Goal: Task Accomplishment & Management: Complete application form

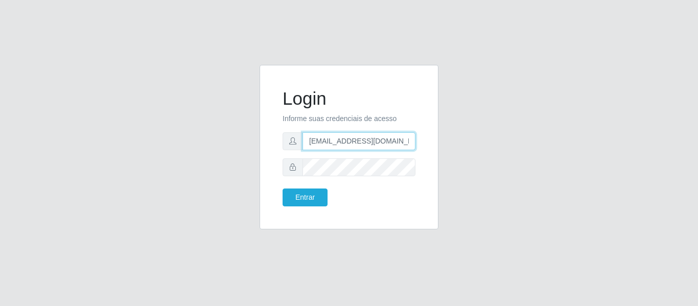
click at [330, 139] on input "[EMAIL_ADDRESS][DOMAIN_NAME]" at bounding box center [358, 141] width 113 height 18
paste input "[EMAIL_ADDRESS][DOMAIN_NAME]"
type input "[EMAIL_ADDRESS][DOMAIN_NAME]"
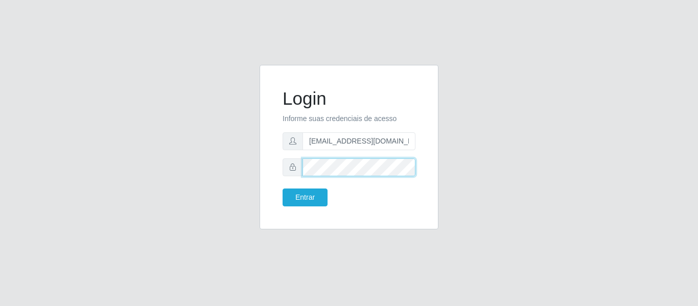
click at [254, 177] on div "Login Informe suas credenciais de acesso [EMAIL_ADDRESS][DOMAIN_NAME] Entrar" at bounding box center [349, 153] width 194 height 177
click at [283, 189] on button "Entrar" at bounding box center [305, 198] width 45 height 18
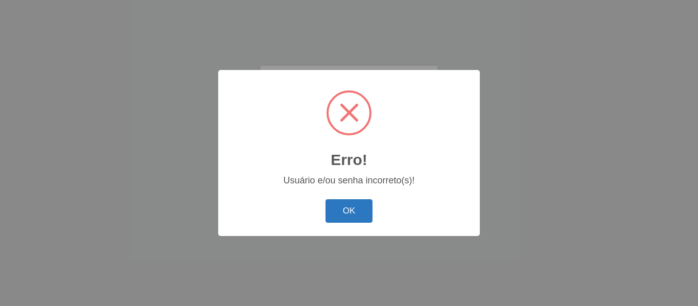
click at [358, 204] on button "OK" at bounding box center [349, 211] width 48 height 24
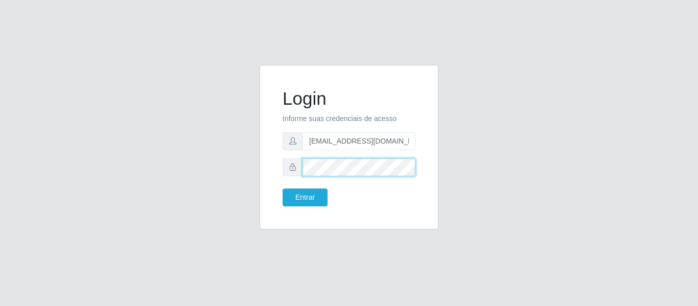
click at [269, 159] on div "Login Informe suas credenciais de acesso [EMAIL_ADDRESS][DOMAIN_NAME] Entrar" at bounding box center [349, 147] width 179 height 165
click at [283, 189] on button "Entrar" at bounding box center [305, 198] width 45 height 18
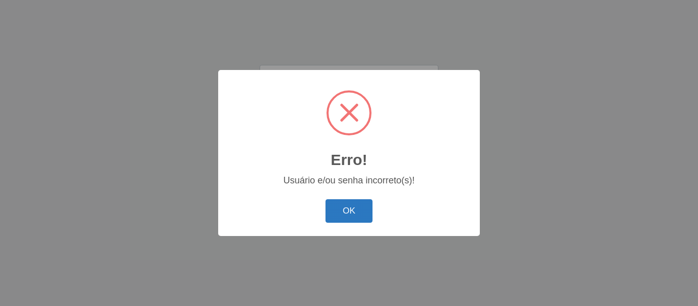
click at [341, 211] on button "OK" at bounding box center [349, 211] width 48 height 24
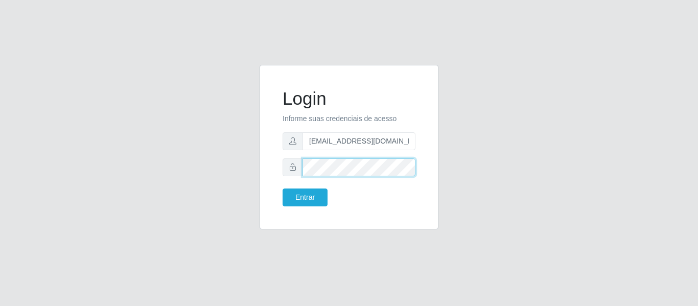
click at [276, 174] on div "Login Informe suas credenciais de acesso [EMAIL_ADDRESS][DOMAIN_NAME] Entrar" at bounding box center [348, 147] width 153 height 139
click at [283, 189] on button "Entrar" at bounding box center [305, 198] width 45 height 18
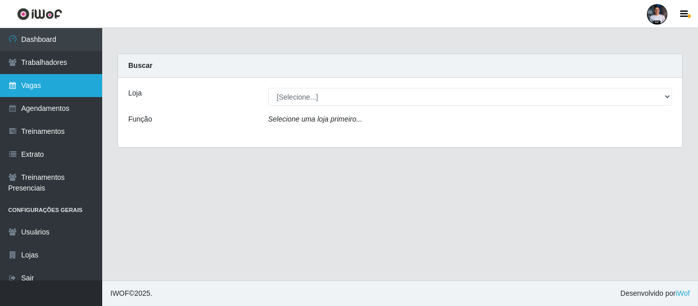
click at [60, 90] on link "Vagas" at bounding box center [51, 85] width 102 height 23
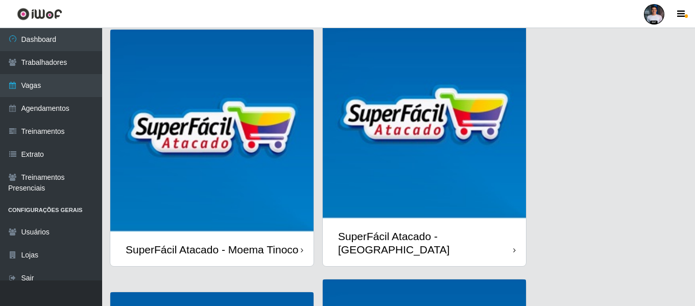
scroll to position [260, 0]
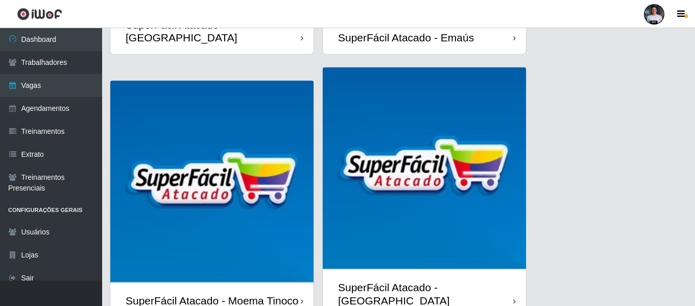
click at [184, 206] on img at bounding box center [211, 182] width 203 height 203
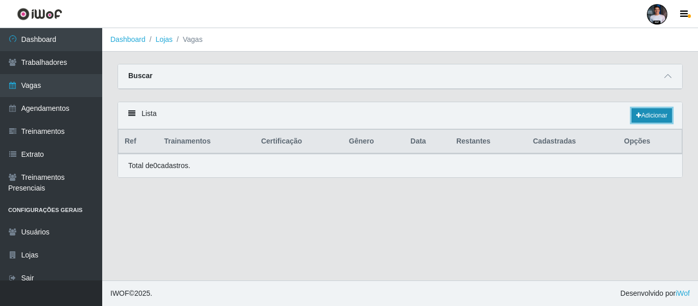
click at [644, 120] on link "Adicionar" at bounding box center [652, 115] width 40 height 14
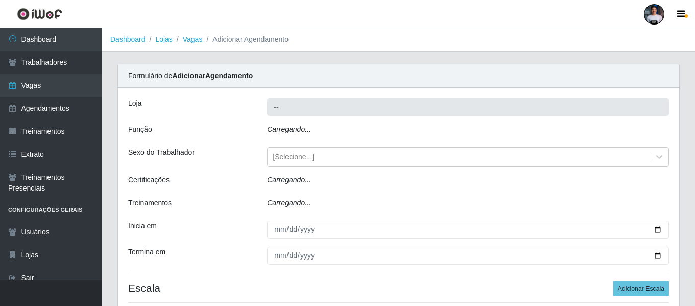
type input "SuperFácil Atacado - Moema Tinoco"
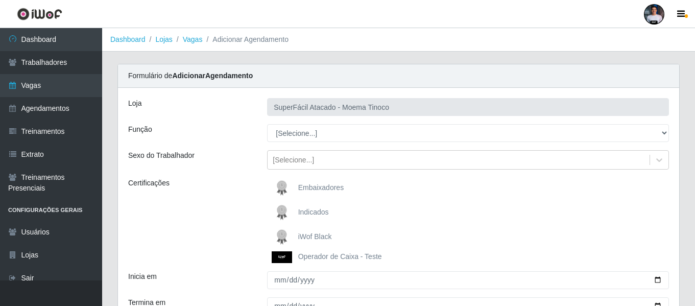
click at [290, 231] on img at bounding box center [284, 237] width 25 height 20
click at [0, 0] on input "iWof Black" at bounding box center [0, 0] width 0 height 0
click at [180, 123] on div "Loja SuperFácil Atacado - Moema Tinoco Função [Selecione...] Embalador Embalado…" at bounding box center [399, 230] width 562 height 284
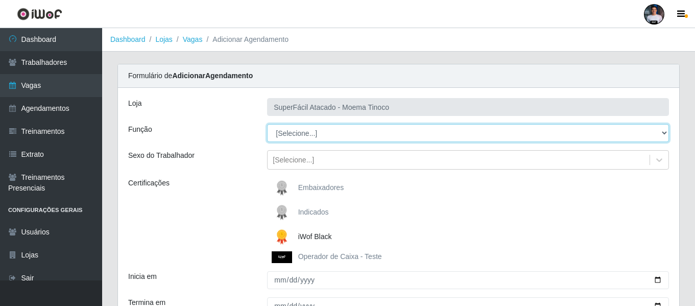
click at [277, 130] on select "[Selecione...] Embalador Embalador + Embalador ++ Operador de Caixa Operador de…" at bounding box center [468, 133] width 402 height 18
select select "1"
click at [267, 124] on select "[Selecione...] Embalador Embalador + Embalador ++ Operador de Caixa Operador de…" at bounding box center [468, 133] width 402 height 18
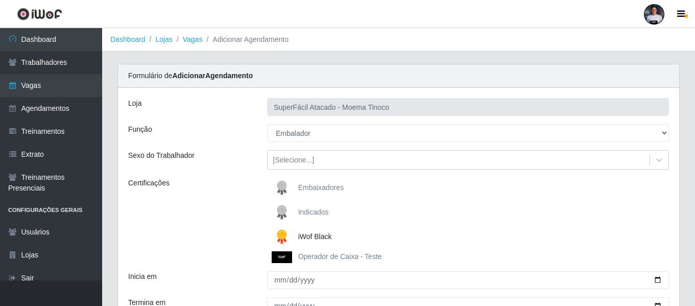
click at [212, 165] on div "Sexo do Trabalhador" at bounding box center [190, 159] width 139 height 19
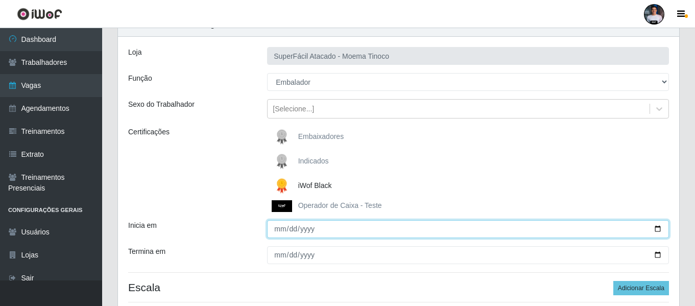
click at [657, 227] on input "Inicia em" at bounding box center [468, 229] width 402 height 18
type input "[DATE]"
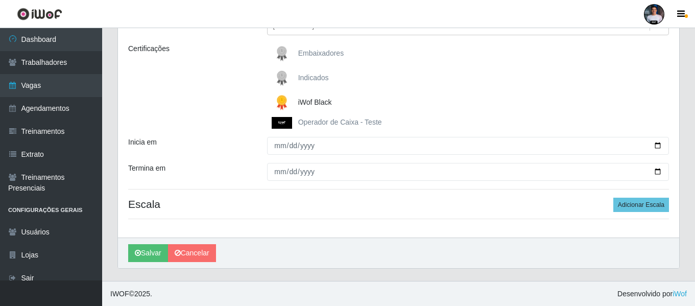
scroll to position [135, 0]
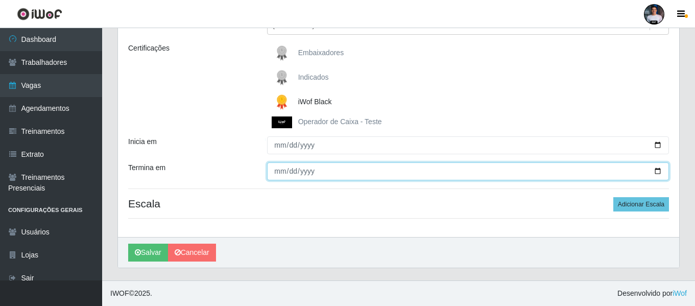
click at [658, 172] on input "Termina em" at bounding box center [468, 171] width 402 height 18
type input "[DATE]"
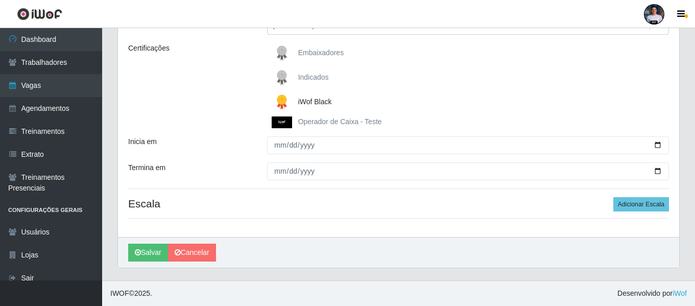
click at [343, 215] on div "Loja SuperFácil Atacado - Moema Tinoco Função [Selecione...] Embalador Embalado…" at bounding box center [399, 95] width 562 height 284
click at [640, 205] on button "Adicionar Escala" at bounding box center [642, 204] width 56 height 14
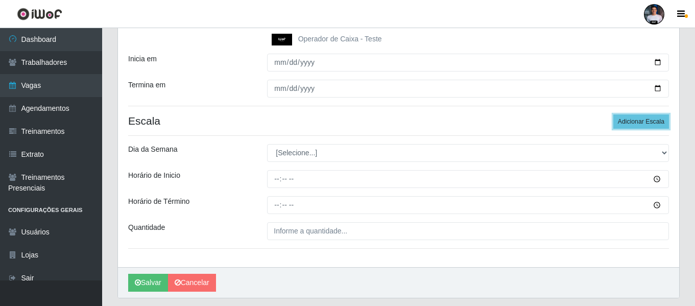
scroll to position [238, 0]
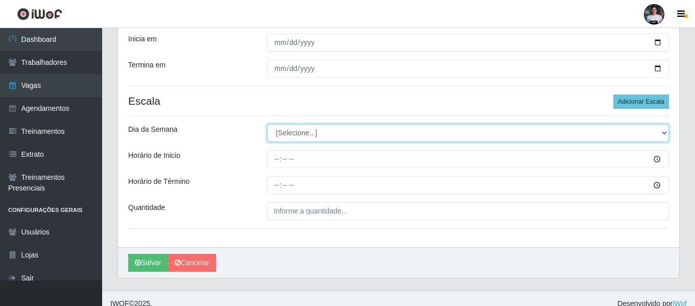
click at [298, 136] on select "[Selecione...] Segunda Terça Quarta Quinta Sexta Sábado Domingo" at bounding box center [468, 133] width 402 height 18
select select "3"
click at [267, 124] on select "[Selecione...] Segunda Terça Quarta Quinta Sexta Sábado Domingo" at bounding box center [468, 133] width 402 height 18
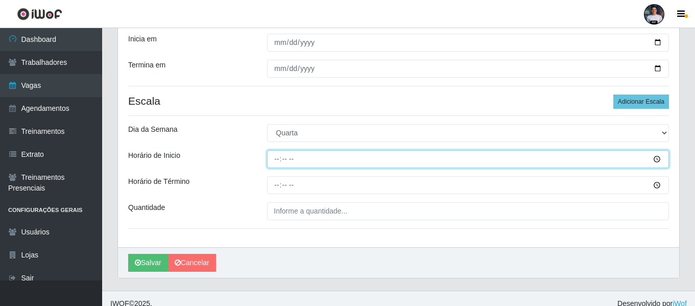
click at [283, 165] on input "Horário de Inicio" at bounding box center [468, 159] width 402 height 18
click at [281, 158] on input "07:00" at bounding box center [468, 159] width 402 height 18
type input "08:00"
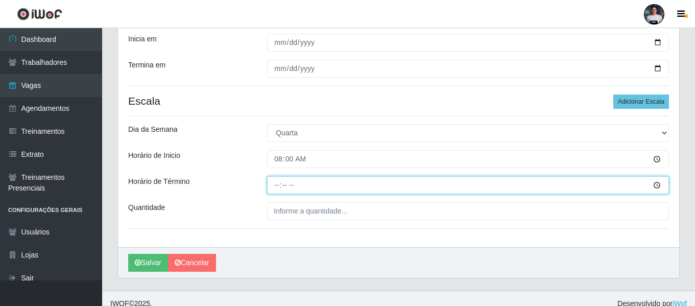
click at [275, 185] on input "Horário de Término" at bounding box center [468, 185] width 402 height 18
type input "14:00"
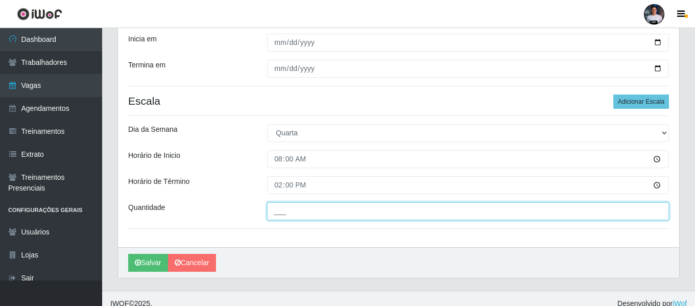
click at [278, 214] on input "___" at bounding box center [468, 211] width 402 height 18
type input "2__"
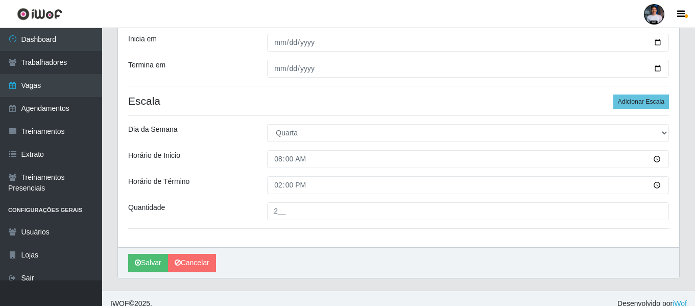
click at [300, 234] on div "Loja SuperFácil Atacado - Moema Tinoco Função [Selecione...] Embalador Embalado…" at bounding box center [399, 48] width 562 height 397
click at [633, 94] on div "Loja SuperFácil Atacado - Moema Tinoco Função [Selecione...] Embalador Embalado…" at bounding box center [399, 48] width 562 height 397
click at [628, 99] on button "Adicionar Escala" at bounding box center [642, 102] width 56 height 14
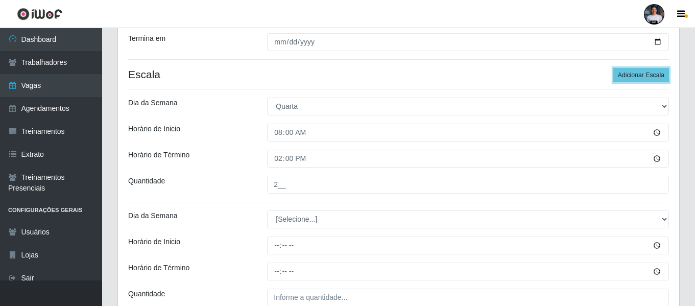
scroll to position [289, 0]
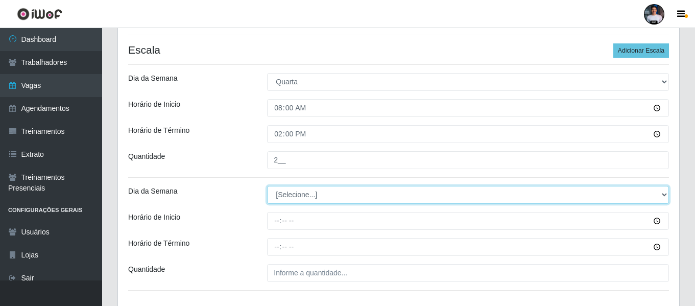
click at [316, 190] on select "[Selecione...] Segunda Terça Quarta Quinta Sexta Sábado Domingo" at bounding box center [468, 195] width 402 height 18
select select "3"
click at [267, 186] on select "[Selecione...] Segunda Terça Quarta Quinta Sexta Sábado Domingo" at bounding box center [468, 195] width 402 height 18
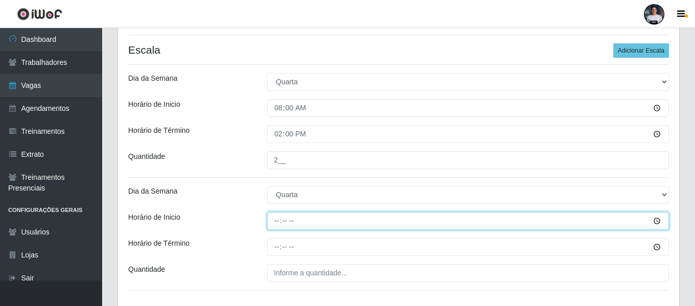
click at [278, 220] on input "Horário de Inicio" at bounding box center [468, 221] width 402 height 18
type input "11:00"
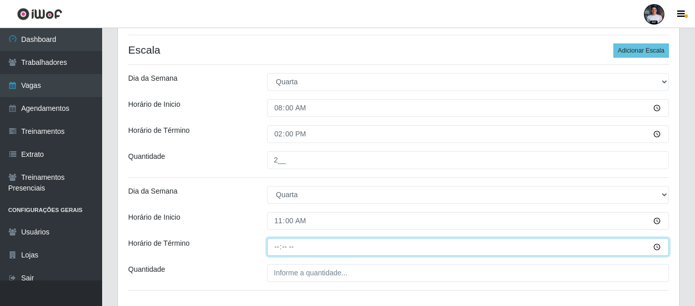
click at [279, 248] on input "Horário de Término" at bounding box center [468, 247] width 402 height 18
type input "17:00"
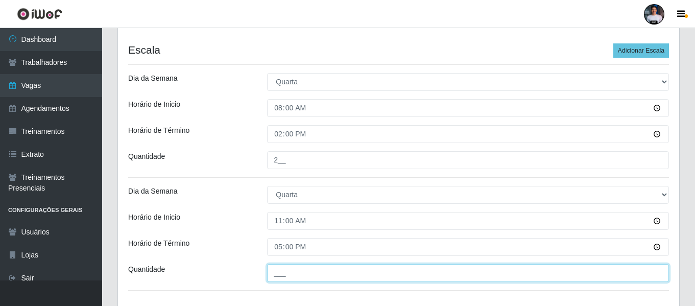
click at [289, 277] on input "___" at bounding box center [468, 273] width 402 height 18
type input "2__"
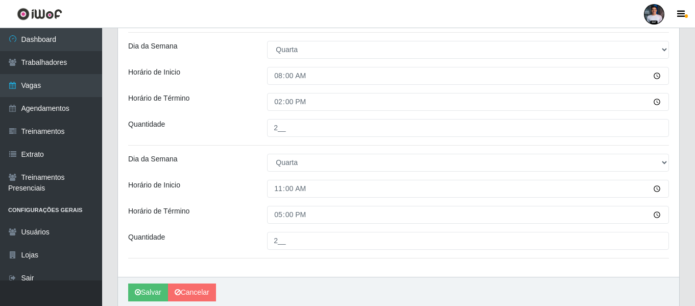
scroll to position [361, 0]
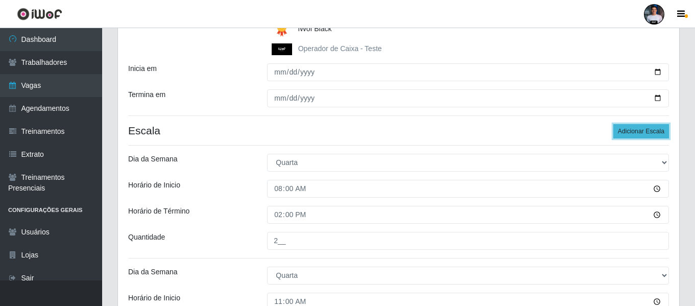
drag, startPoint x: 639, startPoint y: 126, endPoint x: 628, endPoint y: 127, distance: 11.3
click at [639, 126] on button "Adicionar Escala" at bounding box center [642, 131] width 56 height 14
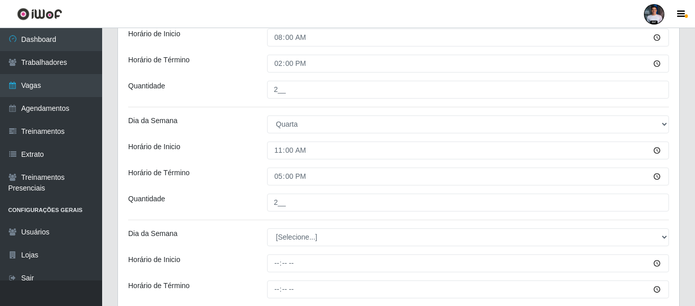
scroll to position [463, 0]
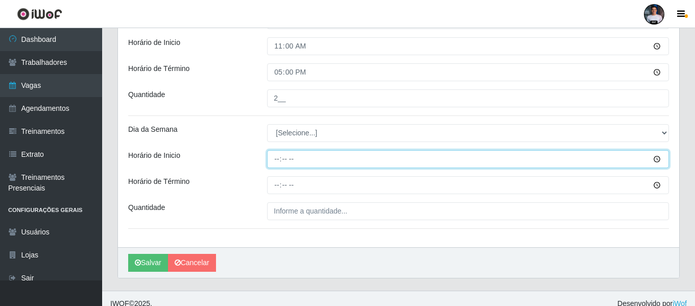
click at [276, 166] on input "Horário de Inicio" at bounding box center [468, 159] width 402 height 18
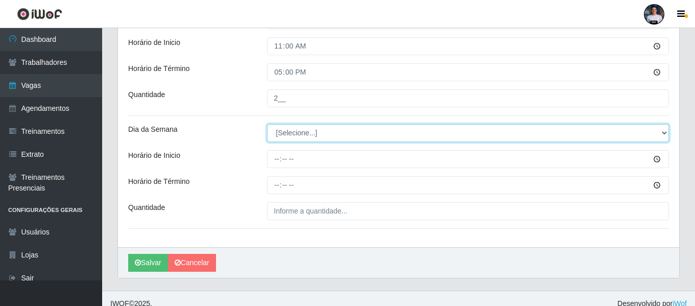
click at [308, 139] on select "[Selecione...] Segunda Terça Quarta Quinta Sexta Sábado Domingo" at bounding box center [468, 133] width 402 height 18
select select "3"
click at [267, 124] on select "[Selecione...] Segunda Terça Quarta Quinta Sexta Sábado Domingo" at bounding box center [468, 133] width 402 height 18
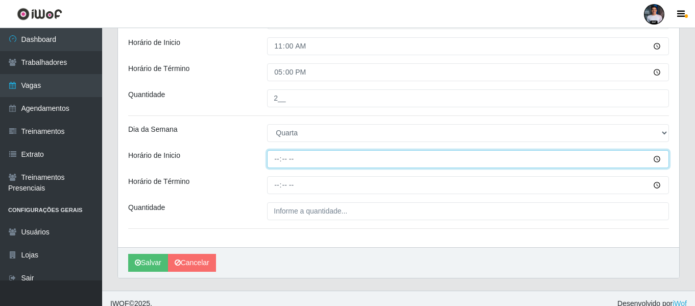
click at [275, 164] on input "Horário de Inicio" at bounding box center [468, 159] width 402 height 18
type input "16:00"
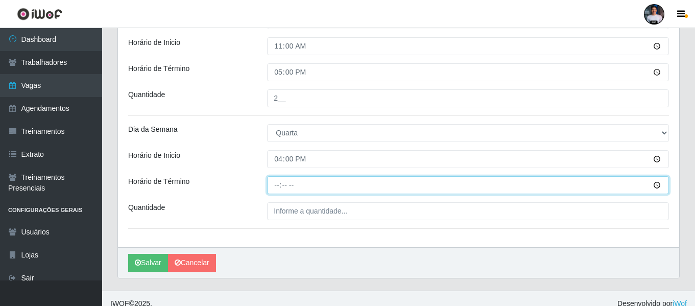
click at [277, 181] on input "Horário de Término" at bounding box center [468, 185] width 402 height 18
type input "22:30"
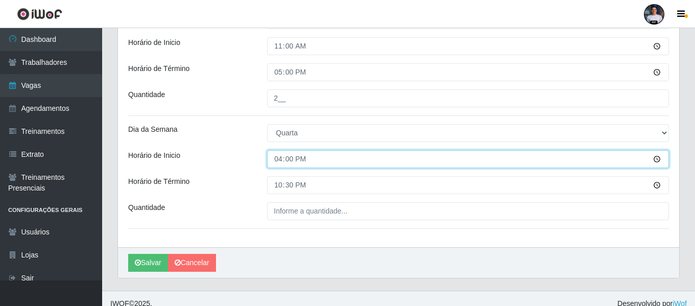
click at [288, 158] on input "16:00" at bounding box center [468, 159] width 402 height 18
type input "16:30"
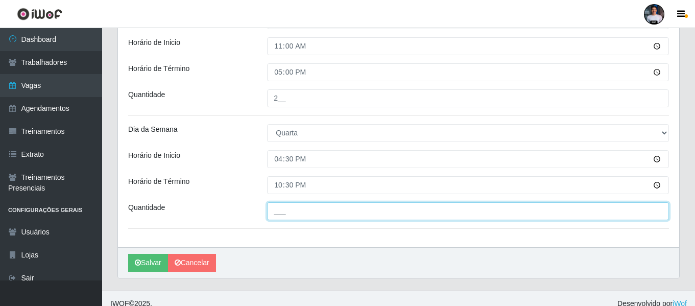
click at [291, 212] on input "___" at bounding box center [468, 211] width 402 height 18
type input "3__"
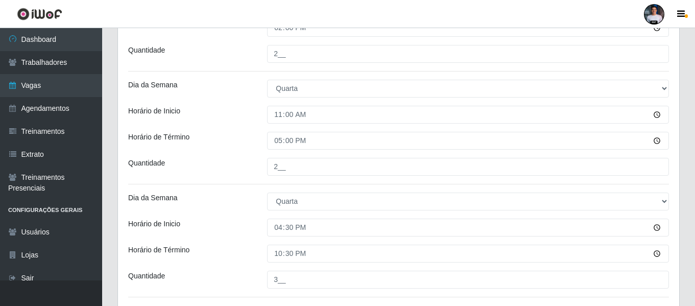
scroll to position [259, 0]
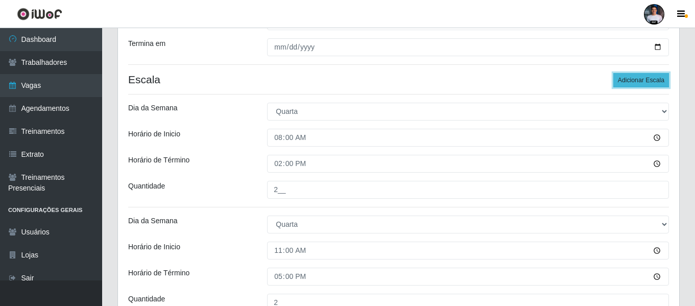
click at [635, 82] on button "Adicionar Escala" at bounding box center [642, 80] width 56 height 14
click at [634, 82] on button "Adicionar Escala" at bounding box center [642, 80] width 56 height 14
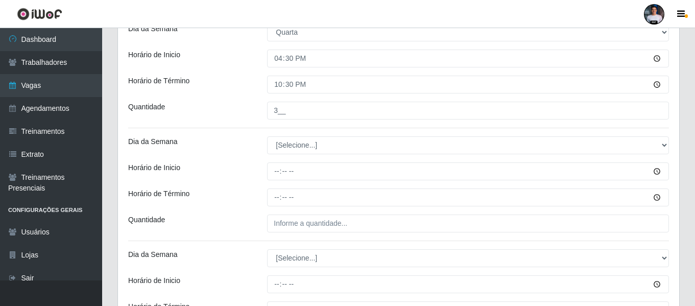
scroll to position [557, 0]
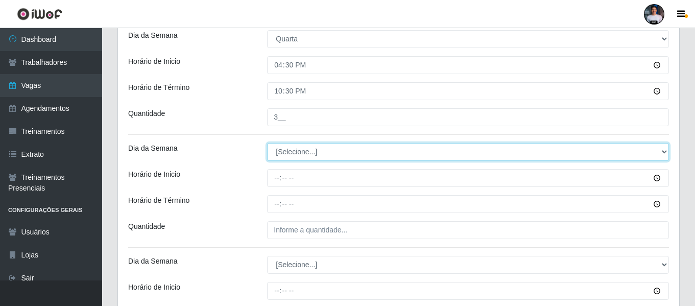
click at [314, 151] on select "[Selecione...] Segunda Terça Quarta Quinta Sexta Sábado Domingo" at bounding box center [468, 152] width 402 height 18
select select "4"
click at [267, 143] on select "[Selecione...] Segunda Terça Quarta Quinta Sexta Sábado Domingo" at bounding box center [468, 152] width 402 height 18
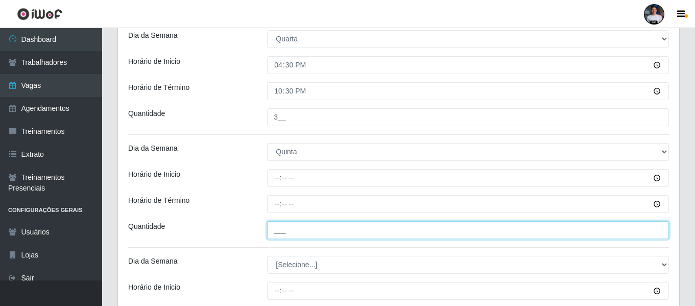
click at [279, 228] on input "___" at bounding box center [468, 230] width 402 height 18
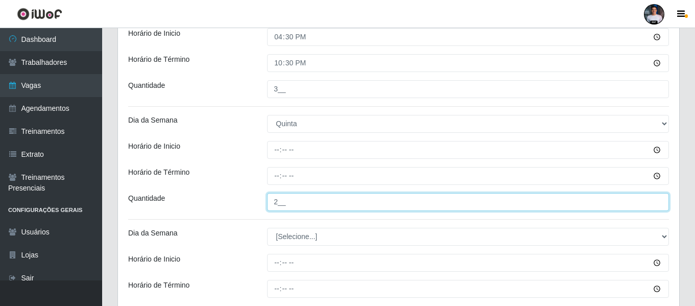
scroll to position [609, 0]
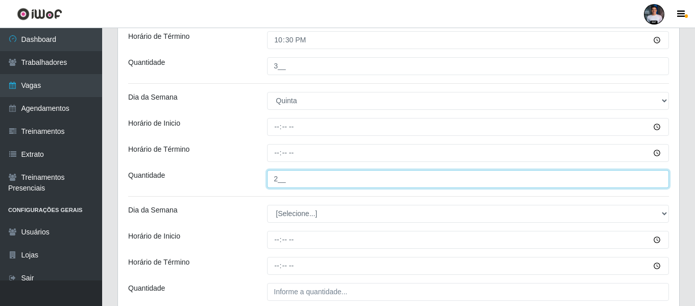
type input "2__"
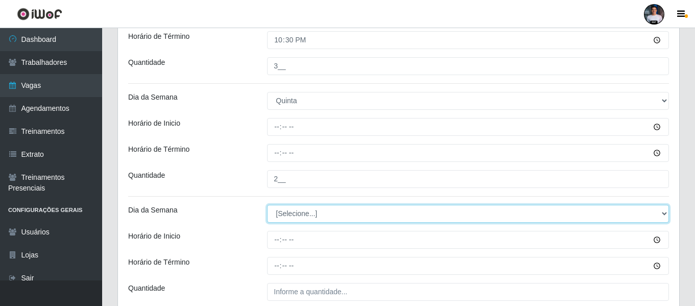
click at [292, 220] on select "[Selecione...] Segunda Terça Quarta Quinta Sexta Sábado Domingo" at bounding box center [468, 214] width 402 height 18
select select "4"
click at [267, 205] on select "[Selecione...] Segunda Terça Quarta Quinta Sexta Sábado Domingo" at bounding box center [468, 214] width 402 height 18
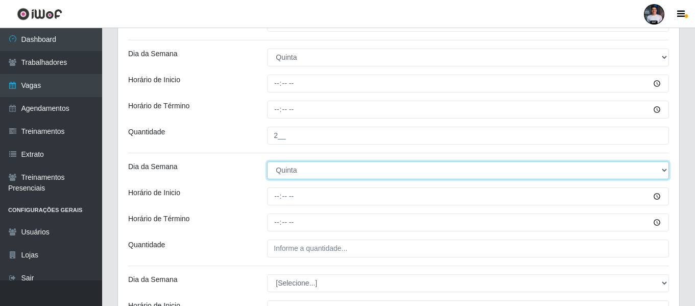
scroll to position [711, 0]
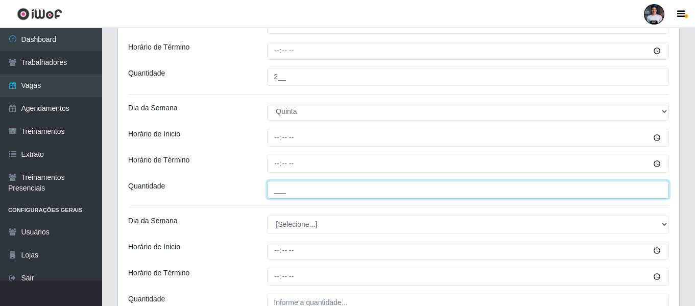
click at [286, 194] on input "___" at bounding box center [468, 190] width 402 height 18
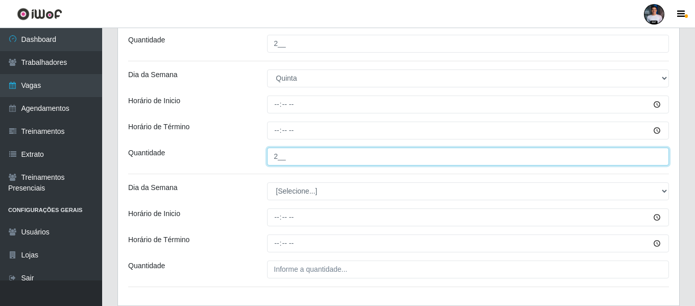
scroll to position [762, 0]
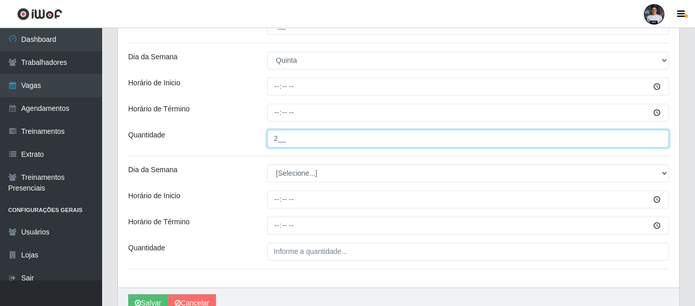
type input "2__"
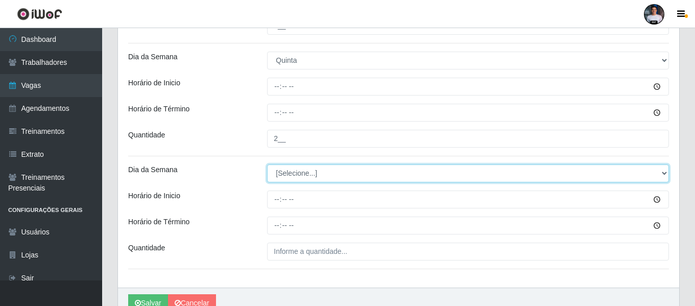
click at [297, 177] on select "[Selecione...] Segunda Terça Quarta Quinta Sexta Sábado Domingo" at bounding box center [468, 174] width 402 height 18
select select "4"
click at [267, 165] on select "[Selecione...] Segunda Terça Quarta Quinta Sexta Sábado Domingo" at bounding box center [468, 174] width 402 height 18
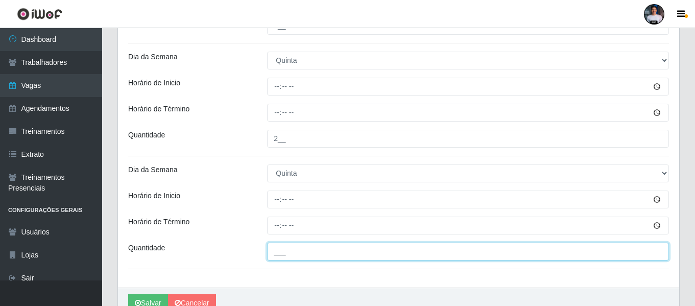
click at [280, 247] on input "___" at bounding box center [468, 252] width 402 height 18
type input "3__"
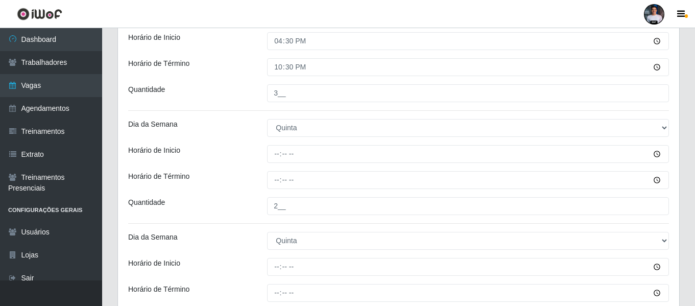
scroll to position [557, 0]
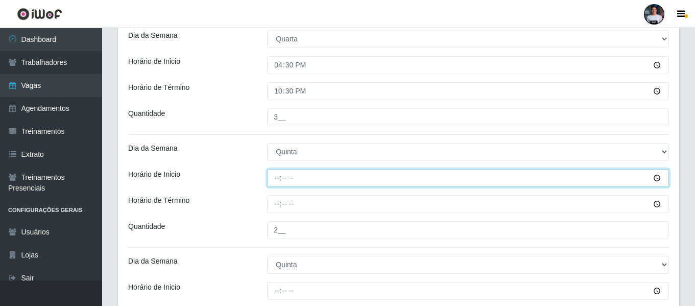
click at [278, 185] on input "Horário de Inicio" at bounding box center [468, 178] width 402 height 18
click at [276, 184] on input "Horário de Inicio" at bounding box center [468, 178] width 402 height 18
type input "08:00"
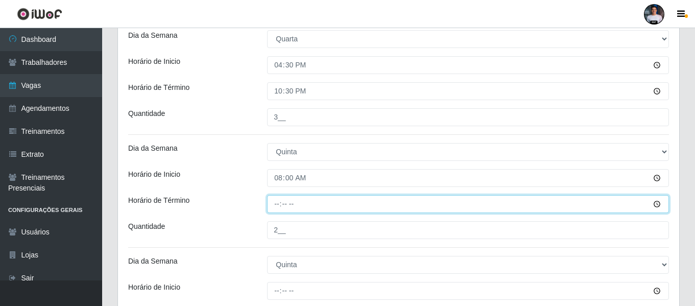
click at [277, 209] on input "Horário de Término" at bounding box center [468, 204] width 402 height 18
type input "14:00"
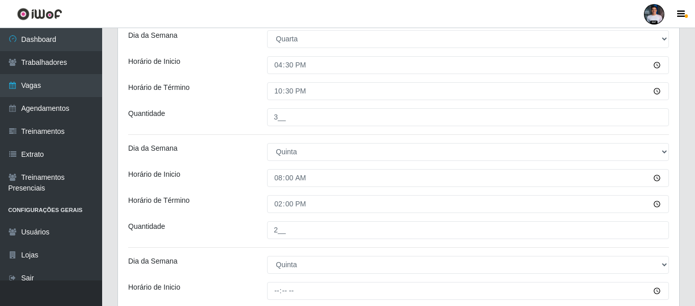
click at [251, 199] on div "Horário de Término" at bounding box center [190, 204] width 139 height 18
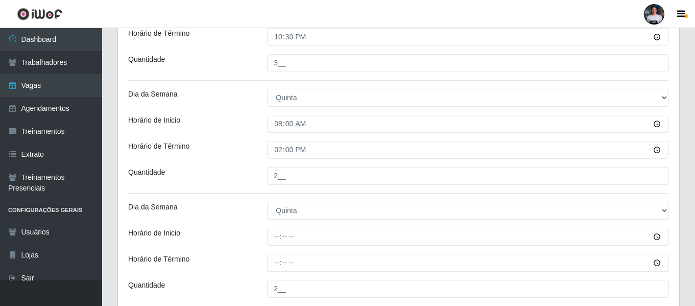
scroll to position [660, 0]
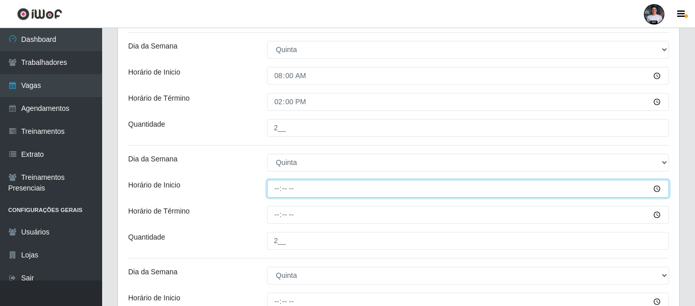
click at [281, 190] on input "Horário de Inicio" at bounding box center [468, 189] width 402 height 18
type input "11:00"
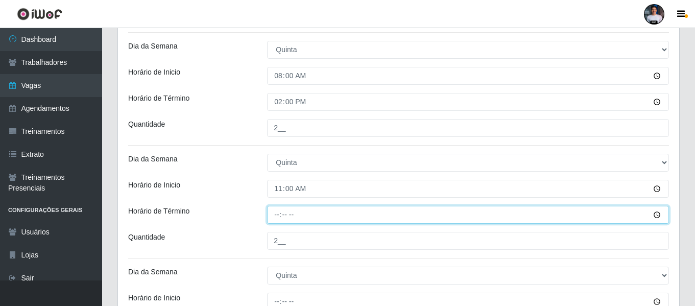
click at [277, 223] on input "Horário de Término" at bounding box center [468, 215] width 402 height 18
click at [294, 217] on input "Horário de Término" at bounding box center [468, 215] width 402 height 18
type input "17:00"
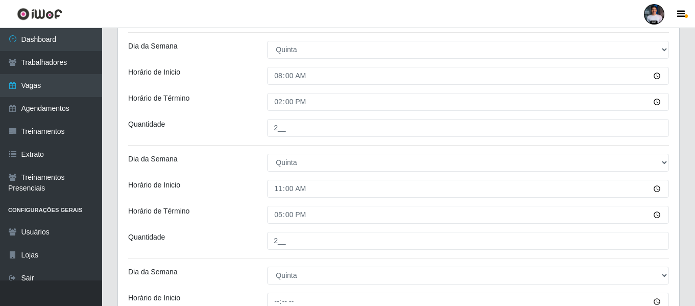
click at [221, 192] on div "Horário de Inicio" at bounding box center [190, 189] width 139 height 18
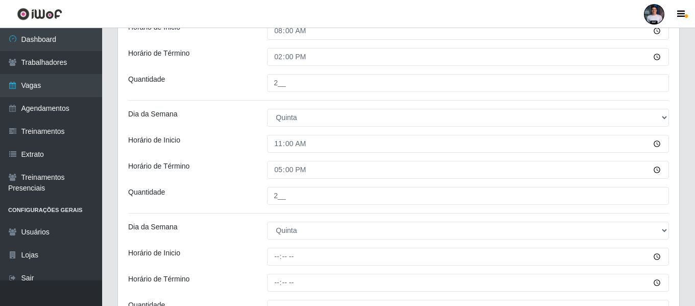
scroll to position [762, 0]
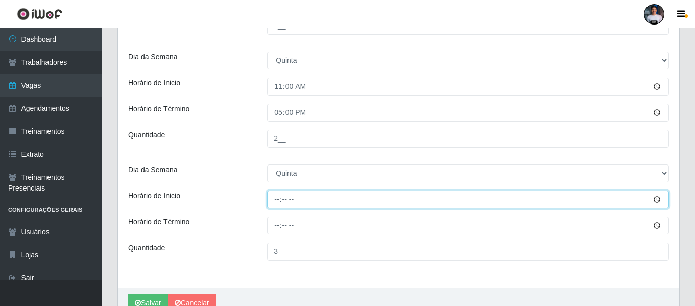
click at [277, 203] on input "Horário de Inicio" at bounding box center [468, 200] width 402 height 18
type input "16:30"
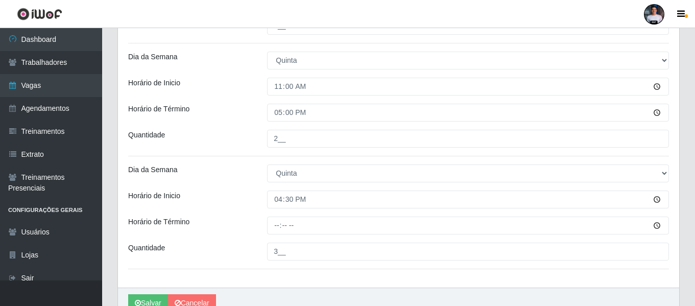
click at [267, 220] on div at bounding box center [468, 226] width 417 height 18
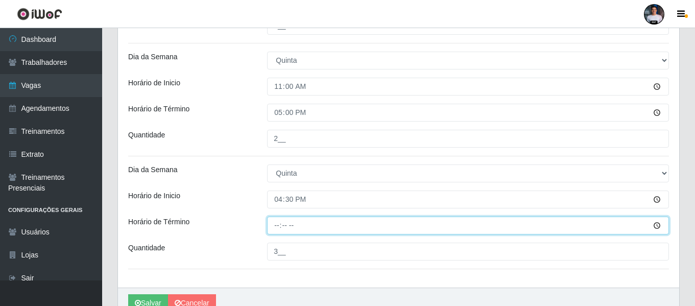
click at [275, 227] on input "Horário de Término" at bounding box center [468, 226] width 402 height 18
type input "22:30"
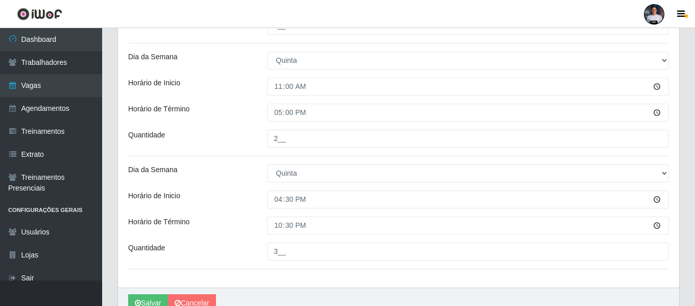
drag, startPoint x: 260, startPoint y: 227, endPoint x: 258, endPoint y: 222, distance: 5.5
click at [258, 224] on div "Horário de Término 22:30" at bounding box center [399, 226] width 556 height 18
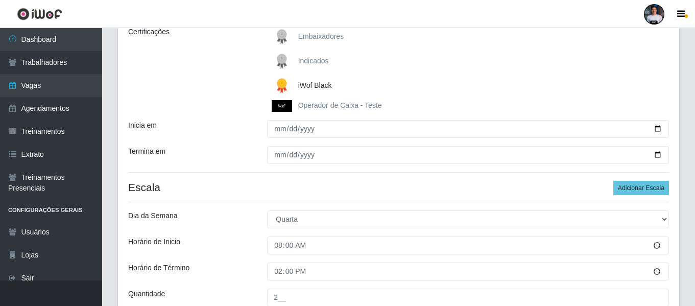
scroll to position [153, 0]
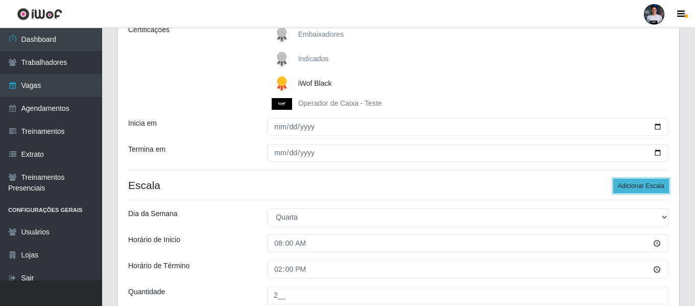
click at [633, 186] on button "Adicionar Escala" at bounding box center [642, 186] width 56 height 14
click at [632, 187] on button "Adicionar Escala" at bounding box center [642, 186] width 56 height 14
click at [630, 187] on button "Adicionar Escala" at bounding box center [642, 186] width 56 height 14
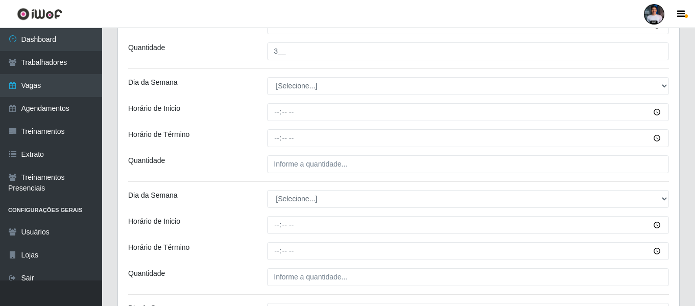
scroll to position [947, 0]
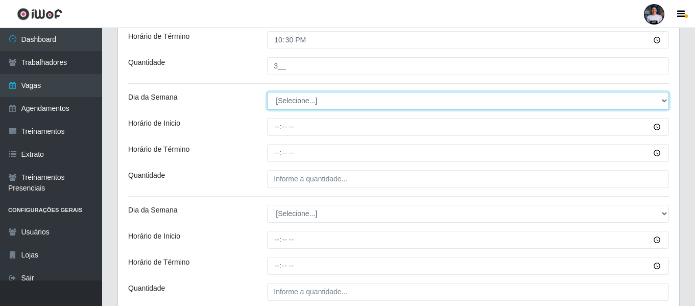
click at [319, 107] on select "[Selecione...] Segunda Terça Quarta Quinta Sexta Sábado Domingo" at bounding box center [468, 101] width 402 height 18
select select "5"
click at [267, 92] on select "[Selecione...] Segunda Terça Quarta Quinta Sexta Sábado Domingo" at bounding box center [468, 101] width 402 height 18
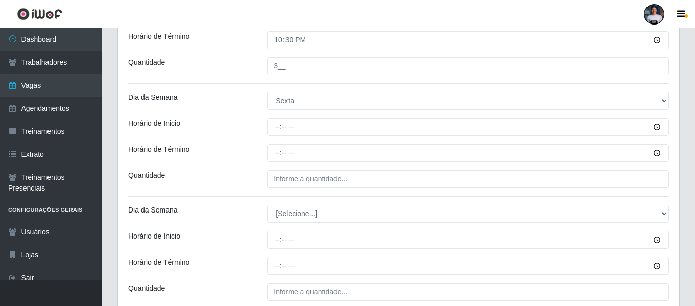
click at [265, 124] on div at bounding box center [468, 127] width 417 height 18
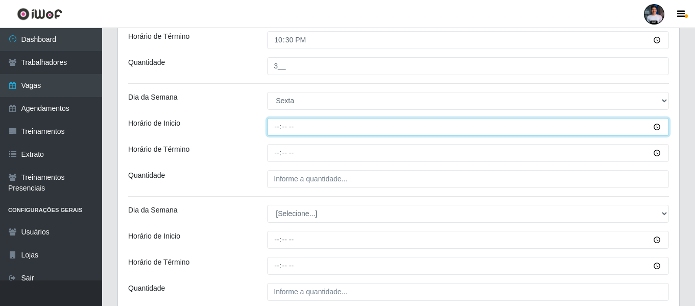
click at [273, 128] on input "Horário de Inicio" at bounding box center [468, 127] width 402 height 18
type input "08:00"
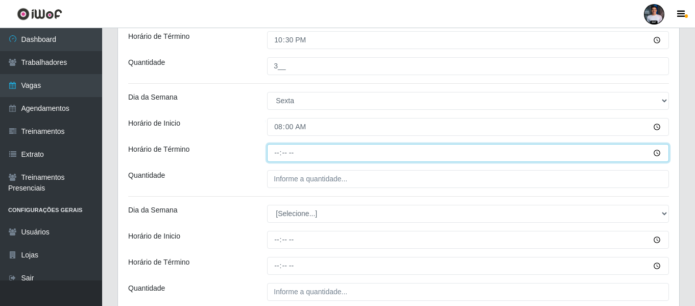
click at [277, 155] on input "Horário de Término" at bounding box center [468, 153] width 402 height 18
type input "14:00"
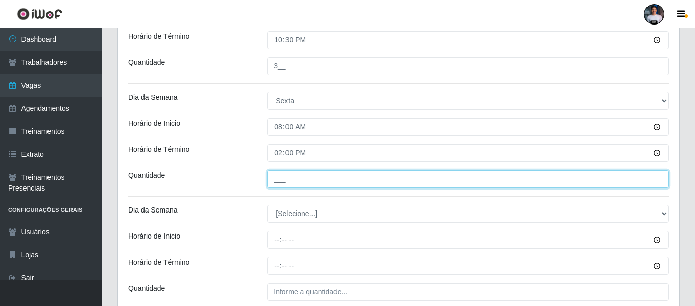
type input "2__"
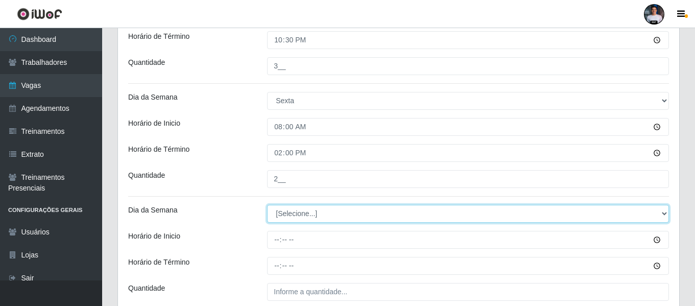
click at [273, 218] on select "[Selecione...] Segunda Terça Quarta Quinta Sexta Sábado Domingo" at bounding box center [468, 214] width 402 height 18
select select "5"
click at [267, 205] on select "[Selecione...] Segunda Terça Quarta Quinta Sexta Sábado Domingo" at bounding box center [468, 214] width 402 height 18
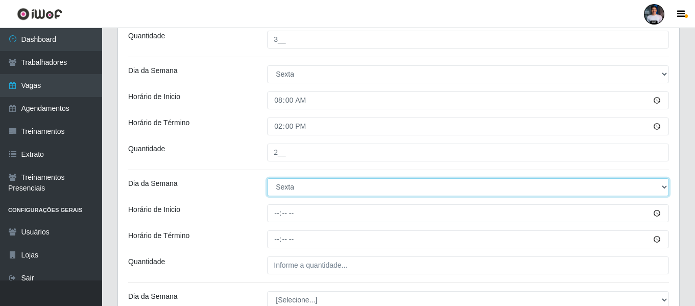
scroll to position [998, 0]
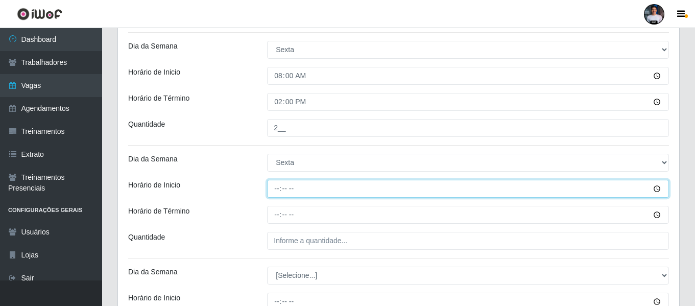
click at [283, 190] on input "Horário de Inicio" at bounding box center [468, 189] width 402 height 18
click at [280, 193] on input "Horário de Inicio" at bounding box center [468, 189] width 402 height 18
click at [275, 193] on input "Horário de Inicio" at bounding box center [468, 189] width 402 height 18
type input "11:00"
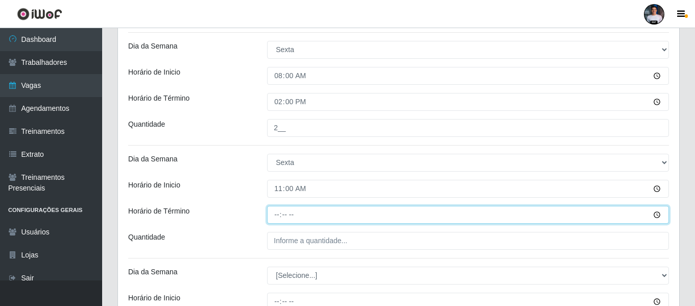
click at [278, 217] on input "Horário de Término" at bounding box center [468, 215] width 402 height 18
type input "17:00"
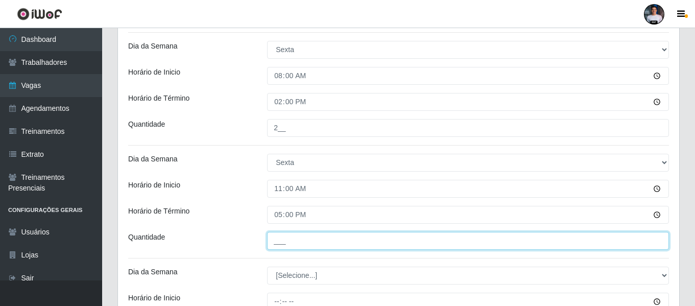
click at [281, 237] on input "___" at bounding box center [468, 241] width 402 height 18
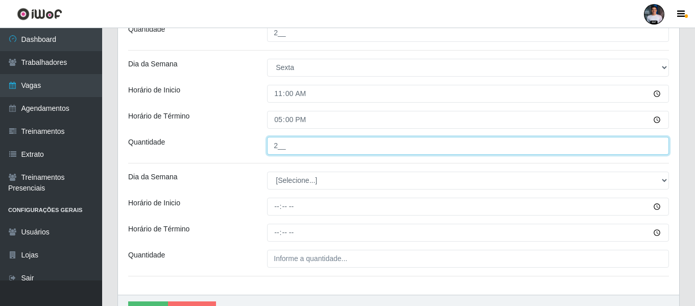
scroll to position [1101, 0]
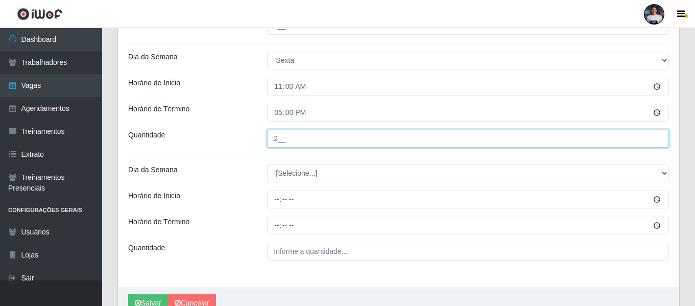
type input "2__"
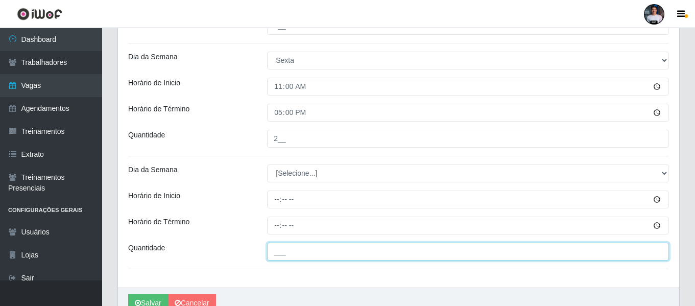
click at [285, 252] on input "___" at bounding box center [468, 252] width 402 height 18
type input "3__"
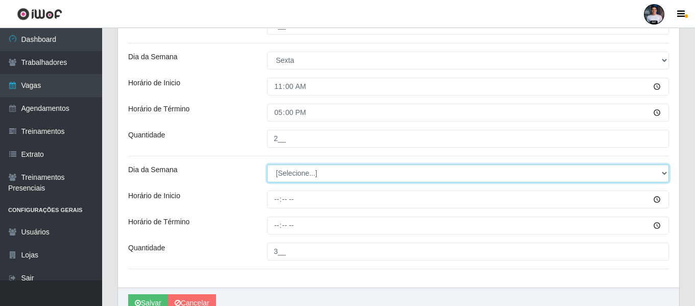
click at [329, 167] on select "[Selecione...] Segunda Terça Quarta Quinta Sexta Sábado Domingo" at bounding box center [468, 174] width 402 height 18
select select "5"
click at [267, 165] on select "[Selecione...] Segunda Terça Quarta Quinta Sexta Sábado Domingo" at bounding box center [468, 174] width 402 height 18
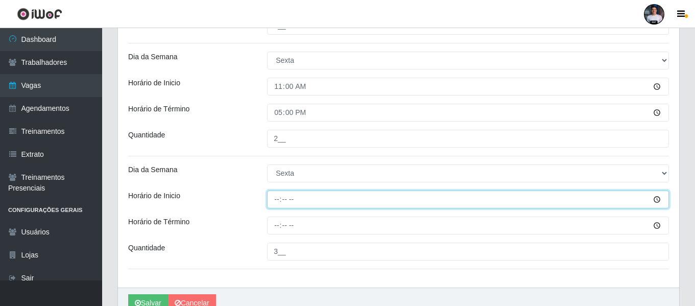
click at [277, 202] on input "Horário de Inicio" at bounding box center [468, 200] width 402 height 18
type input "16:30"
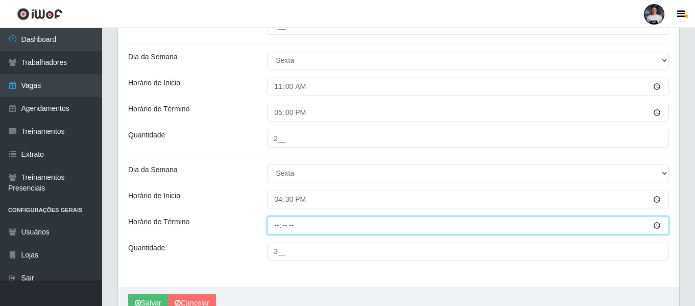
click at [275, 229] on input "Horário de Término" at bounding box center [468, 226] width 402 height 18
type input "22:30"
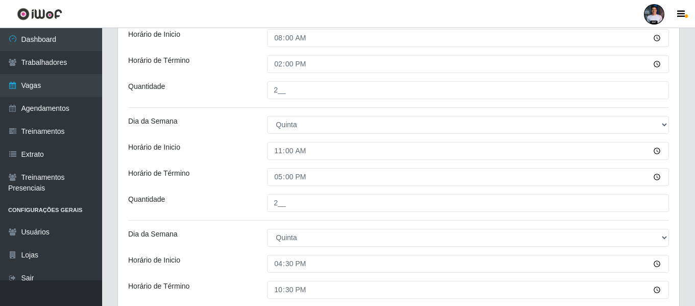
scroll to position [715, 0]
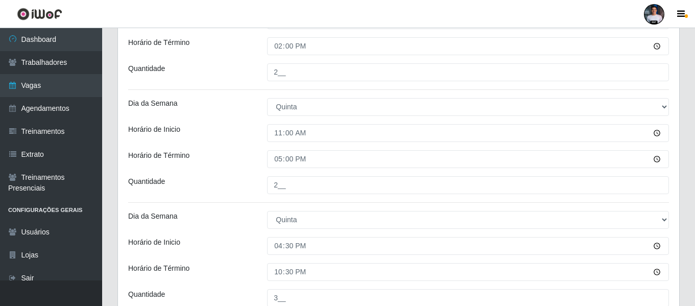
drag, startPoint x: 333, startPoint y: 222, endPoint x: 132, endPoint y: 194, distance: 202.8
click at [133, 194] on div "Quantidade" at bounding box center [190, 185] width 139 height 18
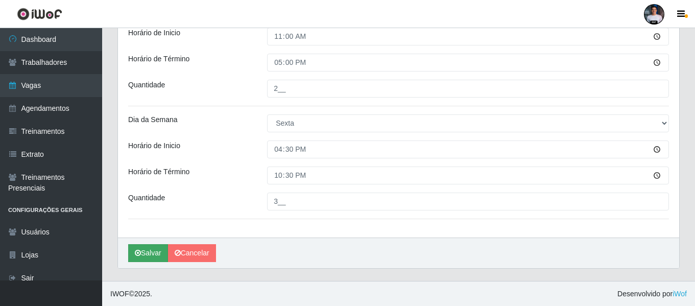
scroll to position [1152, 0]
click at [139, 253] on icon "submit" at bounding box center [138, 252] width 6 height 7
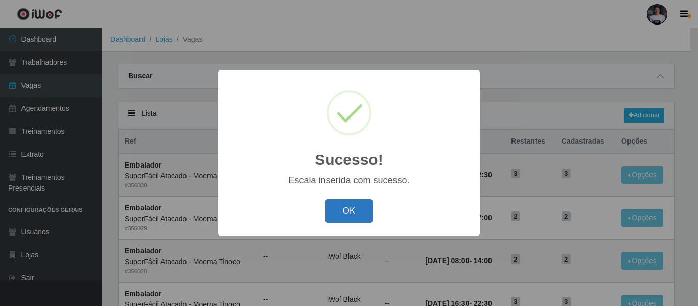
click at [349, 219] on button "OK" at bounding box center [349, 211] width 48 height 24
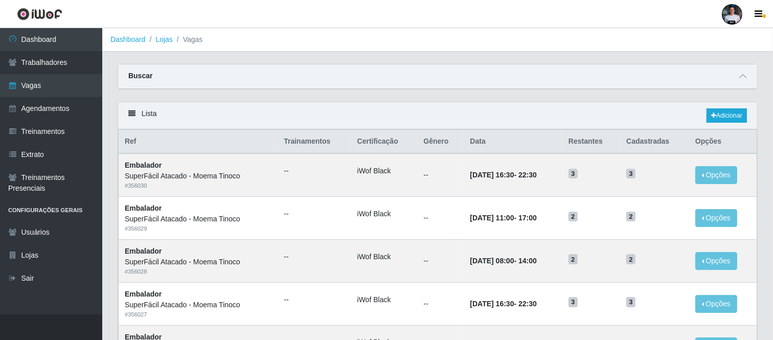
click at [471, 77] on div "Buscar" at bounding box center [437, 76] width 639 height 25
click at [697, 114] on link "Adicionar" at bounding box center [726, 115] width 40 height 14
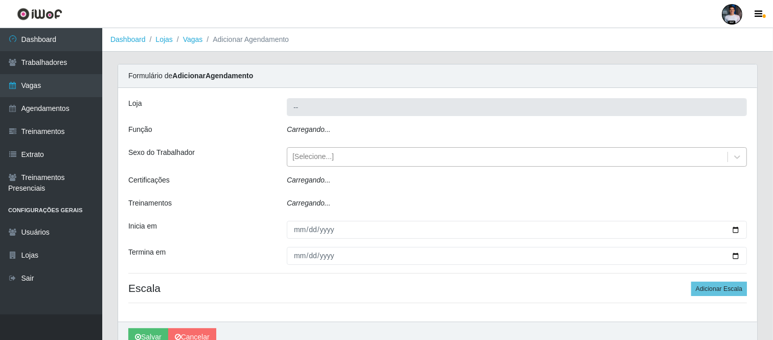
type input "SuperFácil Atacado - Moema Tinoco"
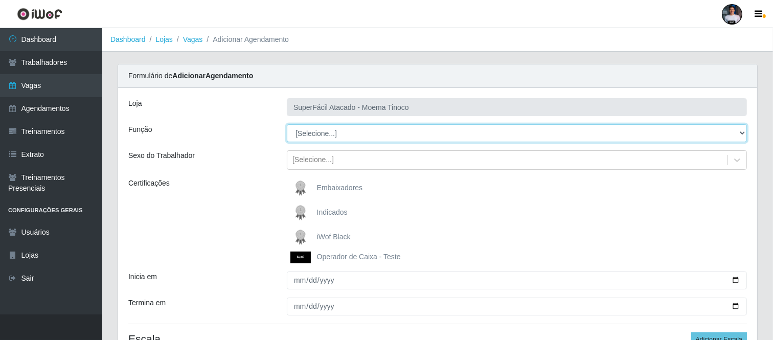
click at [346, 139] on select "[Selecione...] Embalador Embalador + Embalador ++ Operador de Caixa Operador de…" at bounding box center [517, 133] width 460 height 18
select select "22"
click at [287, 124] on select "[Selecione...] Embalador Embalador + Embalador ++ Operador de Caixa Operador de…" at bounding box center [517, 133] width 460 height 18
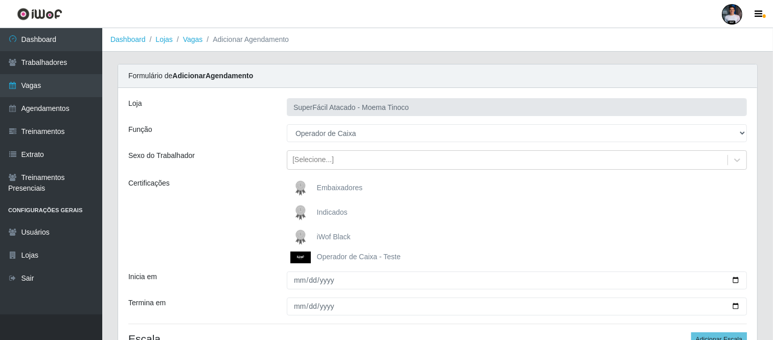
click at [301, 234] on img at bounding box center [302, 237] width 25 height 20
click at [0, 0] on input "iWof Black" at bounding box center [0, 0] width 0 height 0
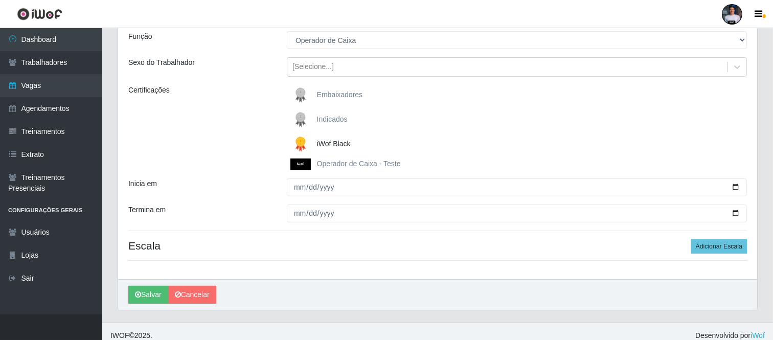
scroll to position [101, 0]
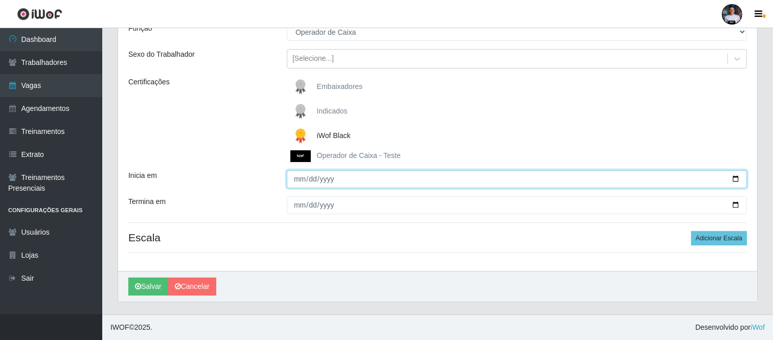
click at [697, 177] on input "Inicia em" at bounding box center [517, 179] width 460 height 18
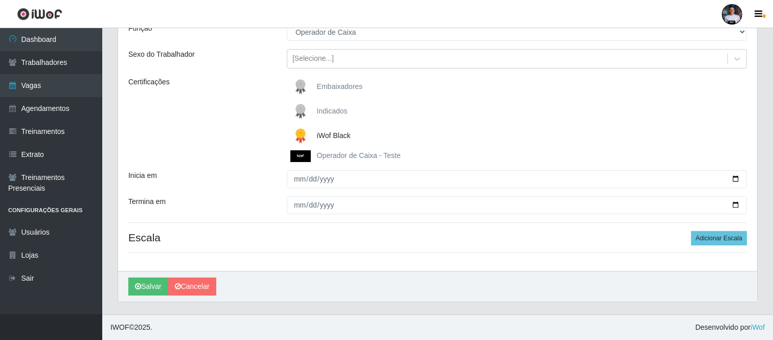
click at [463, 277] on div "[PERSON_NAME]" at bounding box center [437, 286] width 639 height 31
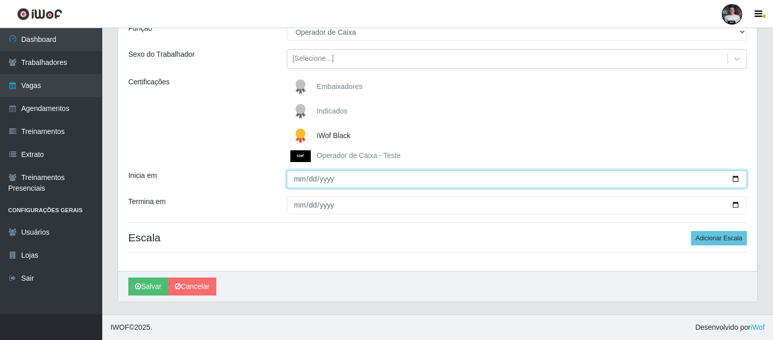
click at [697, 177] on input "Inicia em" at bounding box center [517, 179] width 460 height 18
type input "[DATE]"
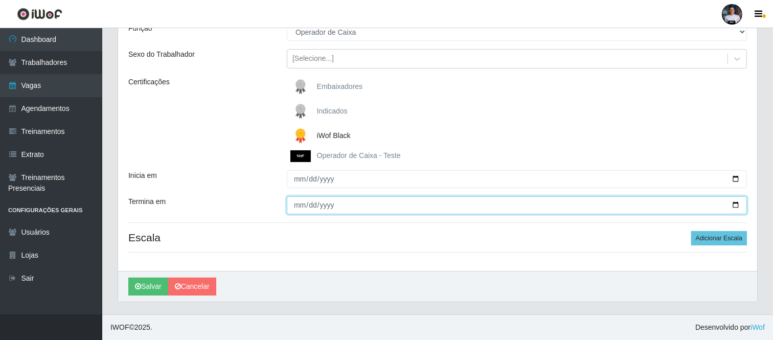
click at [697, 199] on input "Termina em" at bounding box center [517, 205] width 460 height 18
click at [697, 204] on input "Termina em" at bounding box center [517, 205] width 460 height 18
type input "[DATE]"
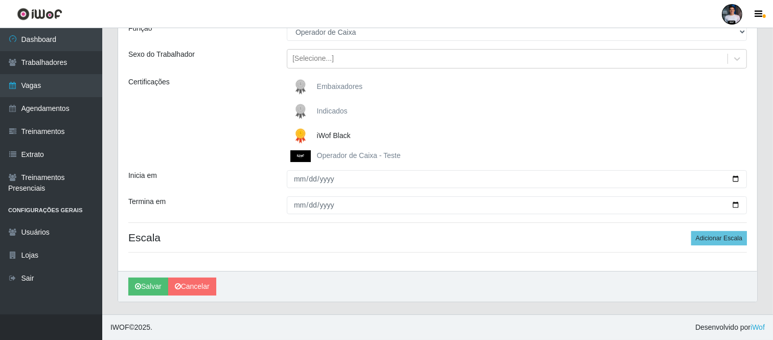
click at [368, 299] on div "[PERSON_NAME]" at bounding box center [437, 286] width 639 height 31
click at [697, 240] on button "Adicionar Escala" at bounding box center [719, 238] width 56 height 14
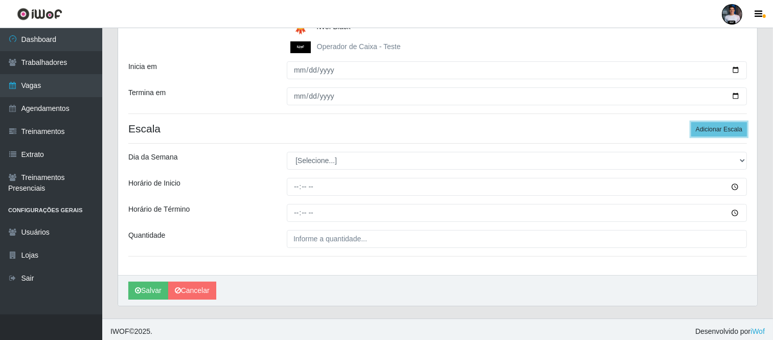
scroll to position [215, 0]
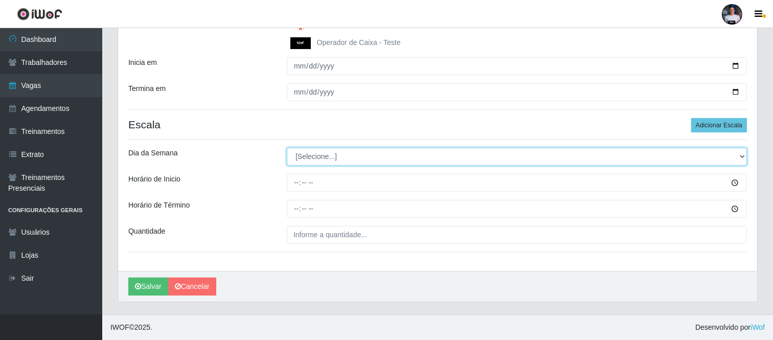
click at [319, 157] on select "[Selecione...] Segunda Terça Quarta Quinta Sexta Sábado Domingo" at bounding box center [517, 157] width 460 height 18
select select "3"
click at [287, 148] on select "[Selecione...] Segunda Terça Quarta Quinta Sexta Sábado Domingo" at bounding box center [517, 157] width 460 height 18
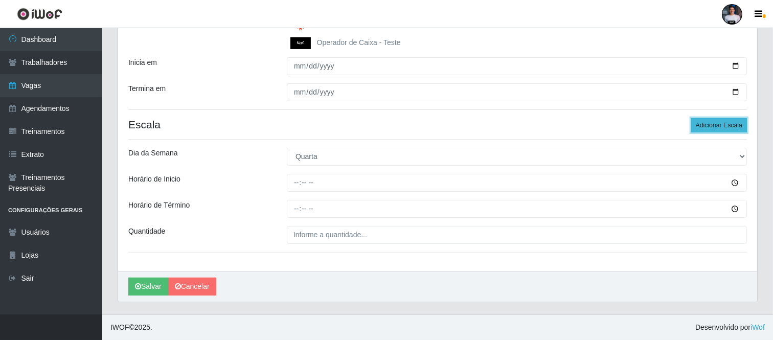
click at [697, 120] on button "Adicionar Escala" at bounding box center [719, 125] width 56 height 14
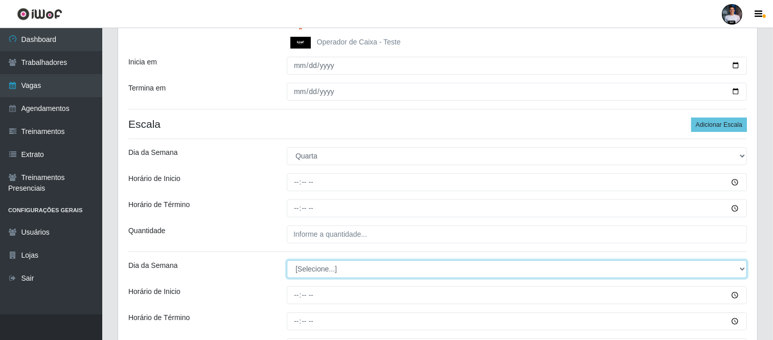
drag, startPoint x: 343, startPoint y: 265, endPoint x: 338, endPoint y: 264, distance: 5.1
click at [343, 265] on select "[Selecione...] Segunda Terça Quarta Quinta Sexta Sábado Domingo" at bounding box center [517, 269] width 460 height 18
select select "3"
click at [287, 261] on select "[Selecione...] Segunda Terça Quarta Quinta Sexta Sábado Domingo" at bounding box center [517, 269] width 460 height 18
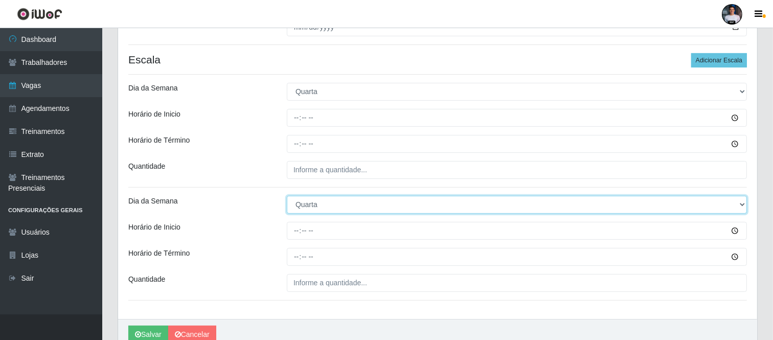
scroll to position [214, 0]
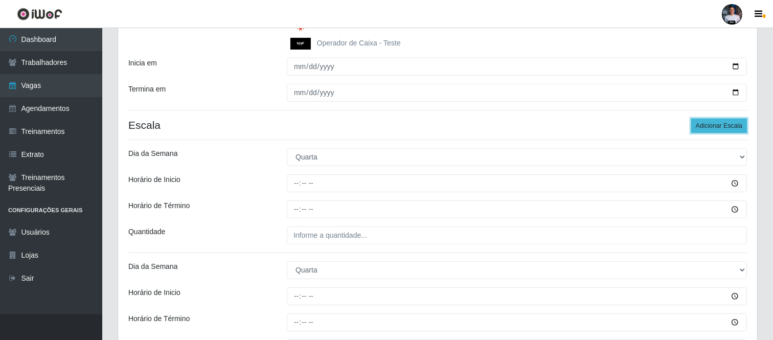
click at [697, 121] on button "Adicionar Escala" at bounding box center [719, 126] width 56 height 14
click at [697, 125] on button "Adicionar Escala" at bounding box center [719, 126] width 56 height 14
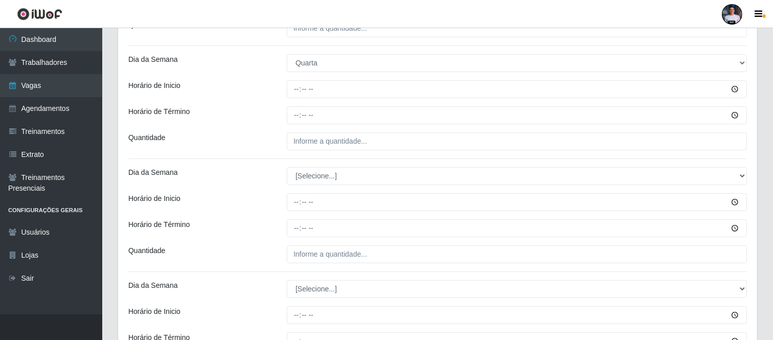
scroll to position [441, 0]
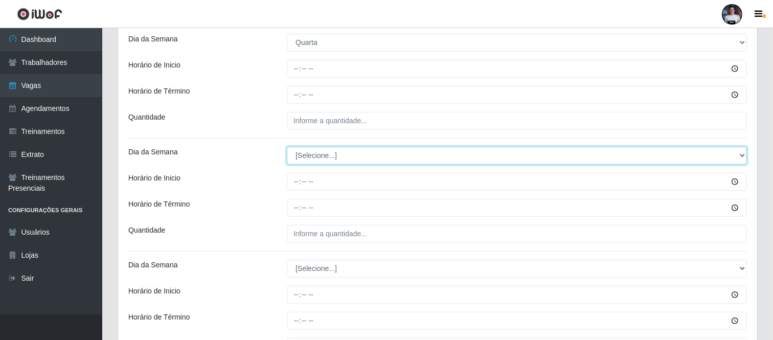
click at [320, 156] on select "[Selecione...] Segunda Terça Quarta Quinta Sexta Sábado Domingo" at bounding box center [517, 156] width 460 height 18
click at [314, 155] on select "[Selecione...] Segunda Terça Quarta Quinta Sexta Sábado Domingo" at bounding box center [517, 156] width 460 height 18
click at [287, 147] on select "[Selecione...] Segunda Terça Quarta Quinta Sexta Sábado Domingo" at bounding box center [517, 156] width 460 height 18
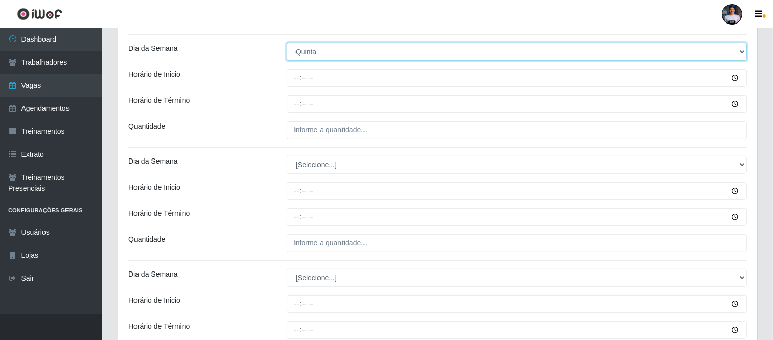
scroll to position [554, 0]
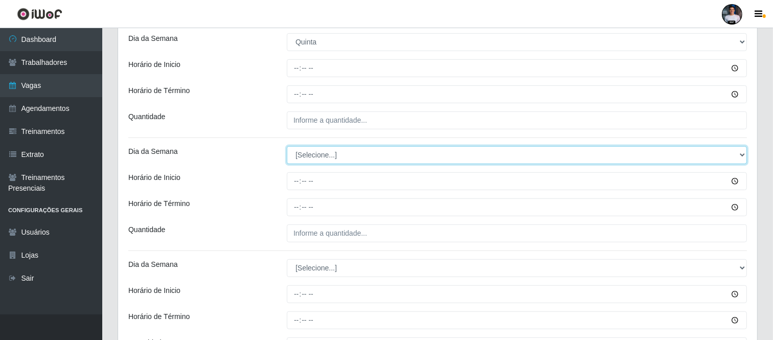
click at [320, 155] on select "[Selecione...] Segunda Terça Quarta Quinta Sexta Sábado Domingo" at bounding box center [517, 155] width 460 height 18
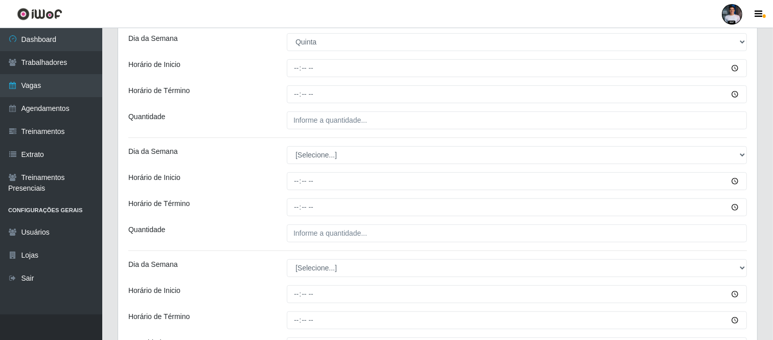
drag, startPoint x: 220, startPoint y: 125, endPoint x: 232, endPoint y: 131, distance: 13.5
click at [221, 125] on div "Quantidade" at bounding box center [200, 120] width 158 height 18
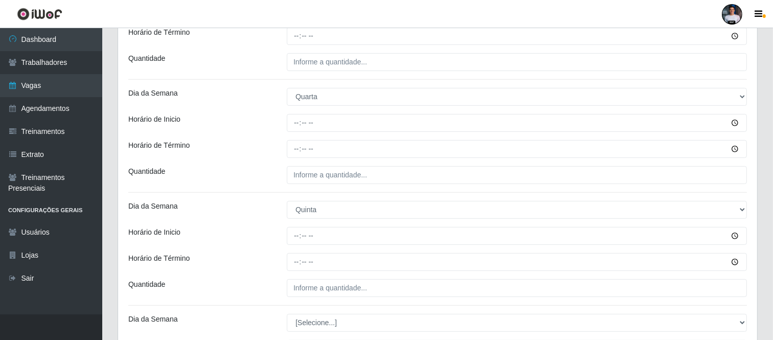
scroll to position [441, 0]
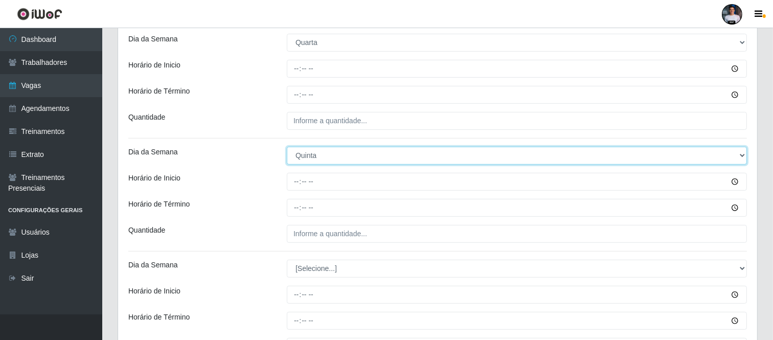
click at [336, 151] on select "[Selecione...] Segunda Terça Quarta Quinta Sexta Sábado Domingo" at bounding box center [517, 156] width 460 height 18
select select "3"
click at [287, 147] on select "[Selecione...] Segunda Terça Quarta Quinta Sexta Sábado Domingo" at bounding box center [517, 156] width 460 height 18
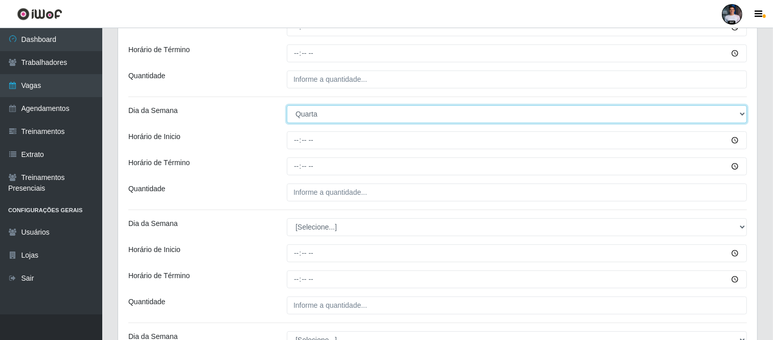
scroll to position [554, 0]
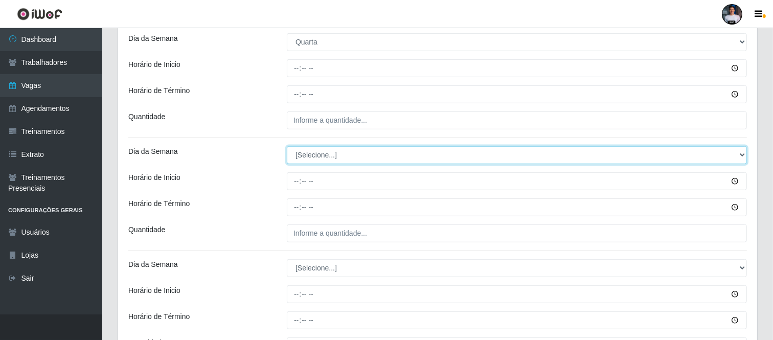
drag, startPoint x: 317, startPoint y: 156, endPoint x: 317, endPoint y: 164, distance: 7.7
click at [317, 156] on select "[Selecione...] Segunda Terça Quarta Quinta Sexta Sábado Domingo" at bounding box center [517, 155] width 460 height 18
select select "4"
click at [287, 146] on select "[Selecione...] Segunda Terça Quarta Quinta Sexta Sábado Domingo" at bounding box center [517, 155] width 460 height 18
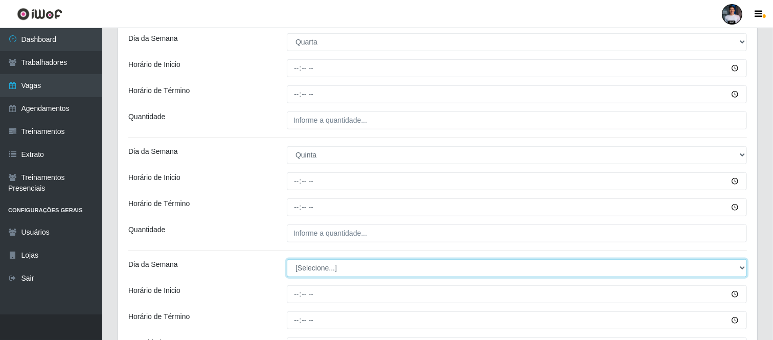
click at [313, 273] on select "[Selecione...] Segunda Terça Quarta Quinta Sexta Sábado Domingo" at bounding box center [517, 268] width 460 height 18
select select "4"
click at [287, 259] on select "[Selecione...] Segunda Terça Quarta Quinta Sexta Sábado Domingo" at bounding box center [517, 268] width 460 height 18
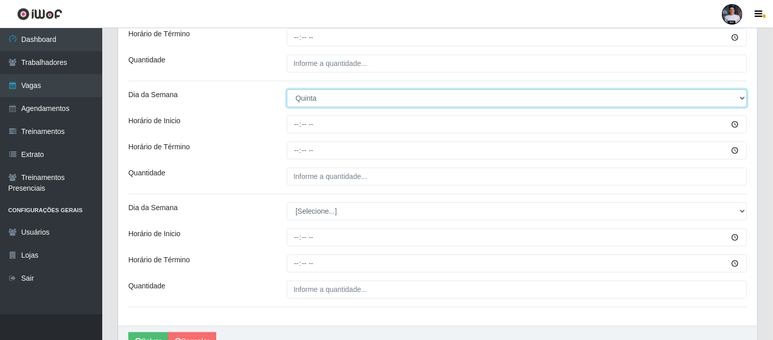
scroll to position [725, 0]
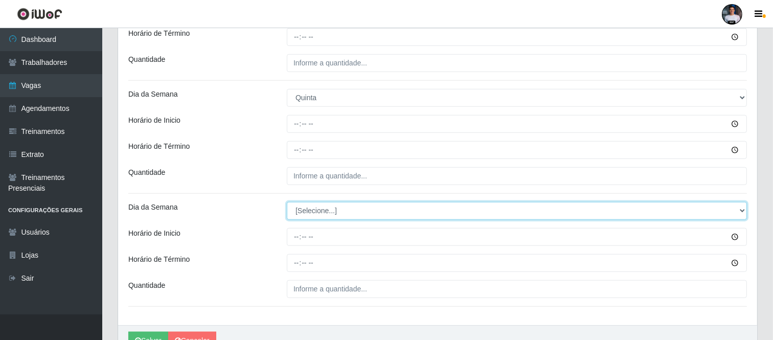
click at [311, 216] on select "[Selecione...] Segunda Terça Quarta Quinta Sexta Sábado Domingo" at bounding box center [517, 211] width 460 height 18
select select "4"
click at [287, 202] on select "[Selecione...] Segunda Terça Quarta Quinta Sexta Sábado Domingo" at bounding box center [517, 211] width 460 height 18
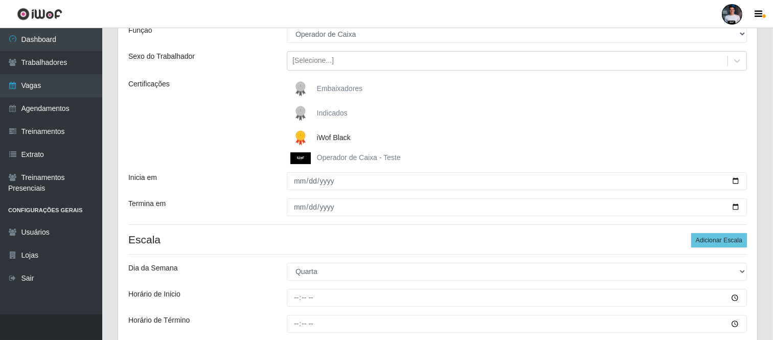
scroll to position [43, 0]
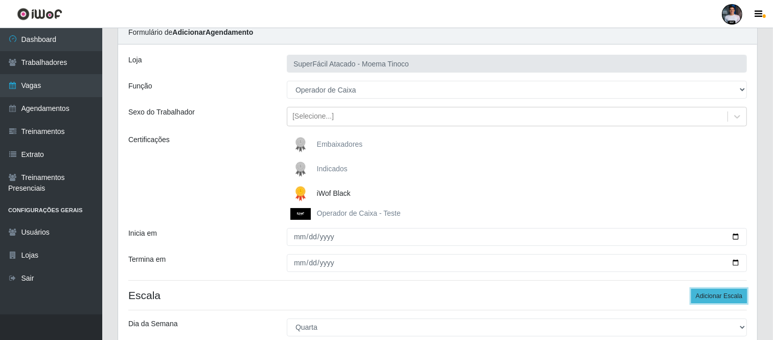
click at [697, 296] on button "Adicionar Escala" at bounding box center [719, 296] width 56 height 14
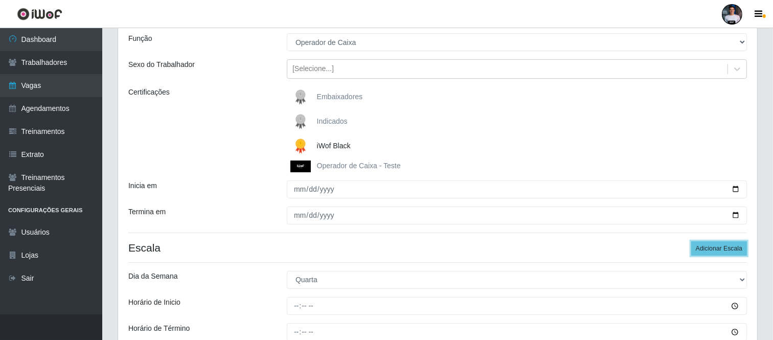
scroll to position [157, 0]
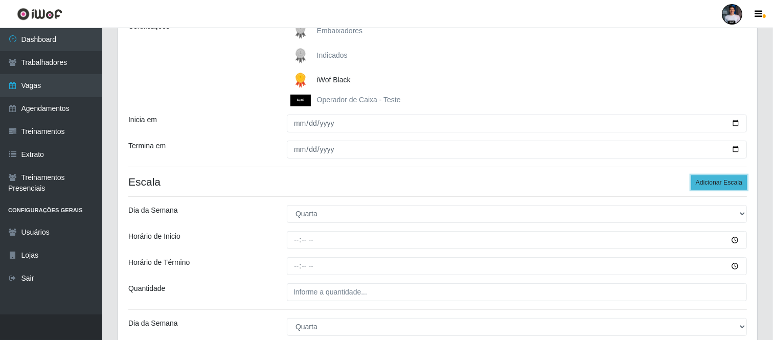
click at [697, 182] on button "Adicionar Escala" at bounding box center [719, 182] width 56 height 14
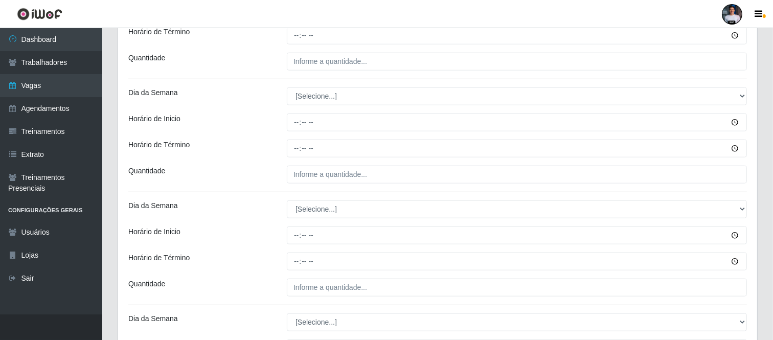
scroll to position [1118, 0]
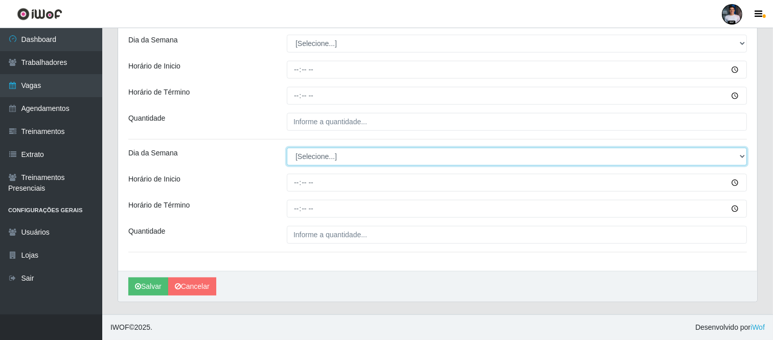
drag, startPoint x: 353, startPoint y: 159, endPoint x: 347, endPoint y: 165, distance: 7.6
click at [352, 159] on select "[Selecione...] Segunda Terça Quarta Quinta Sexta Sábado Domingo" at bounding box center [517, 157] width 460 height 18
select select "5"
click at [287, 148] on select "[Selecione...] Segunda Terça Quarta Quinta Sexta Sábado Domingo" at bounding box center [517, 157] width 460 height 18
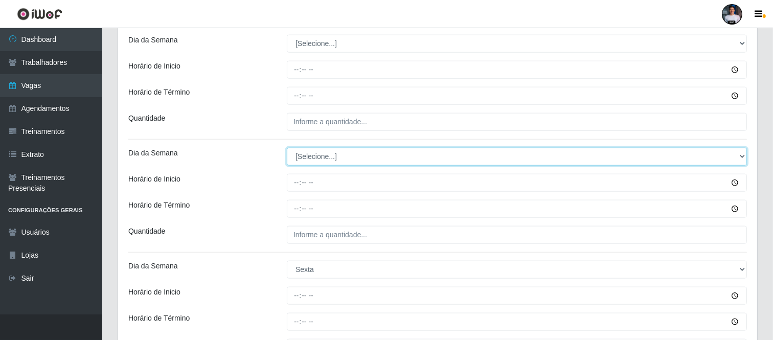
click at [338, 156] on select "[Selecione...] Segunda Terça Quarta Quinta Sexta Sábado Domingo" at bounding box center [517, 157] width 460 height 18
select select "5"
click at [287, 148] on select "[Selecione...] Segunda Terça Quarta Quinta Sexta Sábado Domingo" at bounding box center [517, 157] width 460 height 18
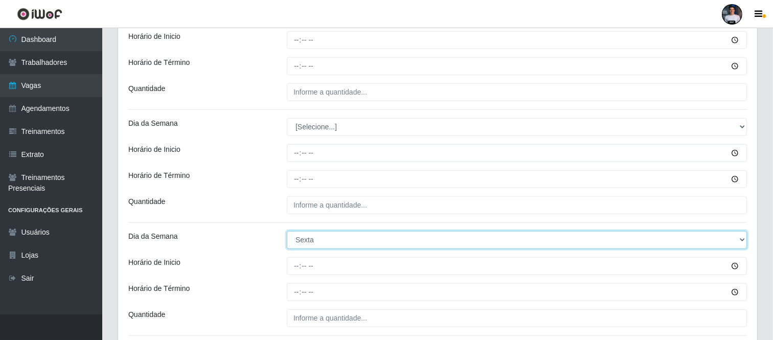
scroll to position [778, 0]
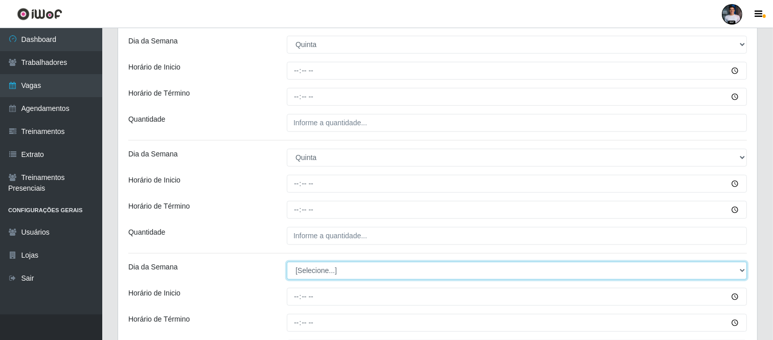
click at [325, 272] on select "[Selecione...] Segunda Terça Quarta Quinta Sexta Sábado Domingo" at bounding box center [517, 271] width 460 height 18
select select "5"
click at [287, 262] on select "[Selecione...] Segunda Terça Quarta Quinta Sexta Sábado Domingo" at bounding box center [517, 271] width 460 height 18
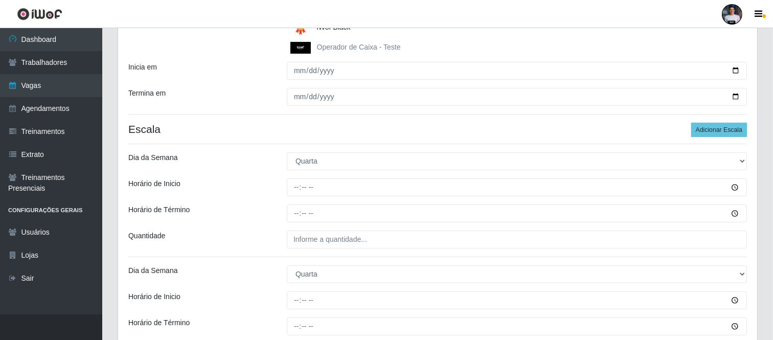
scroll to position [210, 0]
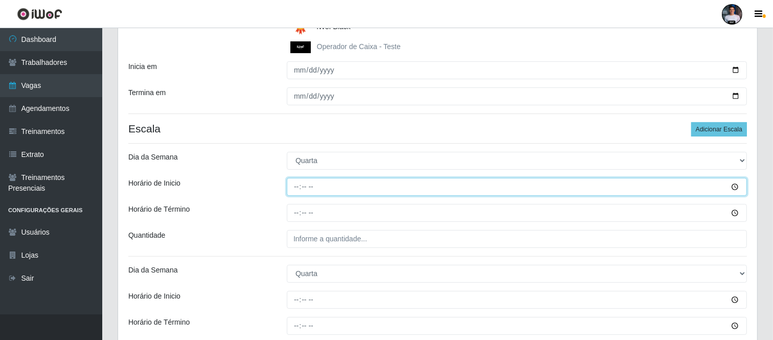
click at [295, 189] on input "Horário de Inicio" at bounding box center [517, 187] width 460 height 18
click at [299, 185] on input "Horário de Inicio" at bounding box center [517, 187] width 460 height 18
type input "07:00"
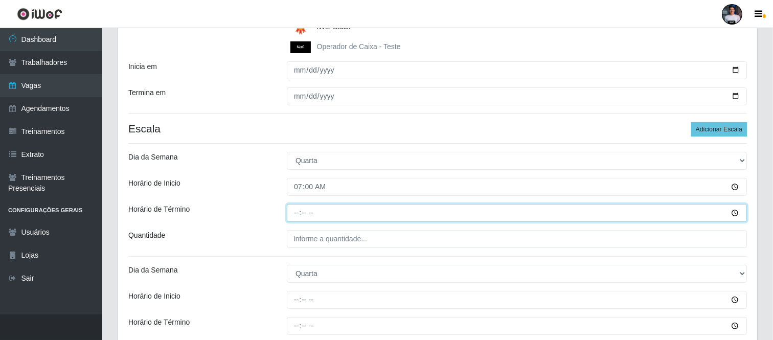
click at [298, 212] on input "Horário de Término" at bounding box center [517, 213] width 460 height 18
type input "13:00"
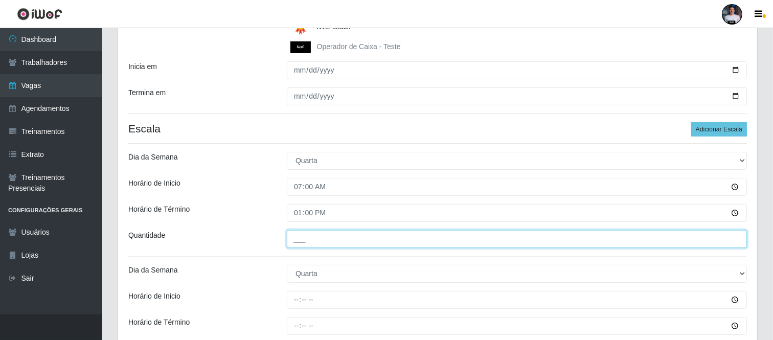
click at [300, 232] on input "___" at bounding box center [517, 239] width 460 height 18
type input "3__"
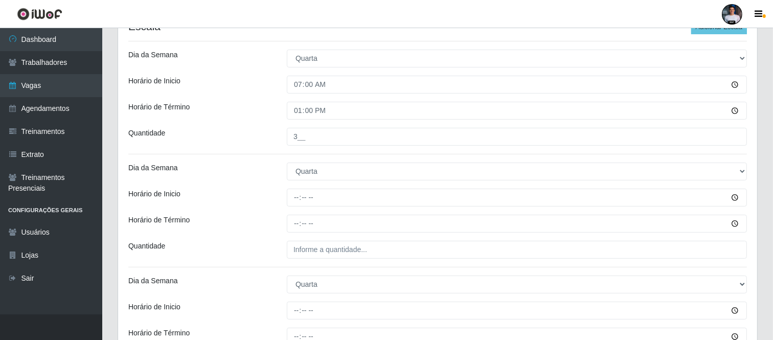
scroll to position [323, 0]
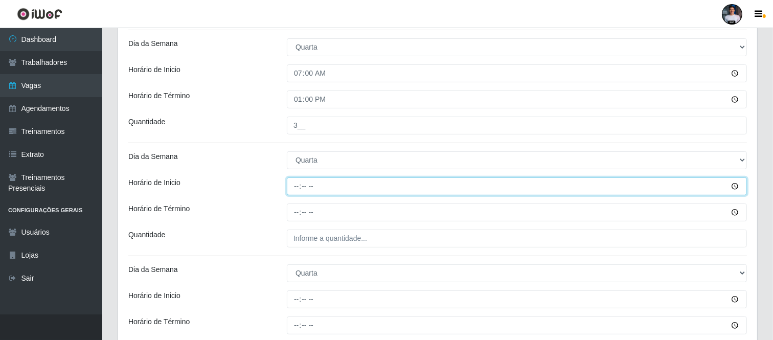
click at [298, 185] on input "Horário de Inicio" at bounding box center [517, 186] width 460 height 18
type input "11:00"
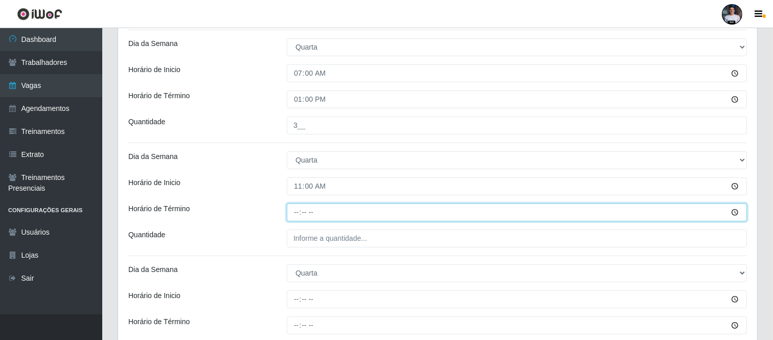
click at [294, 217] on input "Horário de Término" at bounding box center [517, 212] width 460 height 18
type input "17:00"
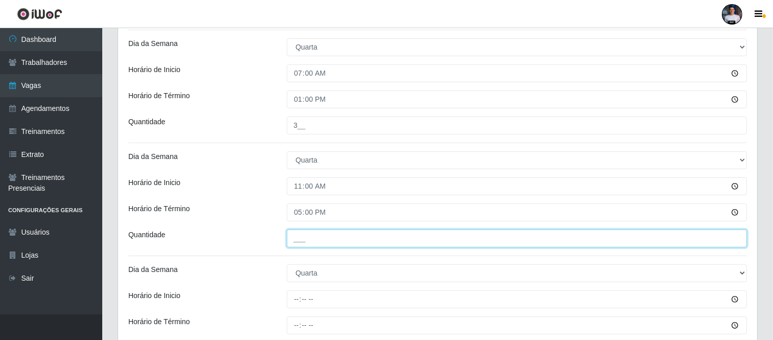
click at [295, 239] on input "___" at bounding box center [517, 238] width 460 height 18
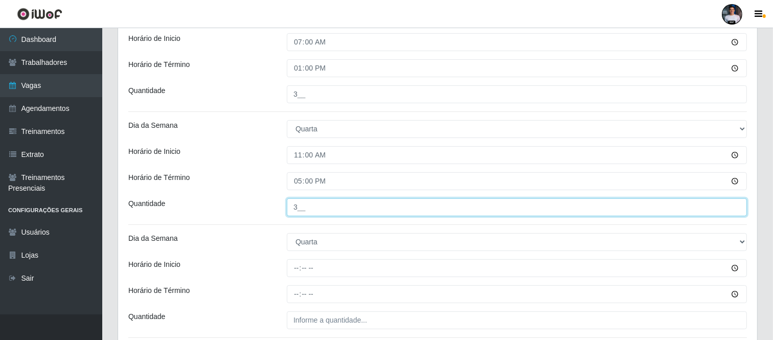
scroll to position [380, 0]
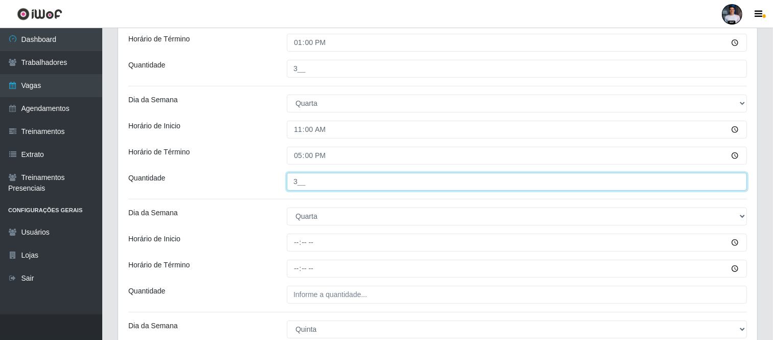
type input "3__"
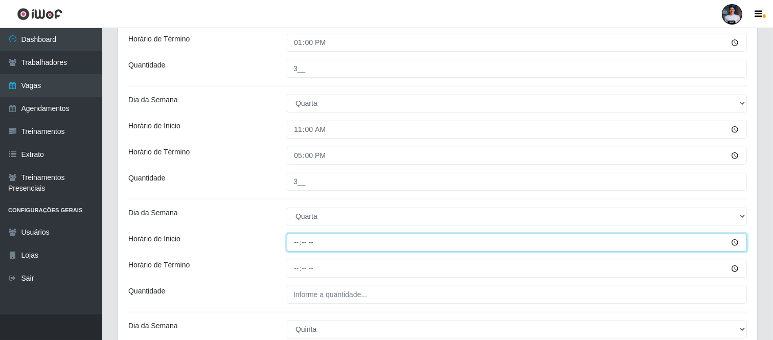
click at [296, 247] on input "Horário de Inicio" at bounding box center [517, 243] width 460 height 18
type input "16:30"
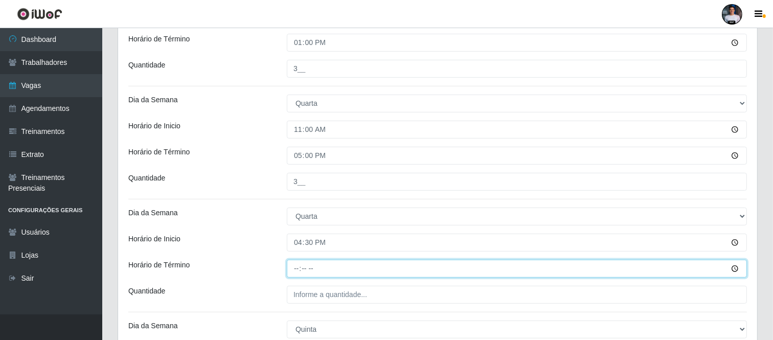
click at [297, 267] on input "Horário de Término" at bounding box center [517, 269] width 460 height 18
type input "22:30"
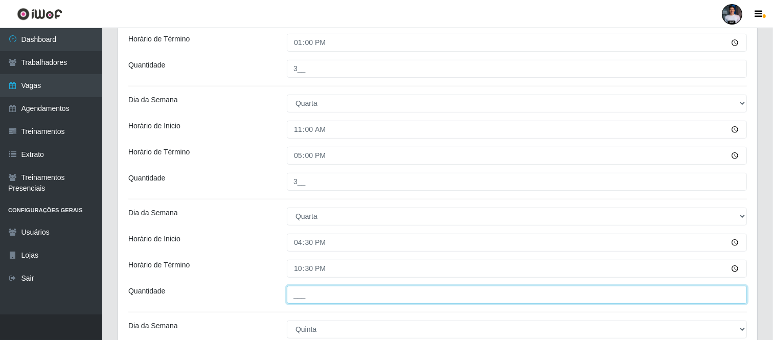
click at [356, 295] on input "___" at bounding box center [517, 295] width 460 height 18
type input "8__"
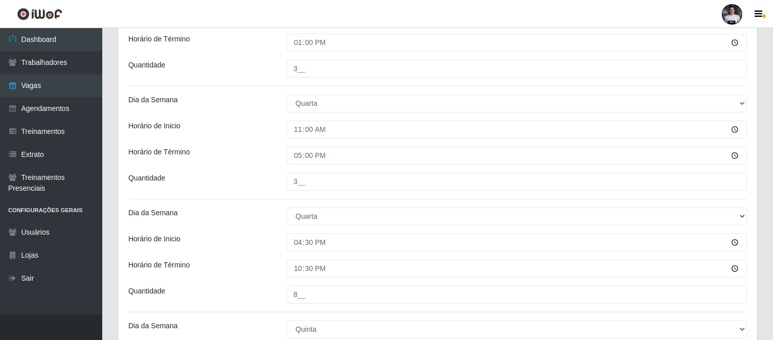
click at [278, 275] on div "Horário de Término" at bounding box center [200, 269] width 158 height 18
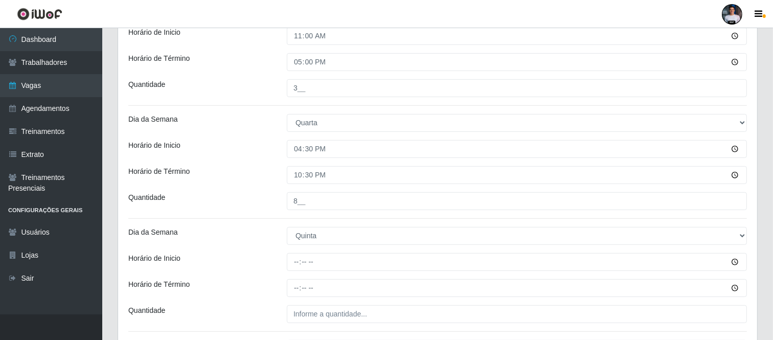
scroll to position [494, 0]
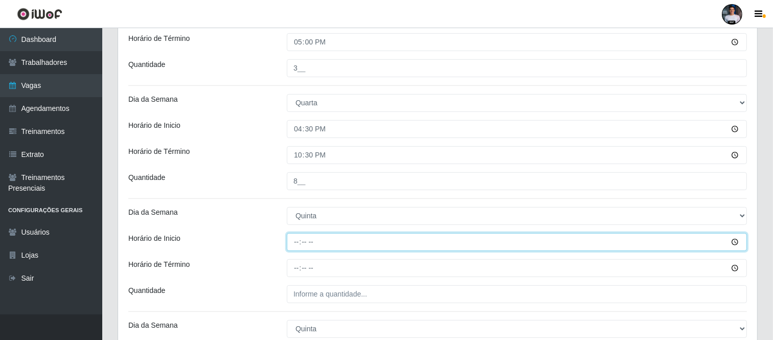
click at [300, 240] on input "Horário de Inicio" at bounding box center [517, 242] width 460 height 18
type input "07:00"
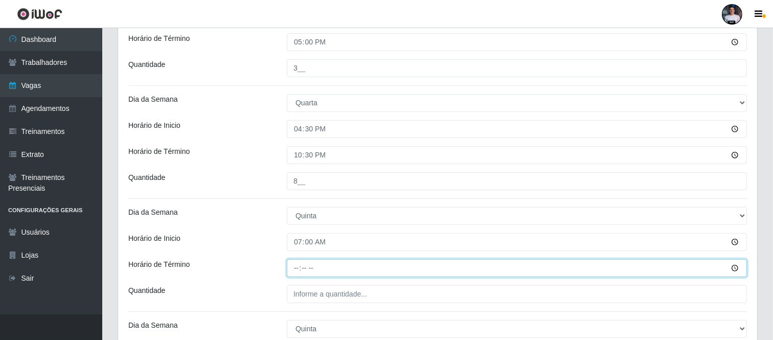
click at [295, 270] on input "Horário de Término" at bounding box center [517, 268] width 460 height 18
type input "13:00"
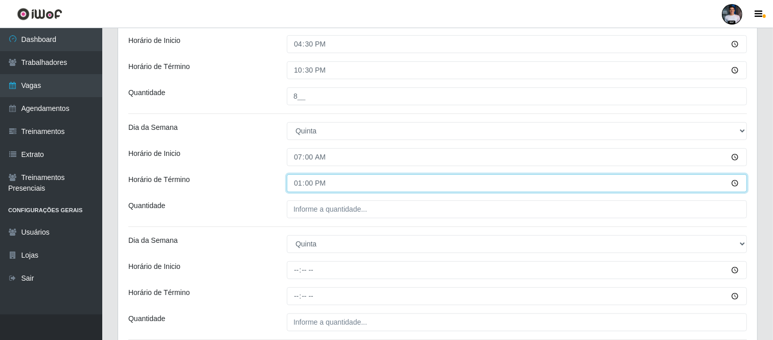
scroll to position [607, 0]
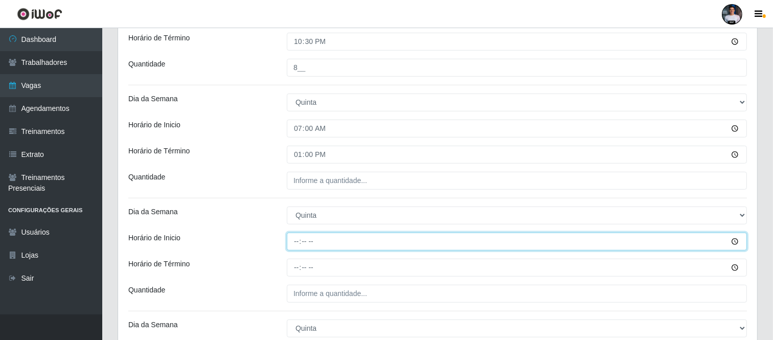
click at [299, 244] on input "Horário de Inicio" at bounding box center [517, 241] width 460 height 18
type input "11:00"
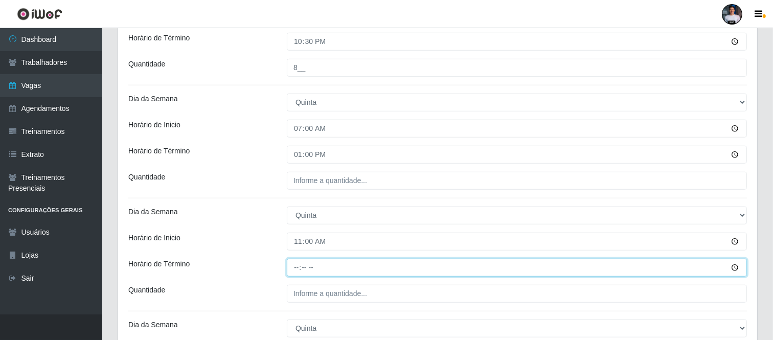
click at [301, 270] on input "Horário de Término" at bounding box center [517, 268] width 460 height 18
click at [297, 269] on input "Horário de Término" at bounding box center [517, 268] width 460 height 18
type input "17:00"
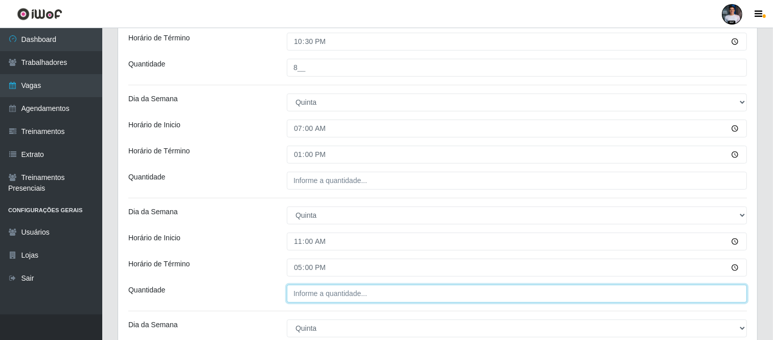
type input "___"
click at [298, 290] on input "___" at bounding box center [517, 294] width 460 height 18
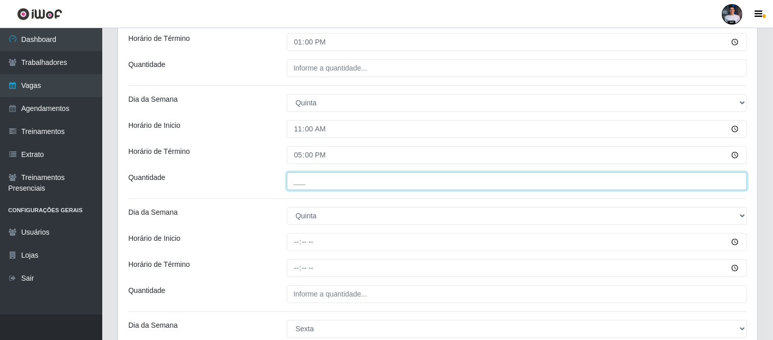
scroll to position [721, 0]
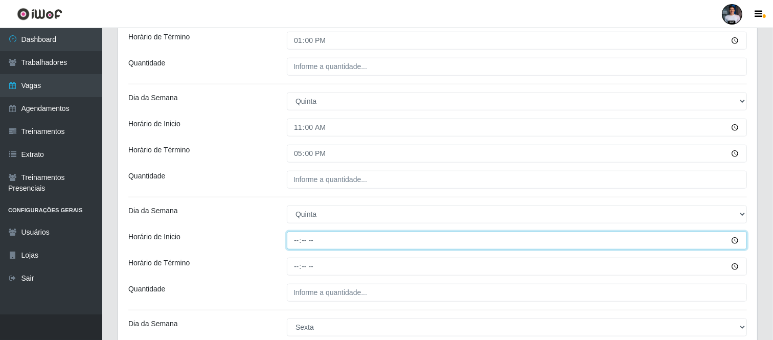
click at [298, 242] on input "Horário de Inicio" at bounding box center [517, 240] width 460 height 18
type input "16:30"
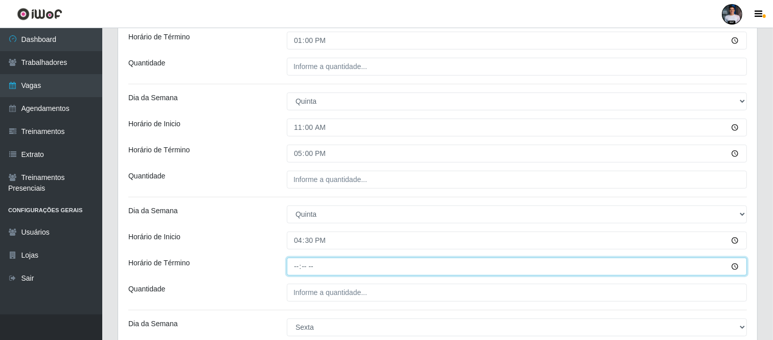
click at [298, 269] on input "Horário de Término" at bounding box center [517, 267] width 460 height 18
type input "22:30"
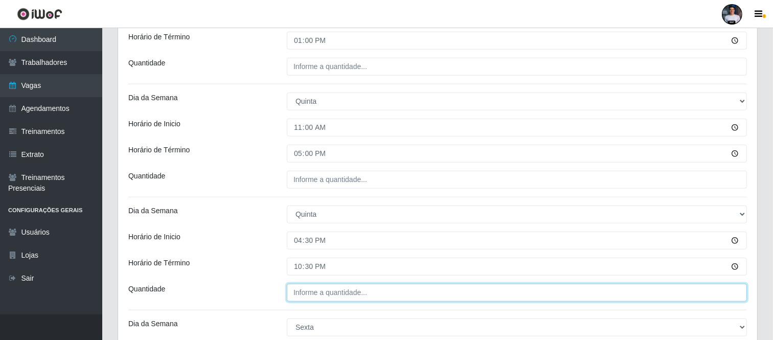
type input "___"
click at [290, 292] on input "___" at bounding box center [517, 293] width 460 height 18
type input "___"
drag, startPoint x: 294, startPoint y: 266, endPoint x: 299, endPoint y: 285, distance: 19.1
click at [299, 285] on input "___" at bounding box center [517, 293] width 460 height 18
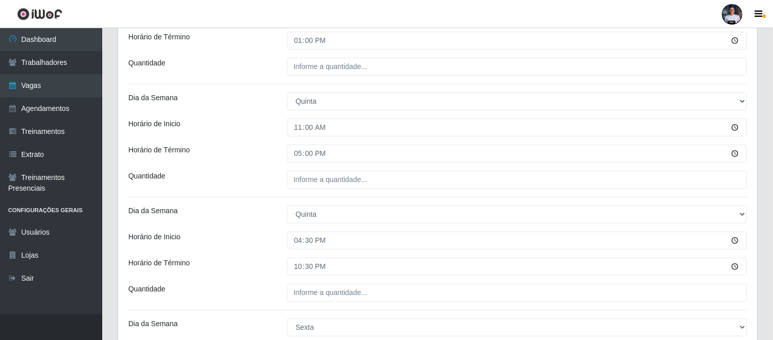
drag, startPoint x: 264, startPoint y: 288, endPoint x: 271, endPoint y: 289, distance: 7.7
click at [264, 288] on div "Quantidade" at bounding box center [200, 293] width 158 height 18
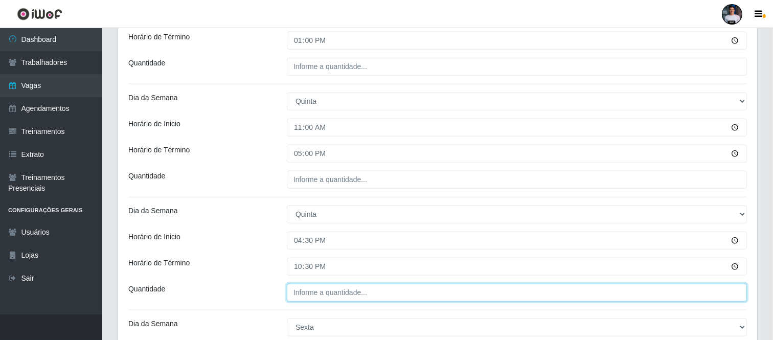
type input "___"
click at [290, 296] on input "___" at bounding box center [517, 293] width 460 height 18
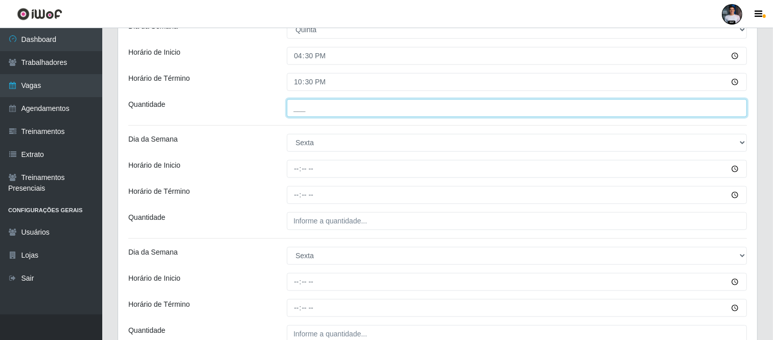
scroll to position [891, 0]
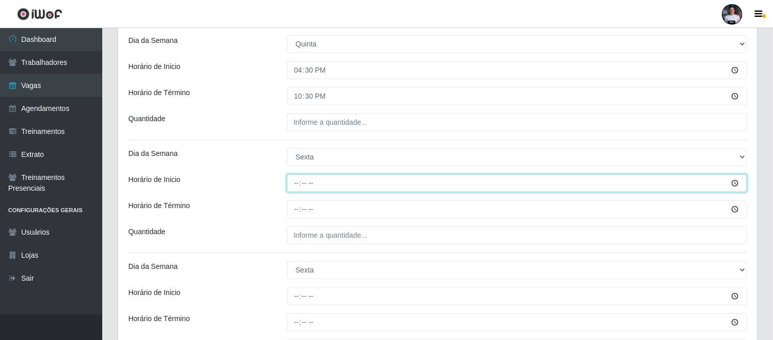
click at [293, 179] on input "Horário de Inicio" at bounding box center [517, 183] width 460 height 18
type input "07:00"
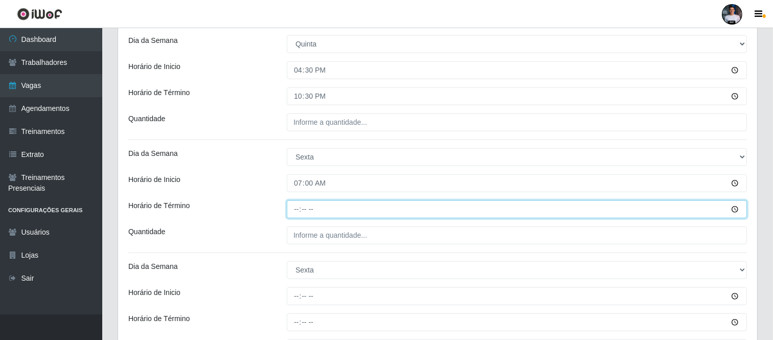
click at [293, 216] on input "Horário de Término" at bounding box center [517, 209] width 460 height 18
type input "13:00"
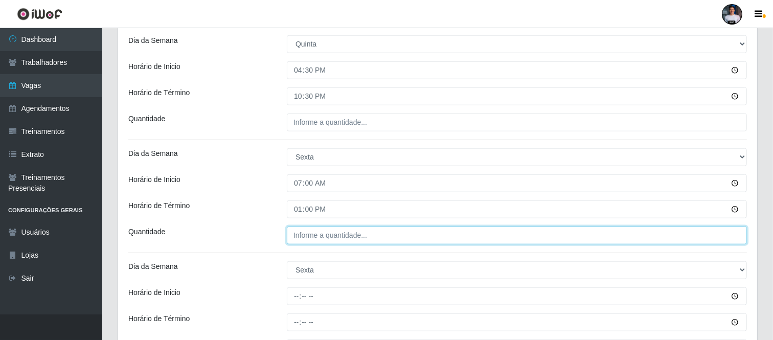
type input "___"
click at [295, 239] on input "___" at bounding box center [517, 235] width 460 height 18
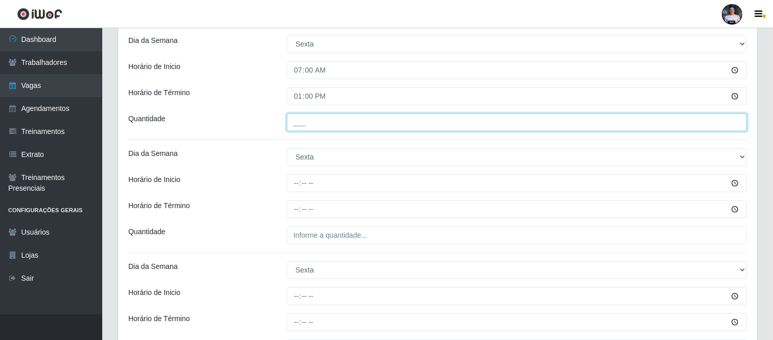
scroll to position [1005, 0]
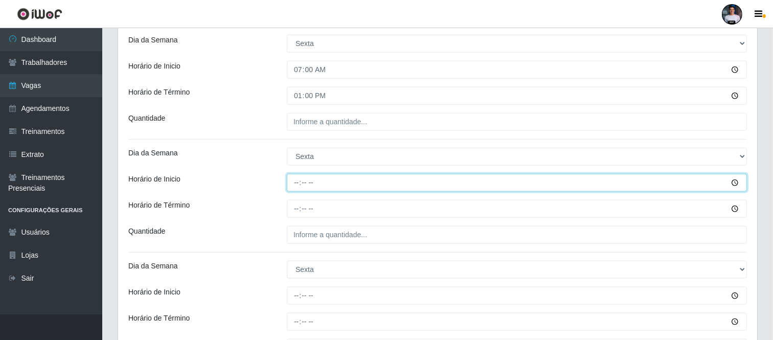
click at [290, 188] on input "Horário de Inicio" at bounding box center [517, 183] width 460 height 18
type input "11:00"
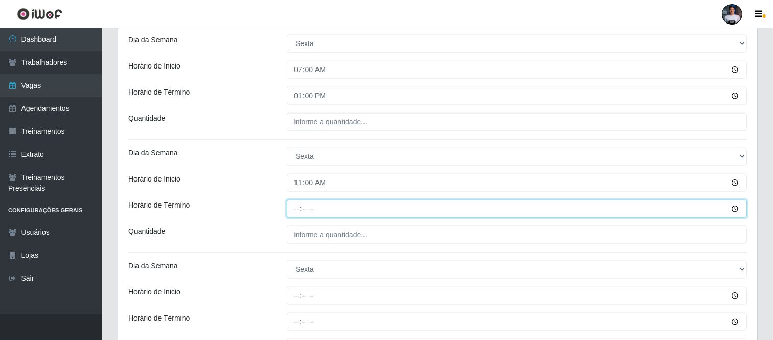
click at [292, 217] on input "Horário de Término" at bounding box center [517, 209] width 460 height 18
type input "17:00"
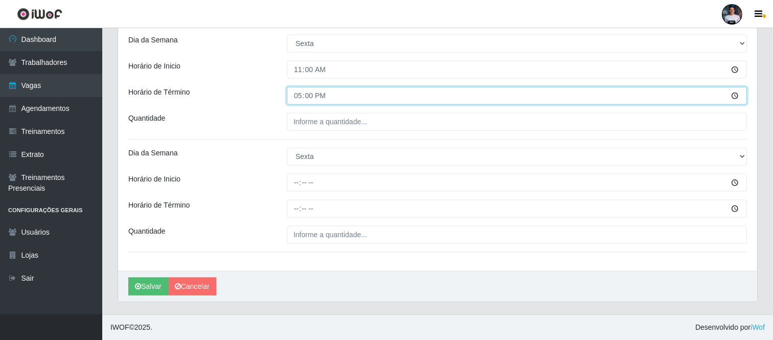
scroll to position [1118, 0]
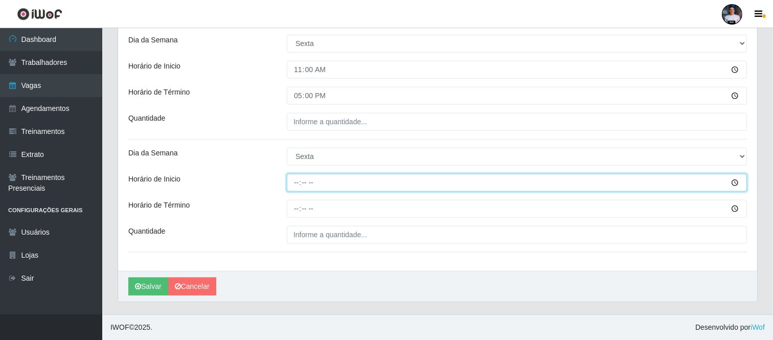
click at [294, 181] on input "Horário de Inicio" at bounding box center [517, 183] width 460 height 18
type input "16:30"
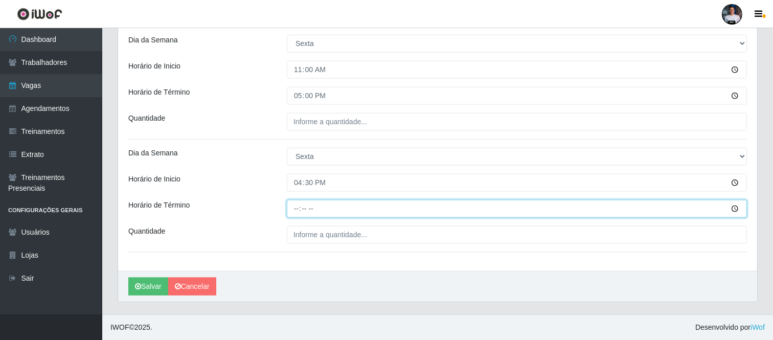
click at [294, 208] on input "Horário de Término" at bounding box center [517, 209] width 460 height 18
type input "22:30"
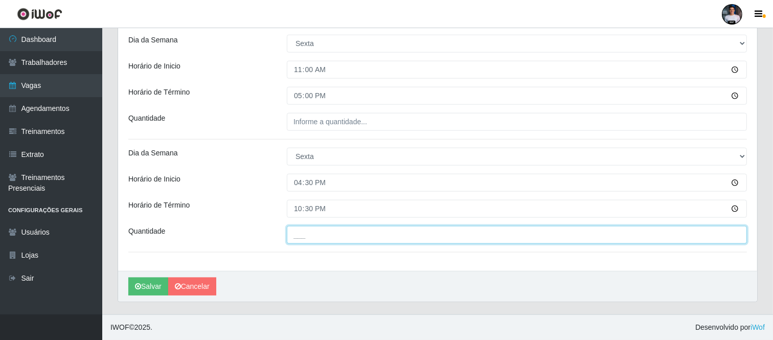
click at [302, 237] on input "___" at bounding box center [517, 235] width 460 height 18
type input "8__"
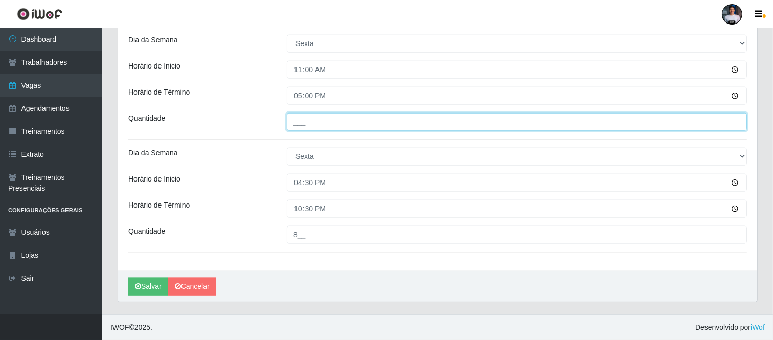
click at [292, 126] on input "___" at bounding box center [517, 122] width 460 height 18
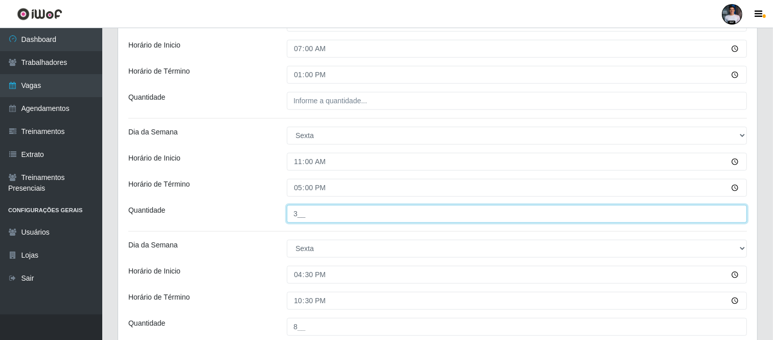
scroll to position [1005, 0]
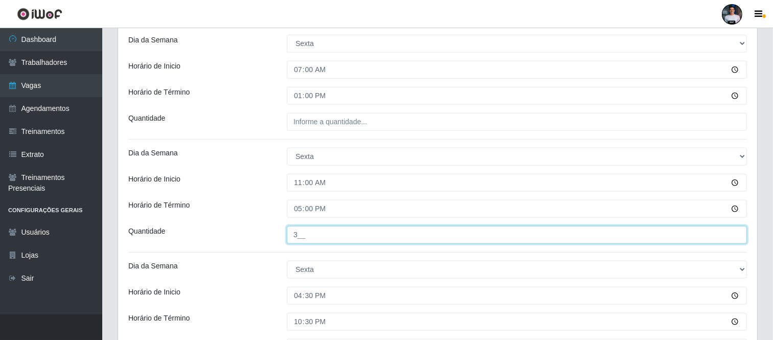
type input "3__"
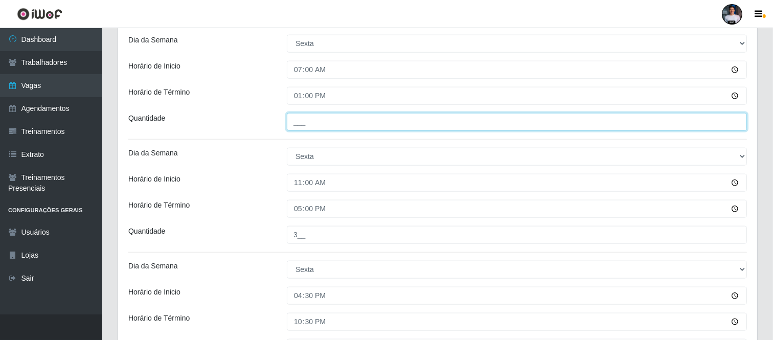
click at [294, 119] on input "___" at bounding box center [517, 122] width 460 height 18
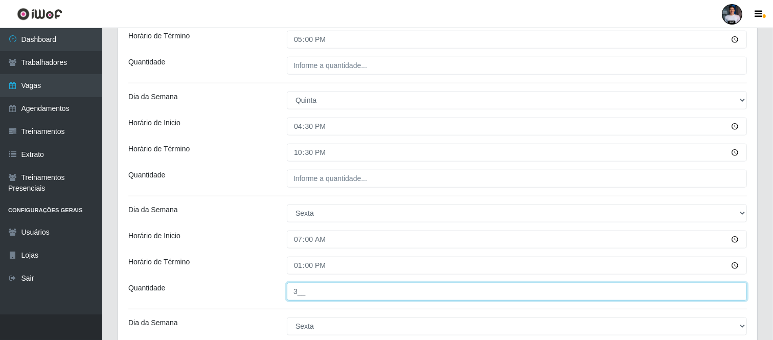
scroll to position [834, 0]
type input "3__"
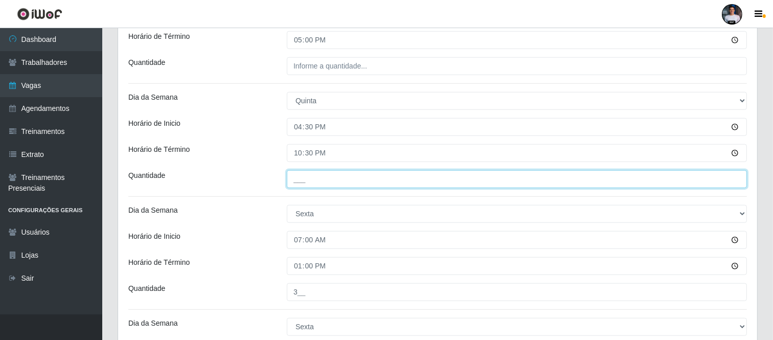
click at [292, 175] on input "___" at bounding box center [517, 179] width 460 height 18
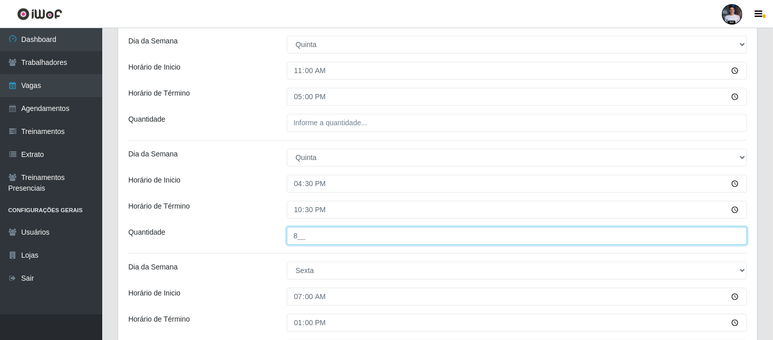
type input "8__"
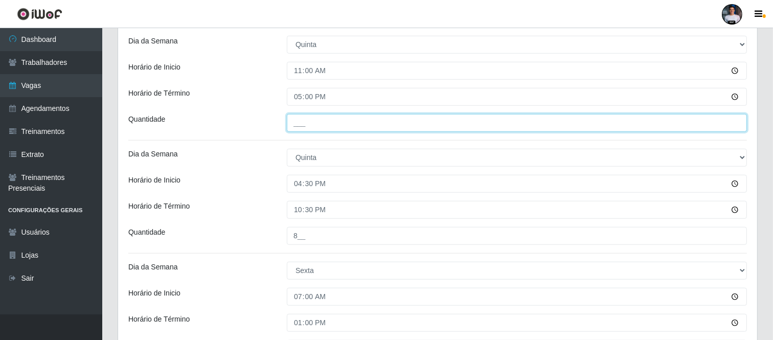
click at [292, 119] on input "___" at bounding box center [517, 123] width 460 height 18
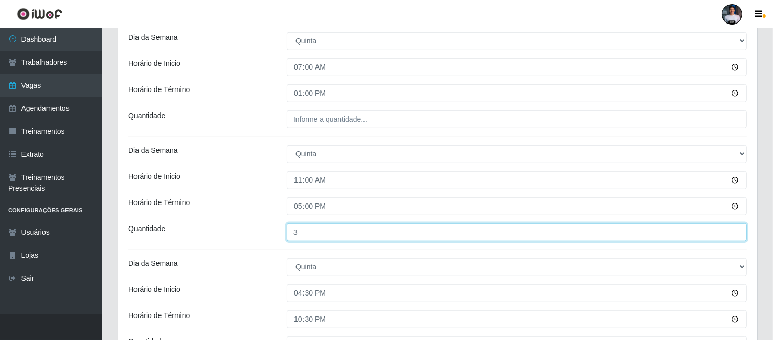
scroll to position [664, 0]
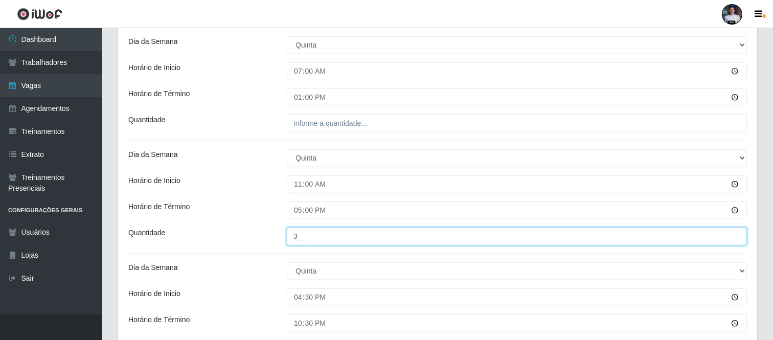
type input "3__"
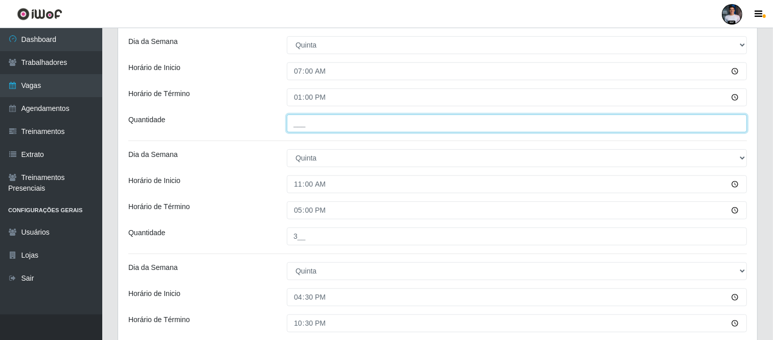
click at [297, 118] on input "___" at bounding box center [517, 123] width 460 height 18
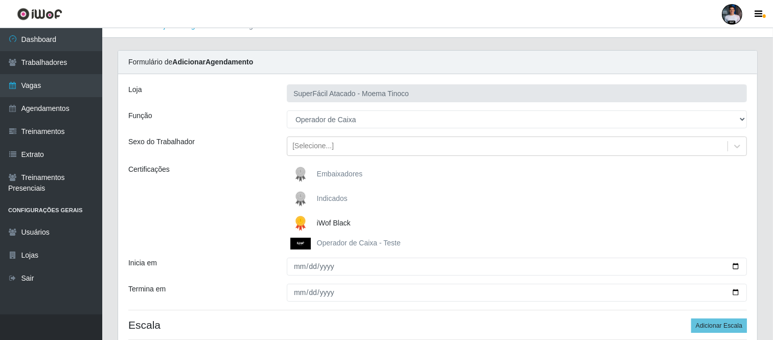
scroll to position [0, 0]
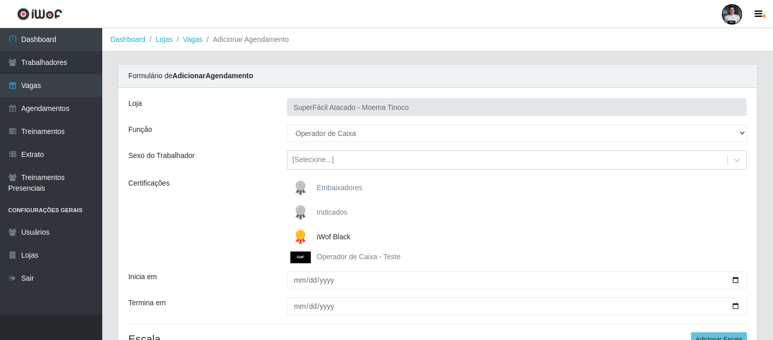
type input "3__"
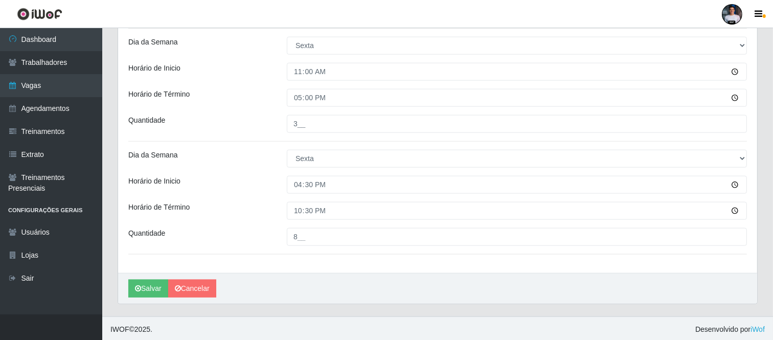
scroll to position [1118, 0]
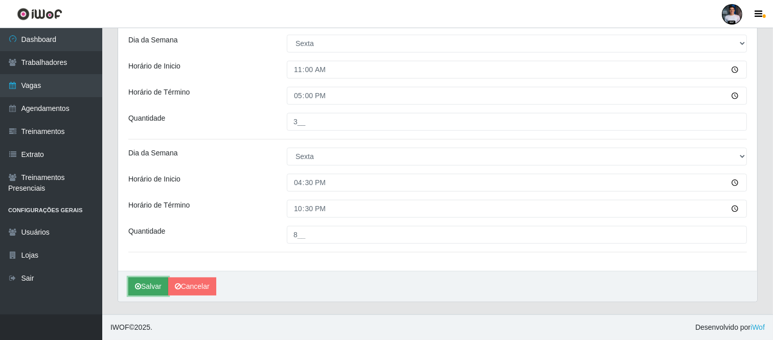
click at [160, 286] on button "Salvar" at bounding box center [148, 286] width 40 height 18
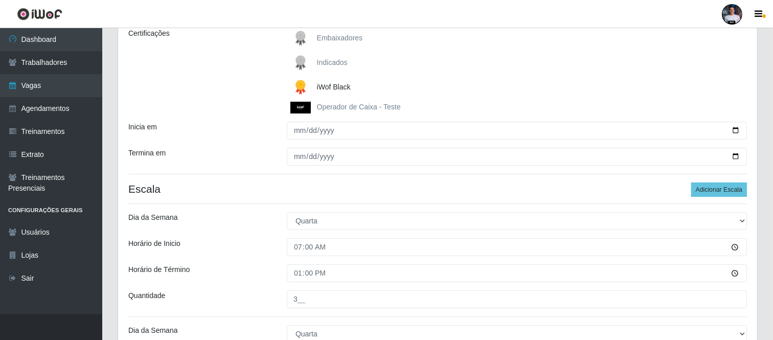
scroll to position [0, 0]
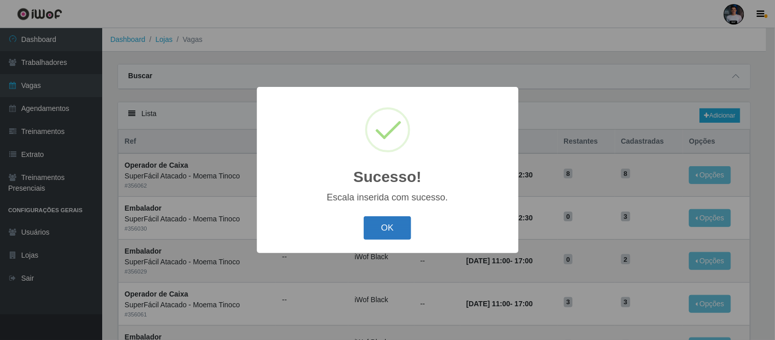
click at [399, 222] on button "OK" at bounding box center [388, 228] width 48 height 24
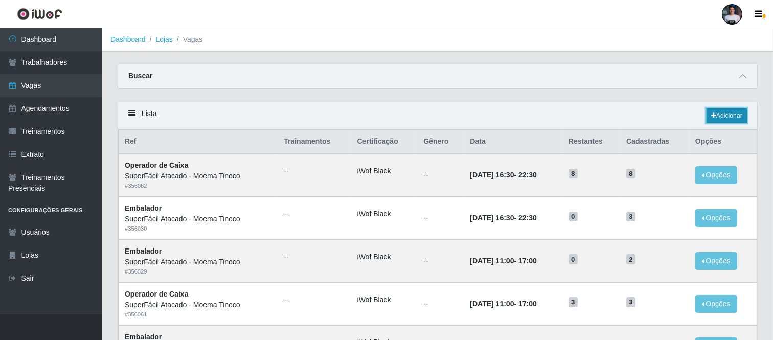
click at [697, 115] on link "Adicionar" at bounding box center [726, 115] width 40 height 14
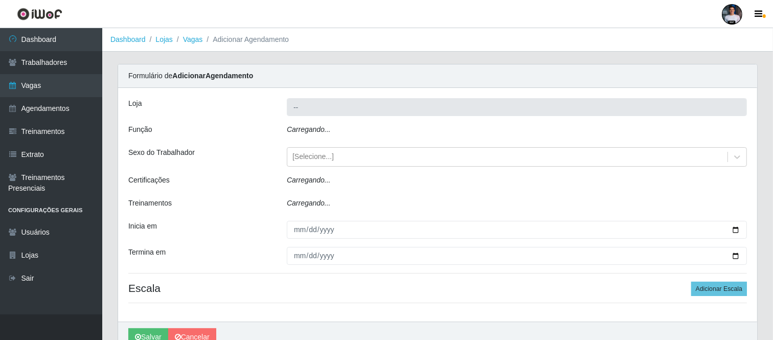
type input "SuperFácil Atacado - Moema Tinoco"
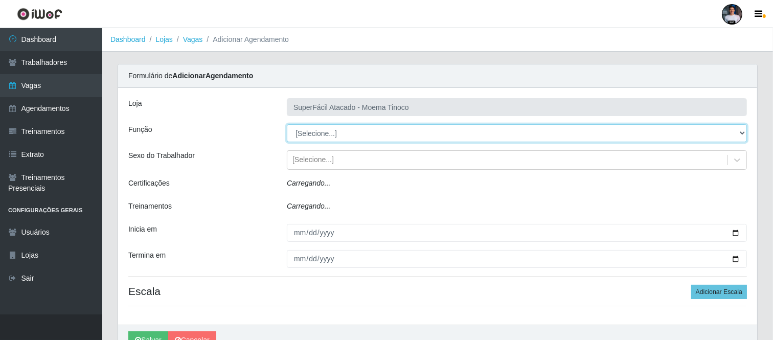
click at [311, 126] on select "[Selecione...] Embalador Embalador + Embalador ++ Operador de Caixa Operador de…" at bounding box center [517, 133] width 460 height 18
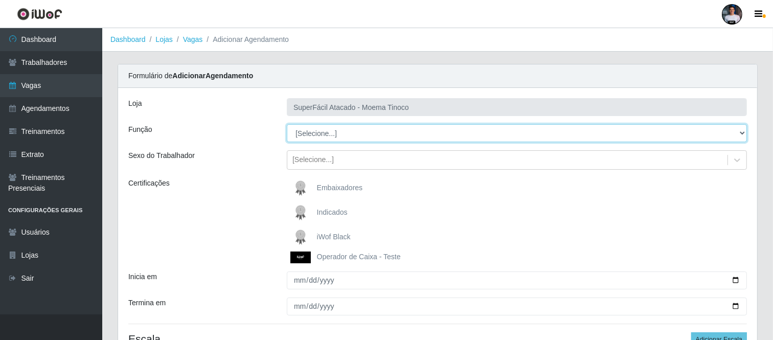
select select "24"
click at [287, 124] on select "[Selecione...] Embalador Embalador + Embalador ++ Operador de Caixa Operador de…" at bounding box center [517, 133] width 460 height 18
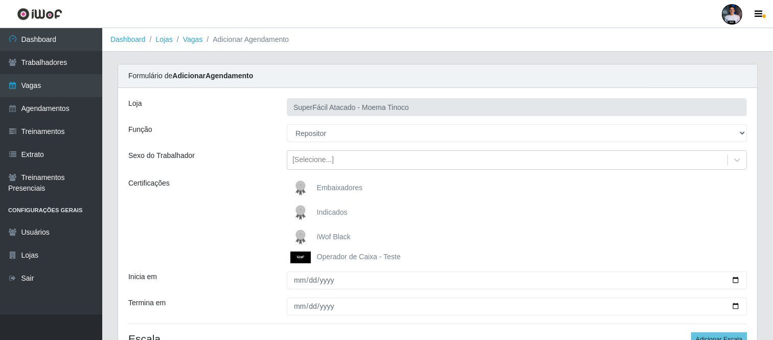
click at [355, 246] on div "iWof Black" at bounding box center [517, 237] width 460 height 20
click at [303, 225] on div "Embaixadores Indicados iWof Black Operador de Caixa - Teste" at bounding box center [516, 220] width 475 height 85
click at [304, 234] on img at bounding box center [302, 237] width 25 height 20
click at [0, 0] on input "iWof Black" at bounding box center [0, 0] width 0 height 0
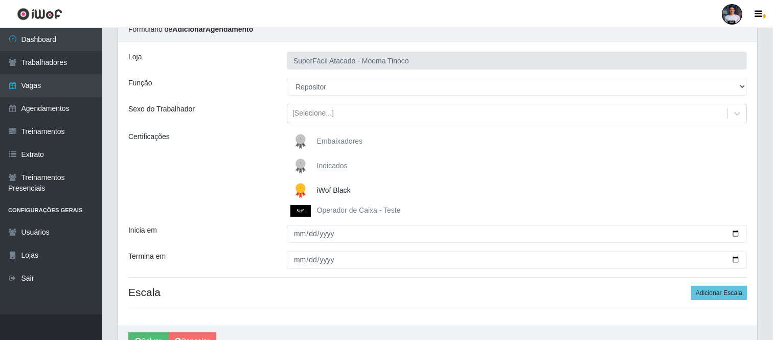
scroll to position [101, 0]
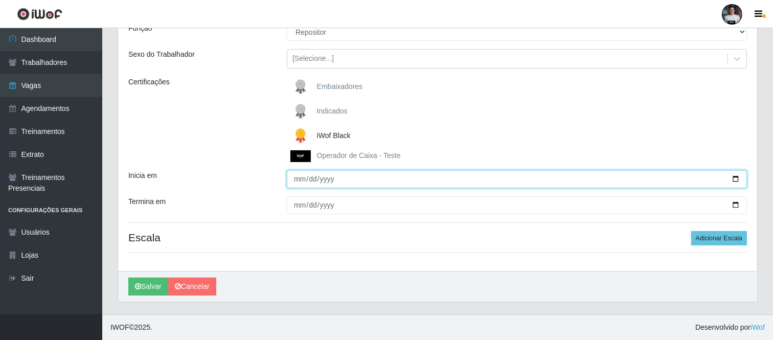
click at [697, 177] on input "Inicia em" at bounding box center [517, 179] width 460 height 18
type input "[DATE]"
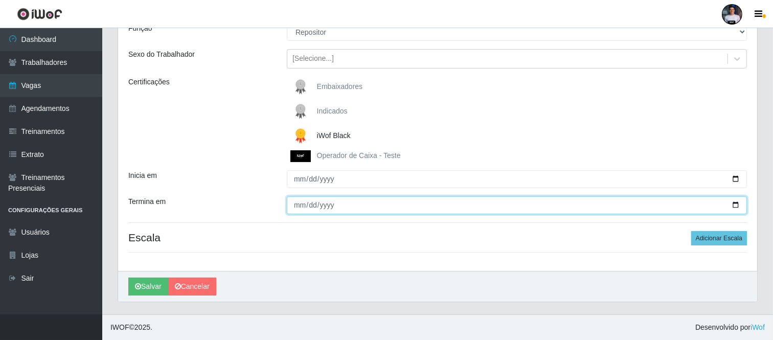
click at [697, 203] on input "Termina em" at bounding box center [517, 205] width 460 height 18
type input "[DATE]"
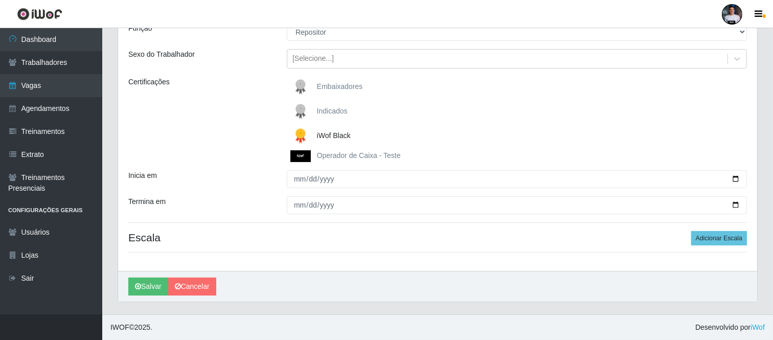
drag, startPoint x: 432, startPoint y: 301, endPoint x: 702, endPoint y: 251, distance: 274.5
click at [440, 302] on div "Carregando... Formulário de Adicionar Agendamento Loja SuperFácil Atacado - Moe…" at bounding box center [437, 139] width 655 height 352
click at [697, 238] on button "Adicionar Escala" at bounding box center [719, 238] width 56 height 14
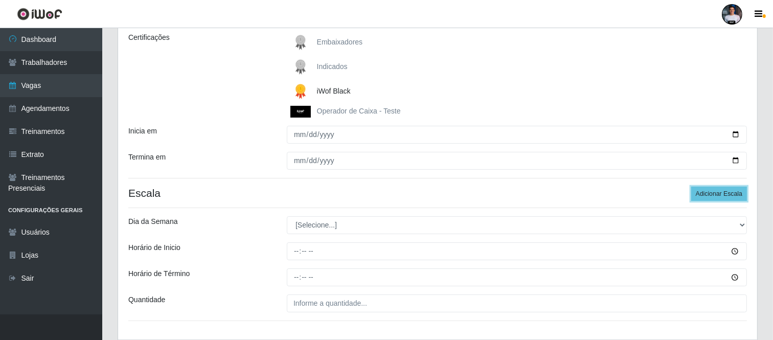
scroll to position [215, 0]
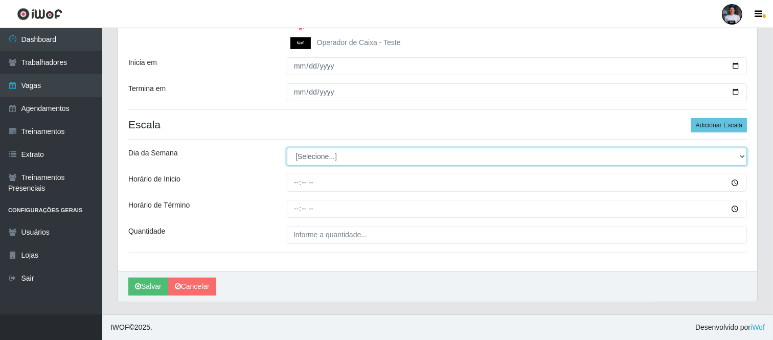
click at [322, 159] on select "[Selecione...] Segunda Terça Quarta Quinta Sexta Sábado Domingo" at bounding box center [517, 157] width 460 height 18
select select "3"
click at [287, 148] on select "[Selecione...] Segunda Terça Quarta Quinta Sexta Sábado Domingo" at bounding box center [517, 157] width 460 height 18
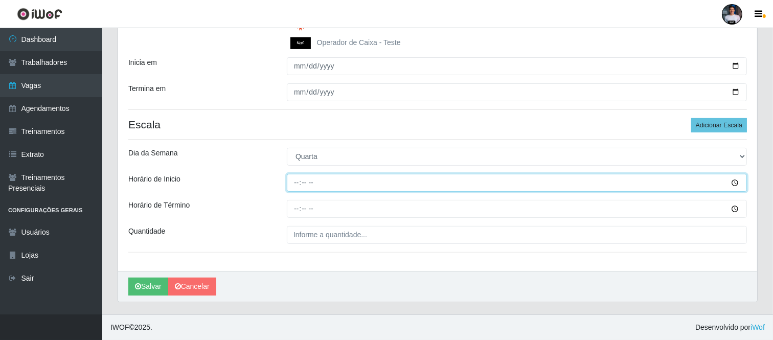
click at [294, 184] on input "Horário de Inicio" at bounding box center [517, 183] width 460 height 18
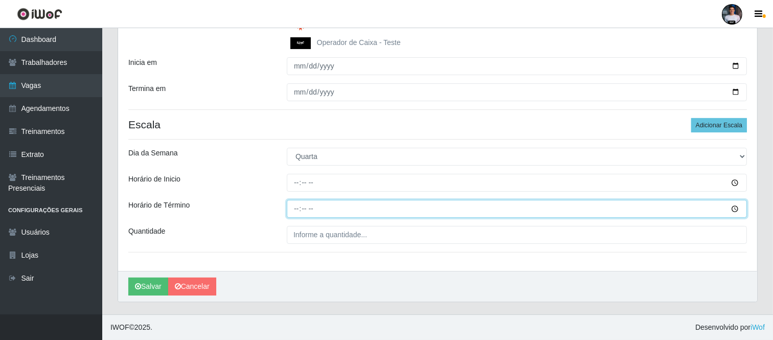
click at [294, 210] on input "Horário de Término" at bounding box center [517, 209] width 460 height 18
type input "15:00"
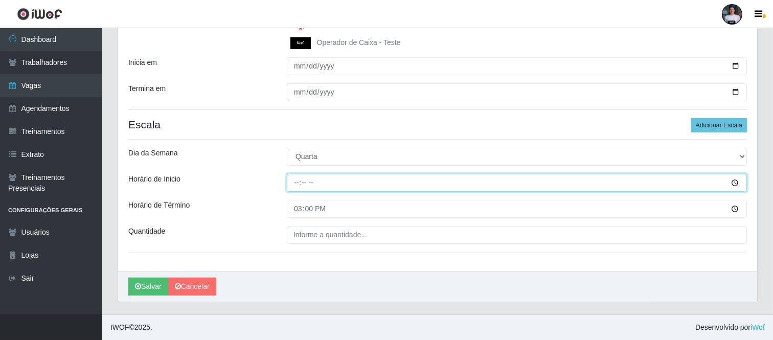
click at [310, 183] on input "Horário de Inicio" at bounding box center [517, 183] width 460 height 18
click at [294, 177] on input "00:00" at bounding box center [517, 183] width 460 height 18
type input "09:00"
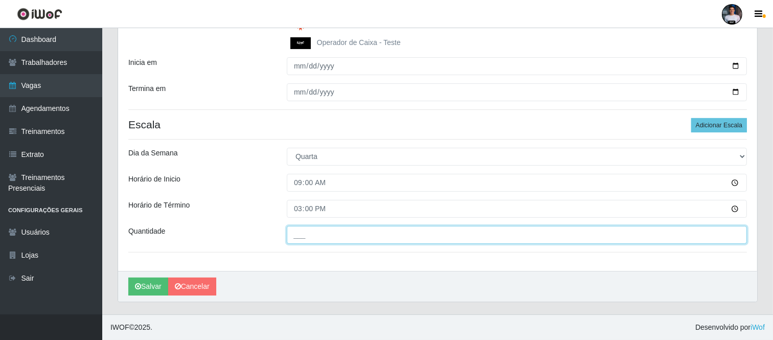
click at [311, 239] on input "___" at bounding box center [517, 235] width 460 height 18
type input "1__"
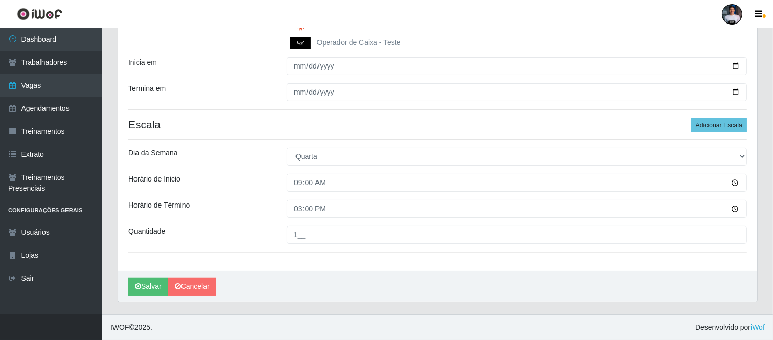
click at [522, 266] on div "Loja SuperFácil Atacado - Moema Tinoco Função [Selecione...] Embalador Embalado…" at bounding box center [437, 72] width 639 height 397
click at [697, 123] on button "Adicionar Escala" at bounding box center [719, 125] width 56 height 14
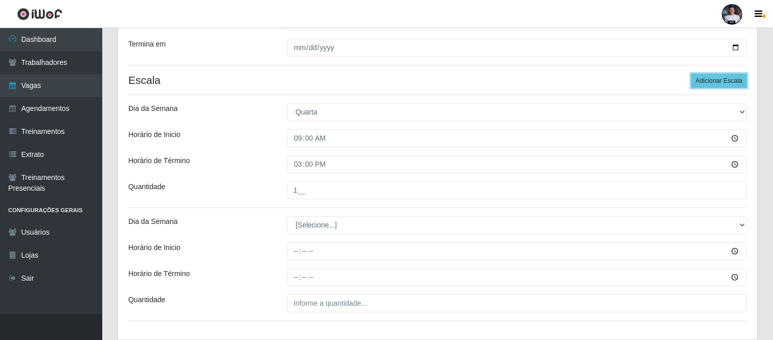
scroll to position [328, 0]
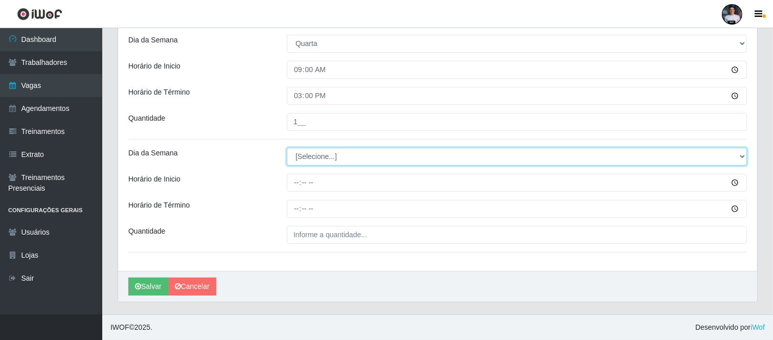
click at [333, 159] on select "[Selecione...] Segunda Terça Quarta Quinta Sexta Sábado Domingo" at bounding box center [517, 157] width 460 height 18
select select "3"
click at [287, 148] on select "[Selecione...] Segunda Terça Quarta Quinta Sexta Sábado Domingo" at bounding box center [517, 157] width 460 height 18
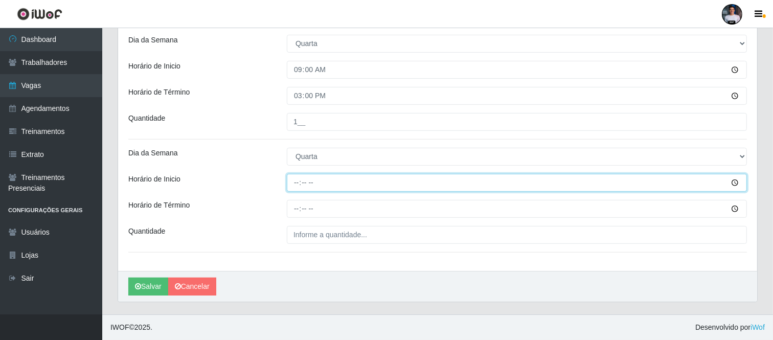
click at [296, 178] on input "Horário de Inicio" at bounding box center [517, 183] width 460 height 18
type input "16:00"
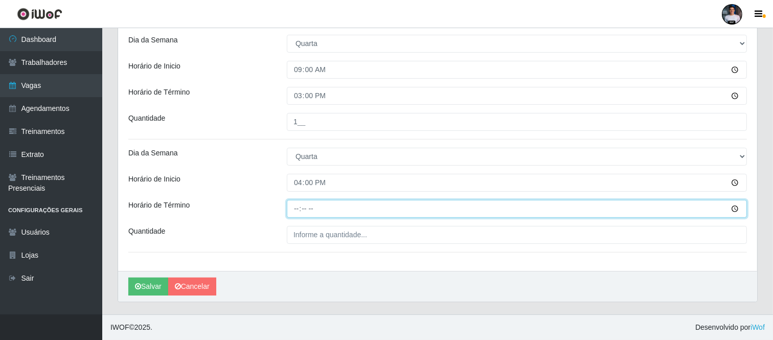
click at [289, 212] on input "Horário de Término" at bounding box center [517, 209] width 460 height 18
type input "22:00"
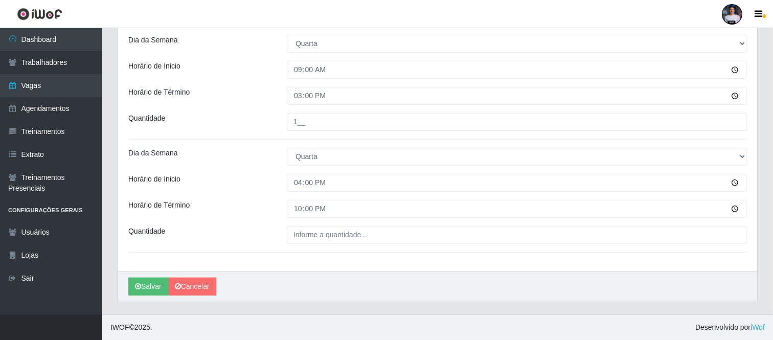
click at [307, 256] on div "Loja SuperFácil Atacado - Moema Tinoco Função [Selecione...] Embalador Embalado…" at bounding box center [437, 16] width 639 height 510
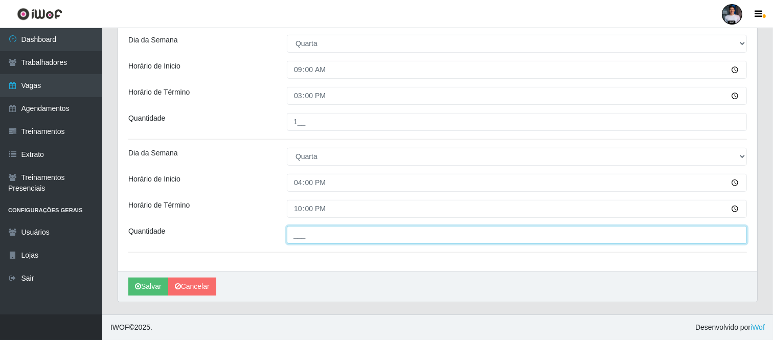
click at [302, 237] on input "___" at bounding box center [517, 235] width 460 height 18
type input "1__"
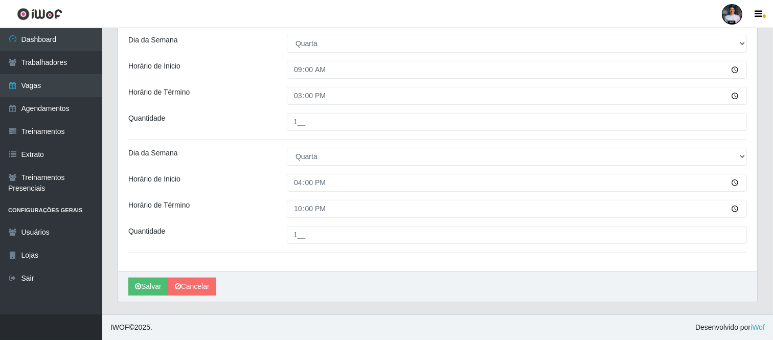
click at [327, 268] on div "Loja SuperFácil Atacado - Moema Tinoco Função [Selecione...] Embalador Embalado…" at bounding box center [437, 16] width 639 height 510
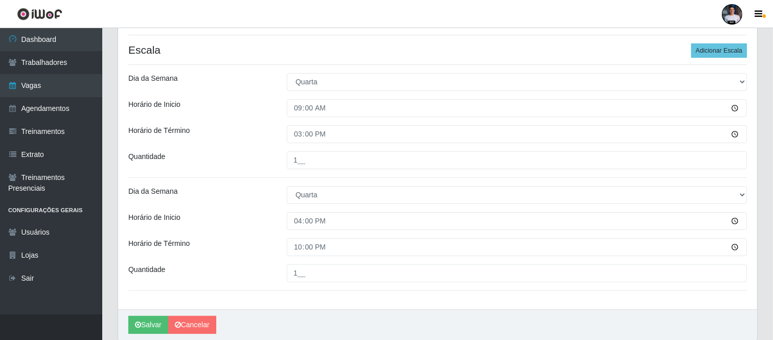
scroll to position [271, 0]
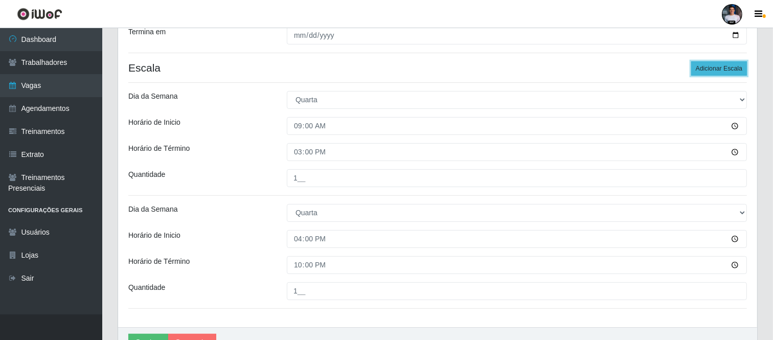
click at [697, 68] on button "Adicionar Escala" at bounding box center [719, 68] width 56 height 14
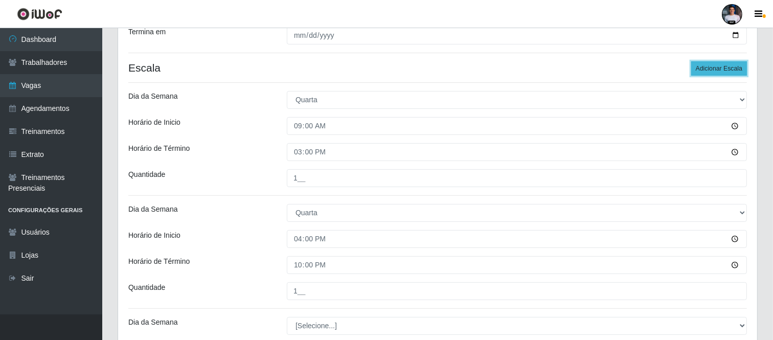
click at [697, 68] on button "Adicionar Escala" at bounding box center [719, 68] width 56 height 14
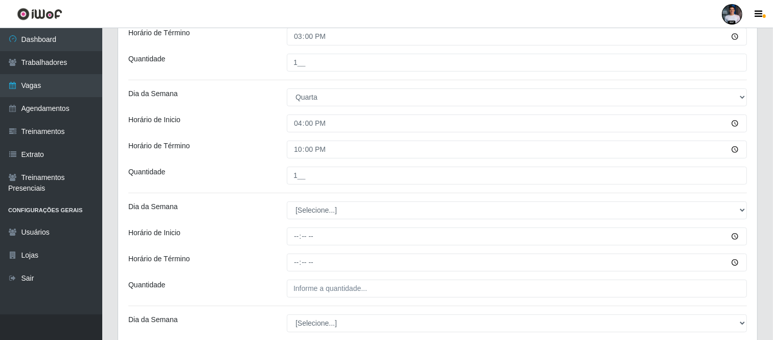
scroll to position [383, 0]
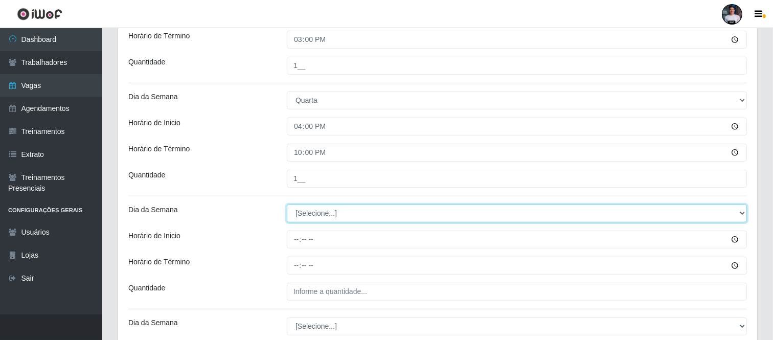
click at [330, 219] on select "[Selecione...] Segunda Terça Quarta Quinta Sexta Sábado Domingo" at bounding box center [517, 213] width 460 height 18
select select "4"
click at [287, 205] on select "[Selecione...] Segunda Terça Quarta Quinta Sexta Sábado Domingo" at bounding box center [517, 213] width 460 height 18
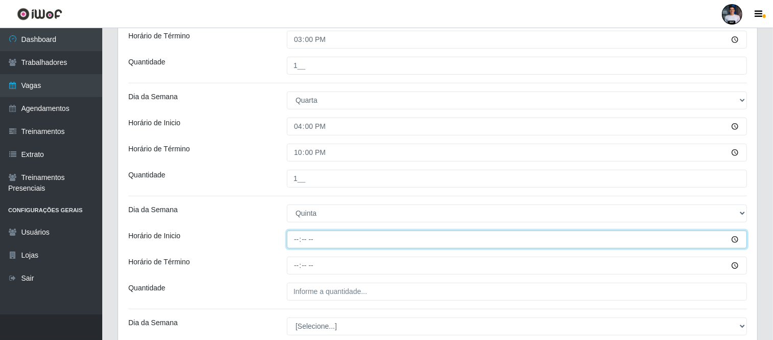
click at [294, 230] on input "Horário de Inicio" at bounding box center [517, 239] width 460 height 18
type input "09:00"
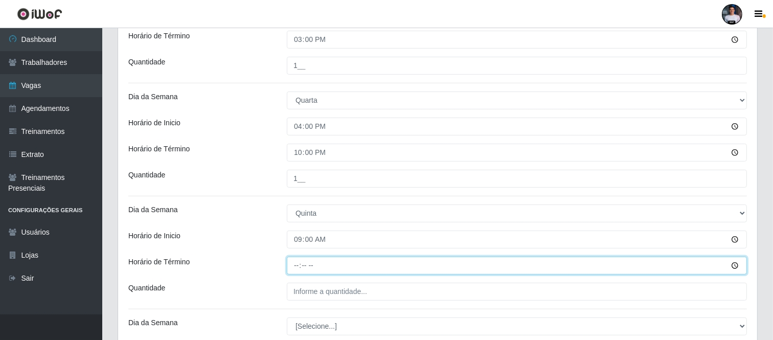
click at [298, 263] on input "Horário de Término" at bounding box center [517, 265] width 460 height 18
type input "15:00"
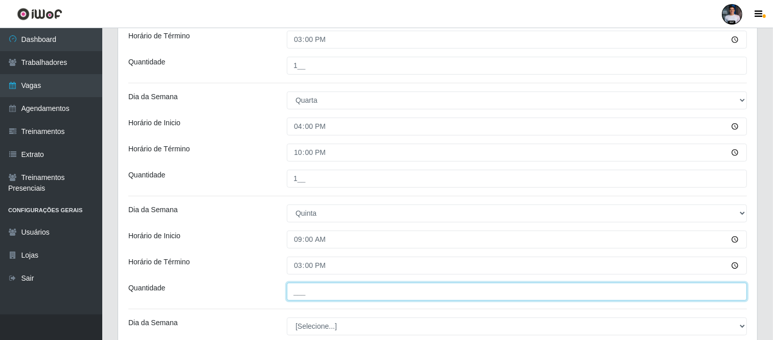
click at [302, 290] on input "___" at bounding box center [517, 292] width 460 height 18
type input "1__"
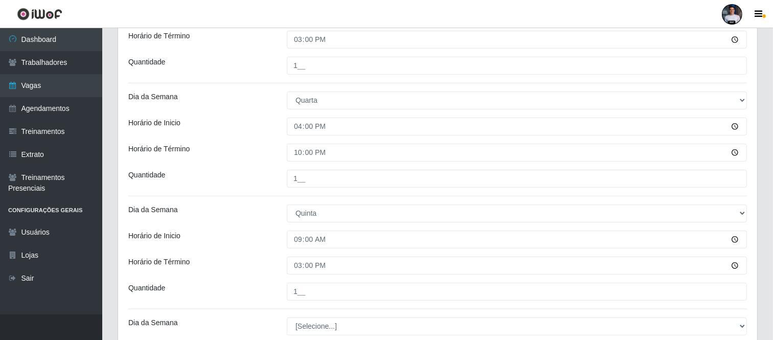
click at [312, 306] on div "Loja SuperFácil Atacado - Moema Tinoco Função [Selecione...] Embalador Embalado…" at bounding box center [437, 73] width 639 height 736
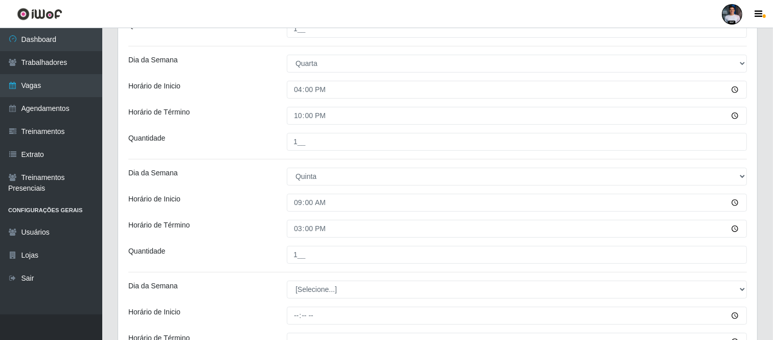
scroll to position [440, 0]
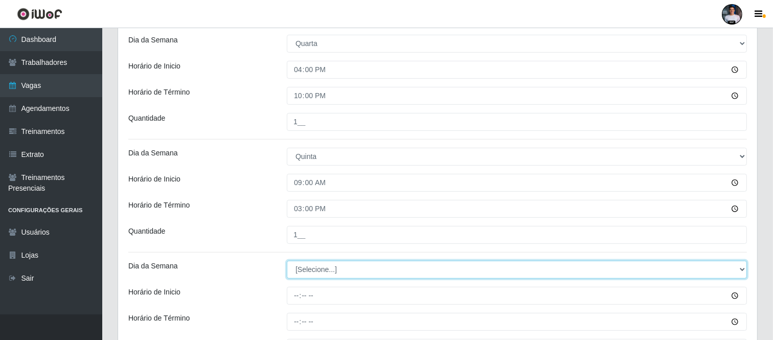
click at [318, 273] on select "[Selecione...] Segunda Terça Quarta Quinta Sexta Sábado Domingo" at bounding box center [517, 270] width 460 height 18
select select "4"
click at [287, 261] on select "[Selecione...] Segunda Terça Quarta Quinta Sexta Sábado Domingo" at bounding box center [517, 270] width 460 height 18
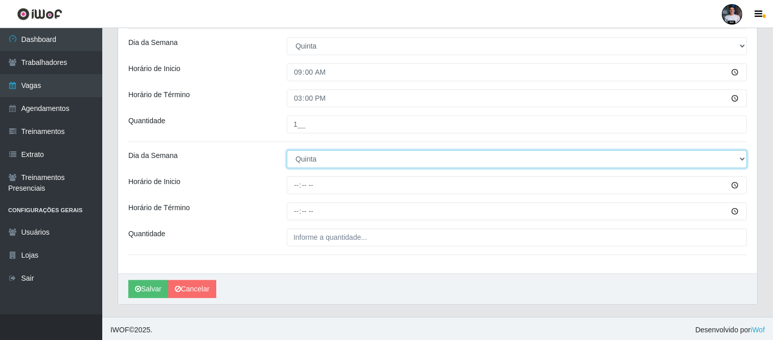
scroll to position [553, 0]
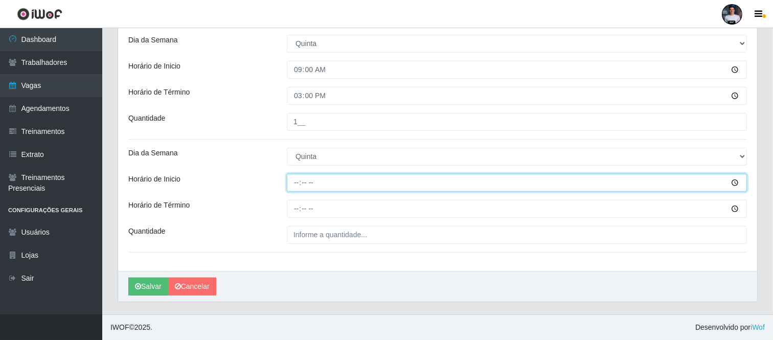
click at [298, 180] on input "Horário de Inicio" at bounding box center [517, 183] width 460 height 18
type input "16:00"
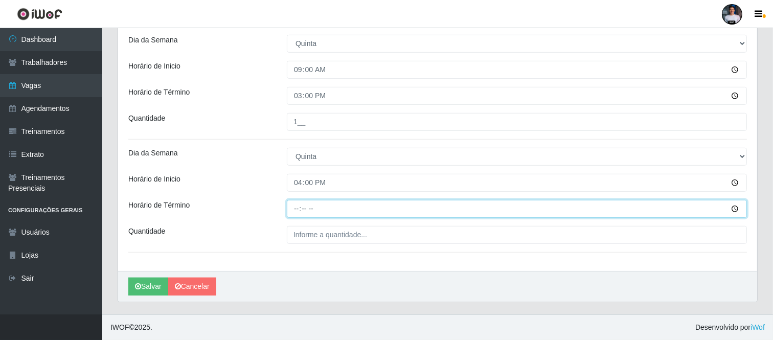
click at [299, 208] on input "Horário de Término" at bounding box center [517, 209] width 460 height 18
type input "22:00"
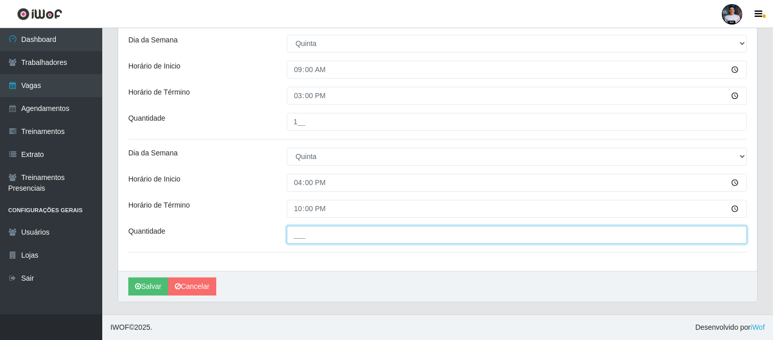
click at [298, 236] on input "___" at bounding box center [517, 235] width 460 height 18
type input "1__"
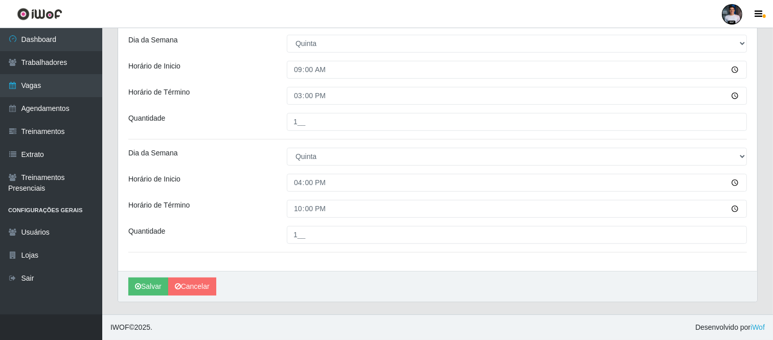
click at [318, 271] on div "[PERSON_NAME]" at bounding box center [437, 286] width 639 height 31
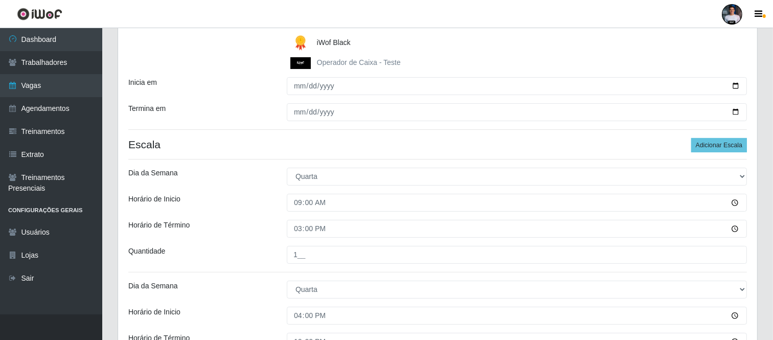
scroll to position [99, 0]
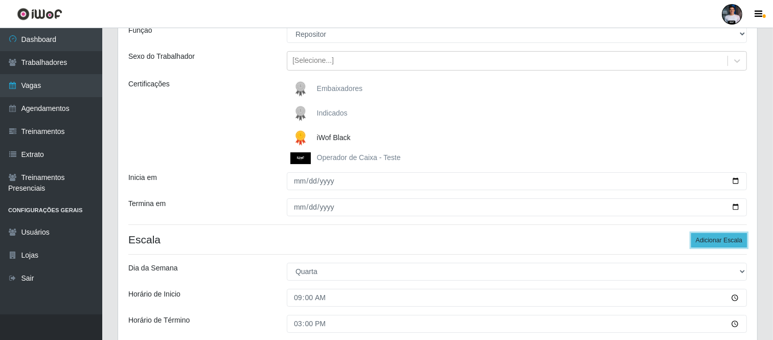
click at [697, 241] on button "Adicionar Escala" at bounding box center [719, 240] width 56 height 14
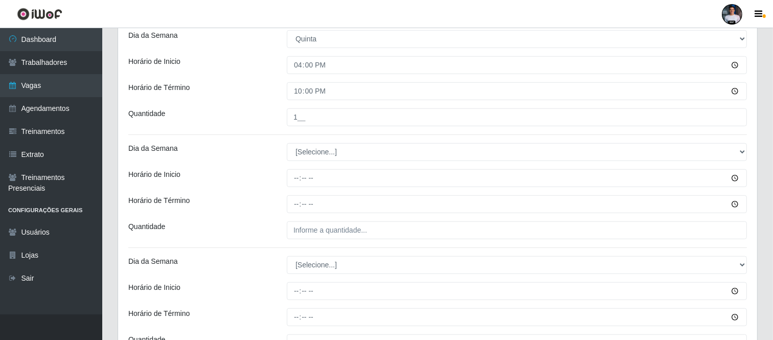
scroll to position [666, 0]
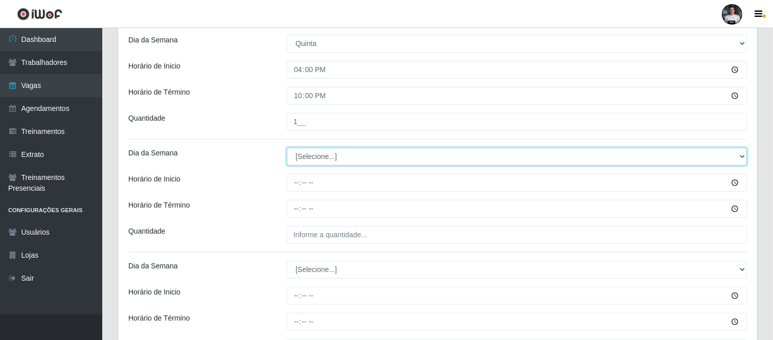
click at [318, 157] on select "[Selecione...] Segunda Terça Quarta Quinta Sexta Sábado Domingo" at bounding box center [517, 157] width 460 height 18
select select "5"
click at [287, 148] on select "[Selecione...] Segunda Terça Quarta Quinta Sexta Sábado Domingo" at bounding box center [517, 157] width 460 height 18
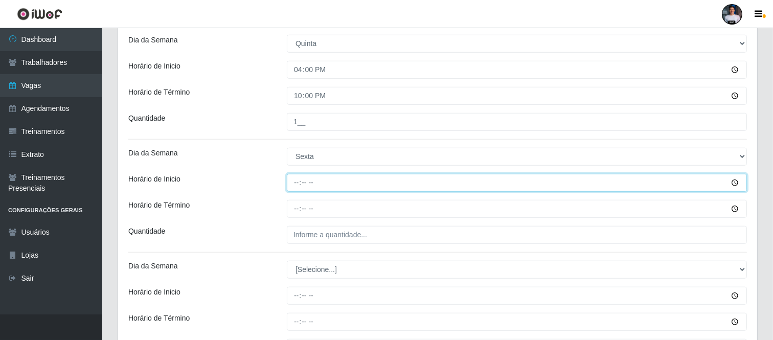
click at [301, 177] on input "Horário de Inicio" at bounding box center [517, 183] width 460 height 18
click at [298, 180] on input "Horário de Inicio" at bounding box center [517, 183] width 460 height 18
type input "09:00"
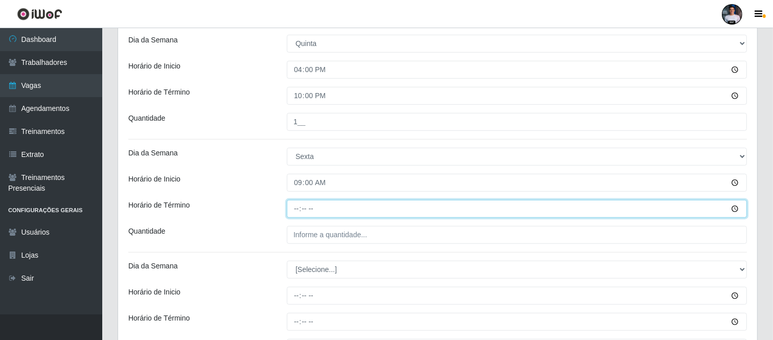
click at [295, 207] on input "Horário de Término" at bounding box center [517, 209] width 460 height 18
type input "15:00"
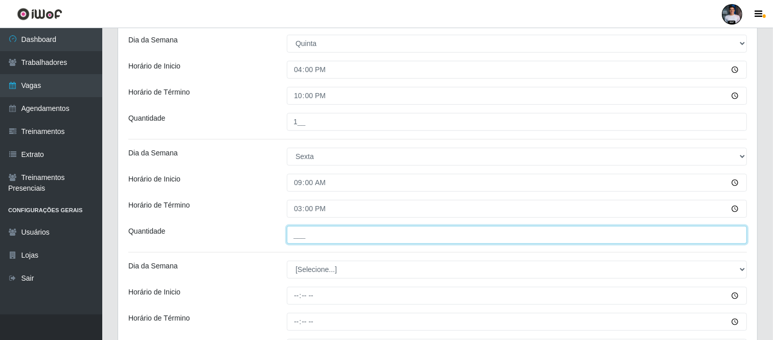
click at [293, 237] on input "___" at bounding box center [517, 235] width 460 height 18
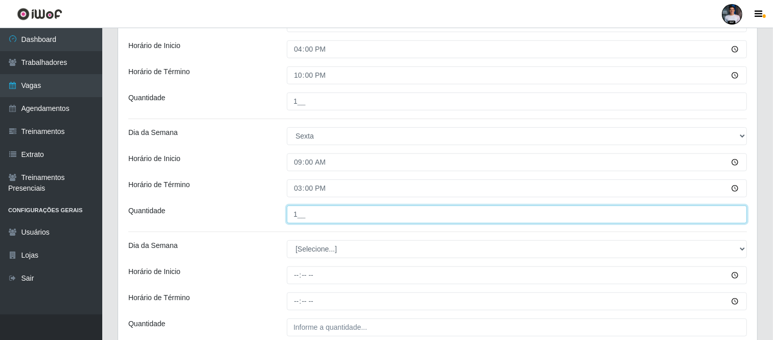
scroll to position [722, 0]
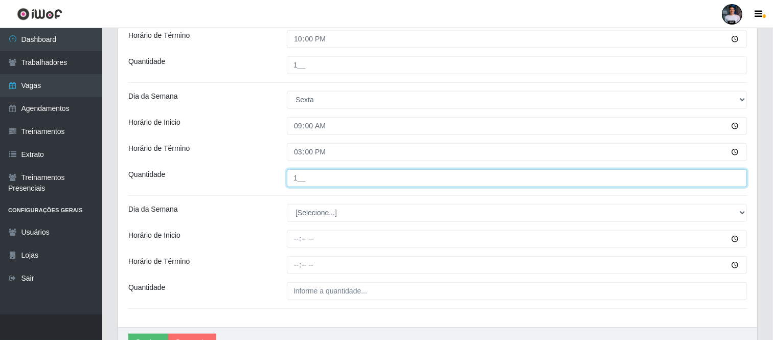
type input "1__"
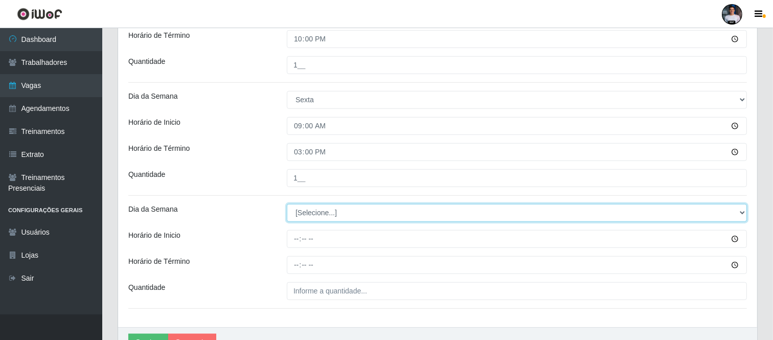
click at [320, 212] on select "[Selecione...] Segunda Terça Quarta Quinta Sexta Sábado Domingo" at bounding box center [517, 213] width 460 height 18
click at [320, 205] on select "[Selecione...] Segunda Terça Quarta Quinta Sexta Sábado Domingo" at bounding box center [517, 213] width 460 height 18
select select "5"
click at [287, 204] on select "[Selecione...] Segunda Terça Quarta Quinta Sexta Sábado Domingo" at bounding box center [517, 213] width 460 height 18
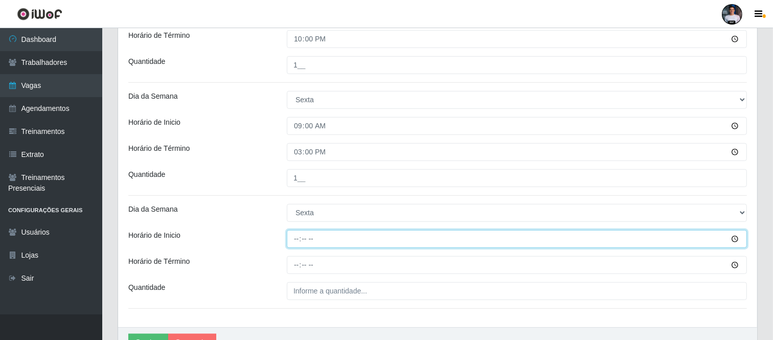
click at [297, 245] on input "Horário de Inicio" at bounding box center [517, 239] width 460 height 18
type input "16:00"
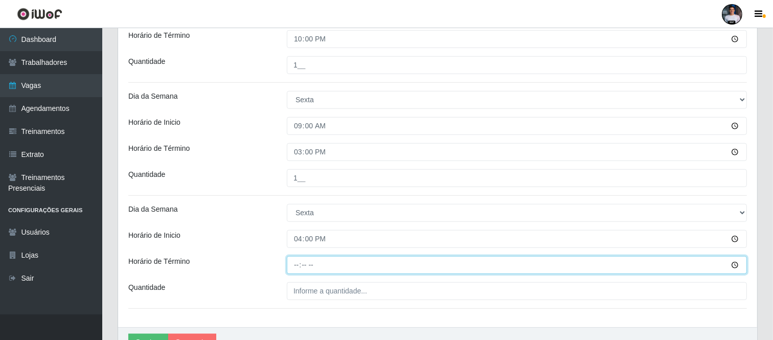
click at [294, 263] on input "Horário de Término" at bounding box center [517, 265] width 460 height 18
type input "22:00"
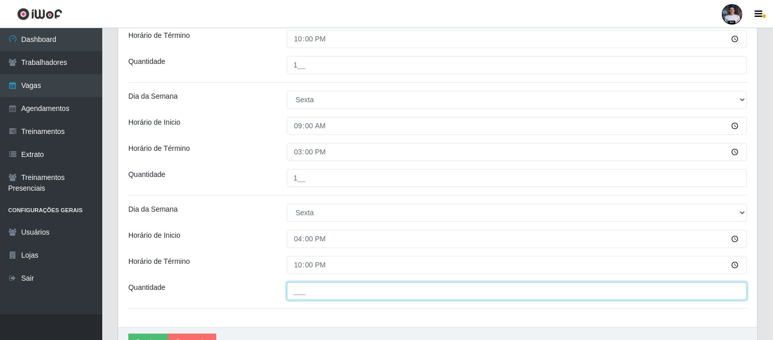
click at [305, 285] on input "___" at bounding box center [517, 291] width 460 height 18
type input "1__"
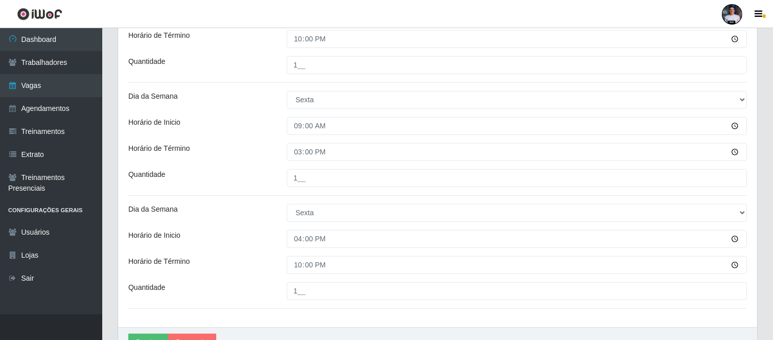
click at [309, 306] on hr at bounding box center [437, 308] width 618 height 1
drag, startPoint x: 309, startPoint y: 320, endPoint x: 314, endPoint y: 308, distance: 12.6
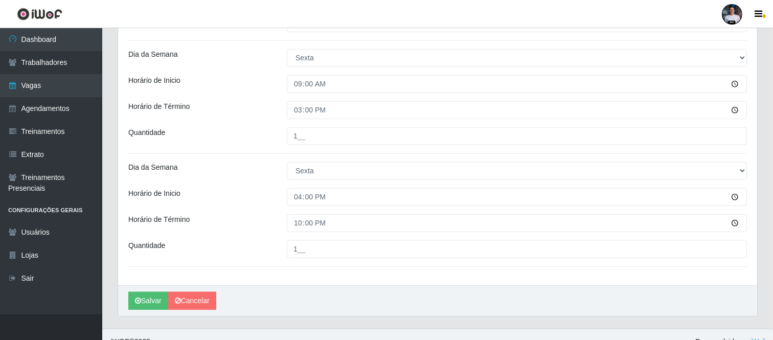
scroll to position [779, 0]
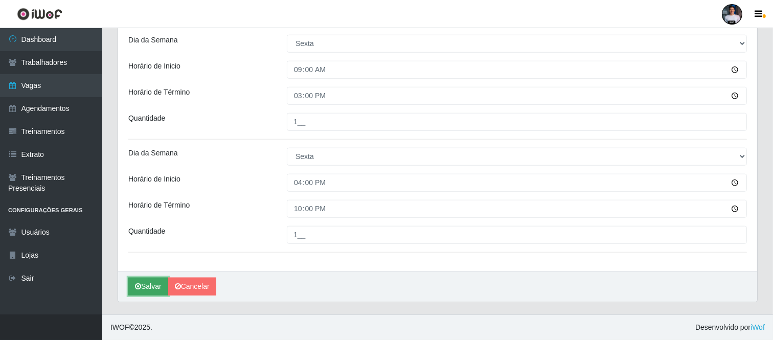
click at [157, 283] on button "Salvar" at bounding box center [148, 286] width 40 height 18
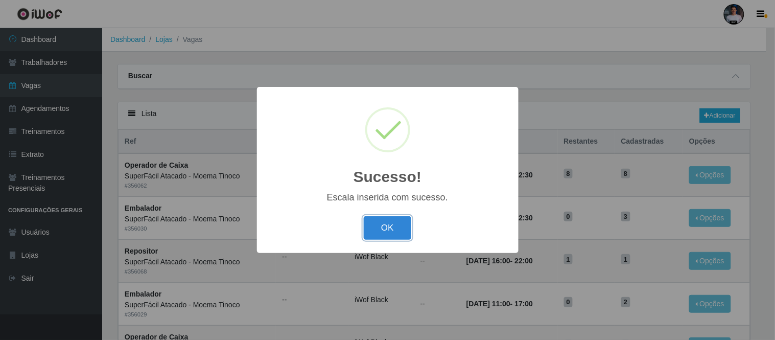
click at [404, 230] on button "OK" at bounding box center [388, 228] width 48 height 24
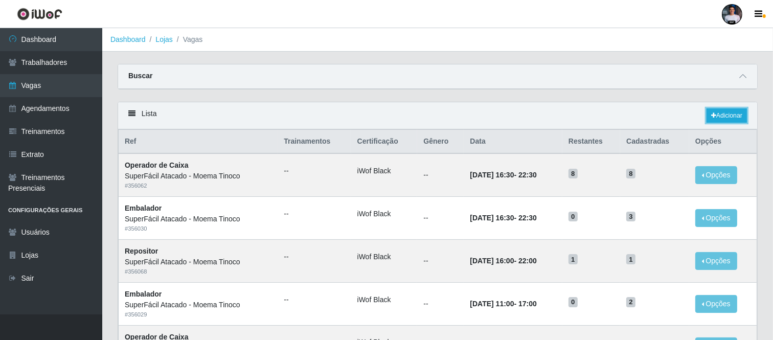
click at [697, 108] on div "Lista Adicionar" at bounding box center [437, 115] width 639 height 27
click at [697, 114] on icon at bounding box center [713, 115] width 5 height 6
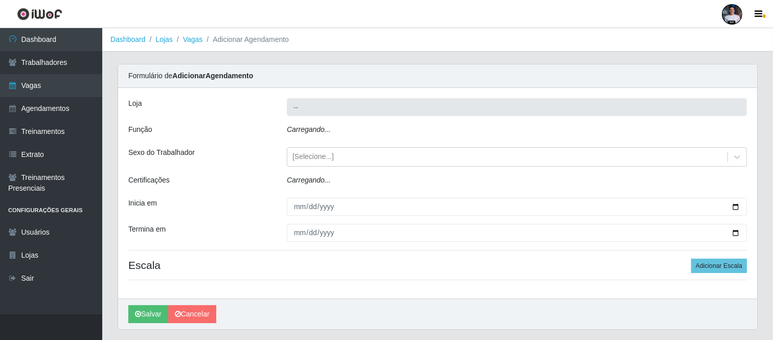
type input "SuperFácil Atacado - Moema Tinoco"
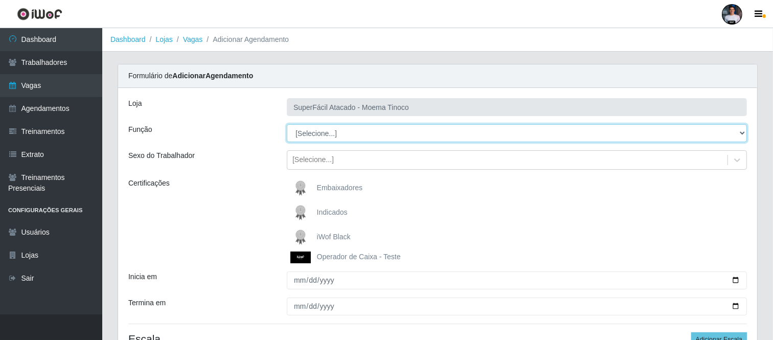
click at [330, 131] on select "[Selecione...] Embalador Embalador + Embalador ++ Operador de Caixa Operador de…" at bounding box center [517, 133] width 460 height 18
select select "112"
click at [287, 124] on select "[Selecione...] Embalador Embalador + Embalador ++ Operador de Caixa Operador de…" at bounding box center [517, 133] width 460 height 18
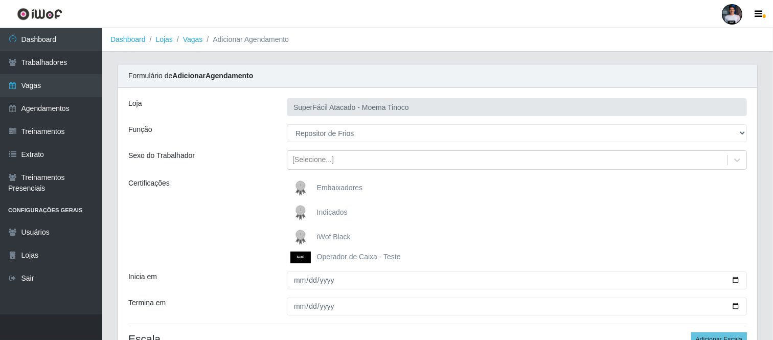
click at [301, 231] on img at bounding box center [302, 237] width 25 height 20
click at [0, 0] on input "iWof Black" at bounding box center [0, 0] width 0 height 0
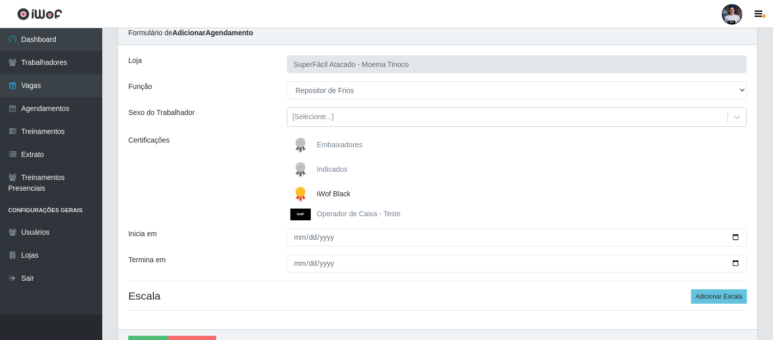
scroll to position [101, 0]
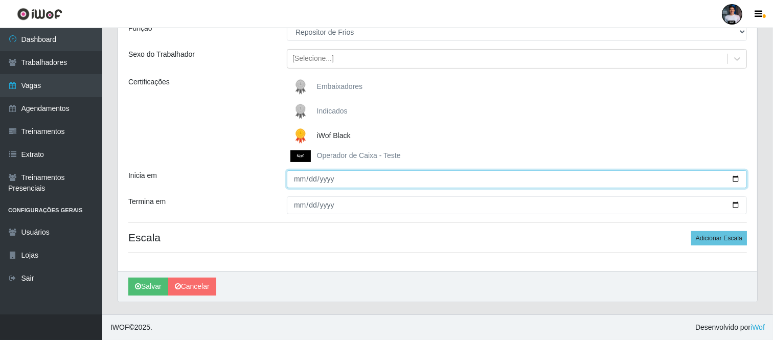
click at [697, 177] on input "Inicia em" at bounding box center [517, 179] width 460 height 18
type input "[DATE]"
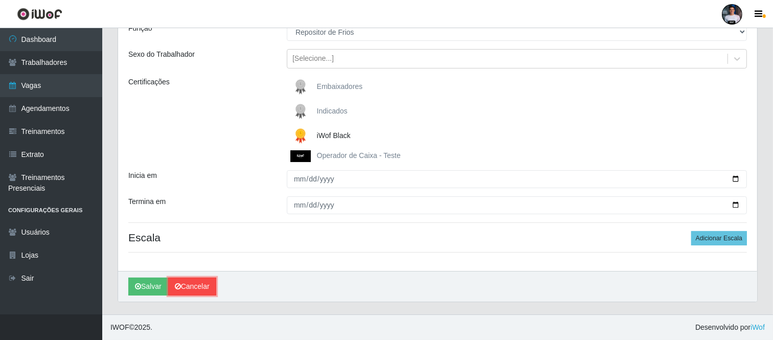
click at [196, 286] on link "Cancelar" at bounding box center [192, 286] width 48 height 18
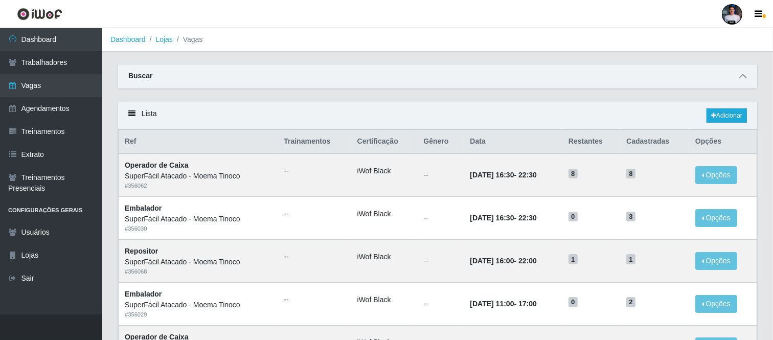
click at [697, 72] on span at bounding box center [742, 77] width 12 height 12
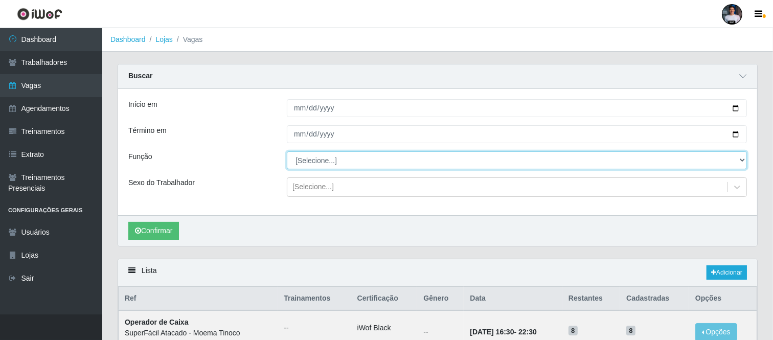
click at [313, 162] on select "[Selecione...] Embalador Embalador + Embalador ++ Operador de Caixa Operador de…" at bounding box center [517, 160] width 460 height 18
select select "24"
click at [287, 151] on select "[Selecione...] Embalador Embalador + Embalador ++ Operador de Caixa Operador de…" at bounding box center [517, 160] width 460 height 18
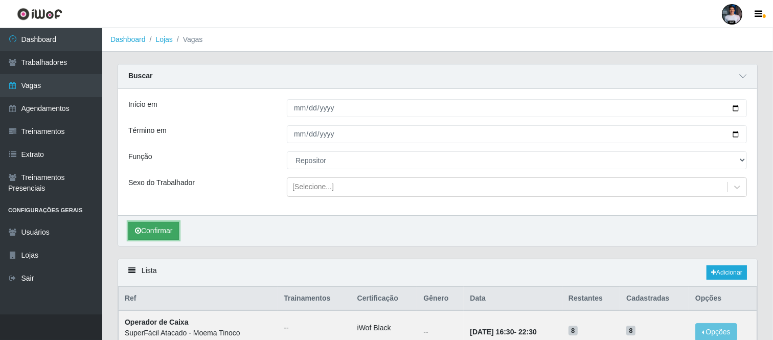
click at [161, 235] on button "Confirmar" at bounding box center [153, 231] width 51 height 18
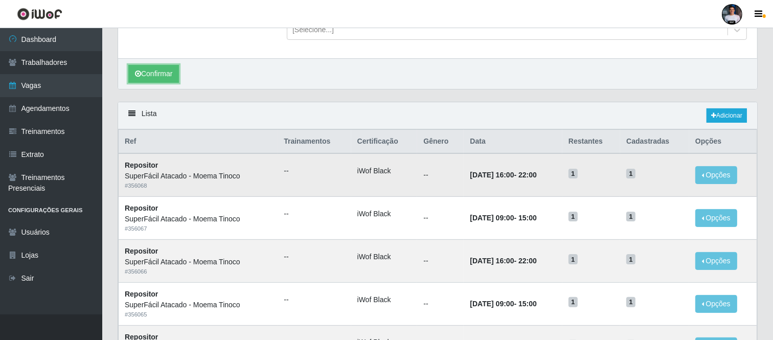
scroll to position [184, 0]
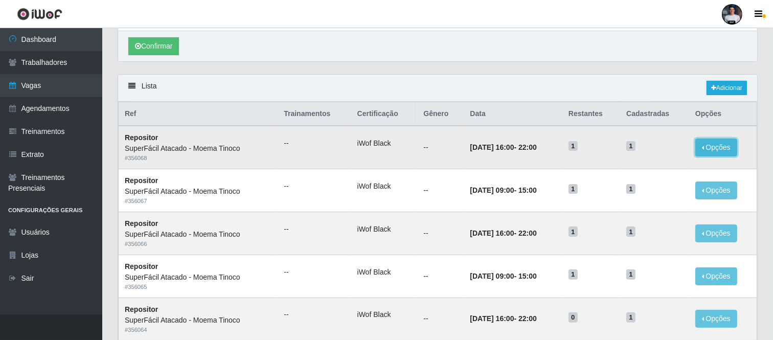
click at [697, 148] on button "Opções" at bounding box center [716, 147] width 42 height 18
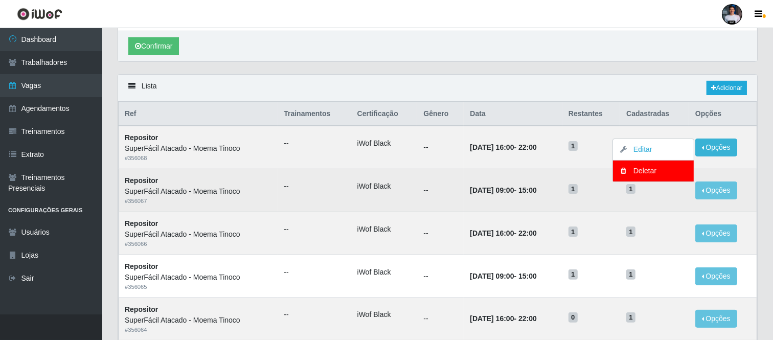
click at [609, 203] on td "1" at bounding box center [591, 190] width 58 height 43
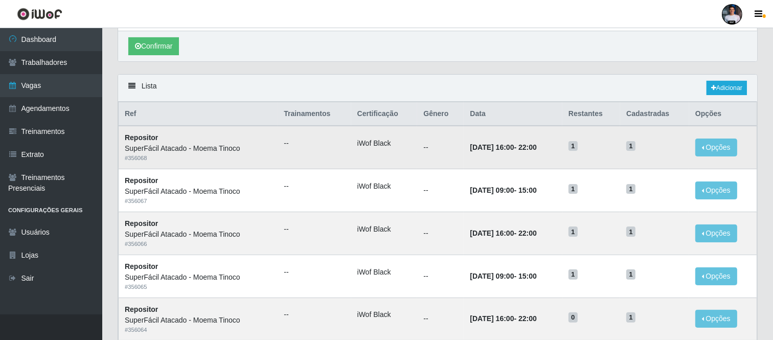
click at [694, 150] on td "Opções Editar Deletar" at bounding box center [723, 147] width 68 height 43
drag, startPoint x: 696, startPoint y: 149, endPoint x: 704, endPoint y: 147, distance: 7.9
click at [697, 149] on td "Opções Editar Deletar" at bounding box center [723, 147] width 68 height 43
click at [697, 146] on button "Opções" at bounding box center [716, 147] width 42 height 18
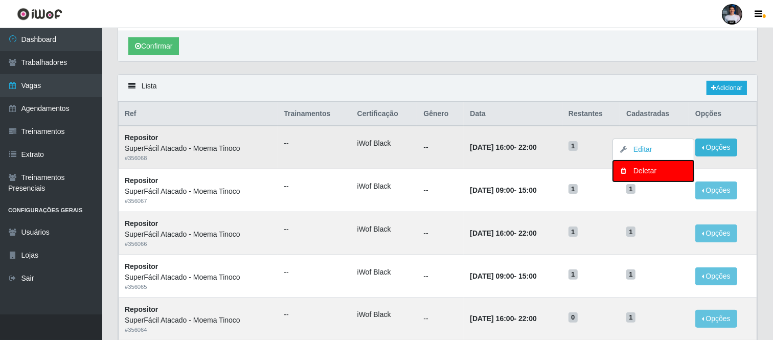
click at [639, 175] on div "Deletar" at bounding box center [653, 171] width 60 height 11
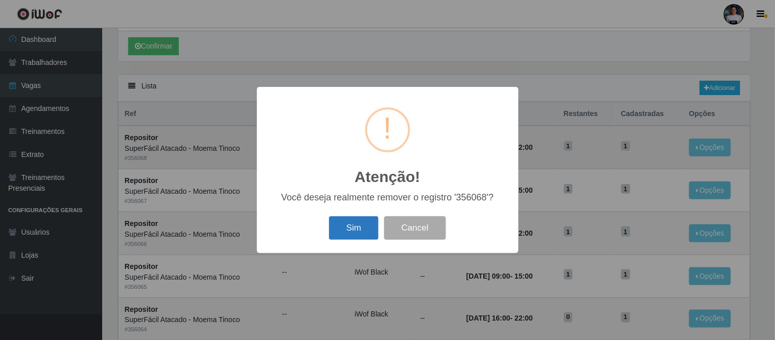
click at [352, 232] on button "Sim" at bounding box center [354, 228] width 50 height 24
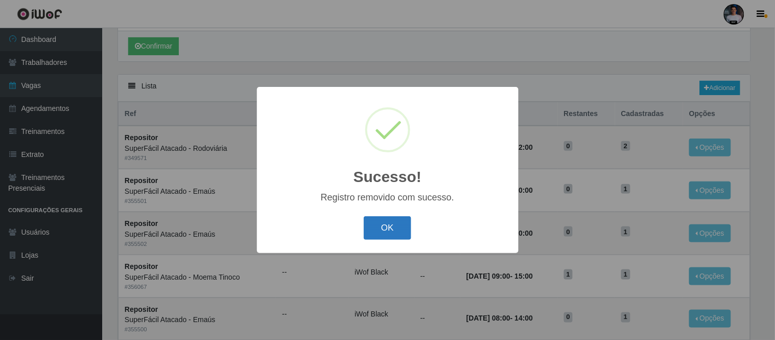
click at [387, 232] on button "OK" at bounding box center [388, 228] width 48 height 24
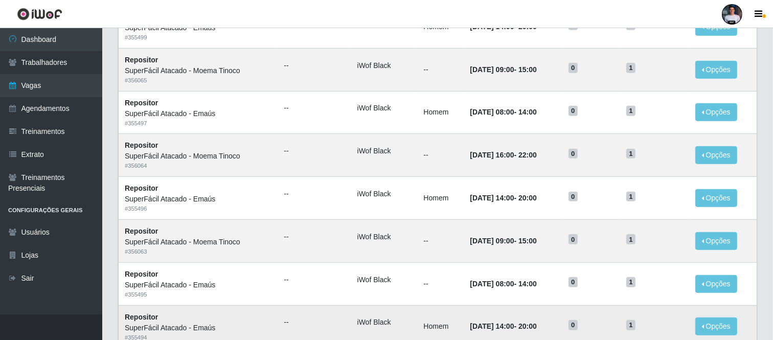
scroll to position [683, 0]
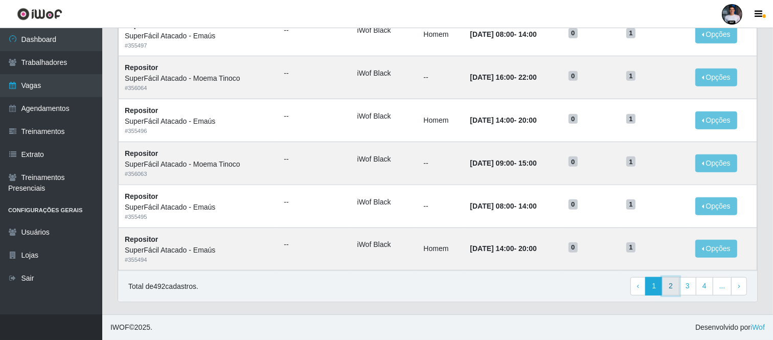
click at [671, 284] on link "2" at bounding box center [670, 286] width 17 height 18
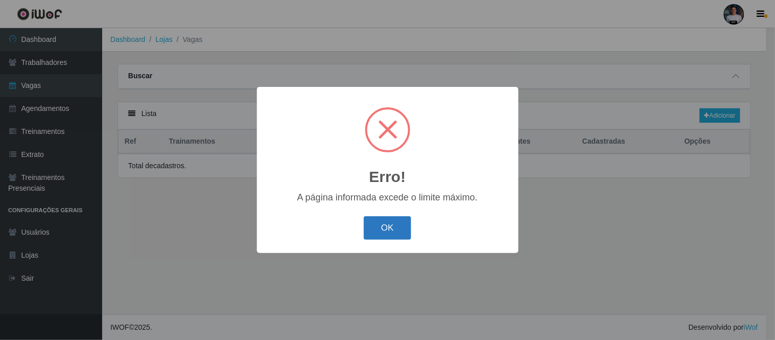
click at [404, 228] on button "OK" at bounding box center [388, 228] width 48 height 24
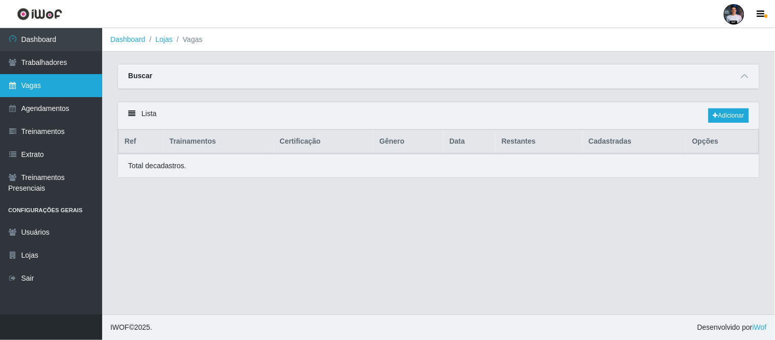
click at [45, 89] on link "Vagas" at bounding box center [51, 85] width 102 height 23
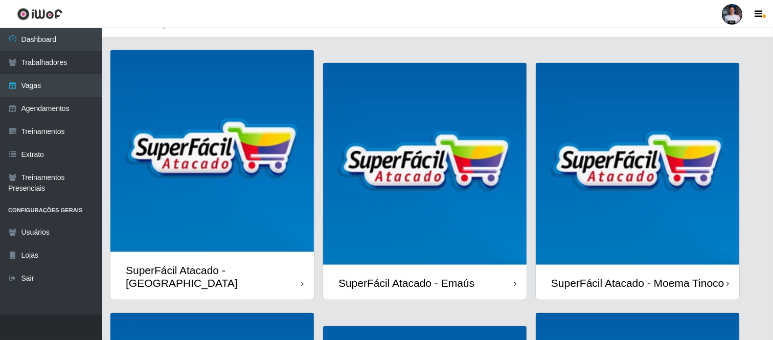
scroll to position [14, 0]
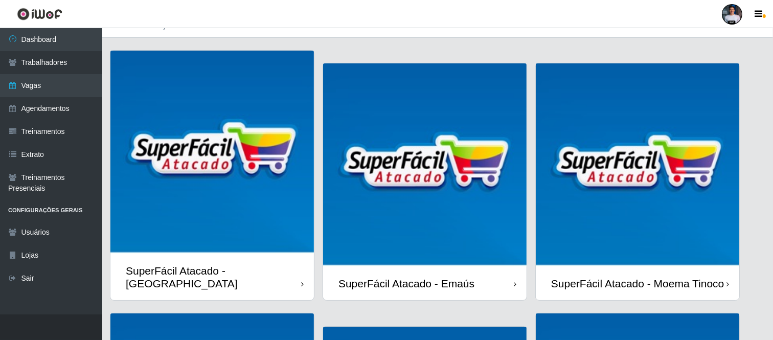
click at [615, 174] on img at bounding box center [636, 164] width 203 height 203
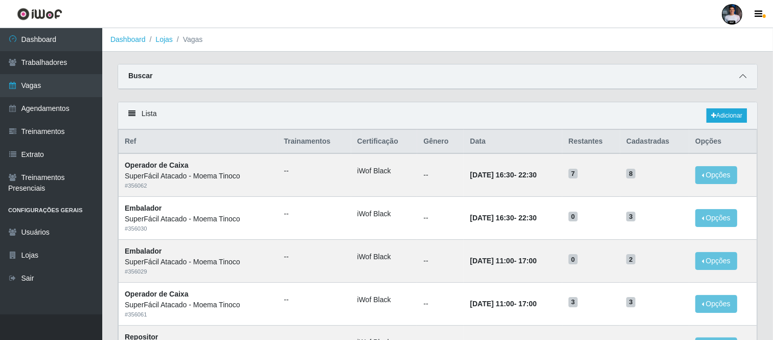
click at [740, 78] on icon at bounding box center [742, 76] width 7 height 7
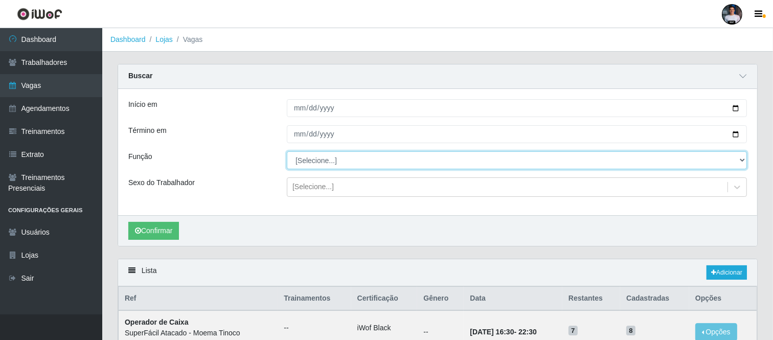
click at [332, 166] on select "[Selecione...] Embalador Embalador + Embalador ++ Operador de Caixa Operador de…" at bounding box center [517, 160] width 460 height 18
select select "24"
click at [287, 151] on select "[Selecione...] Embalador Embalador + Embalador ++ Operador de Caixa Operador de…" at bounding box center [517, 160] width 460 height 18
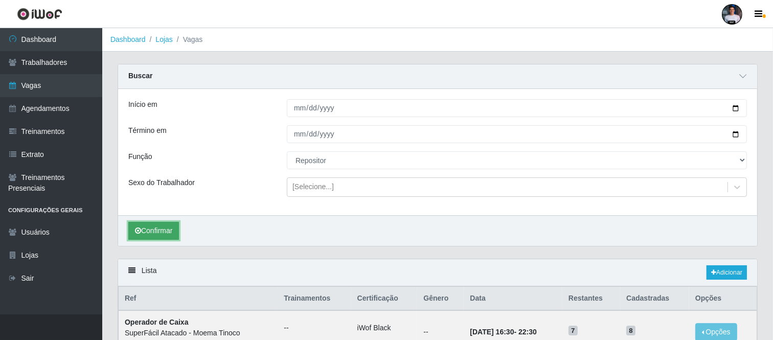
click at [168, 231] on button "Confirmar" at bounding box center [153, 231] width 51 height 18
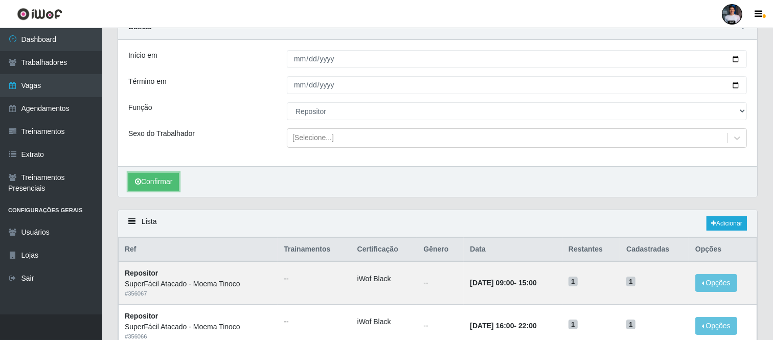
scroll to position [254, 0]
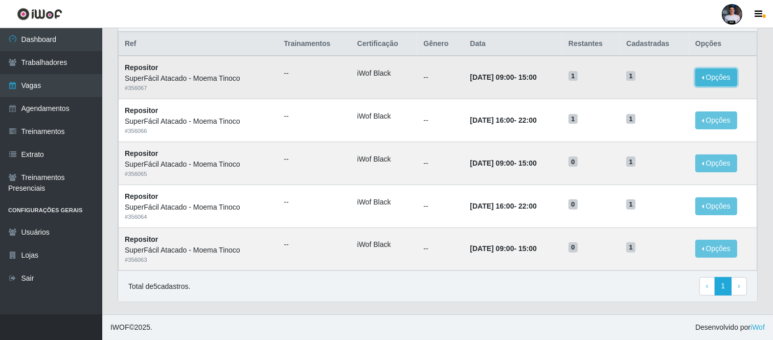
click at [728, 81] on button "Opções" at bounding box center [716, 77] width 42 height 18
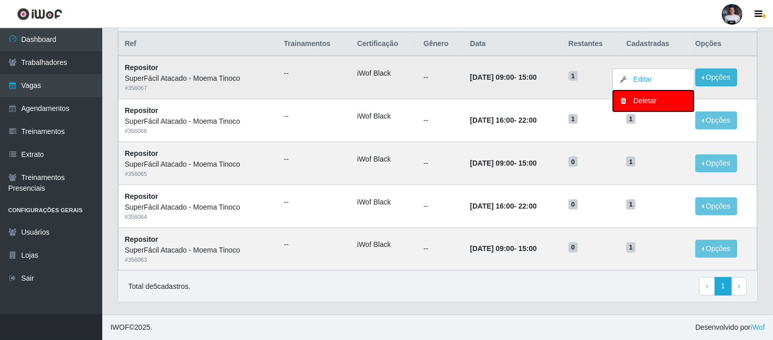
click at [642, 102] on div "Deletar" at bounding box center [653, 101] width 60 height 11
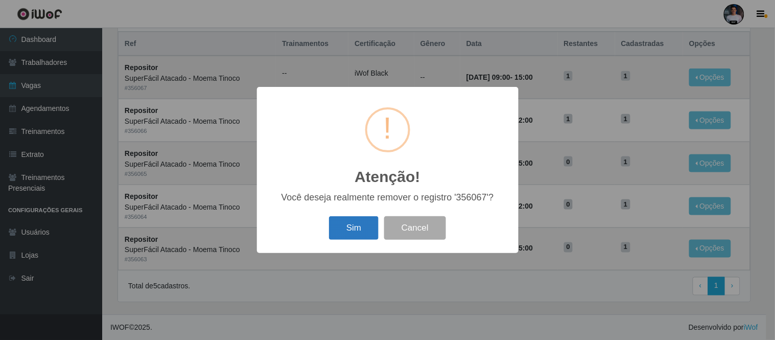
click at [356, 231] on button "Sim" at bounding box center [354, 228] width 50 height 24
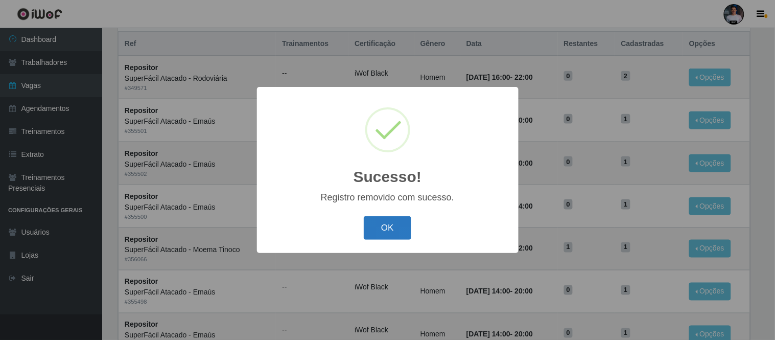
click at [403, 225] on button "OK" at bounding box center [388, 228] width 48 height 24
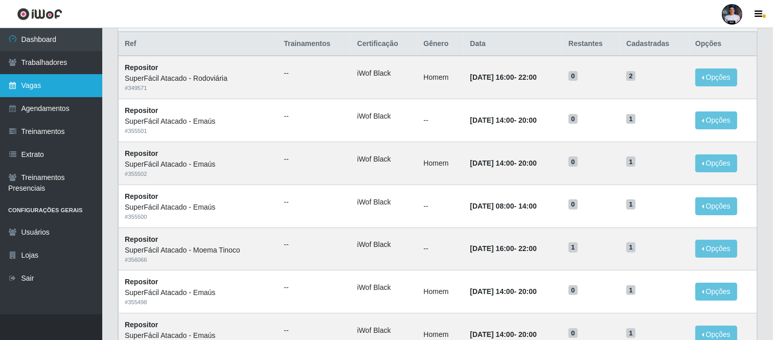
click at [64, 83] on link "Vagas" at bounding box center [51, 85] width 102 height 23
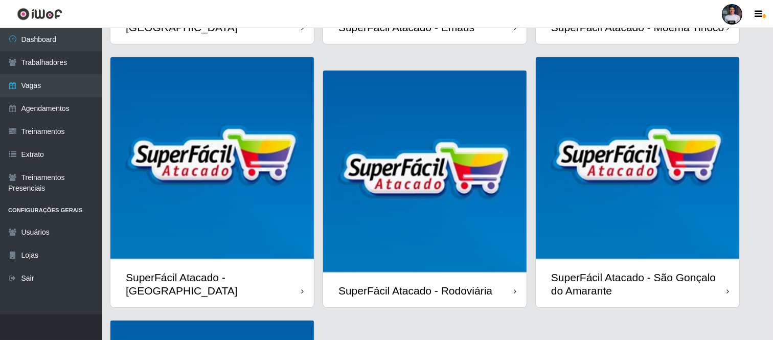
scroll to position [184, 0]
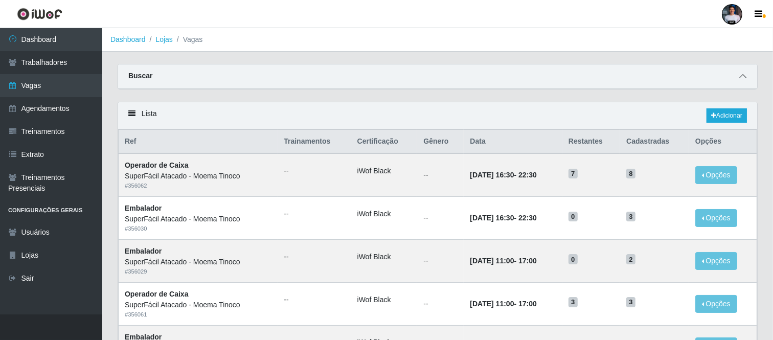
drag, startPoint x: 742, startPoint y: 83, endPoint x: 741, endPoint y: 78, distance: 5.6
click at [741, 83] on div "Buscar" at bounding box center [437, 76] width 639 height 25
drag, startPoint x: 741, startPoint y: 78, endPoint x: 571, endPoint y: 101, distance: 171.7
click at [741, 77] on icon at bounding box center [742, 76] width 7 height 7
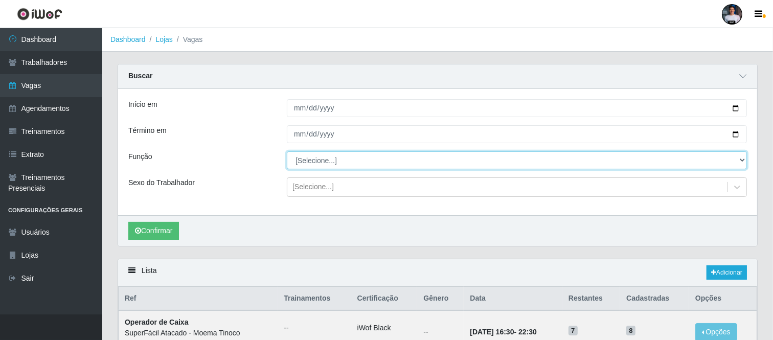
click at [309, 156] on select "[Selecione...] Embalador Embalador + Embalador ++ Operador de Caixa Operador de…" at bounding box center [517, 160] width 460 height 18
select select "24"
click at [287, 151] on select "[Selecione...] Embalador Embalador + Embalador ++ Operador de Caixa Operador de…" at bounding box center [517, 160] width 460 height 18
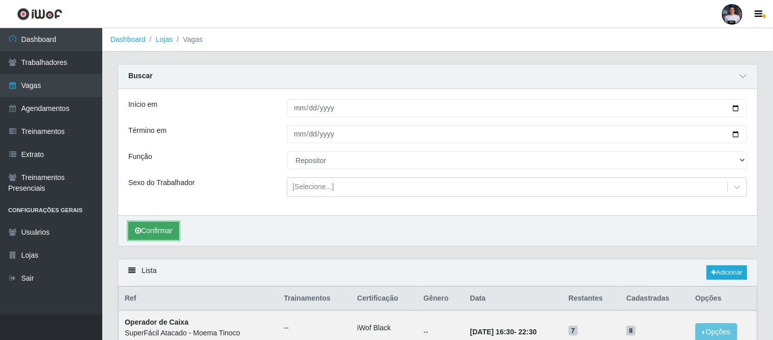
click at [152, 236] on button "Confirmar" at bounding box center [153, 231] width 51 height 18
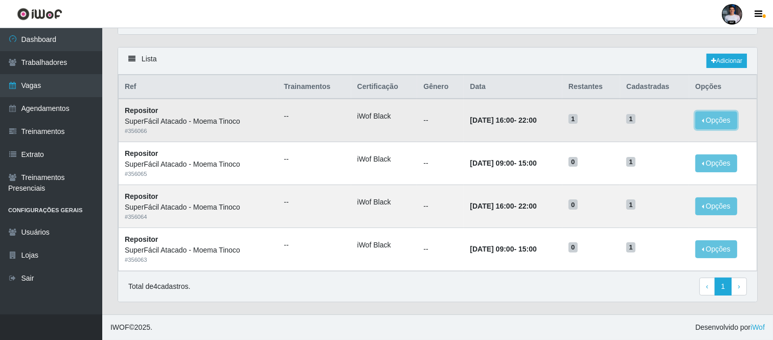
drag, startPoint x: 720, startPoint y: 119, endPoint x: 703, endPoint y: 133, distance: 22.9
click at [719, 119] on button "Opções" at bounding box center [716, 120] width 42 height 18
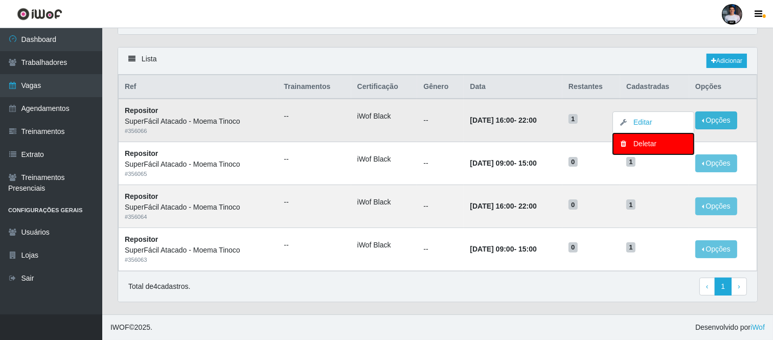
click at [638, 147] on div "Deletar" at bounding box center [653, 143] width 60 height 11
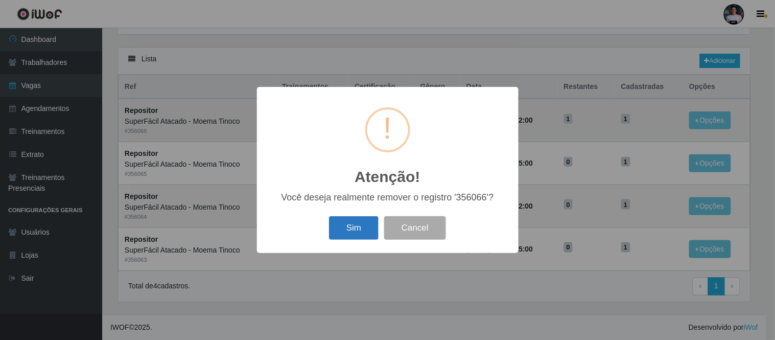
click at [349, 231] on button "Sim" at bounding box center [354, 228] width 50 height 24
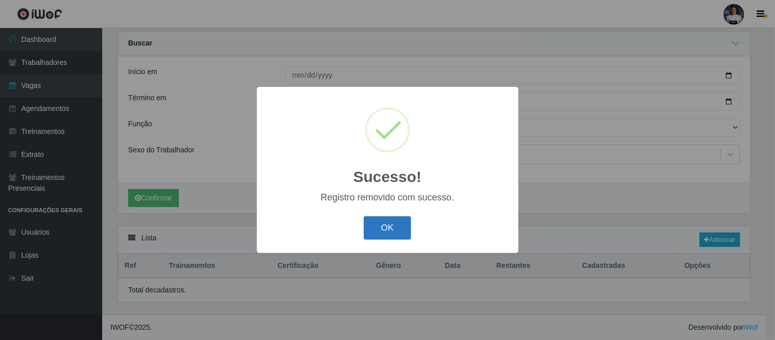
click at [383, 221] on button "OK" at bounding box center [388, 228] width 48 height 24
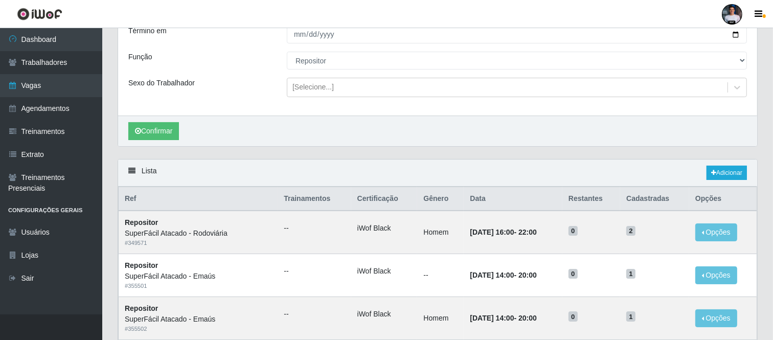
scroll to position [0, 0]
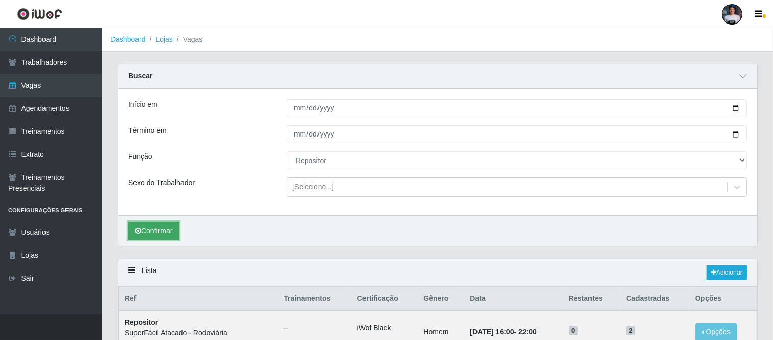
click at [151, 228] on button "Confirmar" at bounding box center [153, 231] width 51 height 18
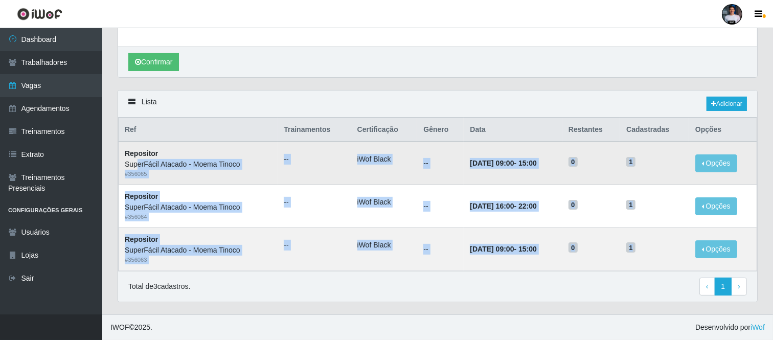
drag, startPoint x: 655, startPoint y: 247, endPoint x: 136, endPoint y: 159, distance: 526.1
click at [136, 159] on tbody "Repositor SuperFácil Atacado - Moema Tinoco # 356065 -- iWof Black -- 09/10/202…" at bounding box center [438, 206] width 638 height 129
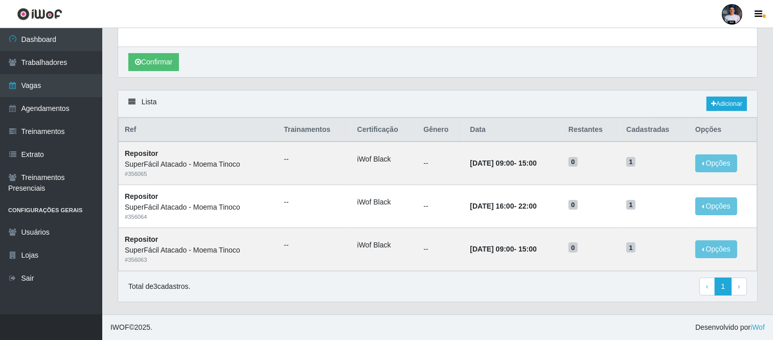
click at [509, 304] on div "Lista Adicionar Ref Trainamentos Certificação Gênero Data Restantes Cadastradas…" at bounding box center [437, 202] width 655 height 224
click at [738, 104] on link "Adicionar" at bounding box center [726, 104] width 40 height 14
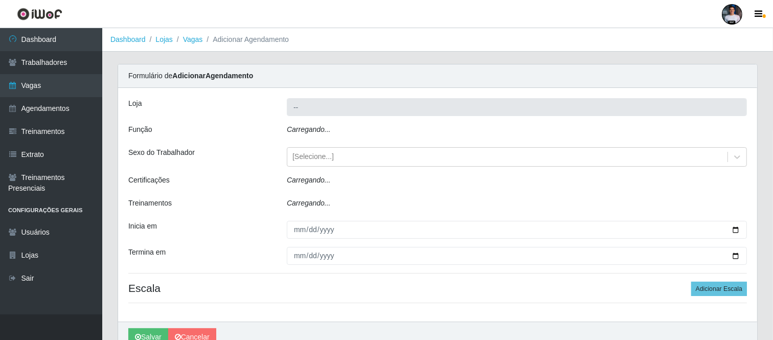
type input "SuperFácil Atacado - Moema Tinoco"
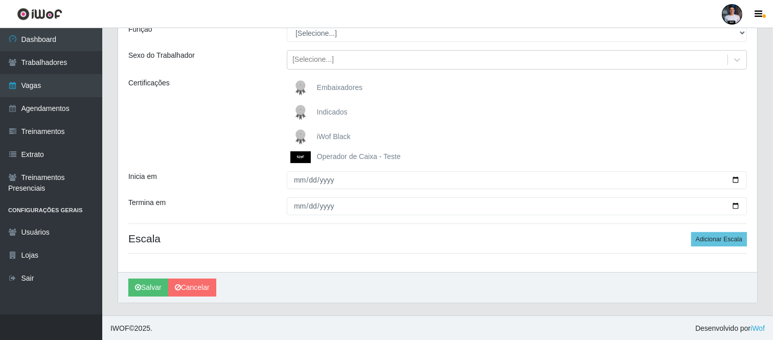
scroll to position [101, 0]
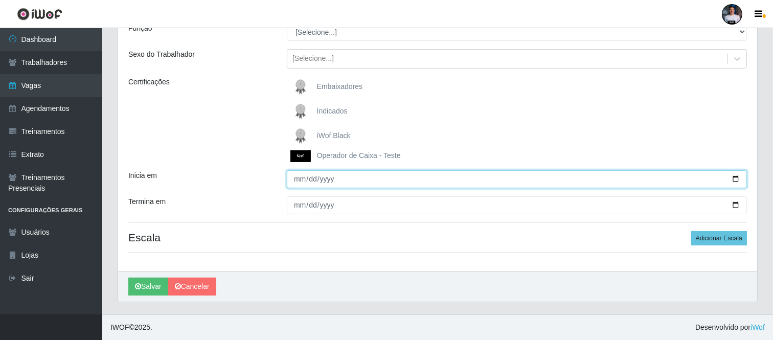
click at [734, 179] on input "Inicia em" at bounding box center [517, 179] width 460 height 18
type input "2025-10-09"
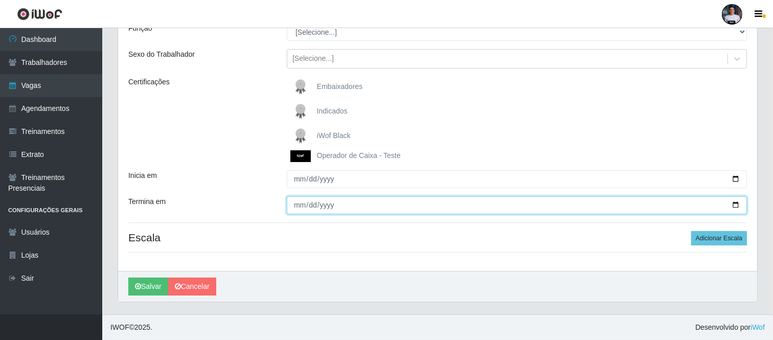
click at [734, 201] on input "Termina em" at bounding box center [517, 205] width 460 height 18
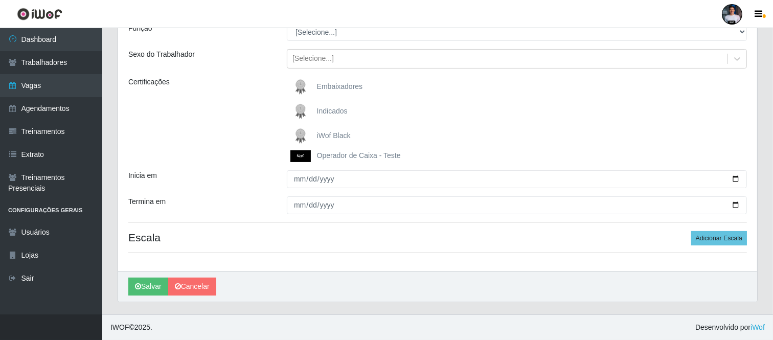
drag, startPoint x: 328, startPoint y: 279, endPoint x: 332, endPoint y: 259, distance: 20.9
click at [326, 279] on div "[PERSON_NAME]" at bounding box center [437, 286] width 639 height 31
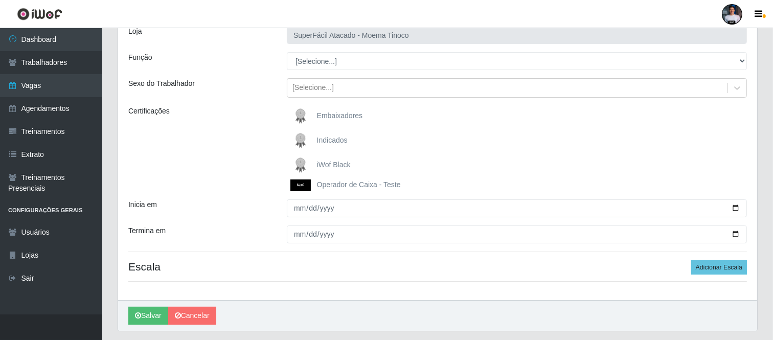
scroll to position [44, 0]
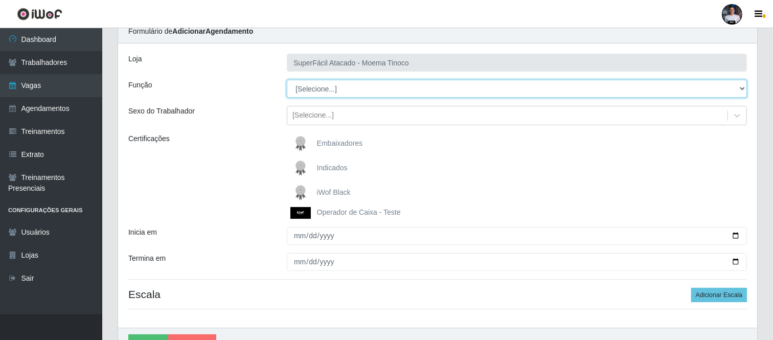
click at [316, 90] on select "[Selecione...] Embalador Embalador + Embalador ++ Operador de Caixa Operador de…" at bounding box center [517, 89] width 460 height 18
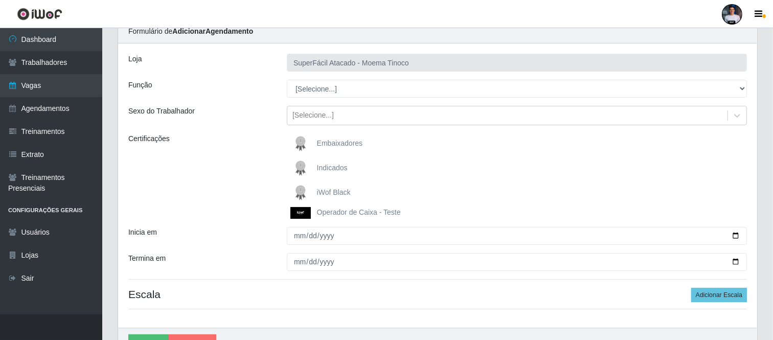
click at [399, 324] on div "Loja SuperFácil Atacado - Moema Tinoco Função [Selecione...] Embalador Embalado…" at bounding box center [437, 185] width 639 height 284
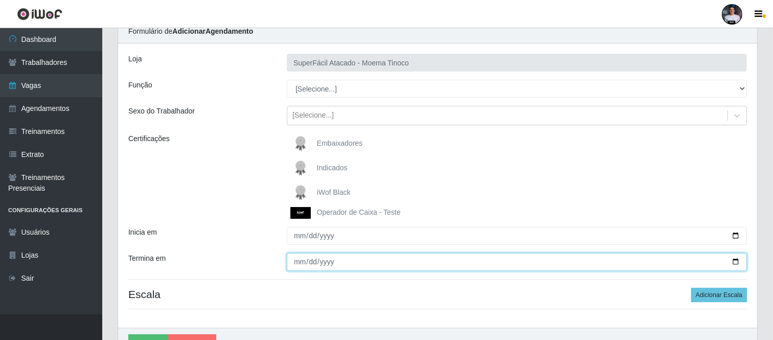
drag, startPoint x: 728, startPoint y: 266, endPoint x: 732, endPoint y: 260, distance: 7.1
click at [730, 263] on input "2025-10-09" at bounding box center [517, 262] width 460 height 18
click at [732, 259] on input "2025-10-09" at bounding box center [517, 262] width 460 height 18
type input "[DATE]"
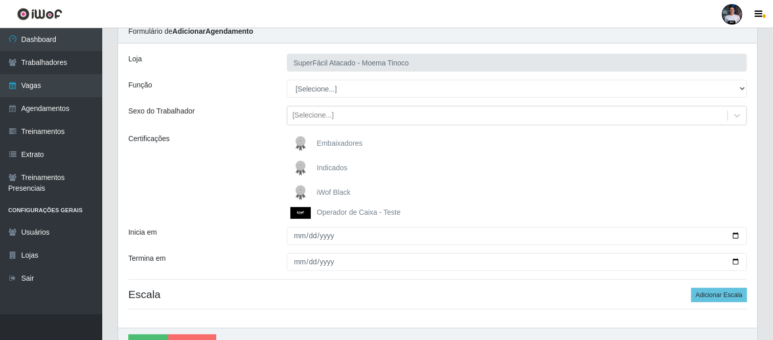
drag, startPoint x: 361, startPoint y: 289, endPoint x: 354, endPoint y: 150, distance: 139.1
click at [360, 283] on div "Loja SuperFácil Atacado - Moema Tinoco Função [Selecione...] Embalador Embalado…" at bounding box center [437, 185] width 639 height 284
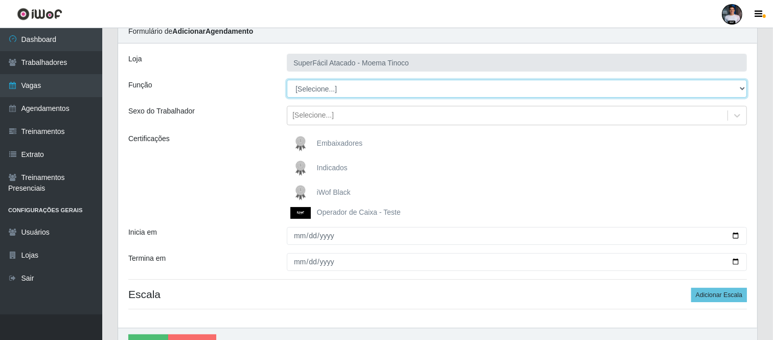
click at [360, 94] on select "[Selecione...] Embalador Embalador + Embalador ++ Operador de Caixa Operador de…" at bounding box center [517, 89] width 460 height 18
select select "24"
click at [287, 80] on select "[Selecione...] Embalador Embalador + Embalador ++ Operador de Caixa Operador de…" at bounding box center [517, 89] width 460 height 18
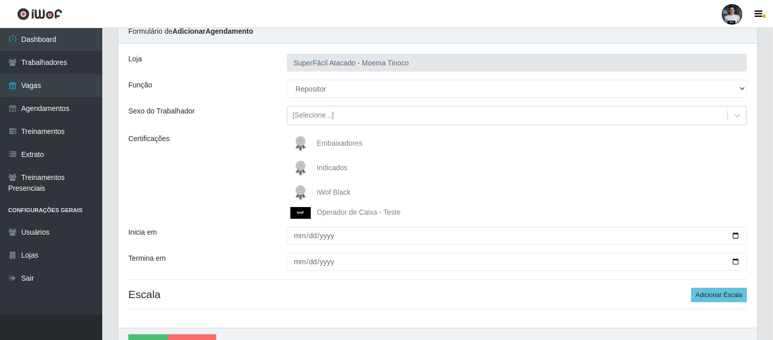
click at [351, 292] on h4 "Escala Adicionar Escala" at bounding box center [437, 294] width 618 height 13
click at [302, 192] on img at bounding box center [302, 192] width 25 height 20
click at [0, 0] on input "iWof Black" at bounding box center [0, 0] width 0 height 0
click at [383, 299] on div "Loja SuperFácil Atacado - Moema Tinoco Função [Selecione...] Embalador Embalado…" at bounding box center [437, 185] width 639 height 284
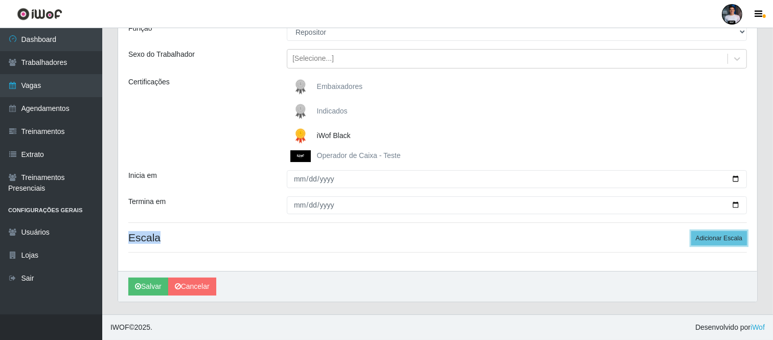
drag, startPoint x: 705, startPoint y: 237, endPoint x: 369, endPoint y: 234, distance: 336.2
click at [704, 236] on button "Adicionar Escala" at bounding box center [719, 238] width 56 height 14
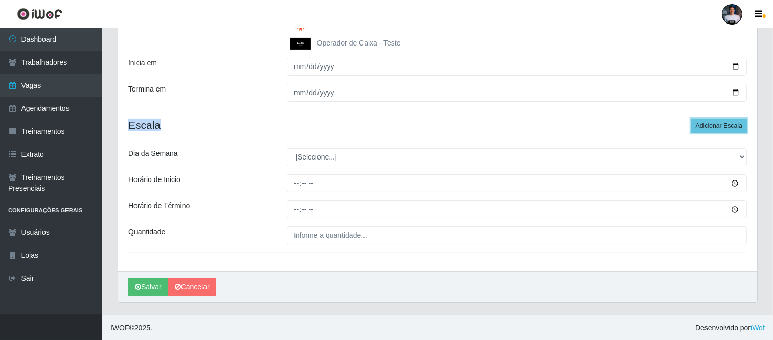
scroll to position [215, 0]
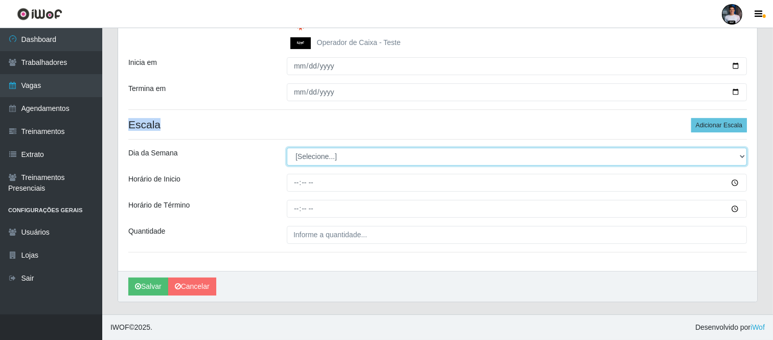
click at [334, 156] on select "[Selecione...] Segunda Terça Quarta Quinta Sexta Sábado Domingo" at bounding box center [517, 157] width 460 height 18
select select "4"
click at [287, 148] on select "[Selecione...] Segunda Terça Quarta Quinta Sexta Sábado Domingo" at bounding box center [517, 157] width 460 height 18
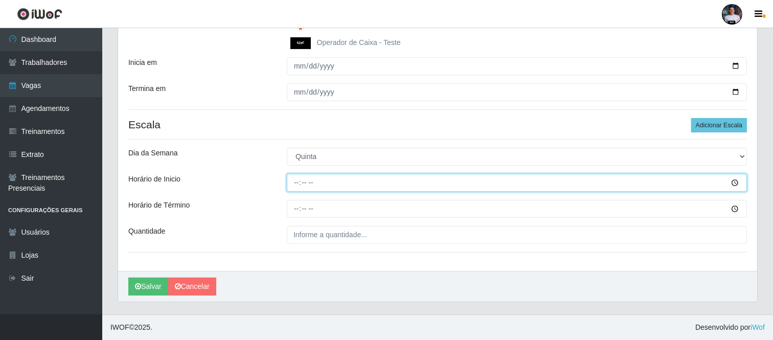
click at [295, 185] on input "Horário de Inicio" at bounding box center [517, 183] width 460 height 18
type input "16:00"
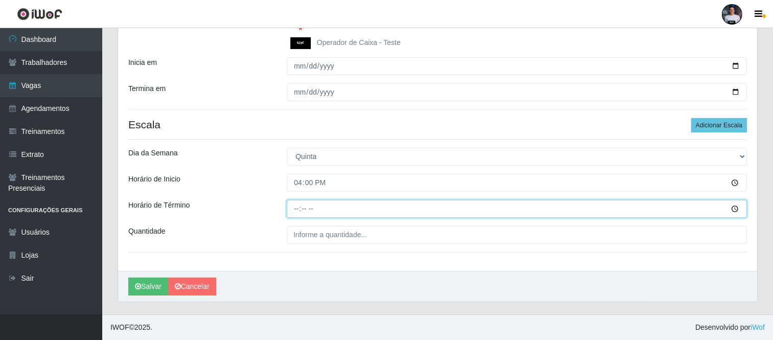
click at [298, 211] on input "Horário de Término" at bounding box center [517, 209] width 460 height 18
type input "22:00"
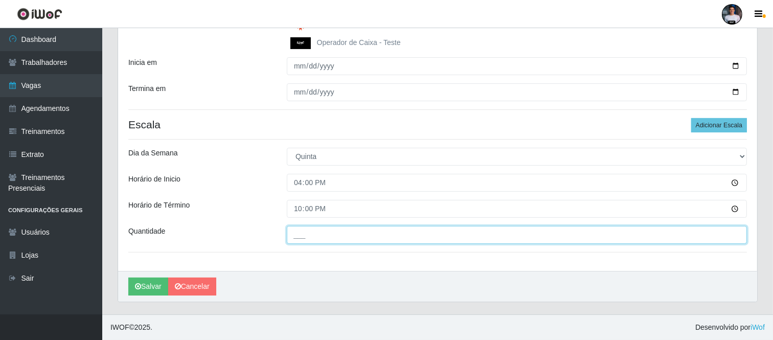
click at [305, 230] on input "___" at bounding box center [517, 235] width 460 height 18
type input "1__"
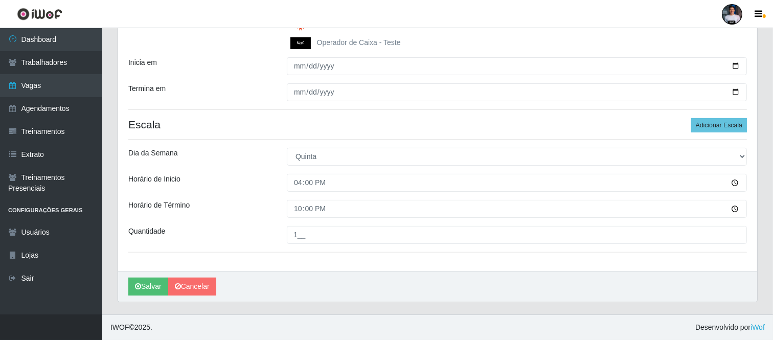
click at [323, 271] on div "[PERSON_NAME]" at bounding box center [437, 286] width 639 height 31
drag, startPoint x: 344, startPoint y: 272, endPoint x: 343, endPoint y: 266, distance: 6.7
click at [343, 268] on div "Loja SuperFácil Atacado - Moema Tinoco Função [Selecione...] Embalador Embalado…" at bounding box center [437, 88] width 639 height 428
click at [708, 127] on button "Adicionar Escala" at bounding box center [719, 125] width 56 height 14
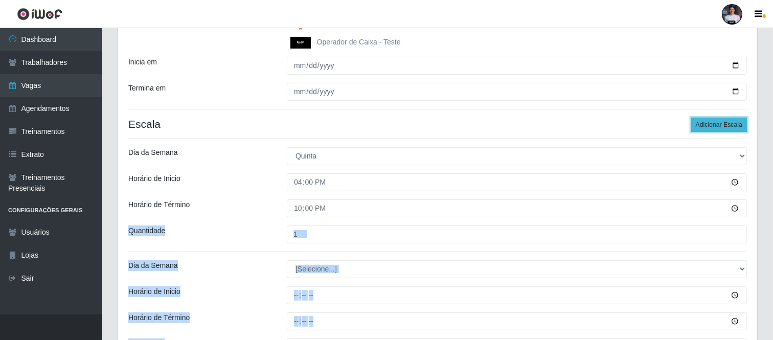
click at [707, 127] on button "Adicionar Escala" at bounding box center [719, 125] width 56 height 14
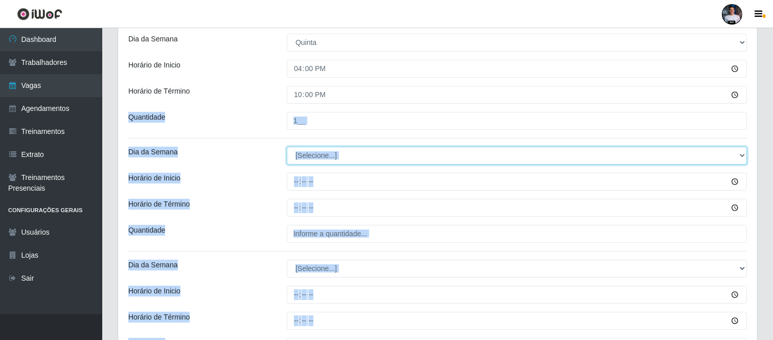
click at [340, 164] on select "[Selecione...] Segunda Terça Quarta Quinta Sexta Sábado Domingo" at bounding box center [517, 156] width 460 height 18
select select "5"
click at [287, 147] on select "[Selecione...] Segunda Terça Quarta Quinta Sexta Sábado Domingo" at bounding box center [517, 156] width 460 height 18
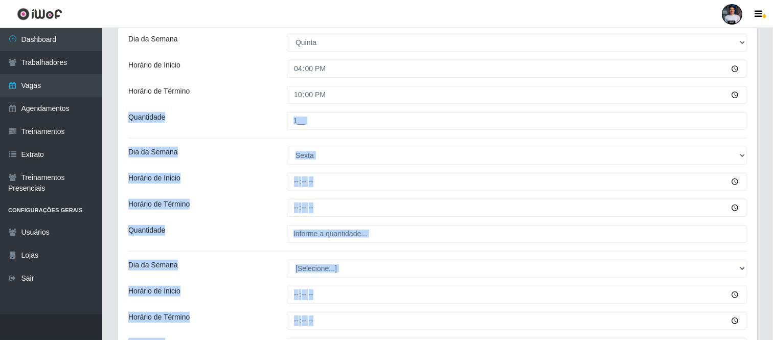
click at [233, 238] on div "Quantidade" at bounding box center [200, 234] width 158 height 18
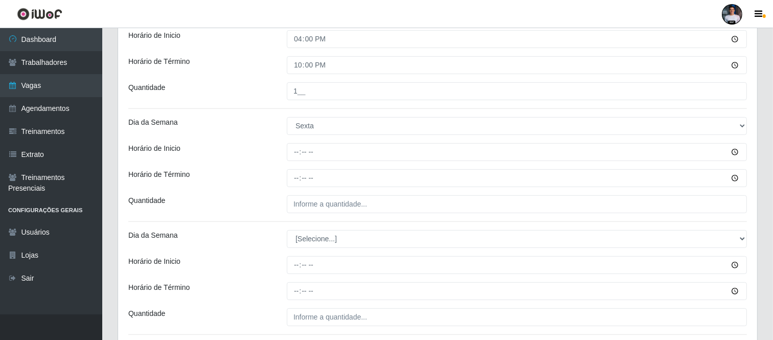
scroll to position [385, 0]
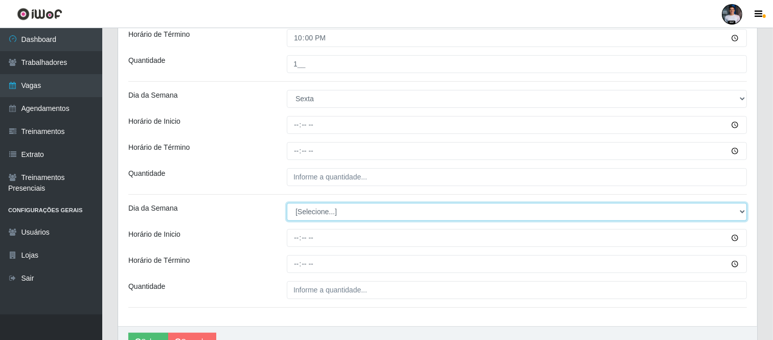
click at [306, 213] on select "[Selecione...] Segunda Terça Quarta Quinta Sexta Sábado Domingo" at bounding box center [517, 212] width 460 height 18
select select "5"
click at [287, 203] on select "[Selecione...] Segunda Terça Quarta Quinta Sexta Sábado Domingo" at bounding box center [517, 212] width 460 height 18
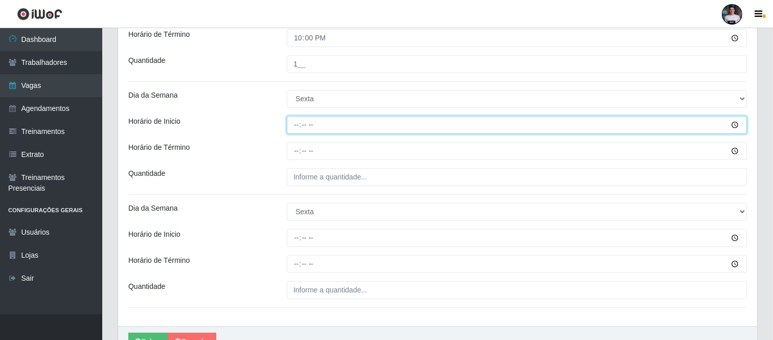
click at [295, 126] on input "Horário de Inicio" at bounding box center [517, 125] width 460 height 18
type input "09:00"
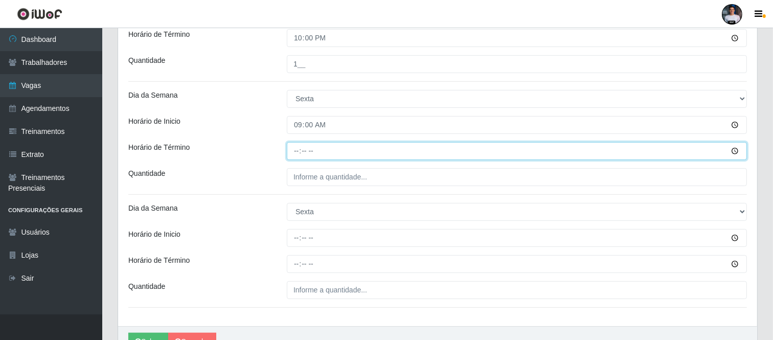
click at [297, 159] on input "Horário de Término" at bounding box center [517, 151] width 460 height 18
type input "15:00"
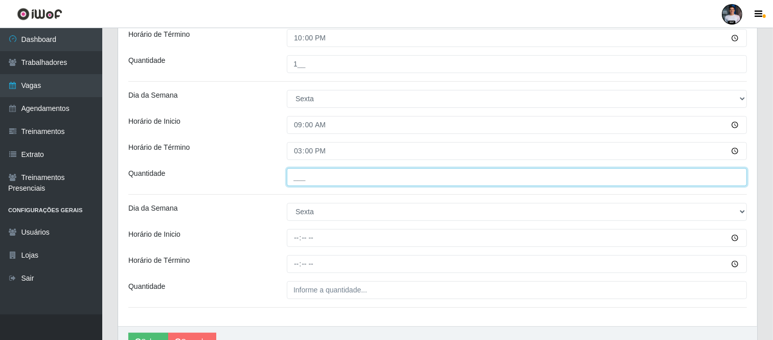
drag, startPoint x: 302, startPoint y: 177, endPoint x: 299, endPoint y: 183, distance: 6.6
click at [301, 177] on input "___" at bounding box center [517, 177] width 460 height 18
type input "1__"
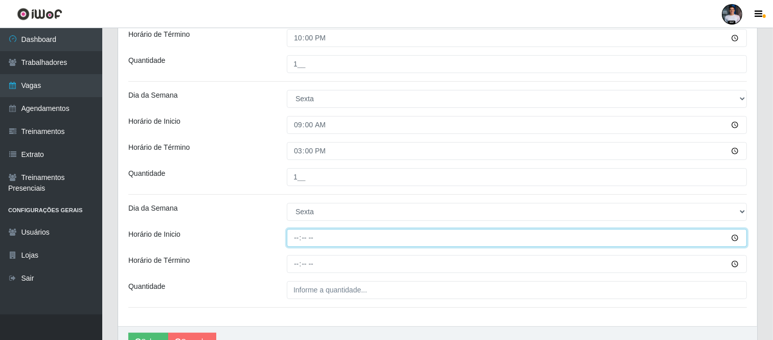
click at [294, 237] on input "Horário de Inicio" at bounding box center [517, 238] width 460 height 18
type input "16:00"
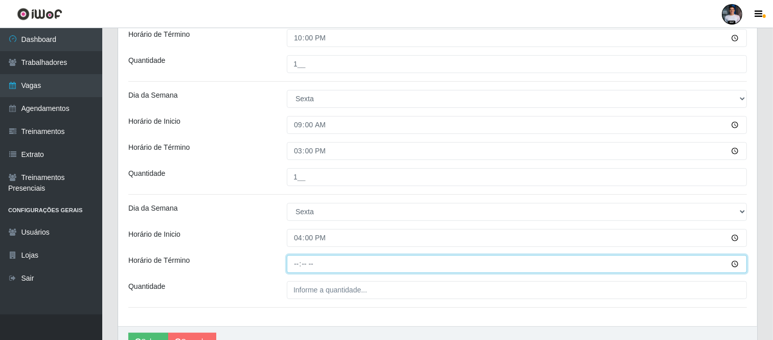
click at [292, 258] on input "Horário de Término" at bounding box center [517, 264] width 460 height 18
type input "22:00"
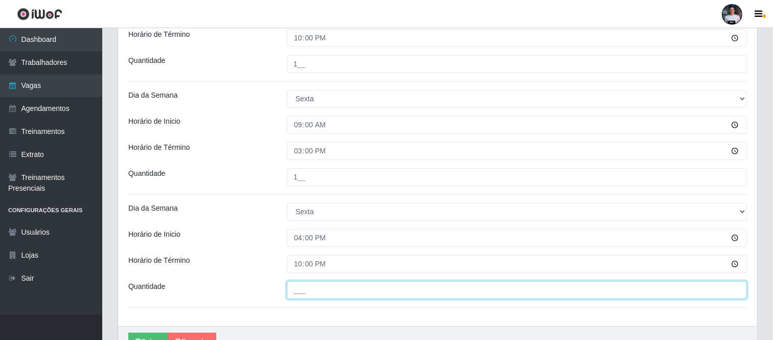
click at [314, 296] on input "___" at bounding box center [517, 290] width 460 height 18
type input "1__"
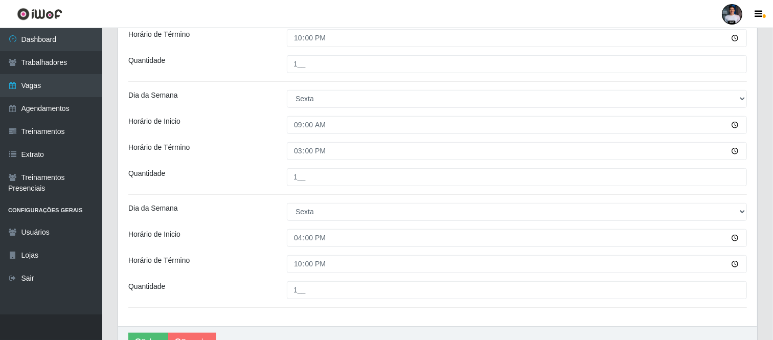
click at [319, 305] on div "Loja SuperFácil Atacado - Moema Tinoco Função [Selecione...] Embalador Embalado…" at bounding box center [437, 14] width 639 height 623
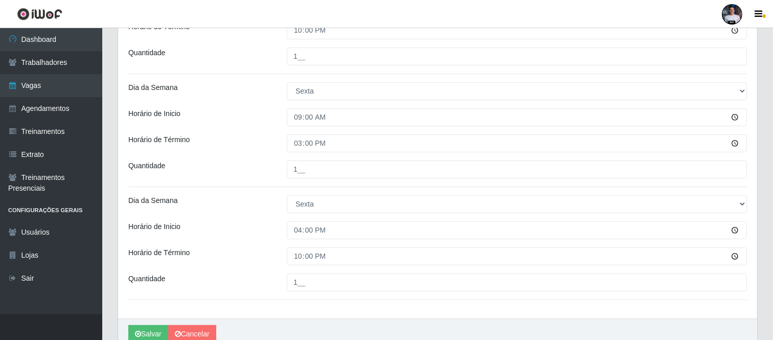
scroll to position [440, 0]
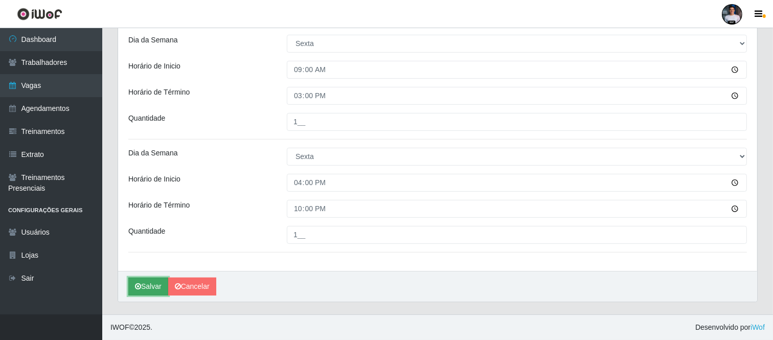
click at [155, 279] on button "Salvar" at bounding box center [148, 286] width 40 height 18
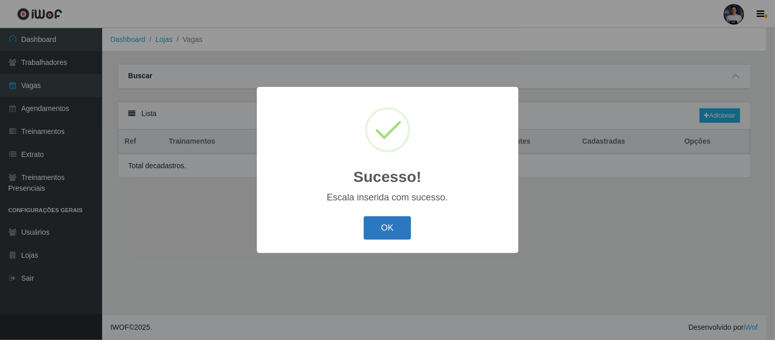
click at [388, 229] on button "OK" at bounding box center [388, 228] width 48 height 24
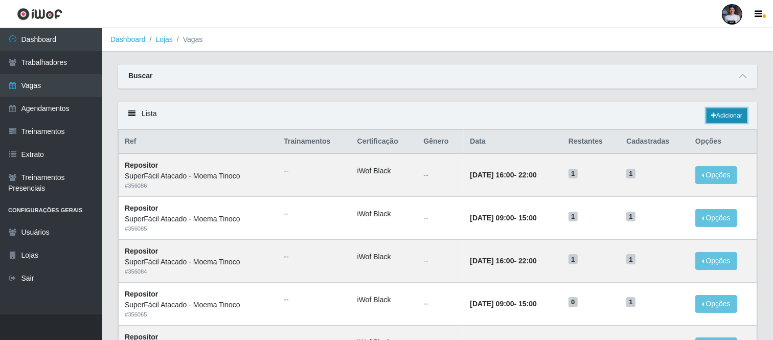
click at [714, 123] on link "Adicionar" at bounding box center [726, 115] width 40 height 14
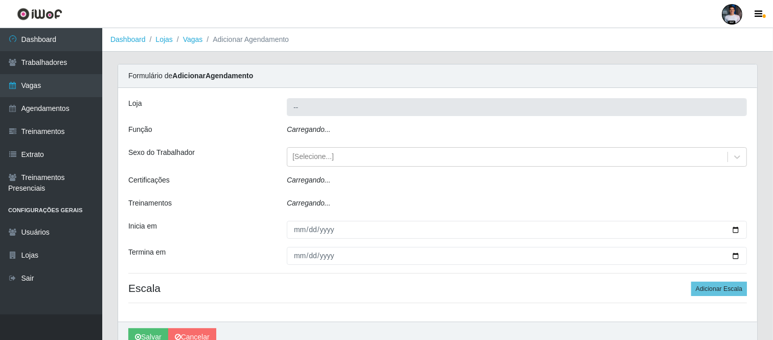
type input "SuperFácil Atacado - Moema Tinoco"
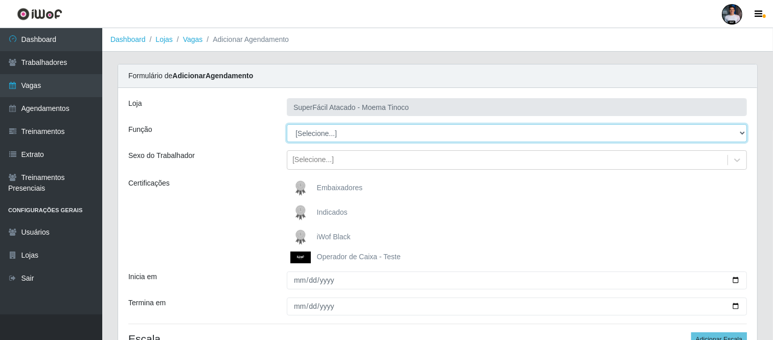
click at [339, 139] on select "[Selecione...] Embalador Embalador + Embalador ++ Operador de Caixa Operador de…" at bounding box center [517, 133] width 460 height 18
select select "112"
click at [287, 124] on select "[Selecione...] Embalador Embalador + Embalador ++ Operador de Caixa Operador de…" at bounding box center [517, 133] width 460 height 18
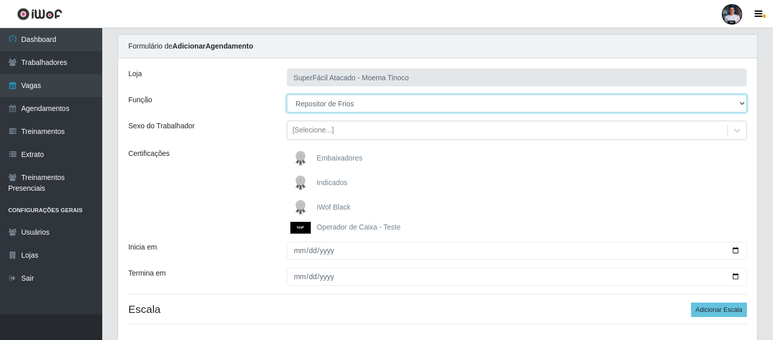
scroll to position [57, 0]
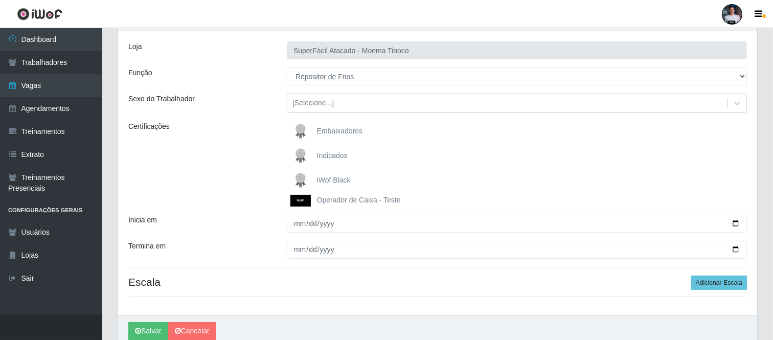
click at [314, 179] on img at bounding box center [302, 180] width 25 height 20
click at [0, 0] on input "iWof Black" at bounding box center [0, 0] width 0 height 0
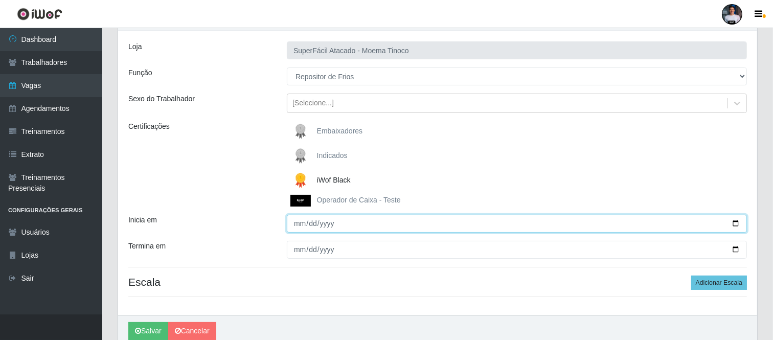
click at [737, 223] on input "Inicia em" at bounding box center [517, 224] width 460 height 18
type input "[DATE]"
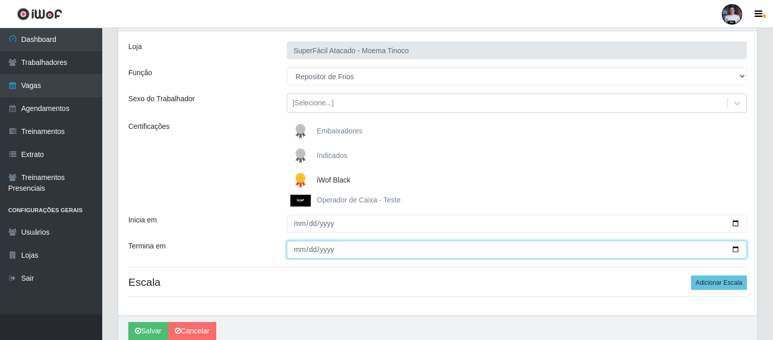
click at [737, 250] on input "Termina em" at bounding box center [517, 250] width 460 height 18
type input "[DATE]"
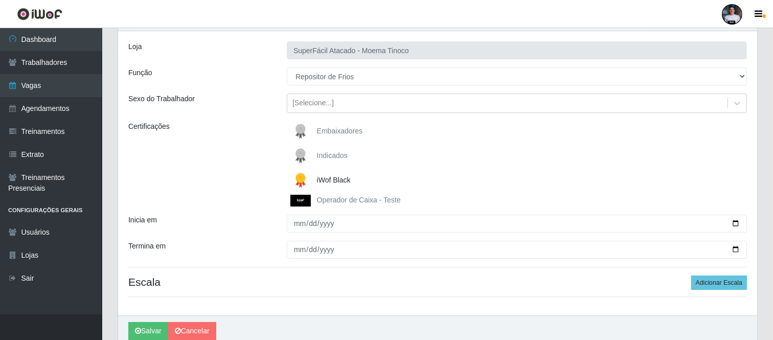
click at [355, 303] on div "Loja SuperFácil Atacado - Moema Tinoco Função [Selecione...] Embalador Embalado…" at bounding box center [437, 173] width 639 height 284
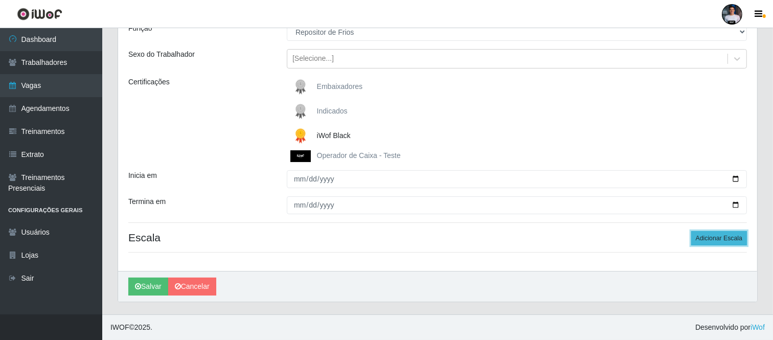
click at [695, 237] on button "Adicionar Escala" at bounding box center [719, 238] width 56 height 14
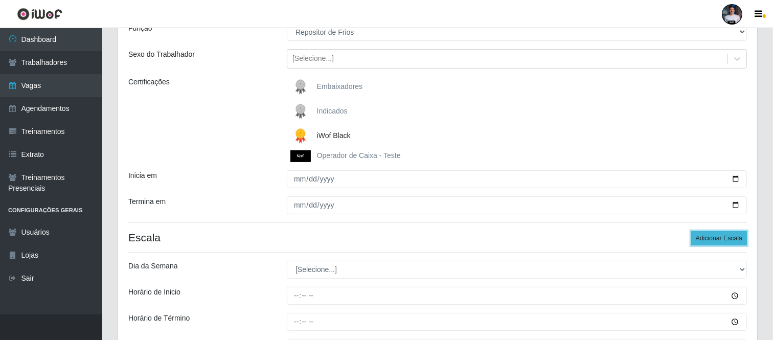
click at [694, 237] on button "Adicionar Escala" at bounding box center [719, 238] width 56 height 14
click at [697, 237] on button "Adicionar Escala" at bounding box center [719, 238] width 56 height 14
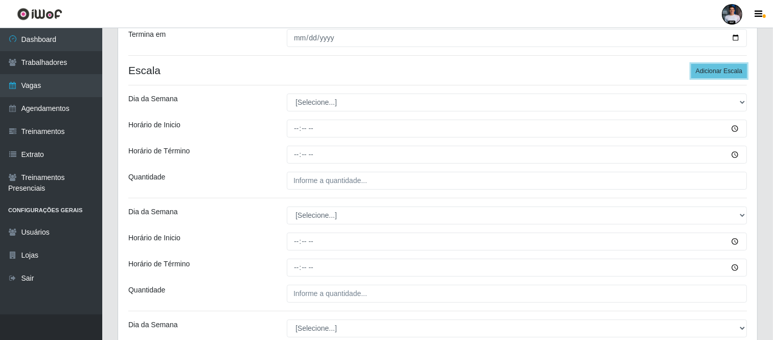
scroll to position [272, 0]
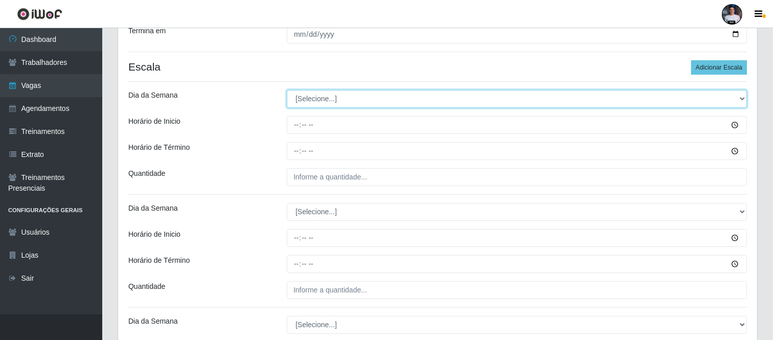
click at [335, 98] on select "[Selecione...] Segunda Terça Quarta Quinta Sexta Sábado Domingo" at bounding box center [517, 99] width 460 height 18
select select "3"
click at [287, 90] on select "[Selecione...] Segunda Terça Quarta Quinta Sexta Sábado Domingo" at bounding box center [517, 99] width 460 height 18
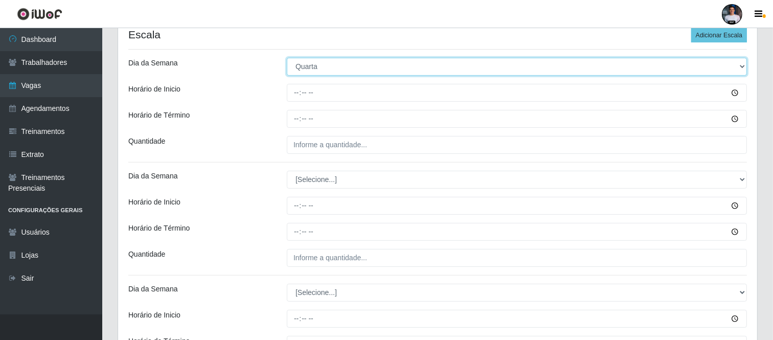
scroll to position [329, 0]
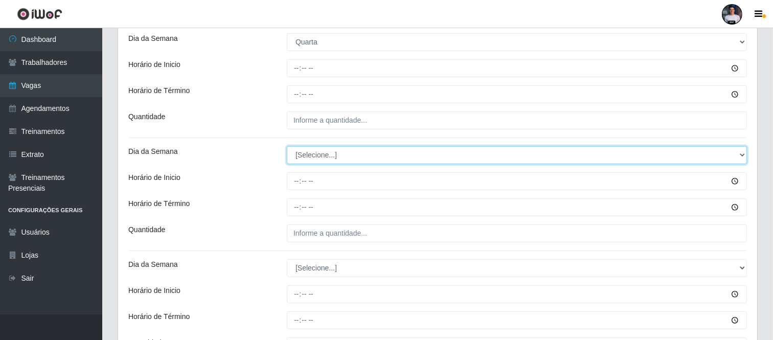
click at [317, 157] on select "[Selecione...] Segunda Terça Quarta Quinta Sexta Sábado Domingo" at bounding box center [517, 155] width 460 height 18
click at [313, 161] on select "[Selecione...] Segunda Terça Quarta Quinta Sexta Sábado Domingo" at bounding box center [517, 155] width 460 height 18
select select "3"
click at [287, 146] on select "[Selecione...] Segunda Terça Quarta Quinta Sexta Sábado Domingo" at bounding box center [517, 155] width 460 height 18
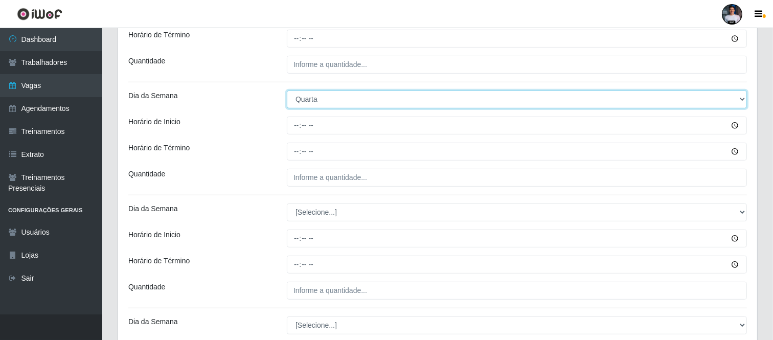
scroll to position [385, 0]
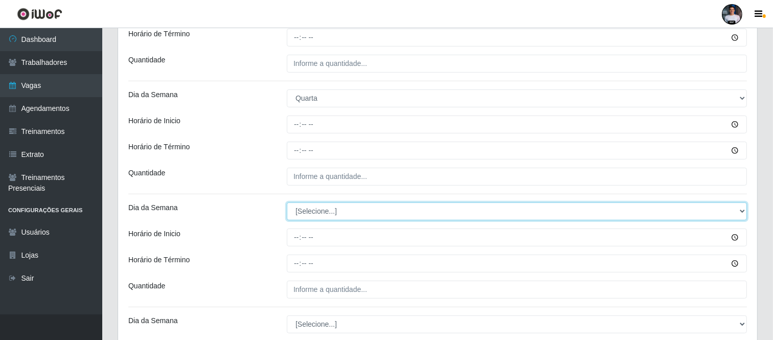
click at [343, 214] on select "[Selecione...] Segunda Terça Quarta Quinta Sexta Sábado Domingo" at bounding box center [517, 211] width 460 height 18
select select "4"
click at [287, 202] on select "[Selecione...] Segunda Terça Quarta Quinta Sexta Sábado Domingo" at bounding box center [517, 211] width 460 height 18
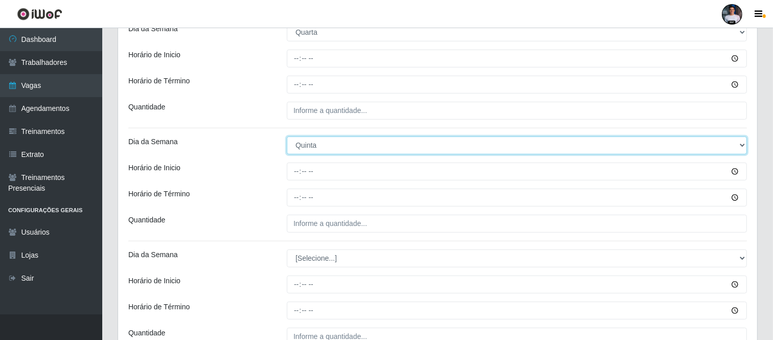
scroll to position [555, 0]
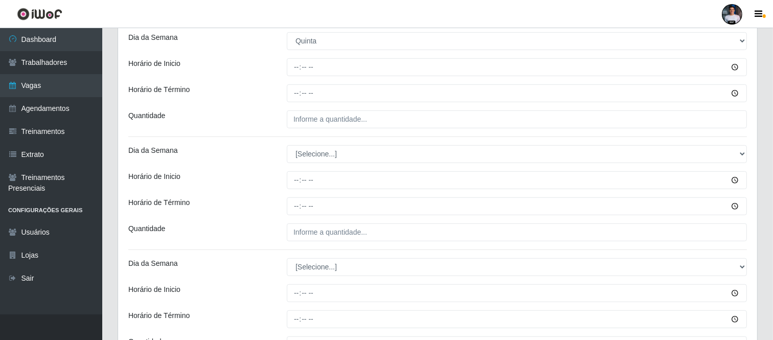
click at [324, 144] on div "Loja SuperFácil Atacado - Moema Tinoco Função [Selecione...] Embalador Embalado…" at bounding box center [437, 13] width 639 height 962
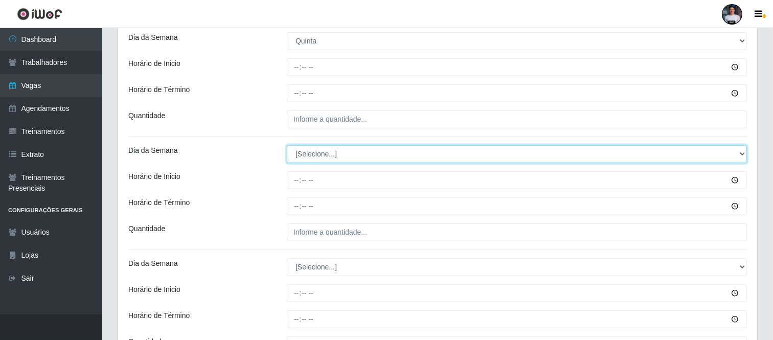
click at [323, 156] on select "[Selecione...] Segunda Terça Quarta Quinta Sexta Sábado Domingo" at bounding box center [517, 154] width 460 height 18
select select "4"
click at [287, 145] on select "[Selecione...] Segunda Terça Quarta Quinta Sexta Sábado Domingo" at bounding box center [517, 154] width 460 height 18
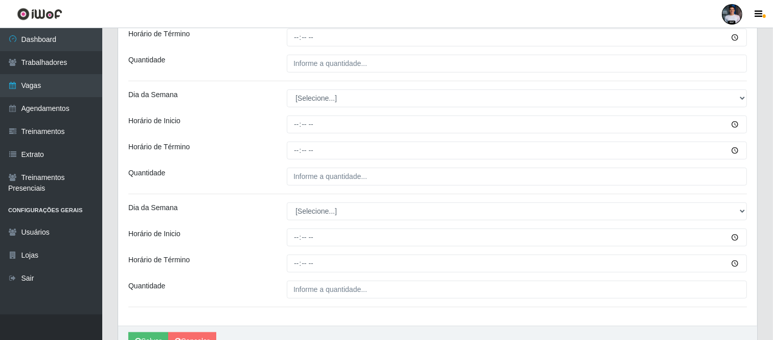
scroll to position [726, 0]
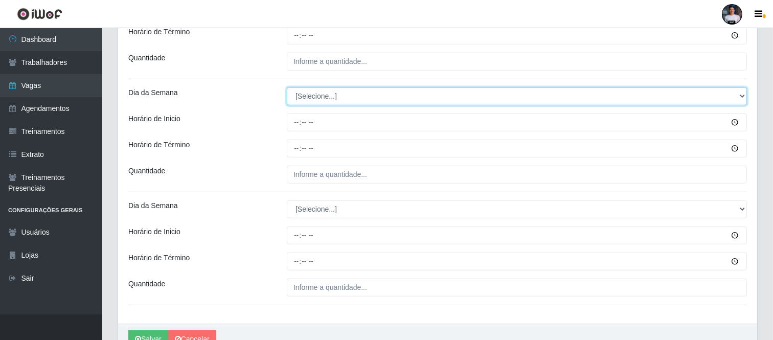
drag, startPoint x: 322, startPoint y: 96, endPoint x: 321, endPoint y: 103, distance: 7.3
click at [322, 96] on select "[Selecione...] Segunda Terça Quarta Quinta Sexta Sábado Domingo" at bounding box center [517, 96] width 460 height 18
select select "5"
click at [287, 88] on select "[Selecione...] Segunda Terça Quarta Quinta Sexta Sábado Domingo" at bounding box center [517, 96] width 460 height 18
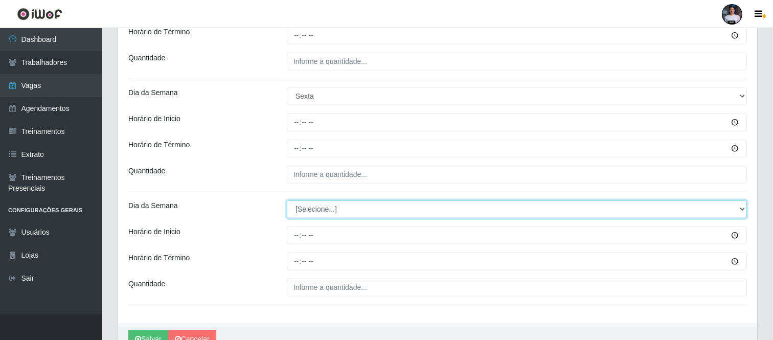
click at [315, 216] on select "[Selecione...] Segunda Terça Quarta Quinta Sexta Sábado Domingo" at bounding box center [517, 209] width 460 height 18
select select "5"
click at [287, 201] on select "[Selecione...] Segunda Terça Quarta Quinta Sexta Sábado Domingo" at bounding box center [517, 209] width 460 height 18
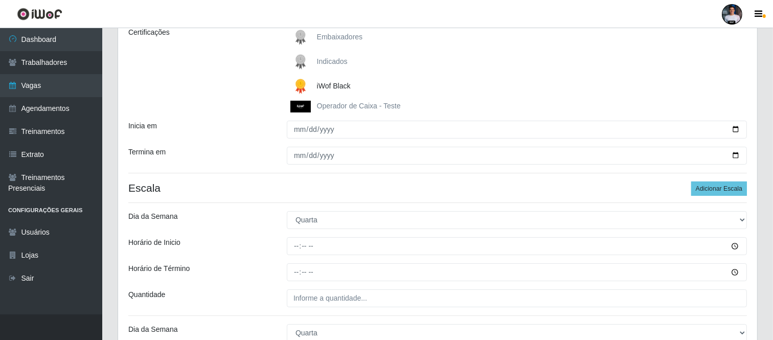
scroll to position [170, 0]
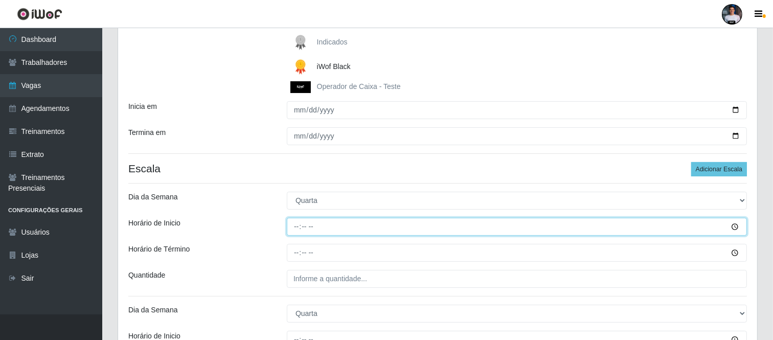
click at [294, 231] on input "Horário de Inicio" at bounding box center [517, 227] width 460 height 18
type input "09:00"
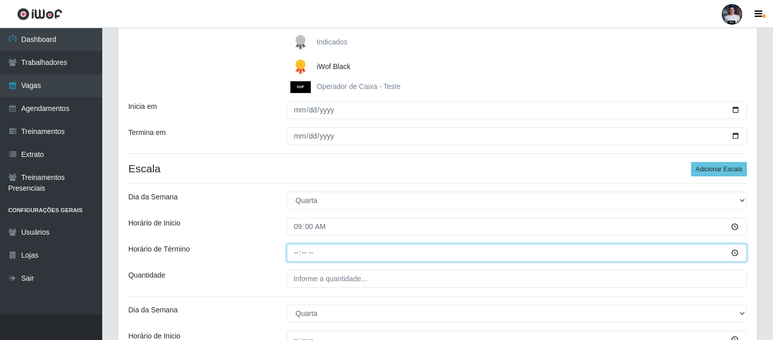
click at [292, 252] on input "Horário de Término" at bounding box center [517, 253] width 460 height 18
type input "15:00"
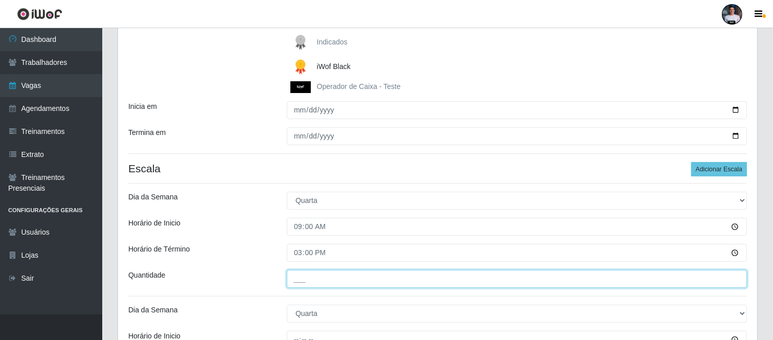
click at [299, 273] on input "___" at bounding box center [517, 279] width 460 height 18
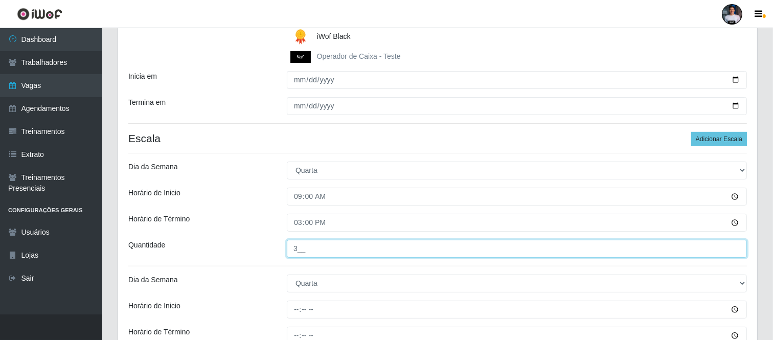
scroll to position [227, 0]
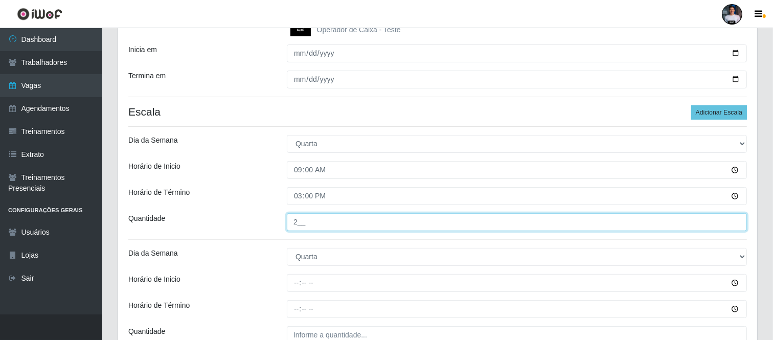
type input "2__"
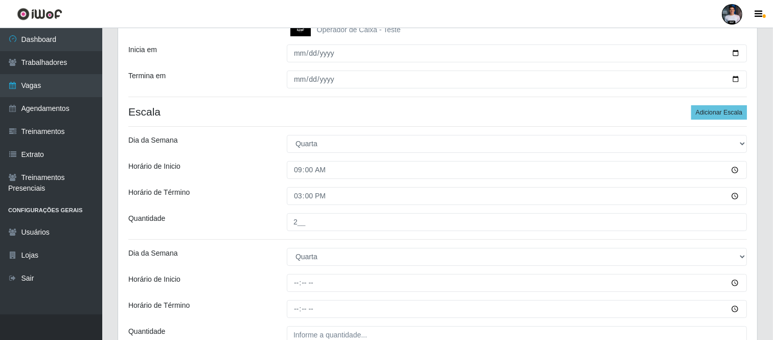
click at [259, 203] on div "Horário de Término" at bounding box center [200, 196] width 158 height 18
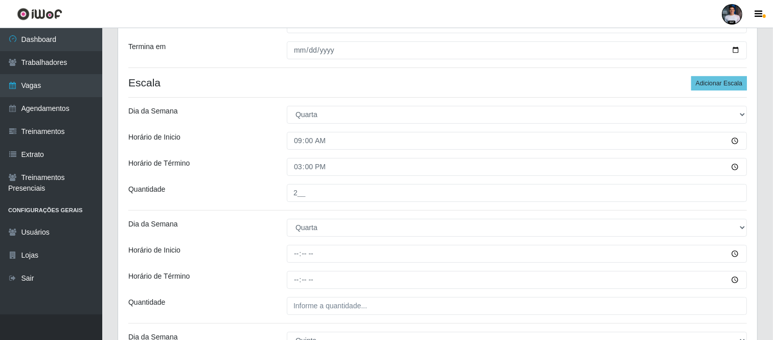
scroll to position [284, 0]
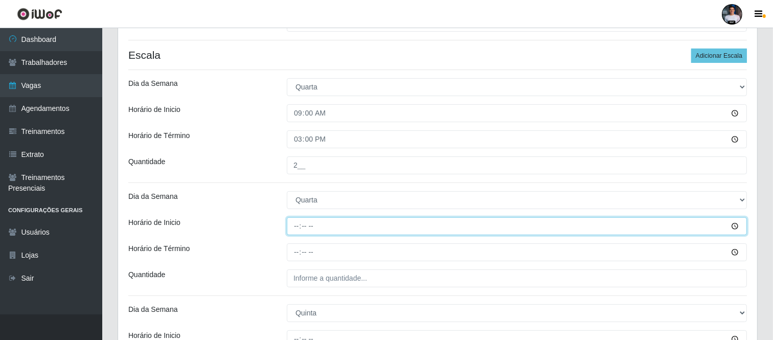
click at [290, 231] on input "Horário de Inicio" at bounding box center [517, 226] width 460 height 18
type input "16:00"
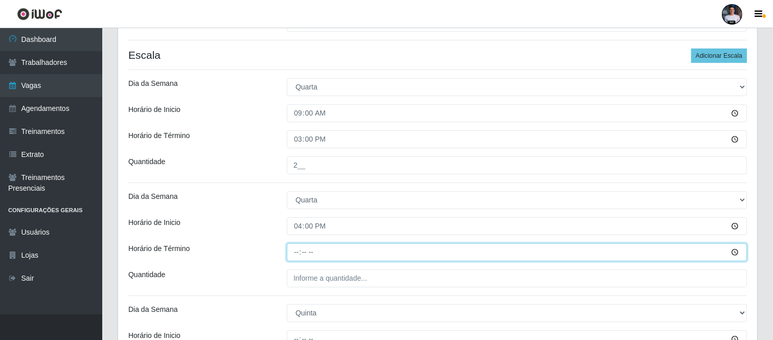
click at [293, 254] on input "Horário de Término" at bounding box center [517, 252] width 460 height 18
type input "22:00"
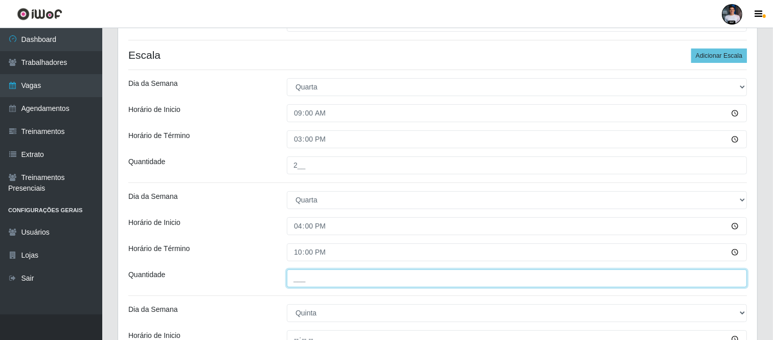
click at [292, 278] on input "___" at bounding box center [517, 278] width 460 height 18
type input "2__"
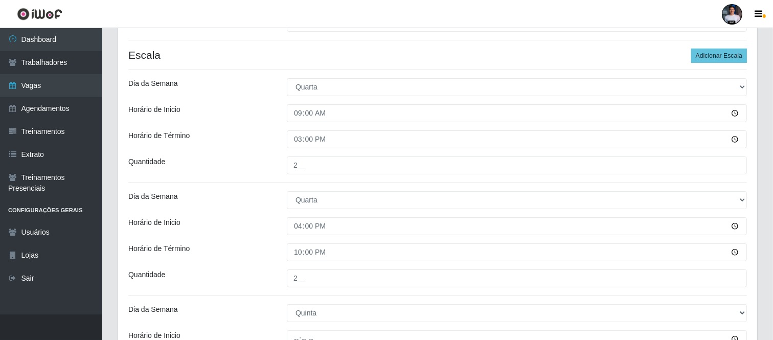
click at [300, 298] on div "Loja SuperFácil Atacado - Moema Tinoco Função [Selecione...] Embalador Embalado…" at bounding box center [437, 285] width 639 height 962
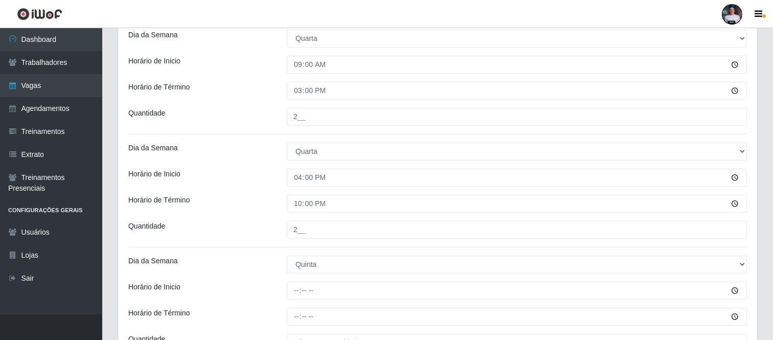
scroll to position [397, 0]
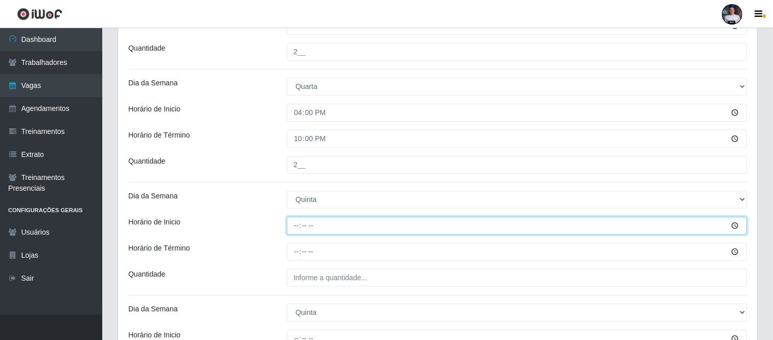
click at [299, 222] on input "Horário de Inicio" at bounding box center [517, 226] width 460 height 18
type input "09:00"
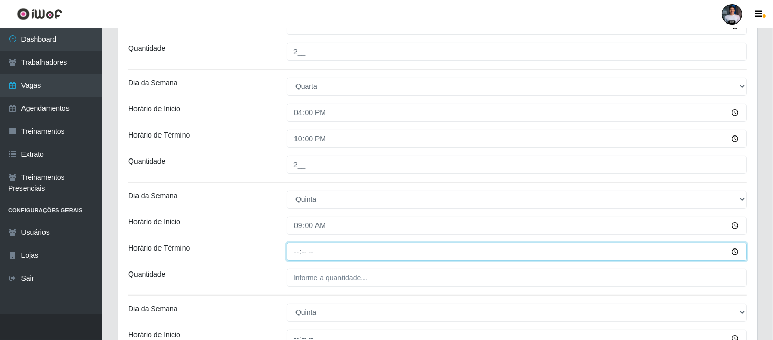
click at [292, 252] on input "Horário de Término" at bounding box center [517, 252] width 460 height 18
type input "15:00"
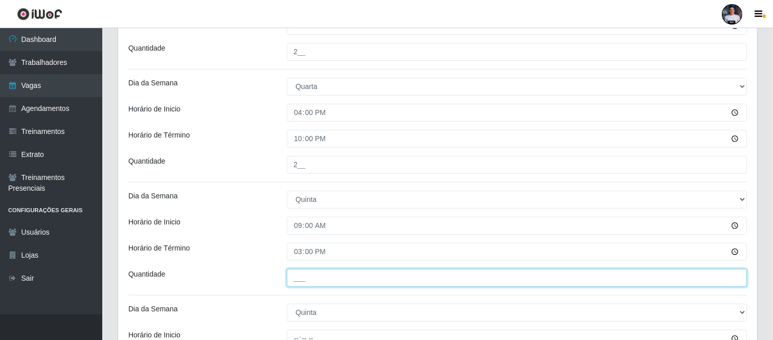
click at [307, 284] on input "___" at bounding box center [517, 278] width 460 height 18
type input "2__"
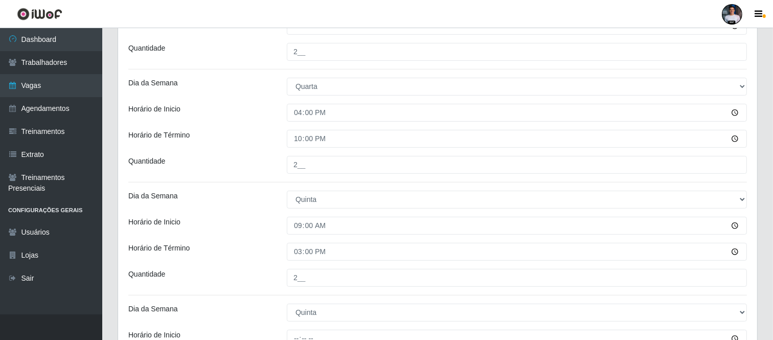
click at [308, 293] on div "Loja SuperFácil Atacado - Moema Tinoco Função [Selecione...] Embalador Embalado…" at bounding box center [437, 172] width 639 height 962
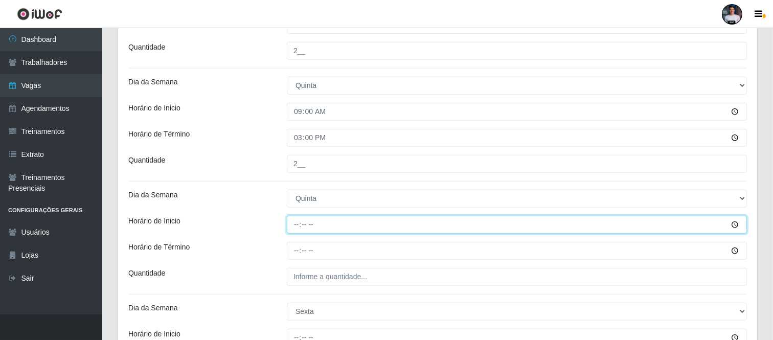
click at [299, 226] on input "Horário de Inicio" at bounding box center [517, 225] width 460 height 18
type input "16:00"
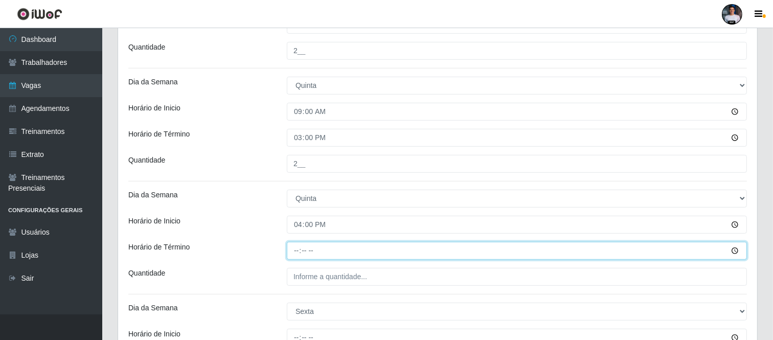
click at [297, 251] on input "Horário de Término" at bounding box center [517, 251] width 460 height 18
type input "22:00"
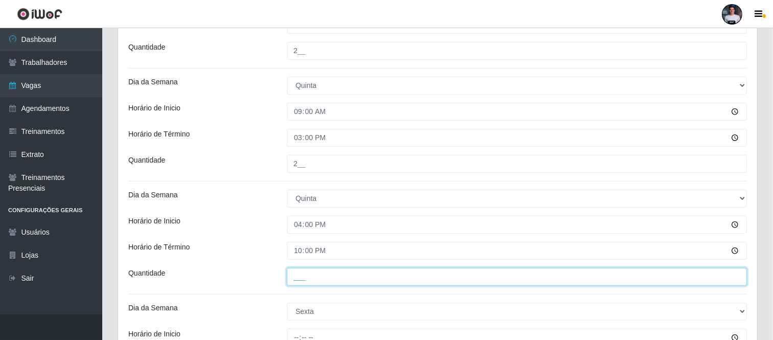
click at [312, 275] on input "___" at bounding box center [517, 277] width 460 height 18
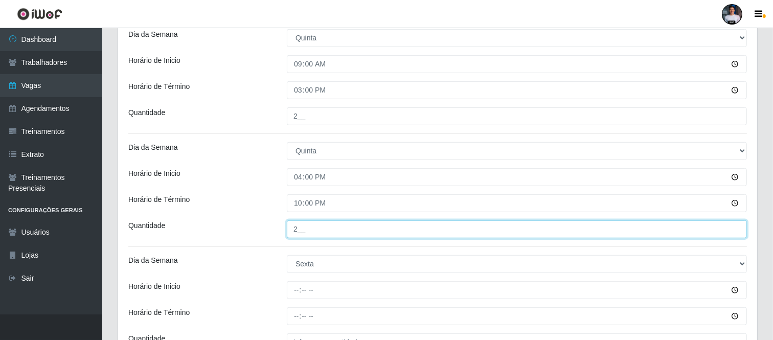
scroll to position [624, 0]
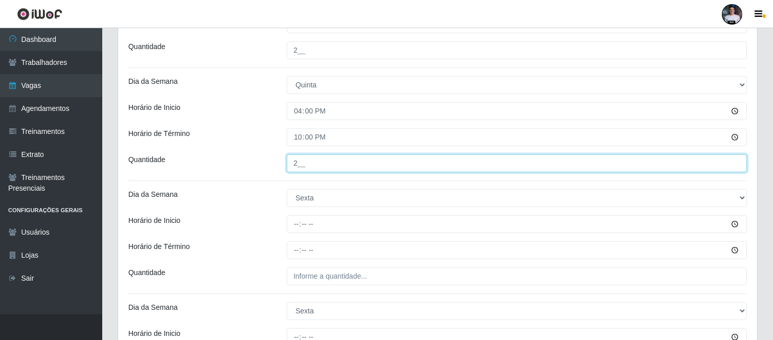
type input "2__"
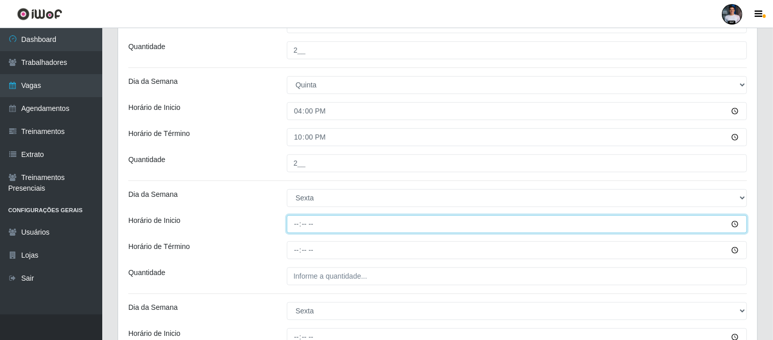
click at [304, 223] on input "Horário de Inicio" at bounding box center [517, 224] width 460 height 18
click at [297, 223] on input "Horário de Inicio" at bounding box center [517, 224] width 460 height 18
type input "09:00"
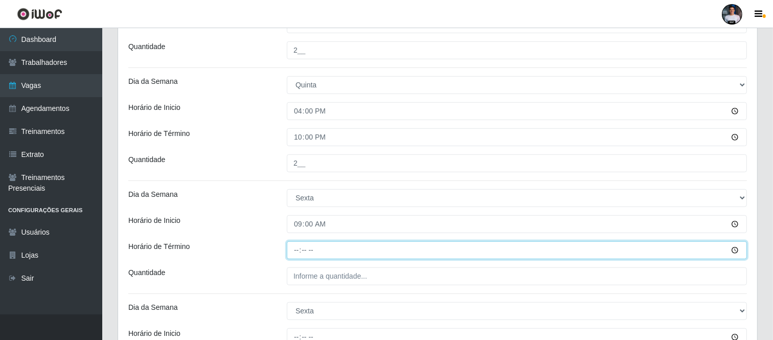
click at [298, 249] on input "Horário de Término" at bounding box center [517, 250] width 460 height 18
type input "15:00"
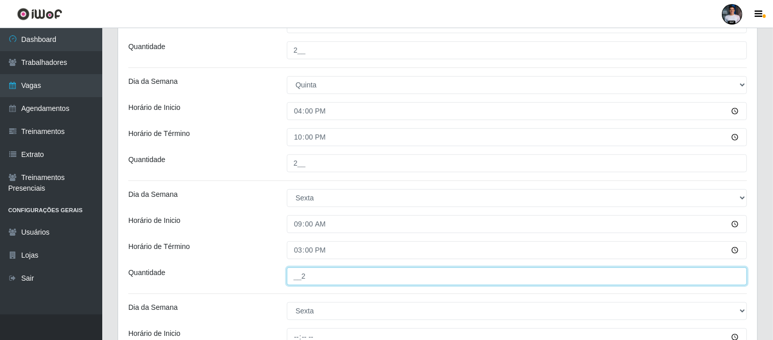
click at [299, 278] on input "__2" at bounding box center [517, 276] width 460 height 18
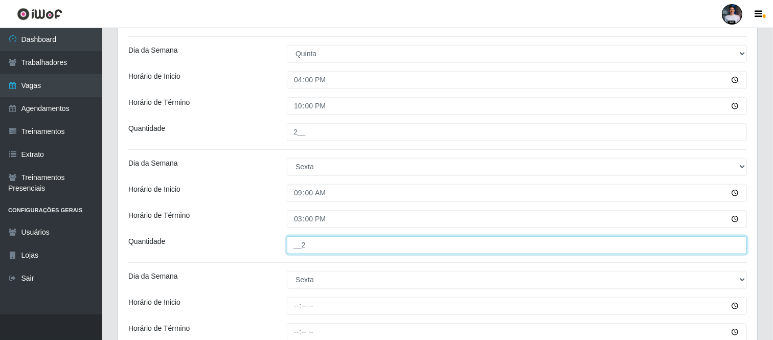
scroll to position [681, 0]
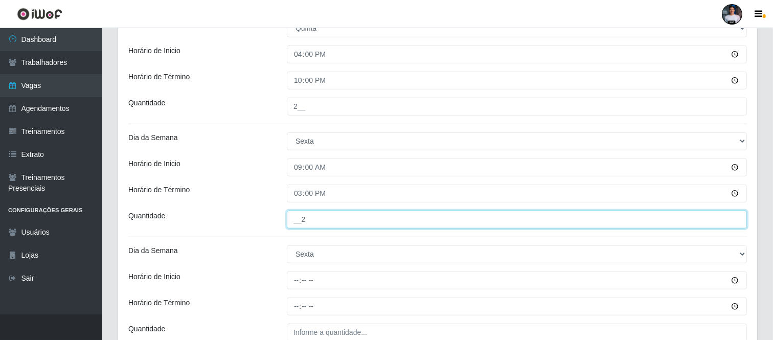
drag, startPoint x: 296, startPoint y: 217, endPoint x: 303, endPoint y: 220, distance: 7.3
click at [298, 217] on input "__2" at bounding box center [517, 220] width 460 height 18
drag, startPoint x: 292, startPoint y: 221, endPoint x: 286, endPoint y: 222, distance: 5.7
click at [286, 222] on div "__2" at bounding box center [516, 220] width 475 height 18
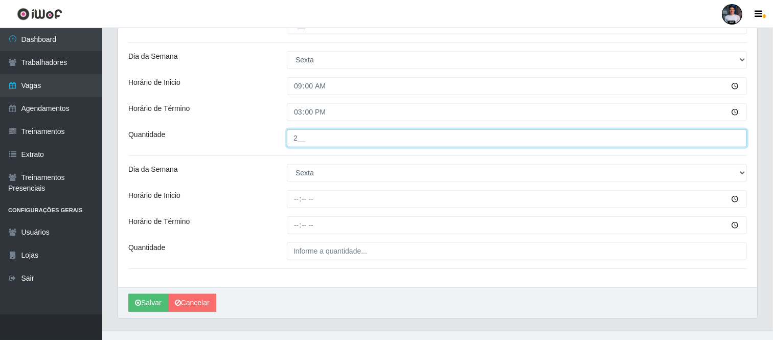
scroll to position [779, 0]
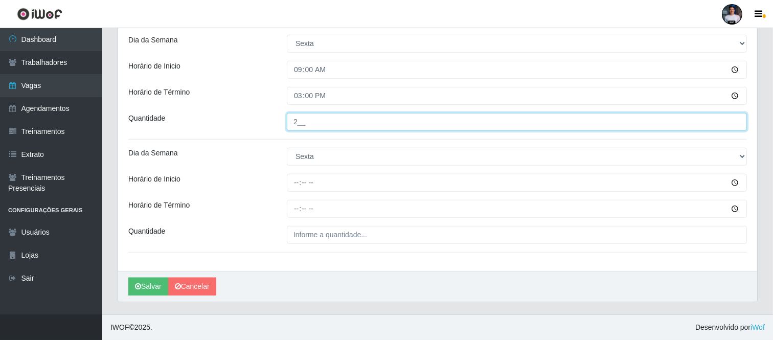
type input "2__"
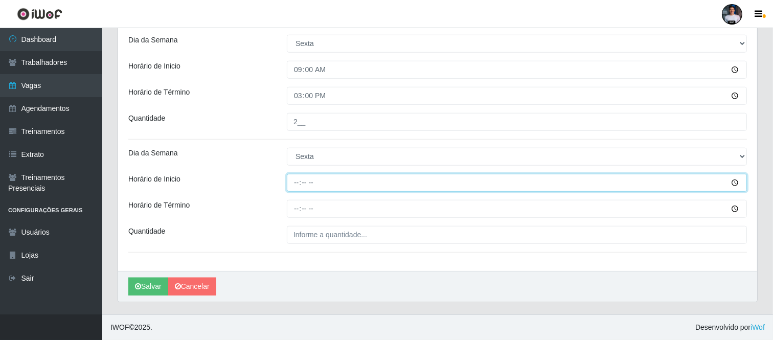
click at [298, 180] on input "Horário de Inicio" at bounding box center [517, 183] width 460 height 18
type input "16:00"
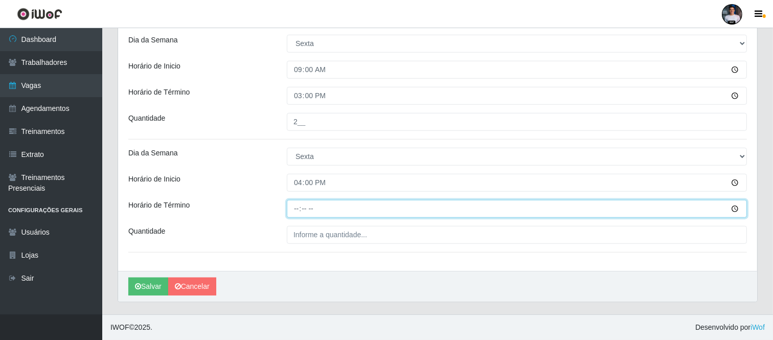
click at [295, 212] on input "Horário de Término" at bounding box center [517, 209] width 460 height 18
type input "22:00"
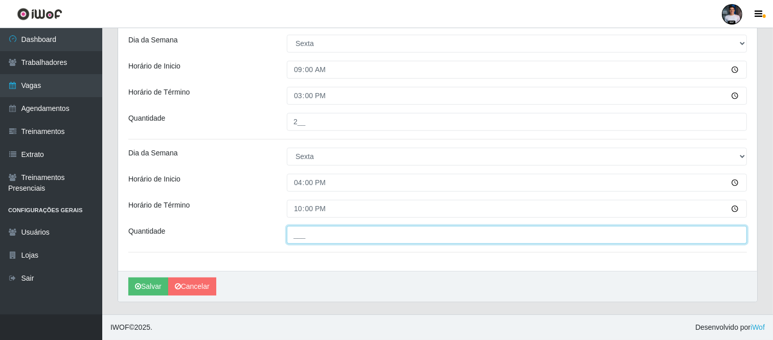
click at [291, 231] on input "___" at bounding box center [517, 235] width 460 height 18
type input "2__"
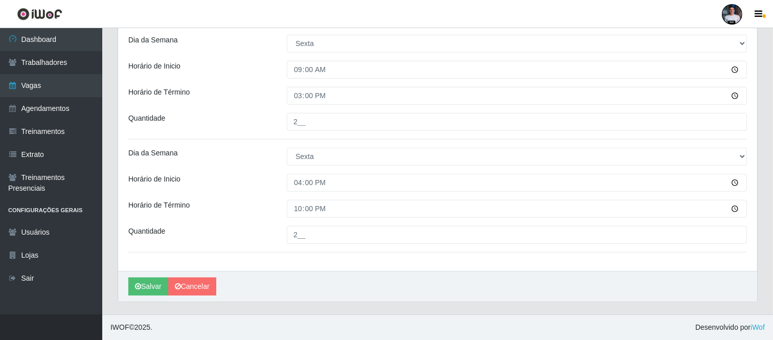
click at [145, 283] on button "Salvar" at bounding box center [148, 286] width 40 height 18
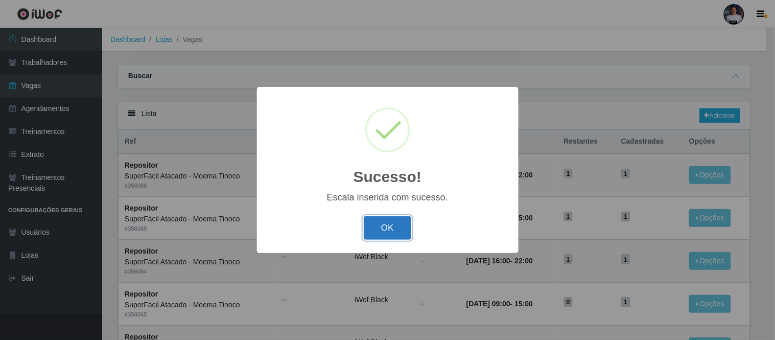
click at [400, 222] on button "OK" at bounding box center [388, 228] width 48 height 24
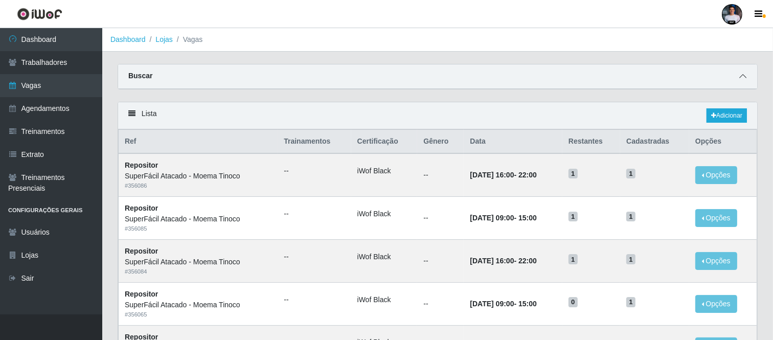
click at [740, 77] on icon at bounding box center [742, 76] width 7 height 7
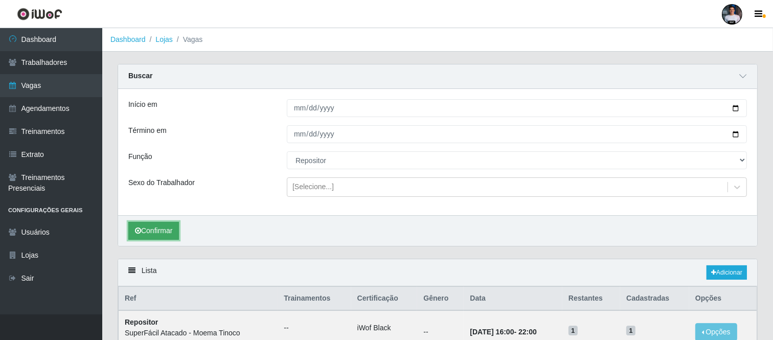
click at [151, 230] on button "Confirmar" at bounding box center [153, 231] width 51 height 18
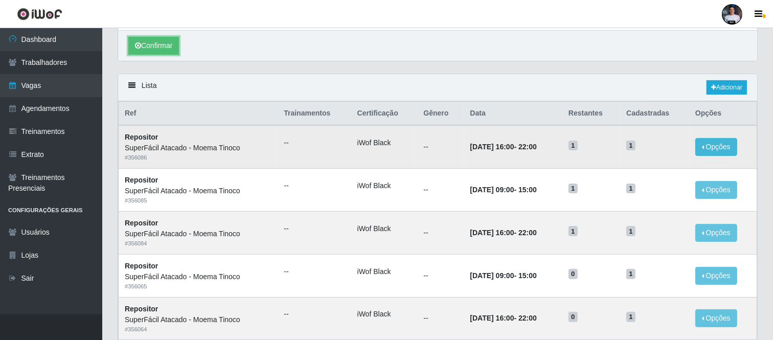
scroll to position [184, 0]
click at [728, 141] on button "Opções" at bounding box center [716, 147] width 42 height 18
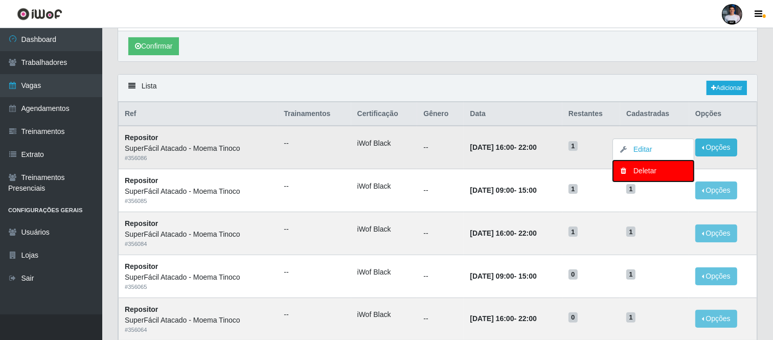
click at [639, 174] on div "Deletar" at bounding box center [653, 171] width 60 height 11
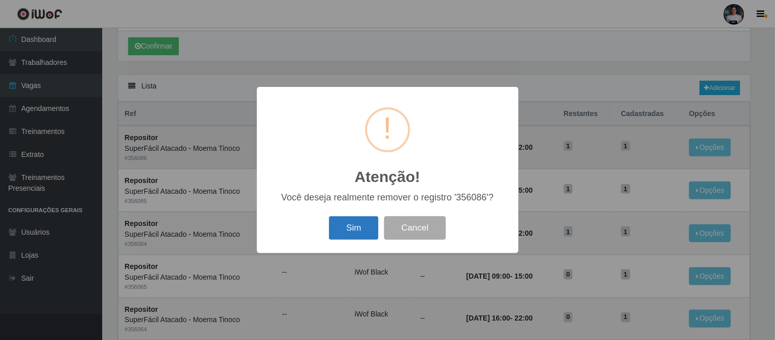
click at [345, 221] on button "Sim" at bounding box center [354, 228] width 50 height 24
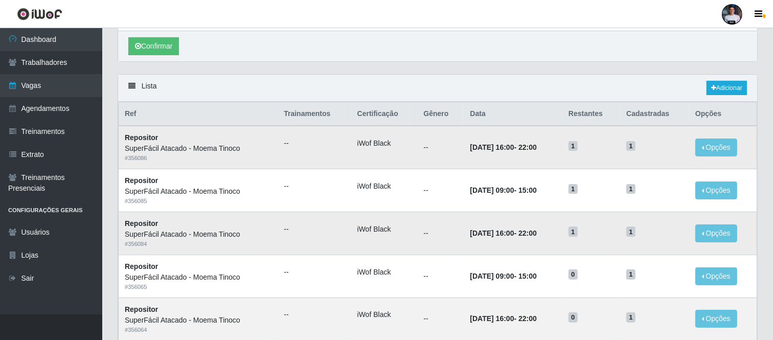
scroll to position [33, 0]
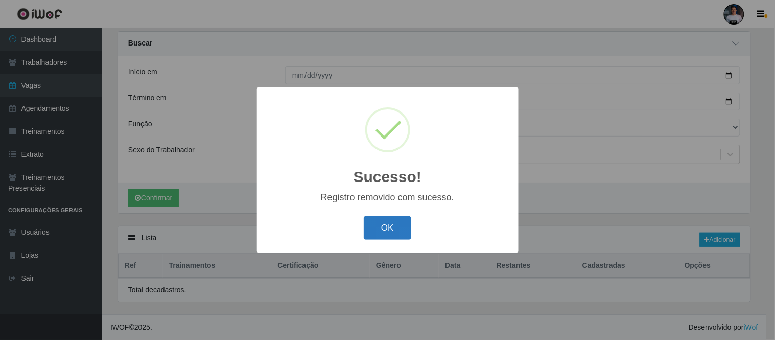
click at [382, 226] on button "OK" at bounding box center [388, 228] width 48 height 24
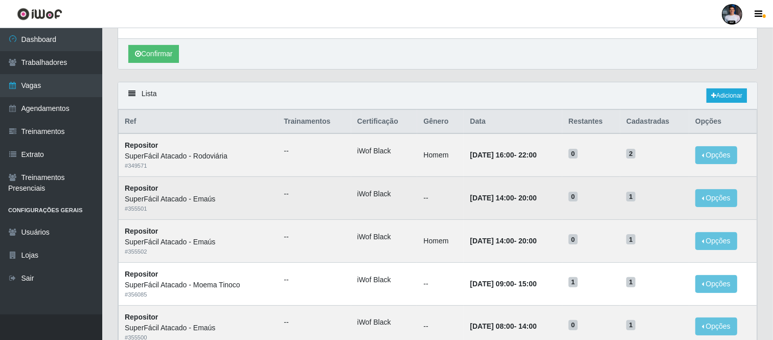
scroll to position [203, 0]
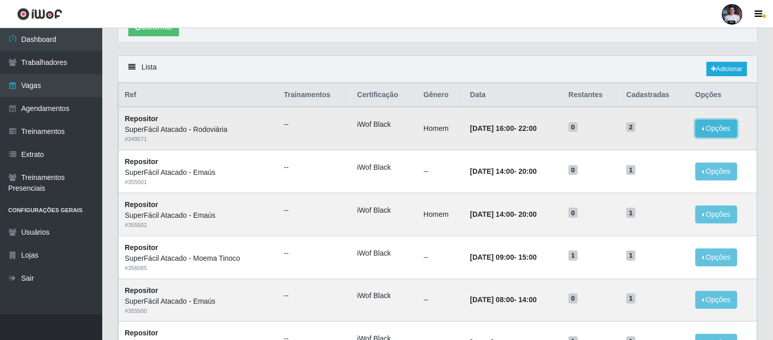
click at [721, 122] on button "Opções" at bounding box center [716, 129] width 42 height 18
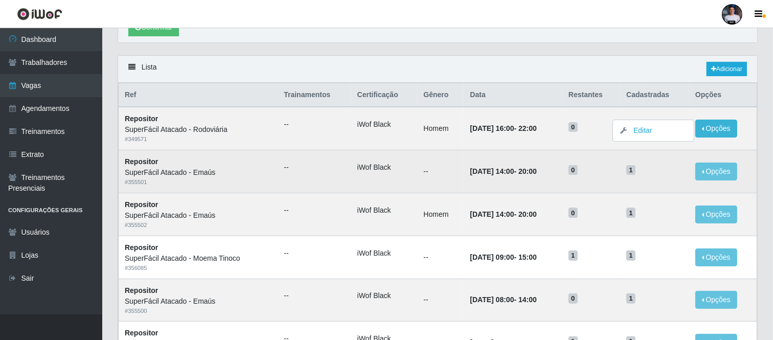
click at [555, 175] on td "10/10/2025, 14:00 - 20:00" at bounding box center [512, 171] width 99 height 43
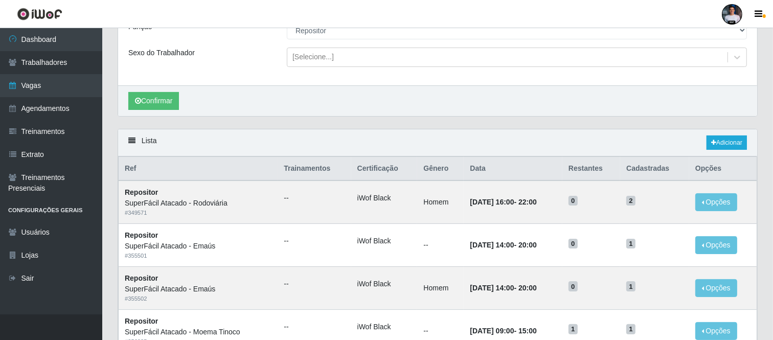
scroll to position [0, 0]
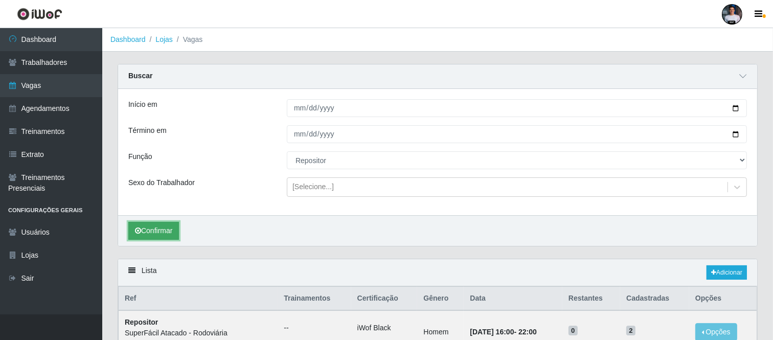
click at [169, 228] on button "Confirmar" at bounding box center [153, 231] width 51 height 18
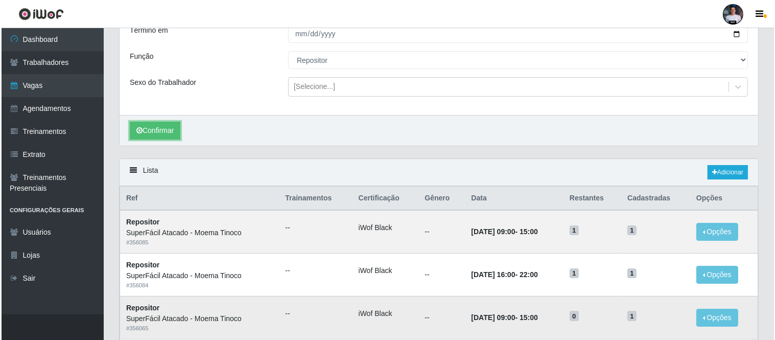
scroll to position [254, 0]
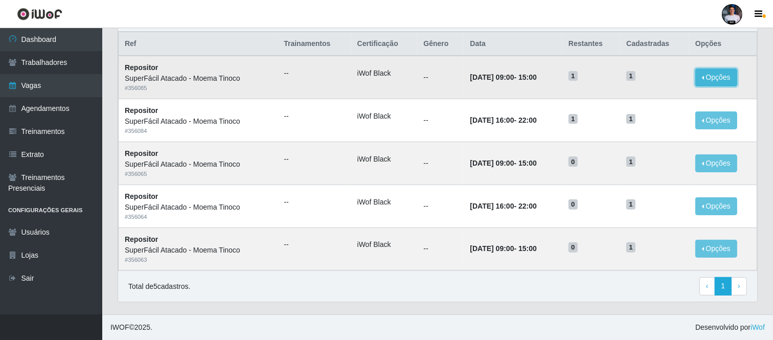
click at [717, 80] on button "Opções" at bounding box center [716, 77] width 42 height 18
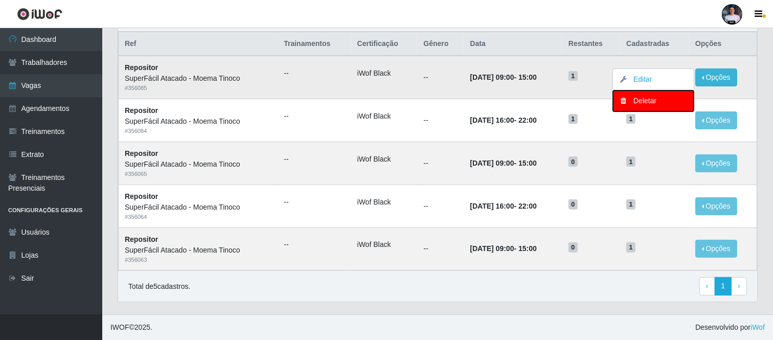
click at [643, 102] on div "Deletar" at bounding box center [653, 101] width 60 height 11
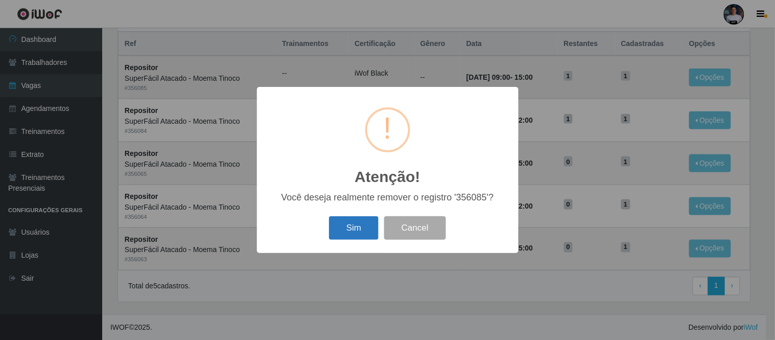
click at [334, 237] on button "Sim" at bounding box center [354, 228] width 50 height 24
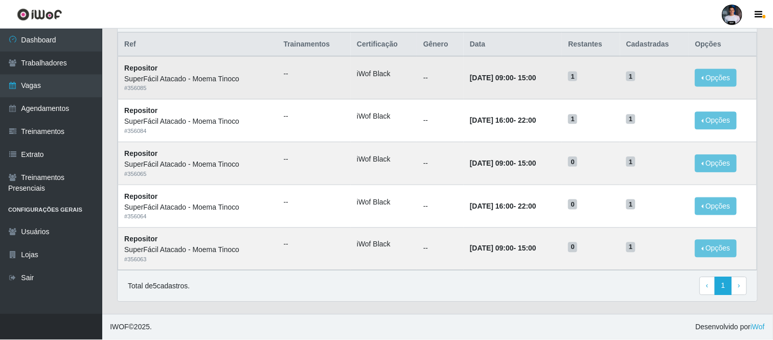
scroll to position [33, 0]
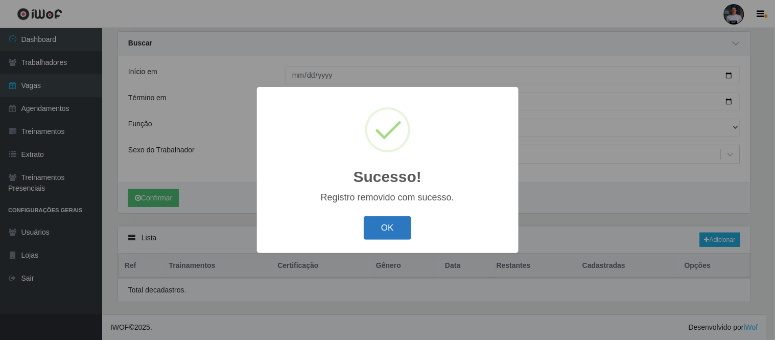
click at [390, 218] on button "OK" at bounding box center [388, 228] width 48 height 24
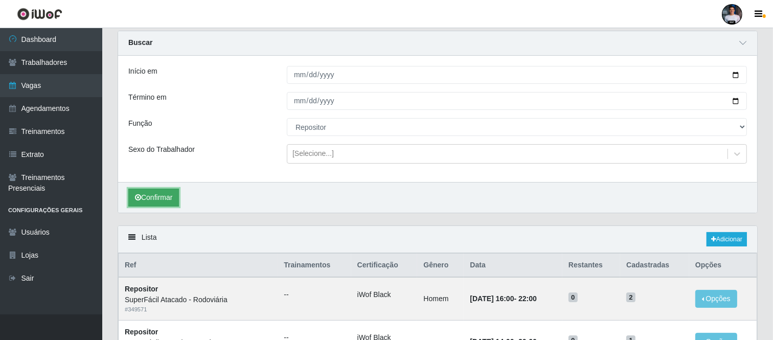
click at [164, 203] on button "Confirmar" at bounding box center [153, 198] width 51 height 18
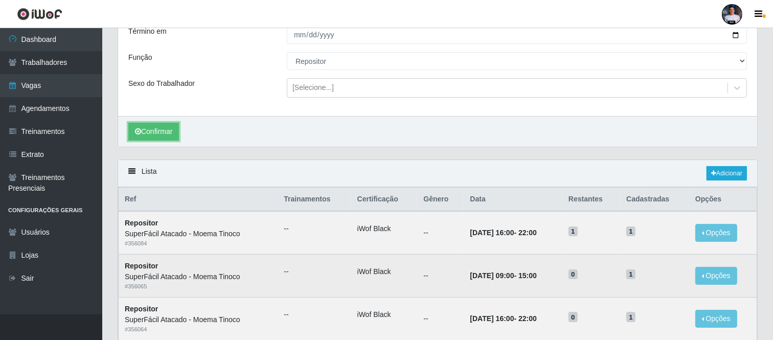
scroll to position [212, 0]
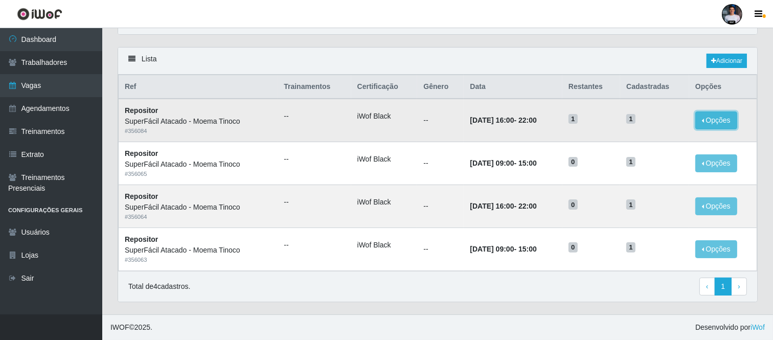
click at [713, 119] on button "Opções" at bounding box center [716, 120] width 42 height 18
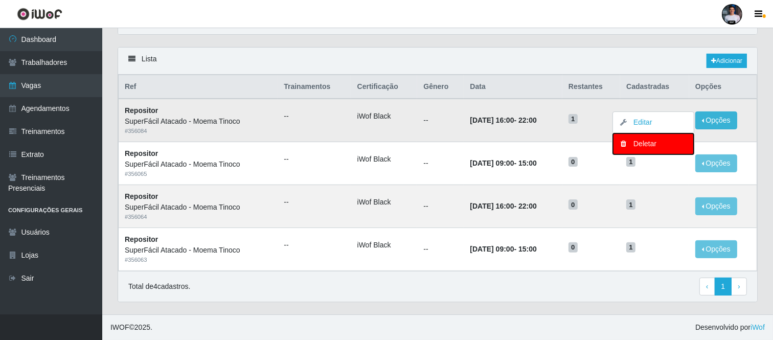
click at [650, 147] on div "Deletar" at bounding box center [653, 143] width 60 height 11
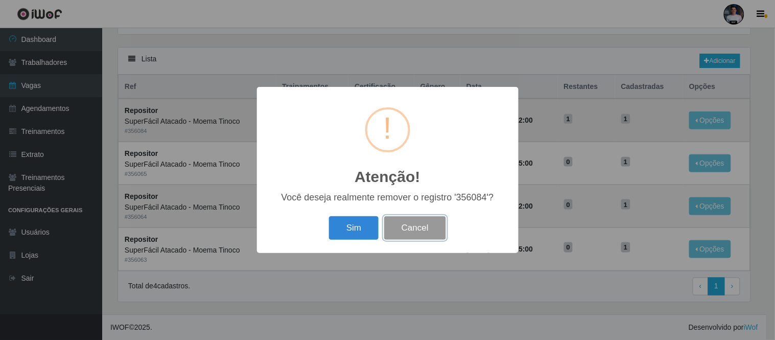
click at [415, 224] on button "Cancel" at bounding box center [415, 228] width 62 height 24
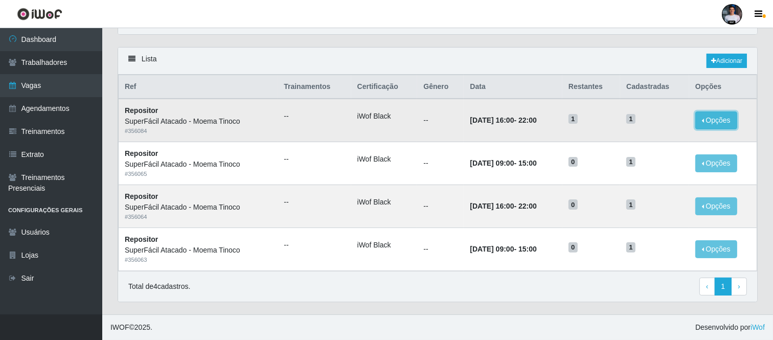
click at [734, 124] on button "Opções" at bounding box center [716, 120] width 42 height 18
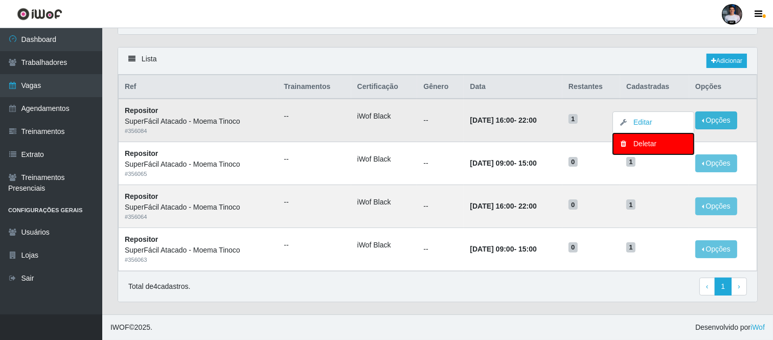
click at [641, 149] on button "Deletar" at bounding box center [653, 143] width 81 height 21
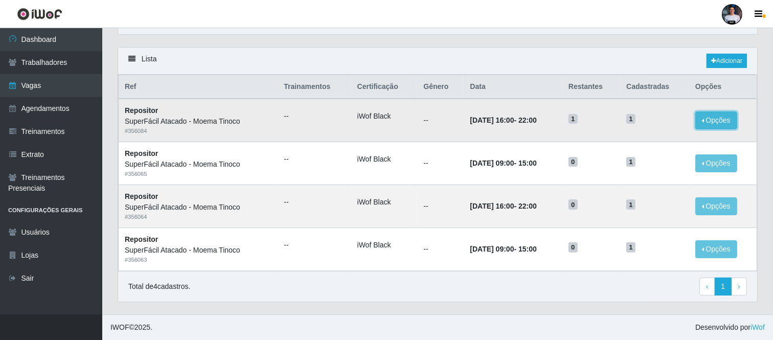
click at [712, 115] on button "Opções" at bounding box center [716, 120] width 42 height 18
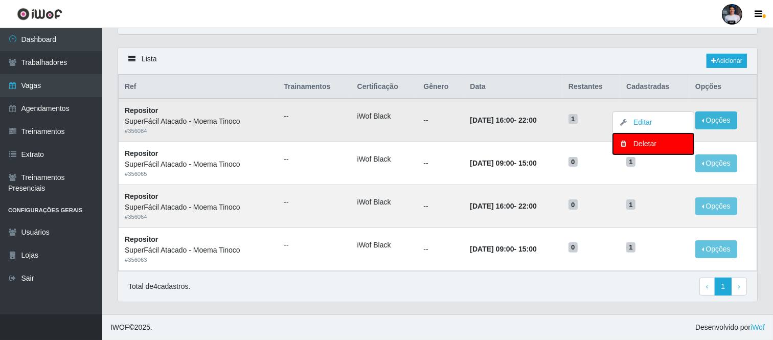
click at [642, 144] on div "Deletar" at bounding box center [653, 143] width 60 height 11
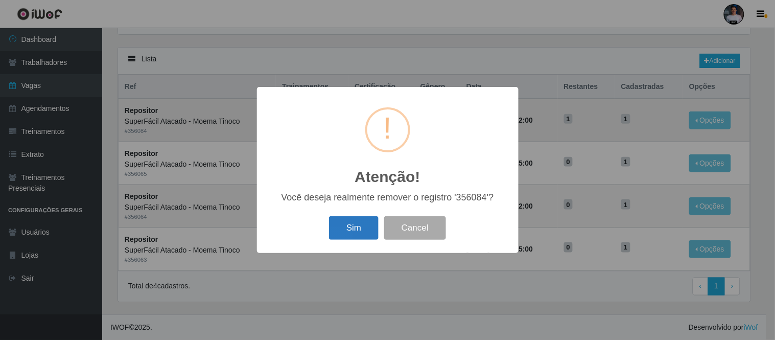
click at [367, 222] on button "Sim" at bounding box center [354, 228] width 50 height 24
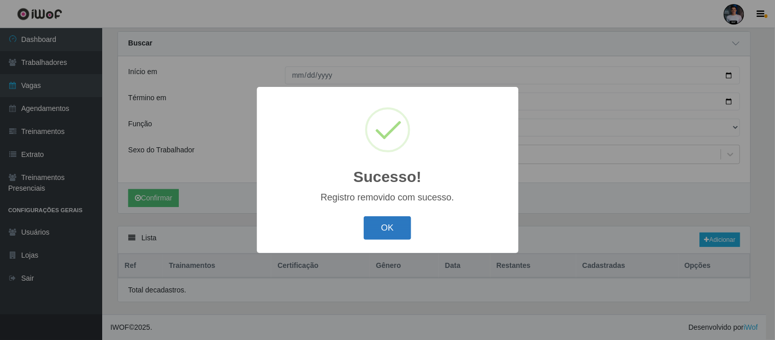
click at [372, 226] on button "OK" at bounding box center [388, 228] width 48 height 24
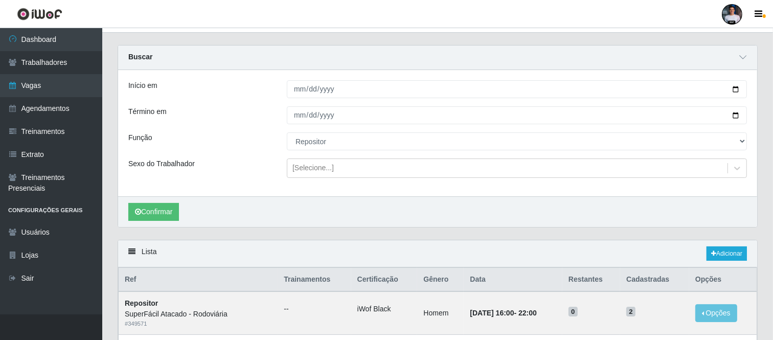
scroll to position [0, 0]
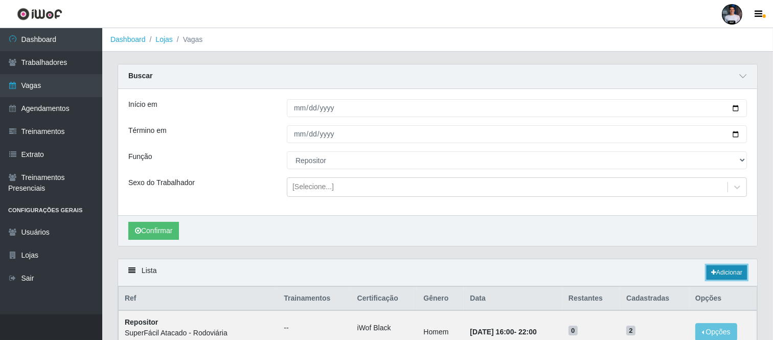
click at [716, 268] on link "Adicionar" at bounding box center [726, 272] width 40 height 14
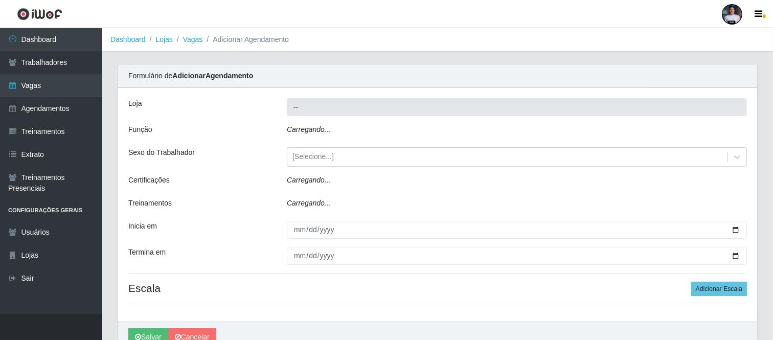
type input "SuperFácil Atacado - Moema Tinoco"
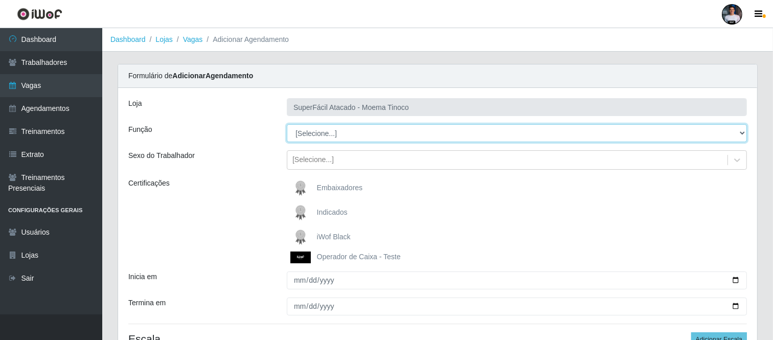
click at [360, 134] on select "[Selecione...] Embalador Embalador + Embalador ++ Operador de Caixa Operador de…" at bounding box center [517, 133] width 460 height 18
select select "24"
click at [287, 124] on select "[Selecione...] Embalador Embalador + Embalador ++ Operador de Caixa Operador de…" at bounding box center [517, 133] width 460 height 18
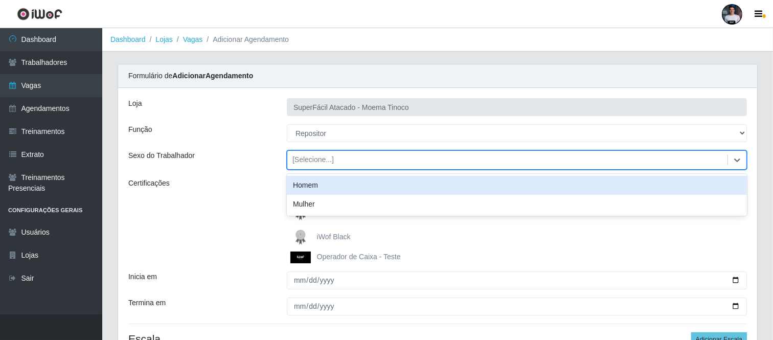
click at [318, 153] on div "[Selecione...]" at bounding box center [507, 160] width 440 height 17
click at [317, 188] on div "Homem" at bounding box center [517, 185] width 460 height 19
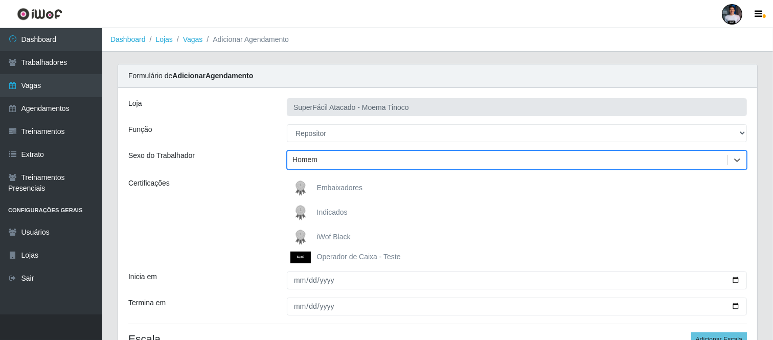
click at [236, 228] on div "Certificações" at bounding box center [200, 220] width 158 height 85
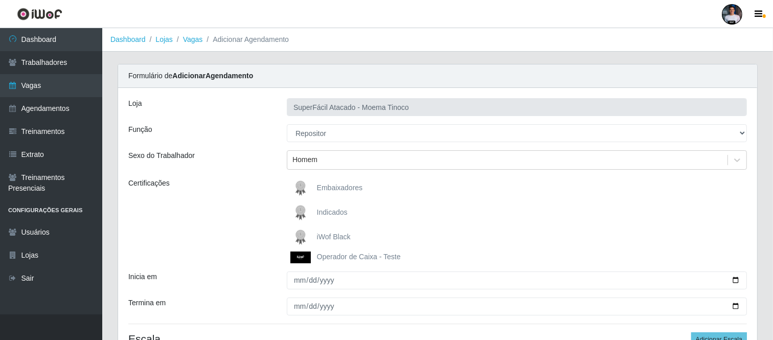
click at [295, 238] on img at bounding box center [302, 237] width 25 height 20
click at [0, 0] on input "iWof Black" at bounding box center [0, 0] width 0 height 0
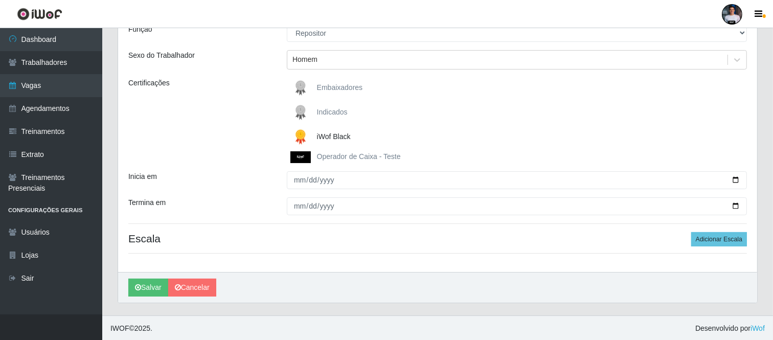
scroll to position [101, 0]
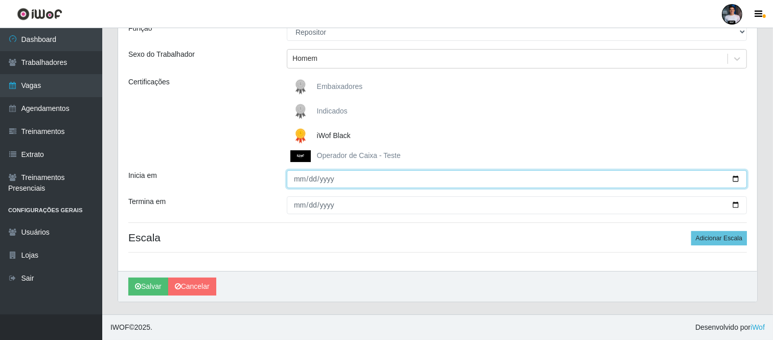
click at [738, 176] on input "Inicia em" at bounding box center [517, 179] width 460 height 18
type input "2025-10-09"
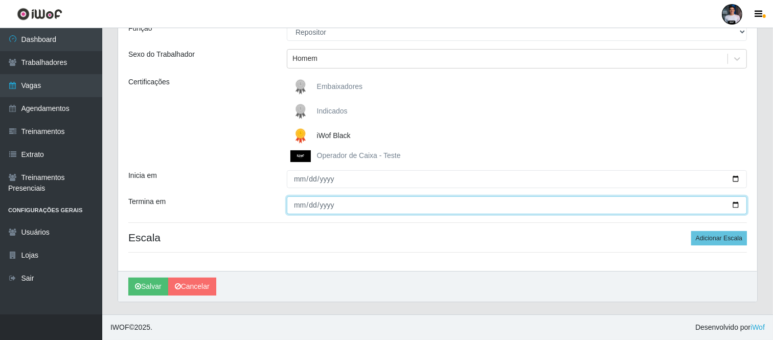
click at [734, 205] on input "Termina em" at bounding box center [517, 205] width 460 height 18
type input "[DATE]"
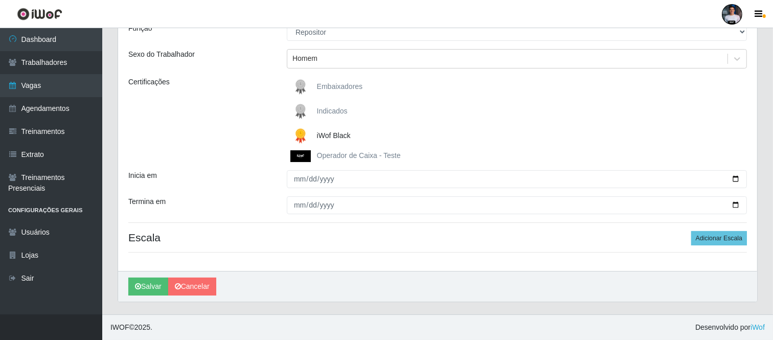
click at [391, 293] on div "[PERSON_NAME]" at bounding box center [437, 286] width 639 height 31
click at [705, 238] on button "Adicionar Escala" at bounding box center [719, 238] width 56 height 14
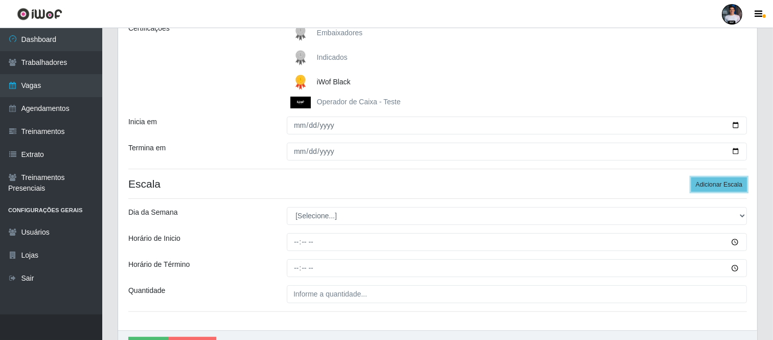
scroll to position [215, 0]
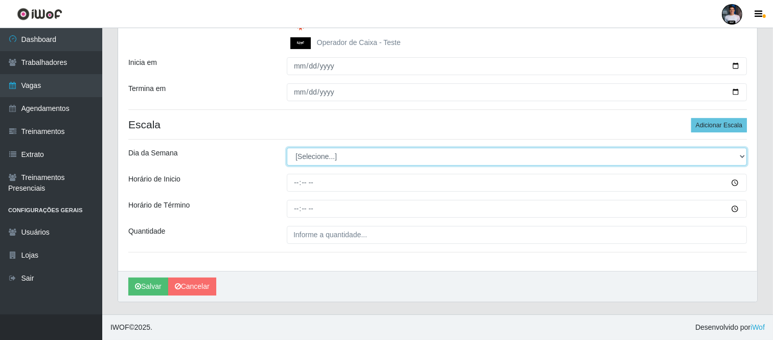
click at [317, 154] on select "[Selecione...] Segunda Terça Quarta Quinta Sexta Sábado Domingo" at bounding box center [517, 157] width 460 height 18
select select "4"
click at [287, 148] on select "[Selecione...] Segunda Terça Quarta Quinta Sexta Sábado Domingo" at bounding box center [517, 157] width 460 height 18
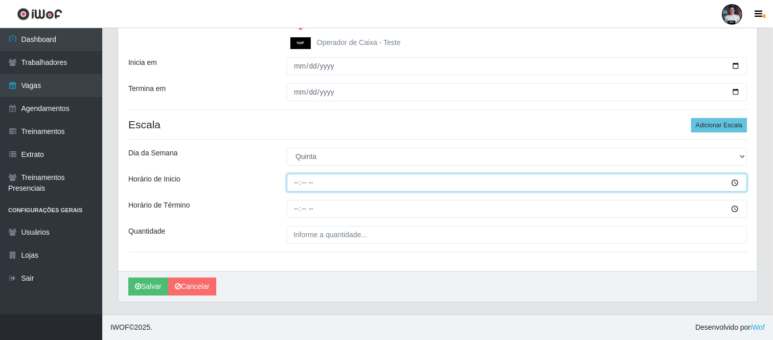
click at [295, 181] on input "Horário de Inicio" at bounding box center [517, 183] width 460 height 18
type input "16:00"
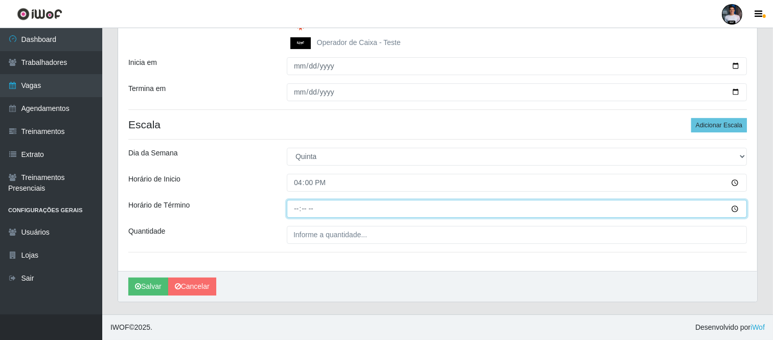
click at [295, 206] on input "Horário de Término" at bounding box center [517, 209] width 460 height 18
type input "22:00"
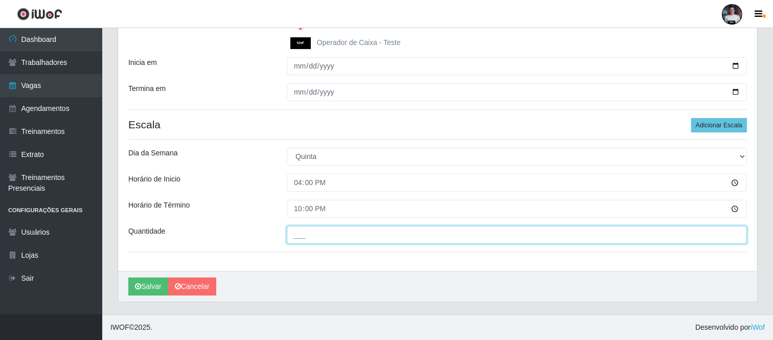
click at [309, 241] on input "___" at bounding box center [517, 235] width 460 height 18
type input "1__"
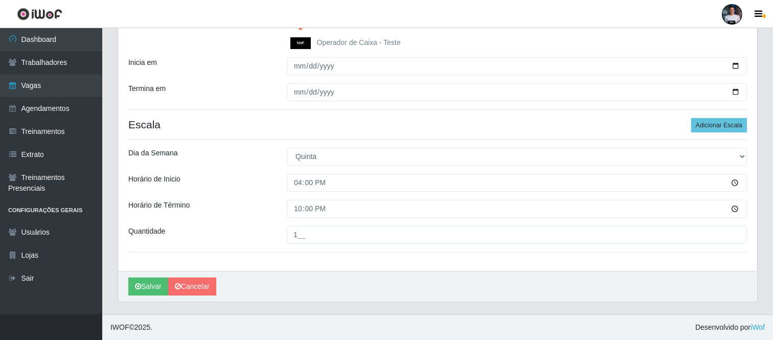
click at [315, 253] on div "Loja SuperFácil Atacado - Moema Tinoco Função [Selecione...] Embalador Embalado…" at bounding box center [437, 72] width 639 height 397
click at [720, 128] on button "Adicionar Escala" at bounding box center [719, 125] width 56 height 14
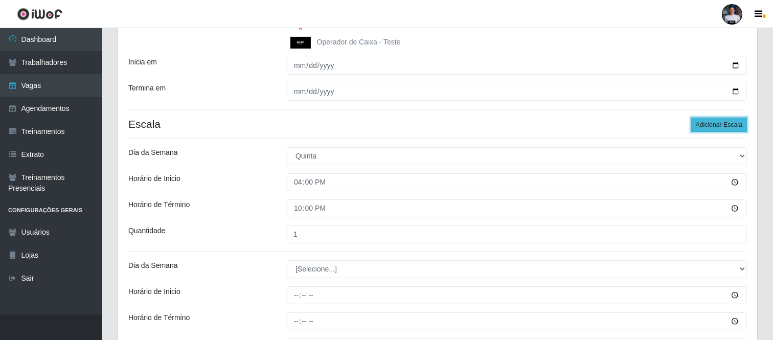
click at [720, 128] on button "Adicionar Escala" at bounding box center [719, 125] width 56 height 14
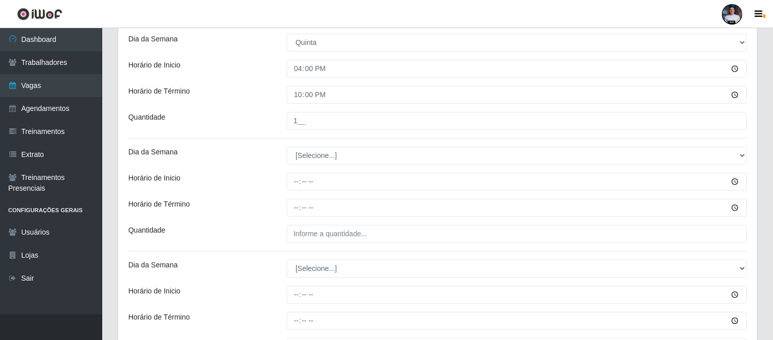
scroll to position [327, 0]
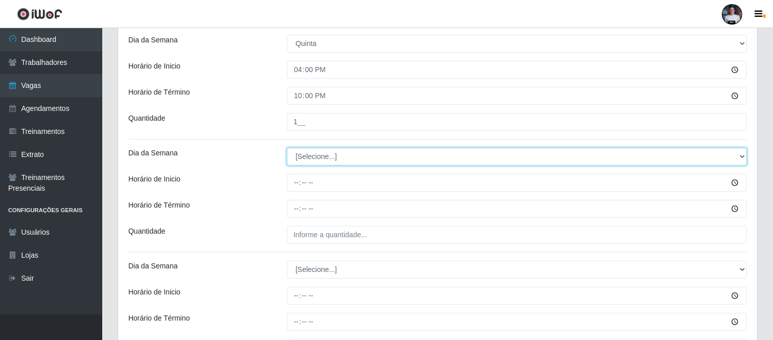
click at [311, 155] on select "[Selecione...] Segunda Terça Quarta Quinta Sexta Sábado Domingo" at bounding box center [517, 157] width 460 height 18
click at [337, 154] on select "[Selecione...] Segunda Terça Quarta Quinta Sexta Sábado Domingo" at bounding box center [517, 157] width 460 height 18
select select "5"
click at [287, 148] on select "[Selecione...] Segunda Terça Quarta Quinta Sexta Sábado Domingo" at bounding box center [517, 157] width 460 height 18
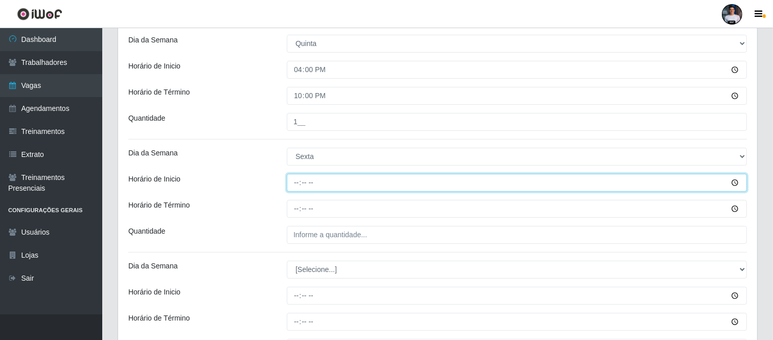
click at [292, 185] on input "Horário de Inicio" at bounding box center [517, 183] width 460 height 18
type input "09:00"
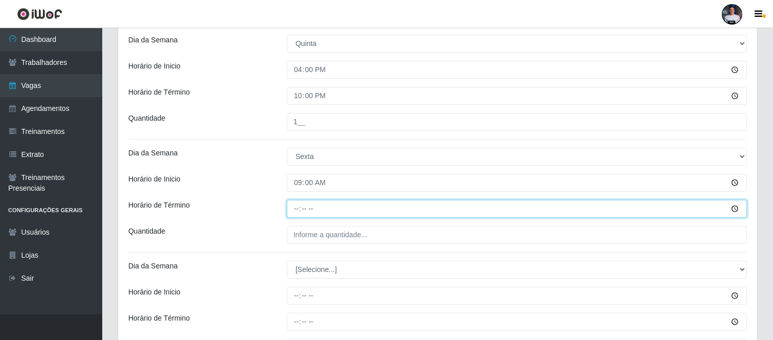
click at [296, 206] on input "Horário de Término" at bounding box center [517, 209] width 460 height 18
type input "15:00"
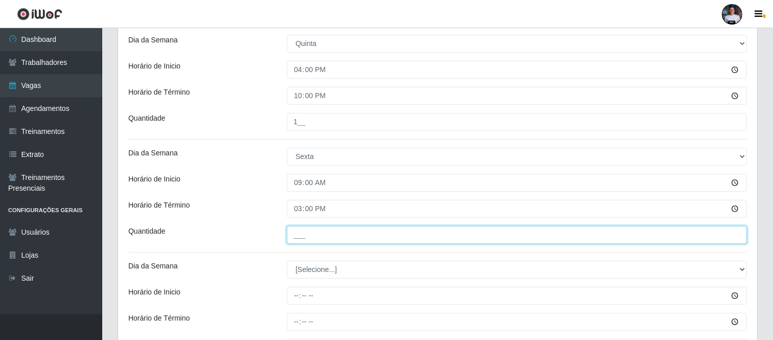
click at [302, 234] on input "___" at bounding box center [517, 235] width 460 height 18
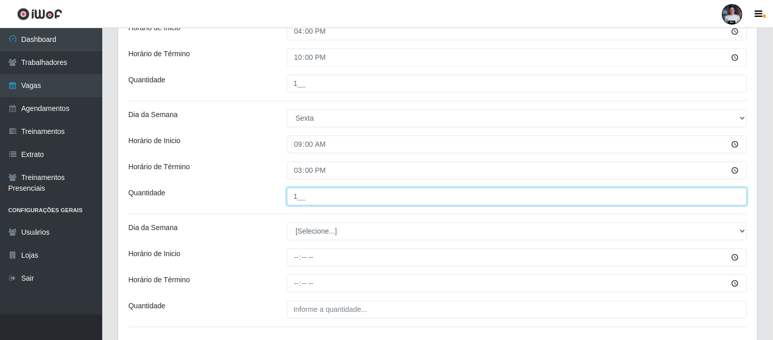
scroll to position [440, 0]
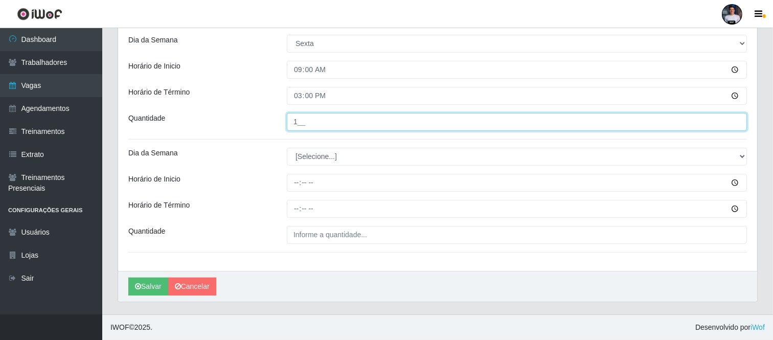
type input "1__"
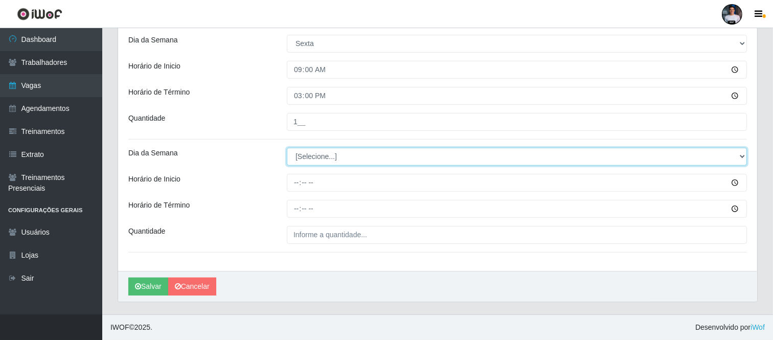
click at [309, 154] on select "[Selecione...] Segunda Terça Quarta Quinta Sexta Sábado Domingo" at bounding box center [517, 157] width 460 height 18
select select "5"
click at [287, 148] on select "[Selecione...] Segunda Terça Quarta Quinta Sexta Sábado Domingo" at bounding box center [517, 157] width 460 height 18
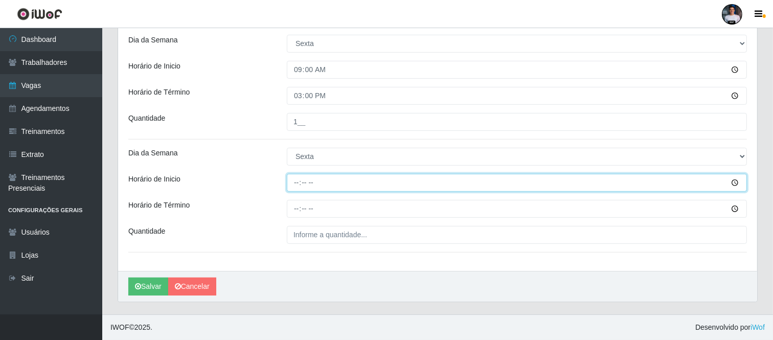
click at [298, 185] on input "Horário de Inicio" at bounding box center [517, 183] width 460 height 18
type input "16:00"
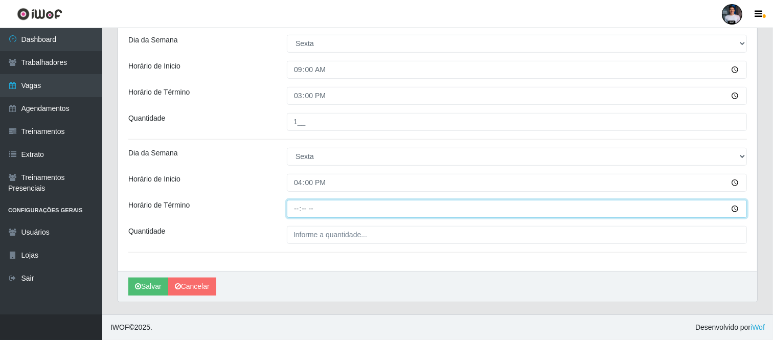
click at [297, 205] on input "Horário de Término" at bounding box center [517, 209] width 460 height 18
type input "22:00"
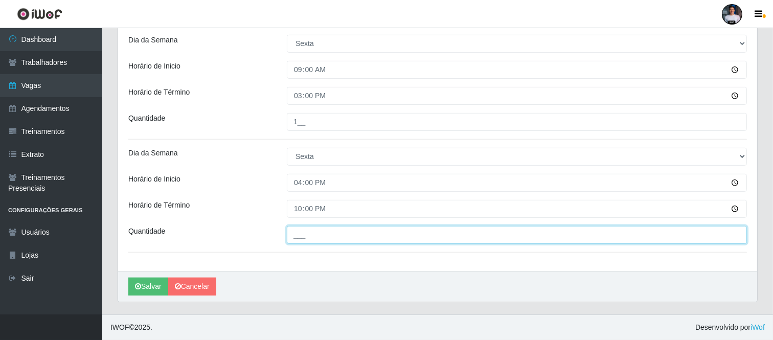
click at [300, 234] on input "___" at bounding box center [517, 235] width 460 height 18
type input "1__"
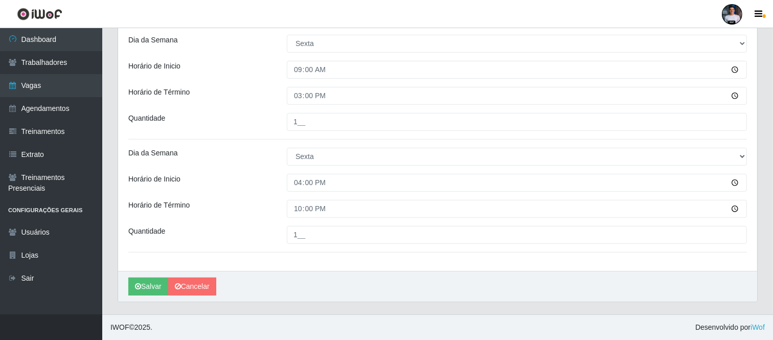
click at [137, 288] on icon "submit" at bounding box center [138, 286] width 6 height 7
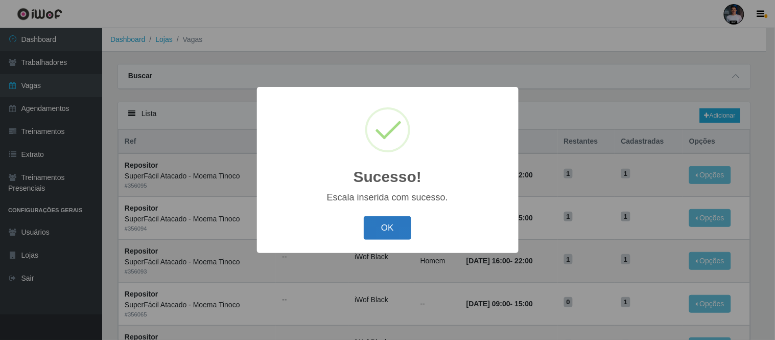
click at [400, 219] on button "OK" at bounding box center [388, 228] width 48 height 24
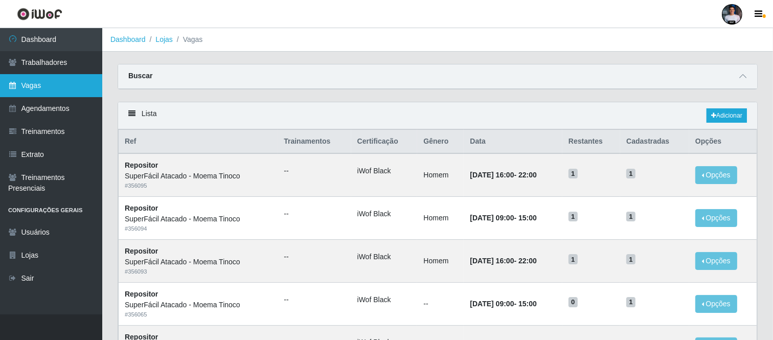
click at [49, 77] on link "Vagas" at bounding box center [51, 85] width 102 height 23
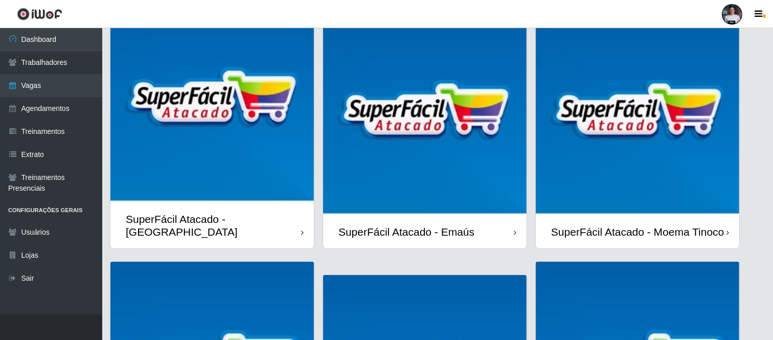
scroll to position [57, 0]
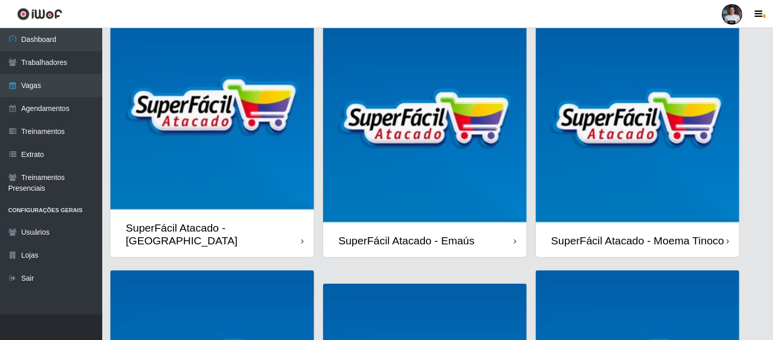
click at [623, 137] on img at bounding box center [636, 121] width 203 height 203
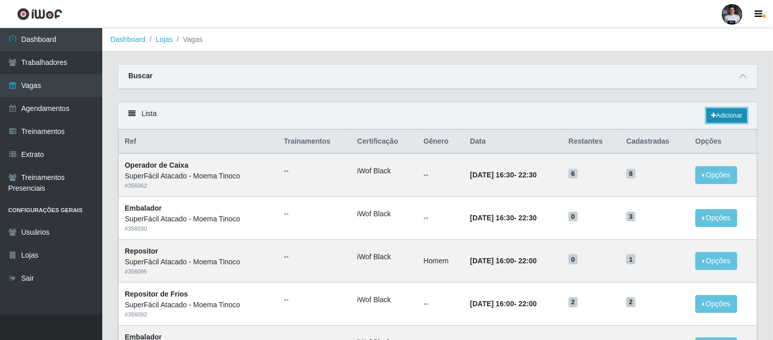
click at [718, 120] on link "Adicionar" at bounding box center [726, 115] width 40 height 14
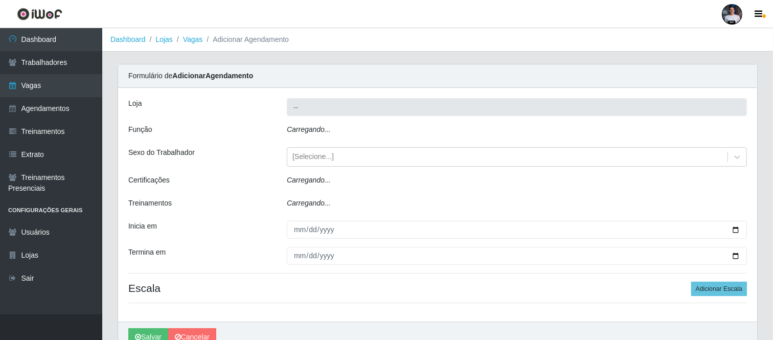
type input "SuperFácil Atacado - Moema Tinoco"
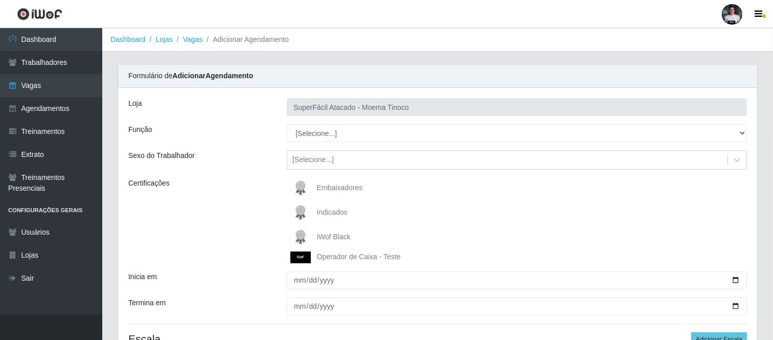
click at [324, 136] on select "[Selecione...] Embalador Embalador + Embalador ++ Operador de Caixa Operador de…" at bounding box center [517, 133] width 460 height 18
click at [323, 136] on select "[Selecione...] Embalador Embalador + Embalador ++ Operador de Caixa Operador de…" at bounding box center [517, 133] width 460 height 18
click at [322, 134] on select "[Selecione...] Embalador Embalador + Embalador ++ Operador de Caixa Operador de…" at bounding box center [517, 133] width 460 height 18
select select "70"
click at [287, 124] on select "[Selecione...] Embalador Embalador + Embalador ++ Operador de Caixa Operador de…" at bounding box center [517, 133] width 460 height 18
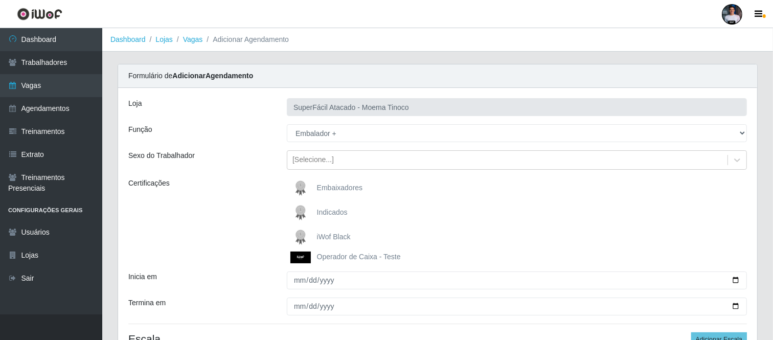
click at [311, 231] on img at bounding box center [302, 237] width 25 height 20
click at [0, 0] on input "iWof Black" at bounding box center [0, 0] width 0 height 0
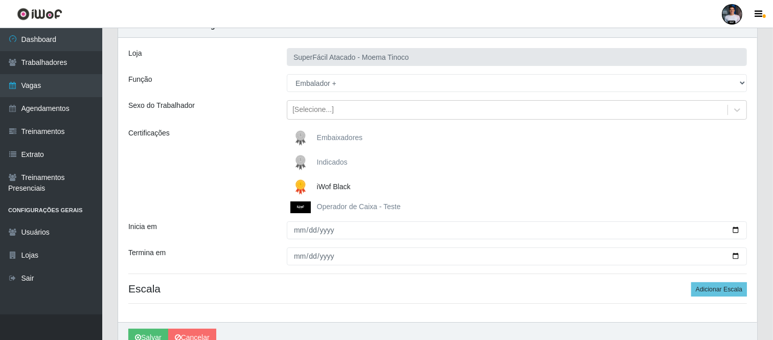
scroll to position [57, 0]
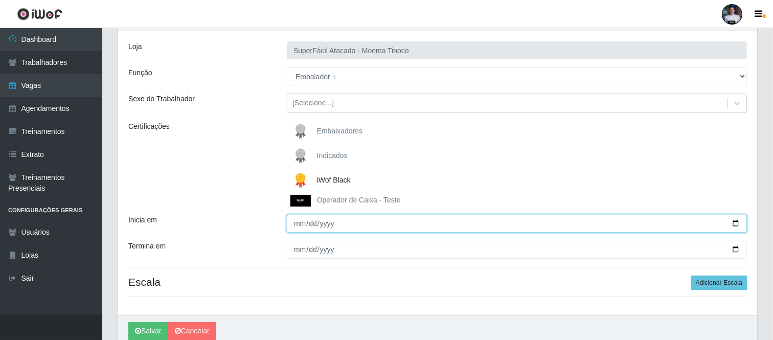
click at [297, 222] on input "Inicia em" at bounding box center [517, 224] width 460 height 18
click at [737, 221] on input "Inicia em" at bounding box center [517, 224] width 460 height 18
type input "2025-10-11"
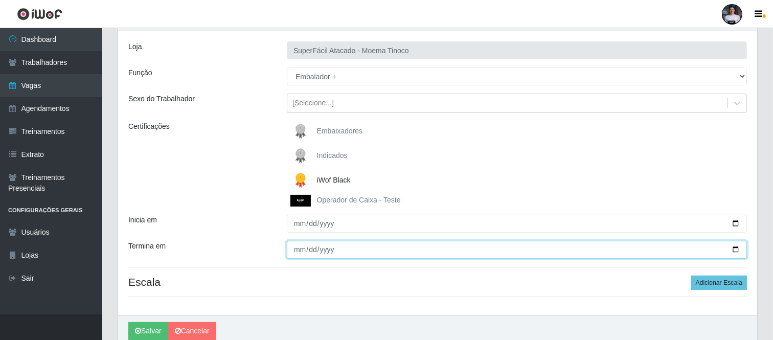
click at [738, 251] on input "Termina em" at bounding box center [517, 250] width 460 height 18
type input "2025-10-11"
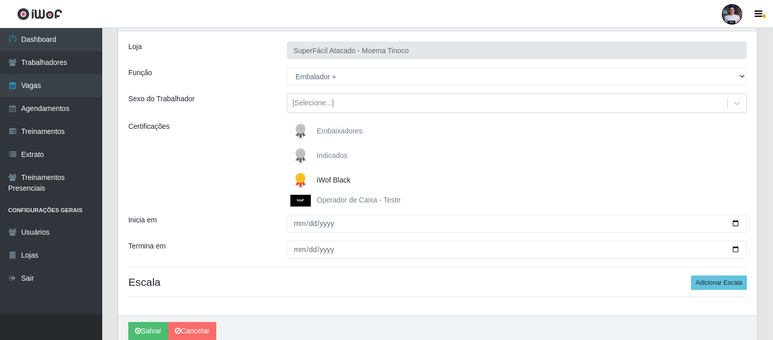
click at [353, 307] on div "Loja SuperFácil Atacado - Moema Tinoco Função [Selecione...] Embalador Embalado…" at bounding box center [437, 173] width 639 height 284
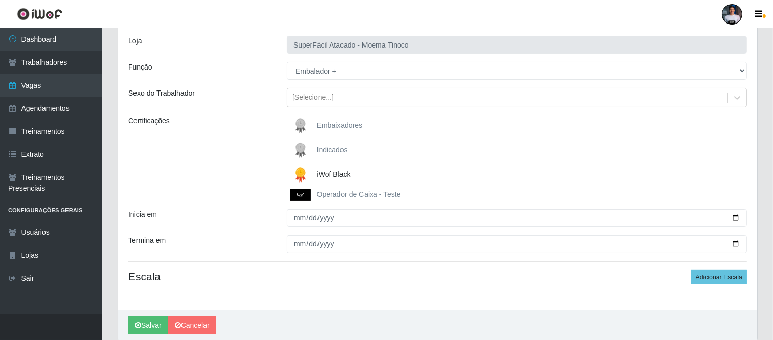
scroll to position [101, 0]
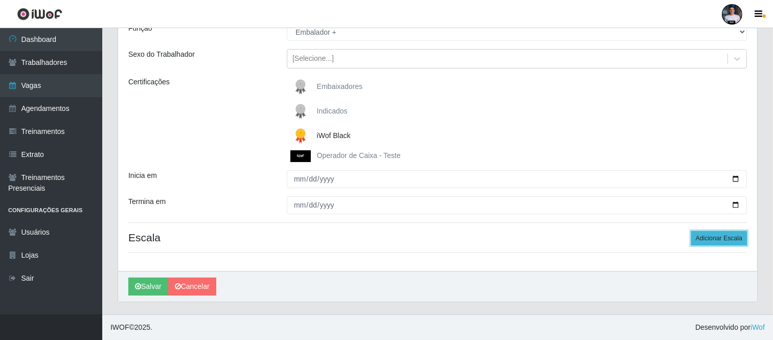
click at [713, 239] on button "Adicionar Escala" at bounding box center [719, 238] width 56 height 14
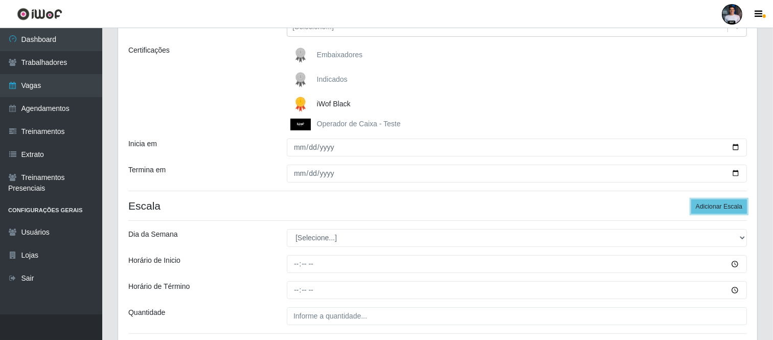
scroll to position [158, 0]
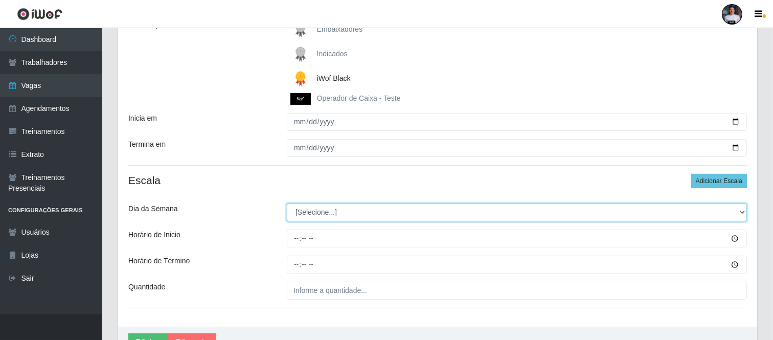
click at [339, 209] on select "[Selecione...] Segunda Terça Quarta Quinta Sexta Sábado Domingo" at bounding box center [517, 212] width 460 height 18
select select "6"
click at [287, 204] on select "[Selecione...] Segunda Terça Quarta Quinta Sexta Sábado Domingo" at bounding box center [517, 212] width 460 height 18
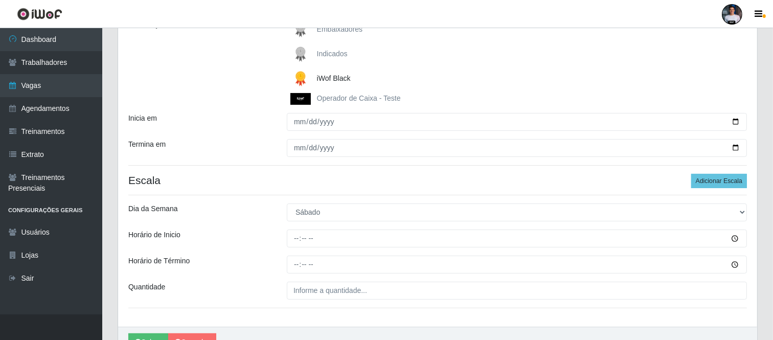
click at [312, 322] on div "Loja SuperFácil Atacado - Moema Tinoco Função [Selecione...] Embalador Embalado…" at bounding box center [437, 127] width 639 height 397
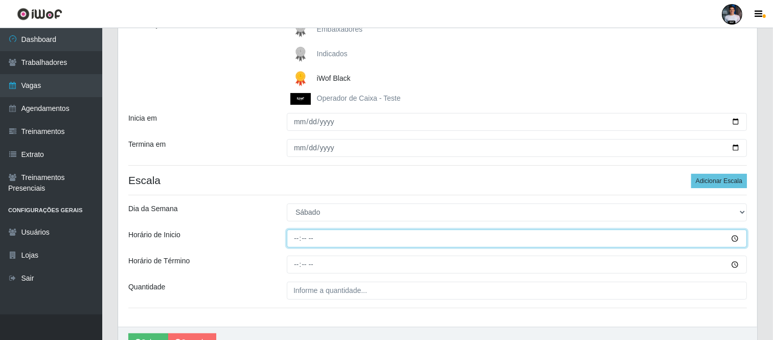
click at [295, 239] on input "Horário de Inicio" at bounding box center [517, 238] width 460 height 18
type input "08:00"
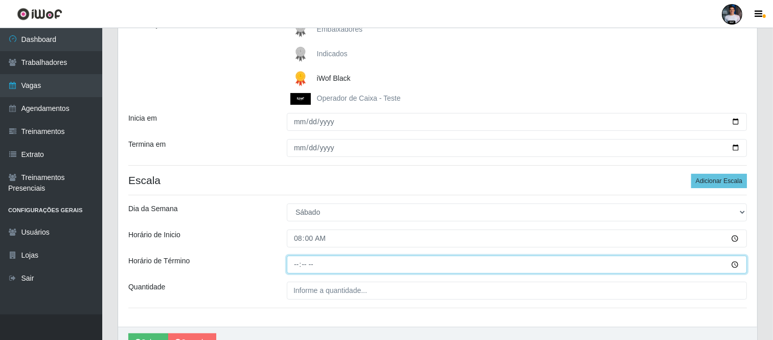
click at [292, 258] on input "Horário de Término" at bounding box center [517, 264] width 460 height 18
type input "14:00"
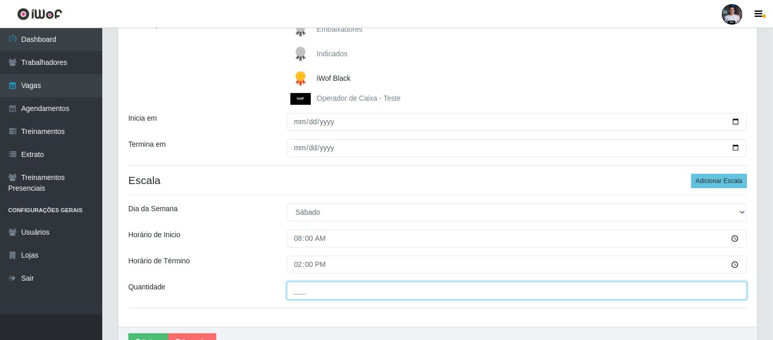
click at [297, 297] on input "___" at bounding box center [517, 291] width 460 height 18
type input "2__"
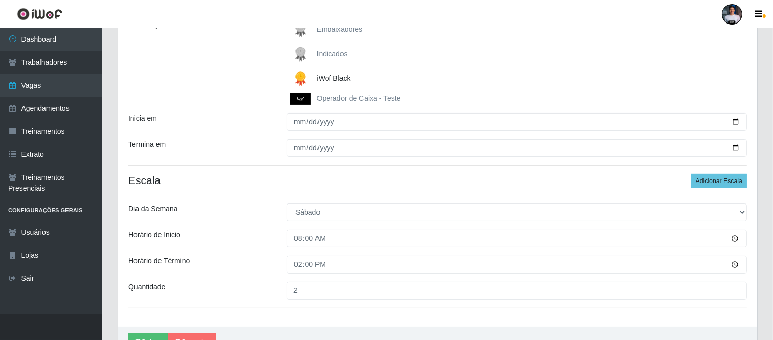
drag, startPoint x: 305, startPoint y: 316, endPoint x: 351, endPoint y: 308, distance: 46.1
click at [306, 316] on div "Loja SuperFácil Atacado - Moema Tinoco Função [Selecione...] Embalador Embalado…" at bounding box center [437, 127] width 639 height 397
click at [714, 175] on button "Adicionar Escala" at bounding box center [719, 181] width 56 height 14
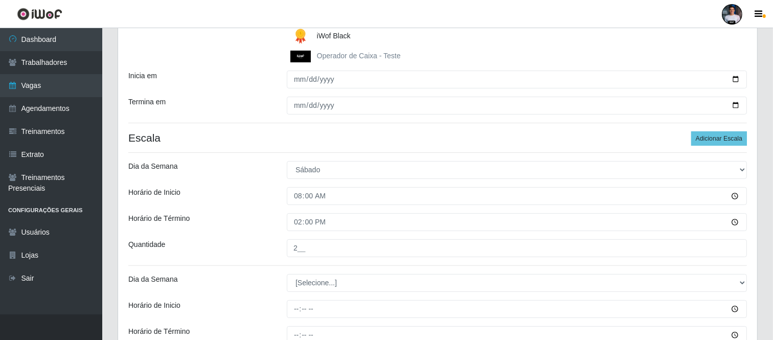
scroll to position [227, 0]
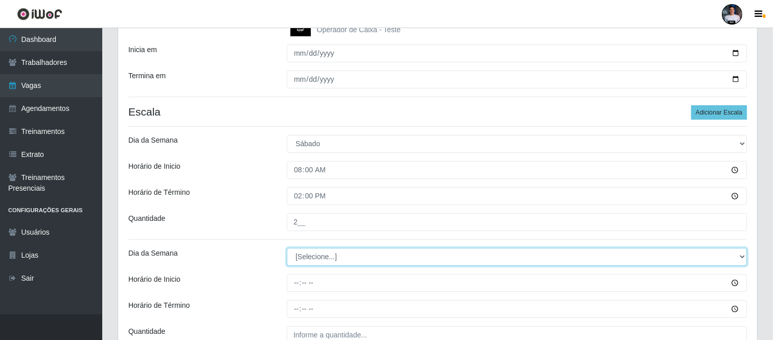
click at [302, 262] on select "[Selecione...] Segunda Terça Quarta Quinta Sexta Sábado Domingo" at bounding box center [517, 257] width 460 height 18
select select "6"
click at [287, 248] on select "[Selecione...] Segunda Terça Quarta Quinta Sexta Sábado Domingo" at bounding box center [517, 257] width 460 height 18
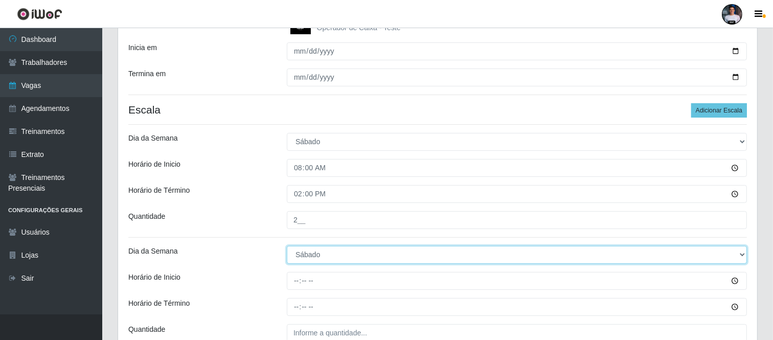
scroll to position [157, 0]
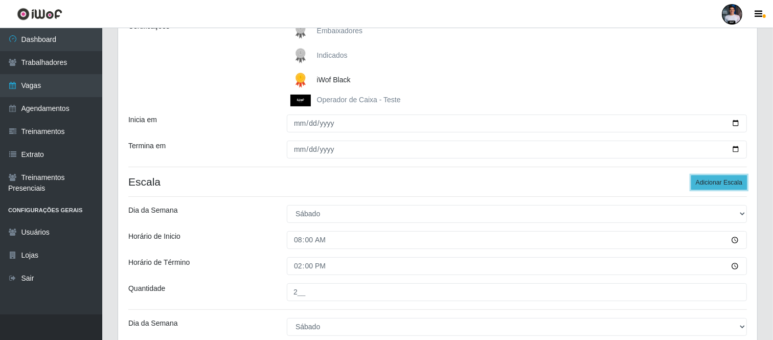
click at [717, 179] on button "Adicionar Escala" at bounding box center [719, 182] width 56 height 14
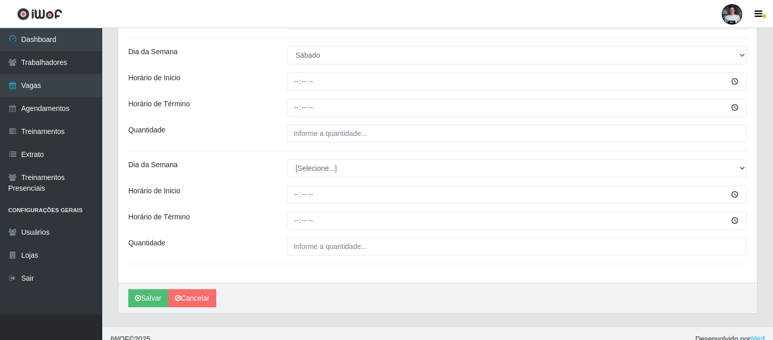
scroll to position [440, 0]
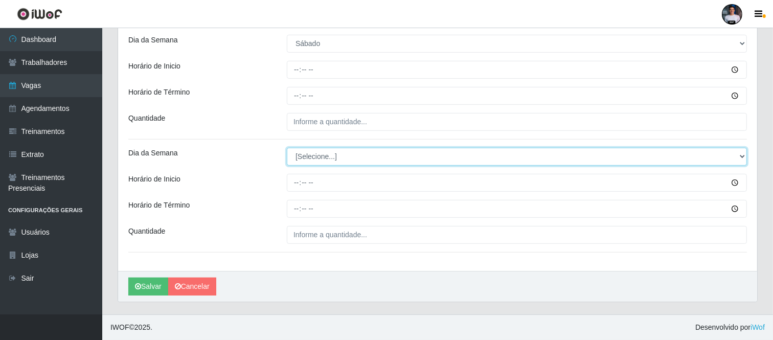
click at [312, 155] on select "[Selecione...] Segunda Terça Quarta Quinta Sexta Sábado Domingo" at bounding box center [517, 157] width 460 height 18
select select "6"
click at [287, 148] on select "[Selecione...] Segunda Terça Quarta Quinta Sexta Sábado Domingo" at bounding box center [517, 157] width 460 height 18
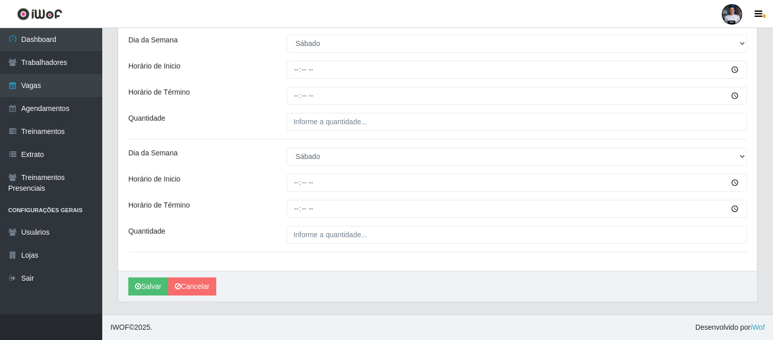
drag, startPoint x: 312, startPoint y: 272, endPoint x: 334, endPoint y: 271, distance: 22.0
click at [312, 273] on div "[PERSON_NAME]" at bounding box center [437, 286] width 639 height 31
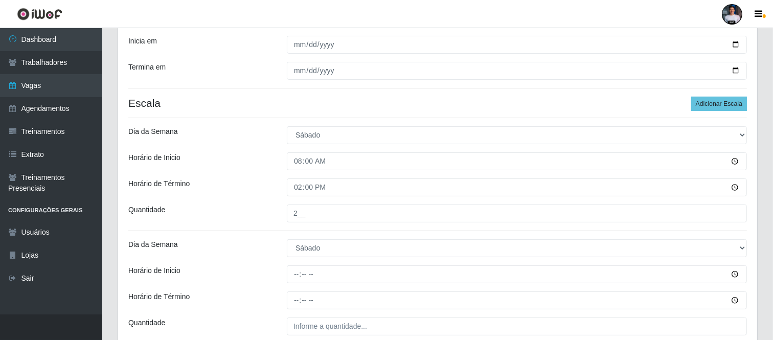
scroll to position [270, 0]
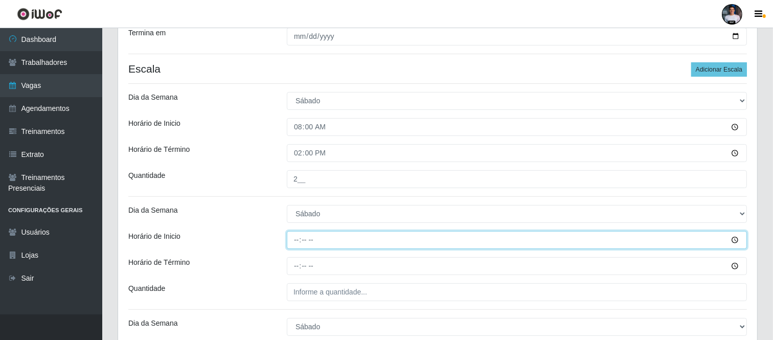
click at [298, 242] on input "Horário de Inicio" at bounding box center [517, 240] width 460 height 18
type input "11:00"
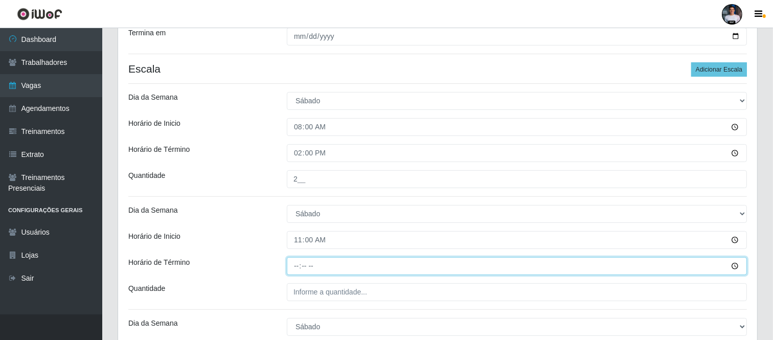
click at [298, 271] on input "Horário de Término" at bounding box center [517, 266] width 460 height 18
type input "17:00"
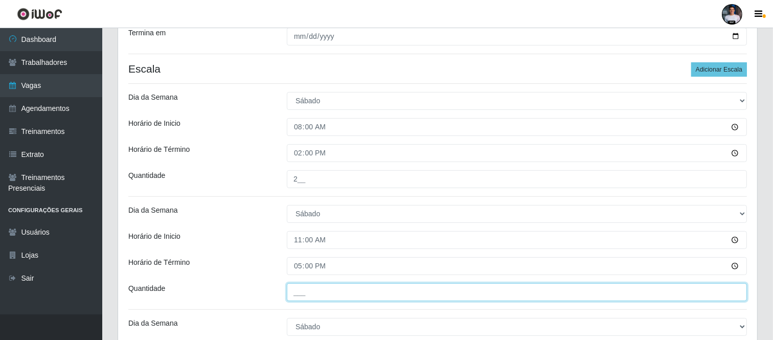
click at [300, 288] on input "___" at bounding box center [517, 292] width 460 height 18
type input "2__"
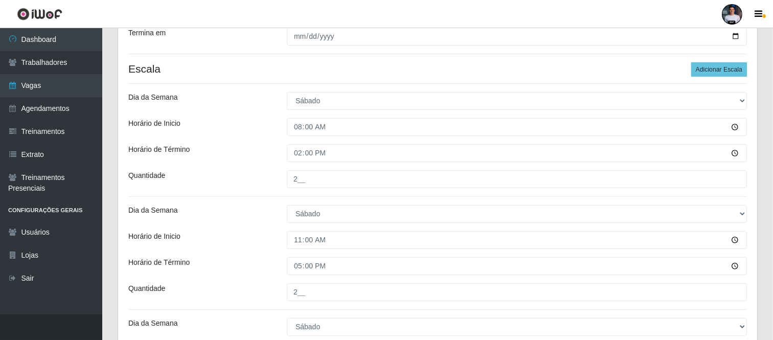
click at [245, 220] on div "Dia da Semana" at bounding box center [200, 214] width 158 height 18
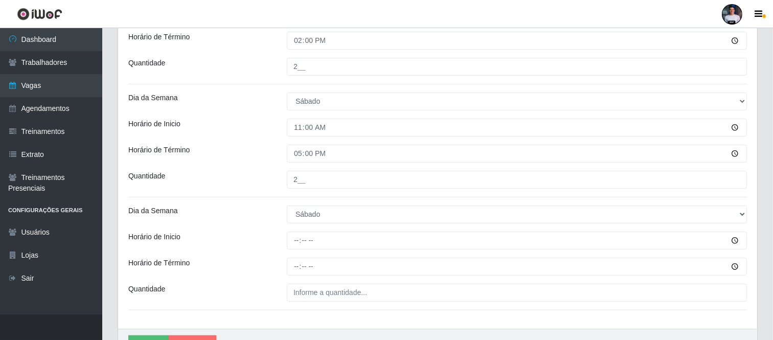
scroll to position [384, 0]
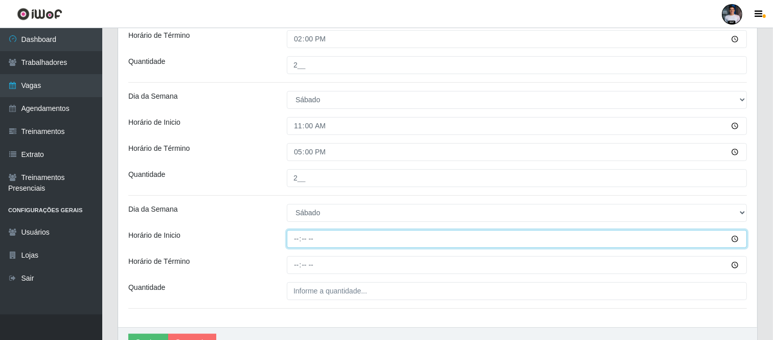
click at [295, 239] on input "Horário de Inicio" at bounding box center [517, 239] width 460 height 18
type input "16:30"
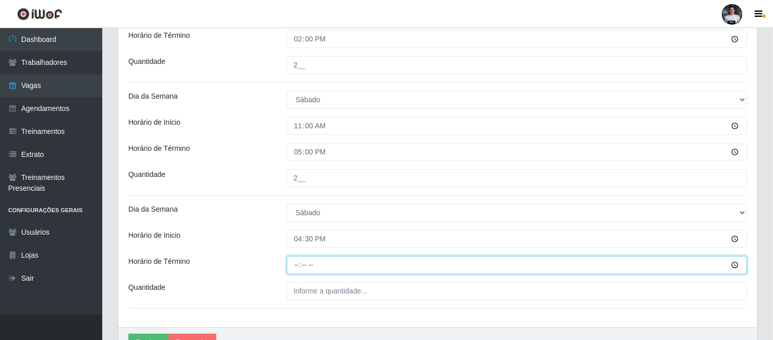
click at [297, 264] on input "Horário de Término" at bounding box center [517, 265] width 460 height 18
type input "22:30"
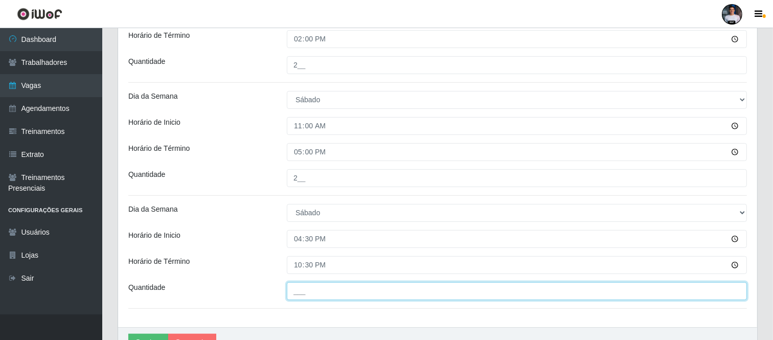
click at [300, 294] on input "___" at bounding box center [517, 291] width 460 height 18
type input "3__"
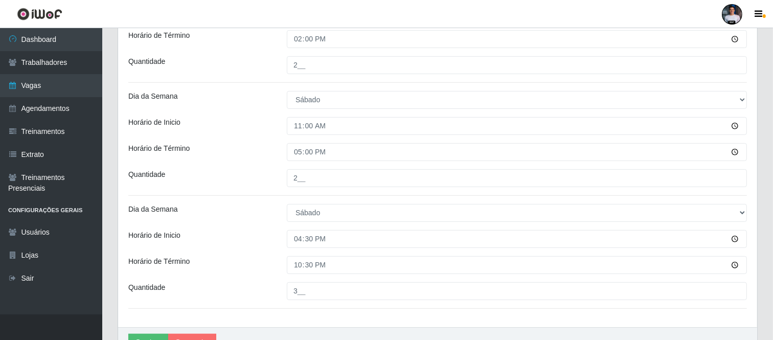
click at [301, 317] on div "Loja SuperFácil Atacado - Moema Tinoco Função [Selecione...] Embalador Embalado…" at bounding box center [437, 15] width 639 height 623
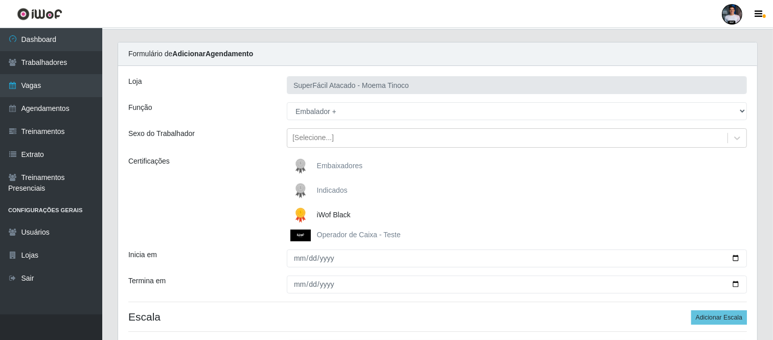
scroll to position [0, 0]
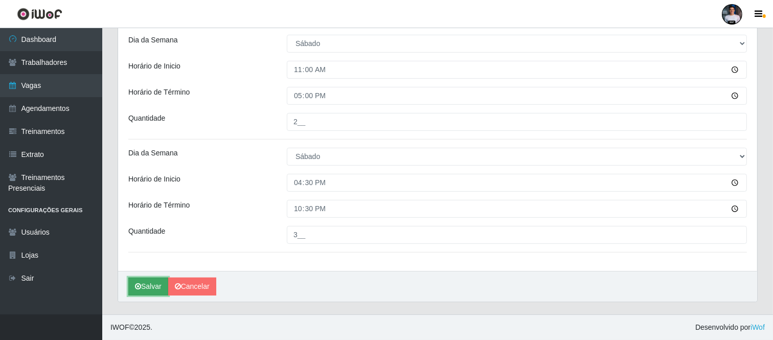
click at [139, 293] on button "Salvar" at bounding box center [148, 286] width 40 height 18
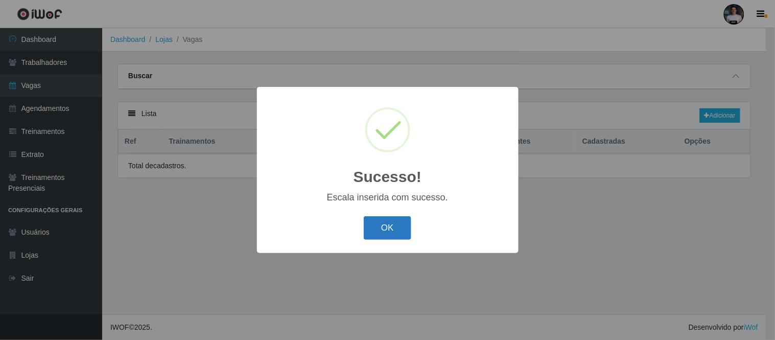
click at [399, 229] on button "OK" at bounding box center [388, 228] width 48 height 24
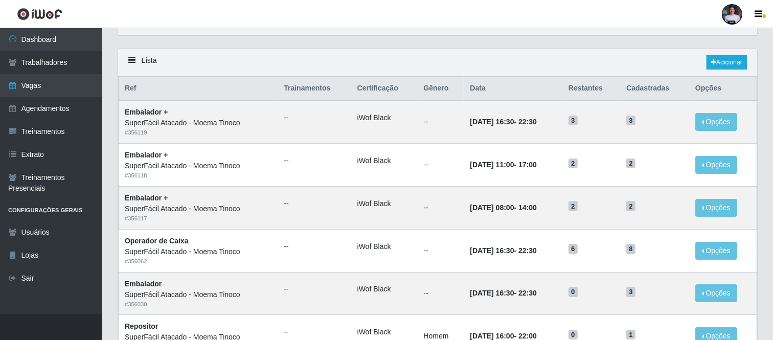
scroll to position [55, 0]
